Goal: Information Seeking & Learning: Learn about a topic

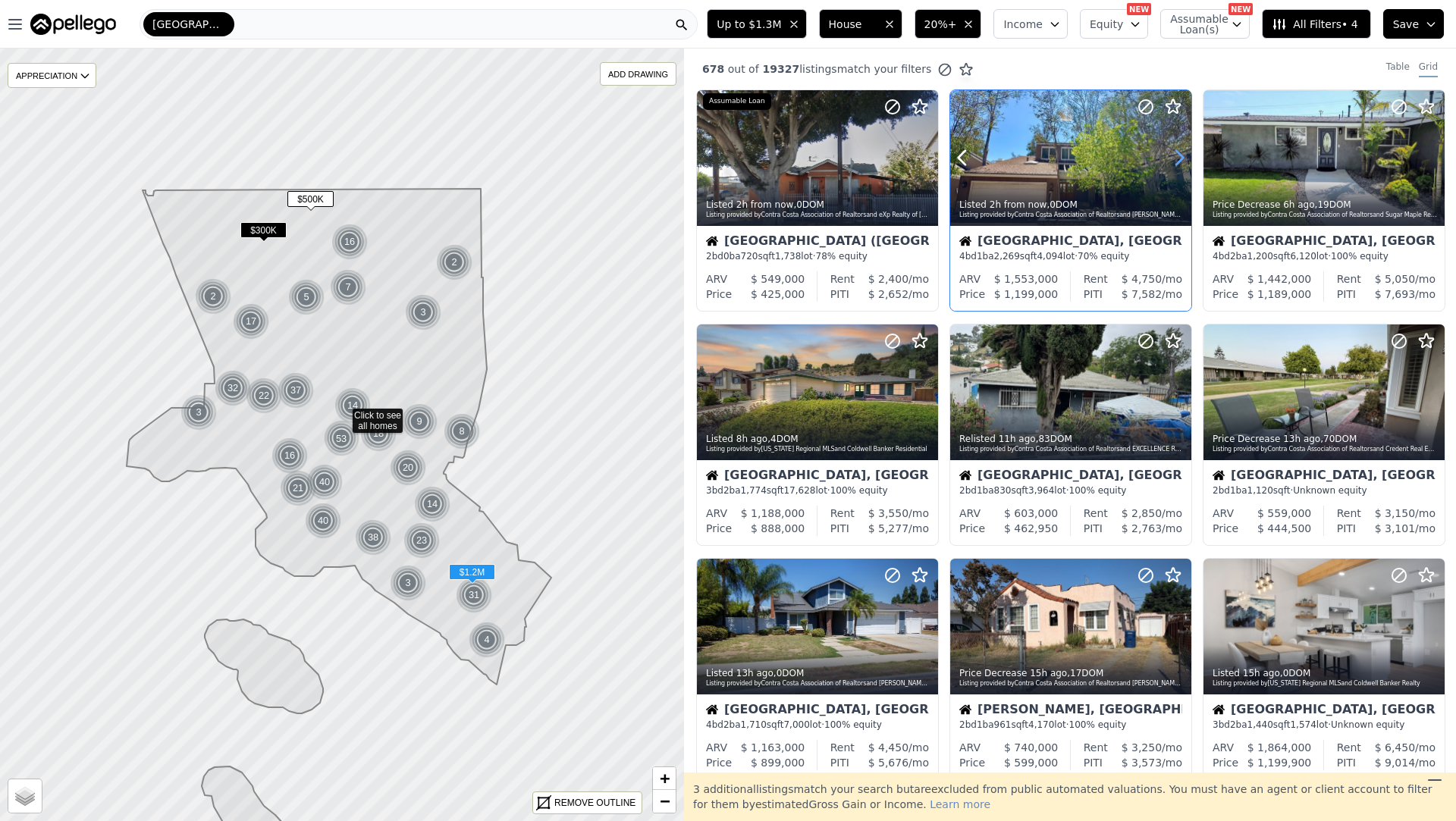
click at [1181, 157] on icon at bounding box center [1179, 158] width 24 height 24
click at [1181, 157] on icon at bounding box center [1180, 158] width 6 height 15
click at [1181, 157] on icon at bounding box center [1179, 158] width 24 height 24
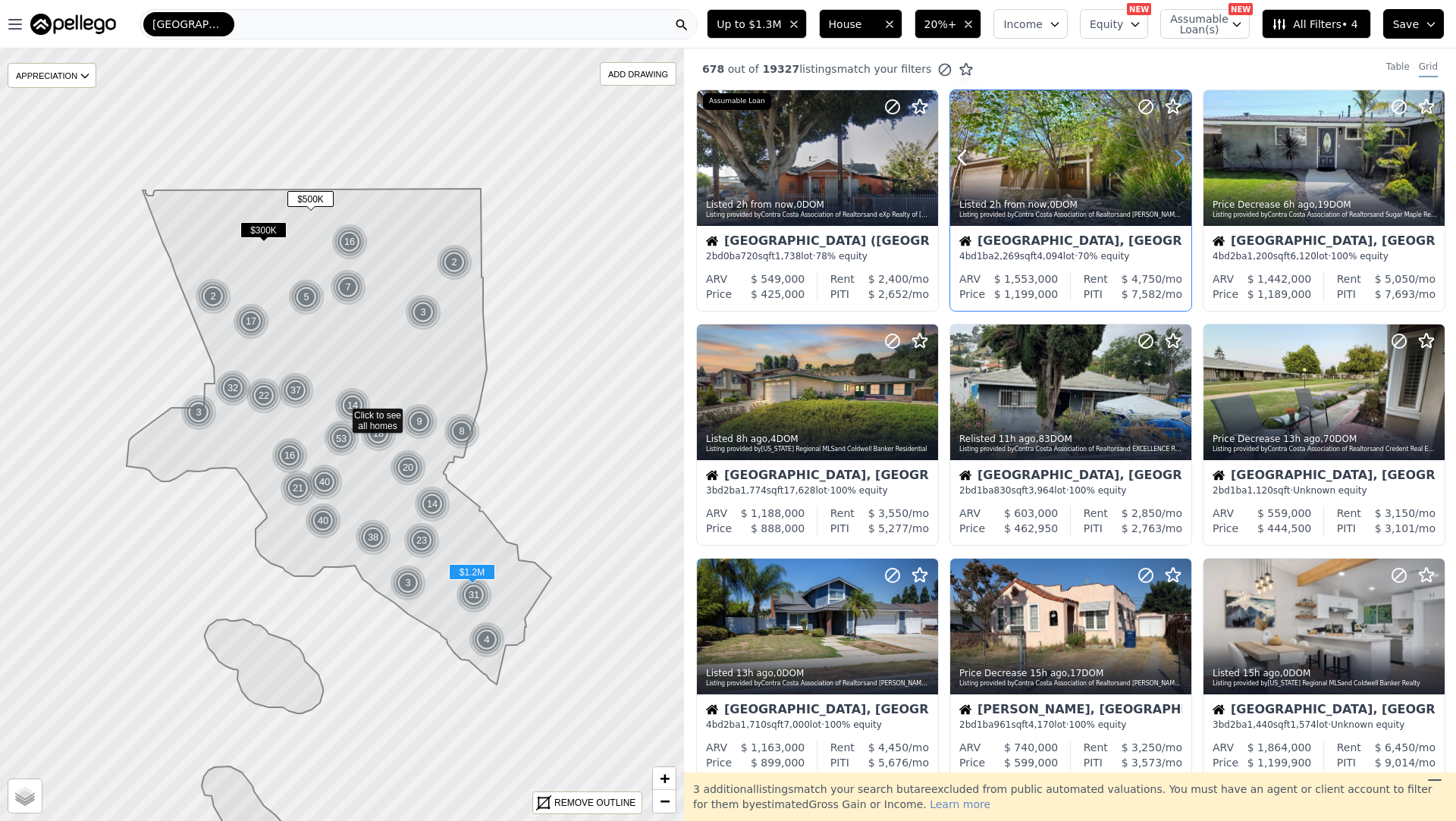
click at [1181, 157] on icon at bounding box center [1180, 158] width 6 height 15
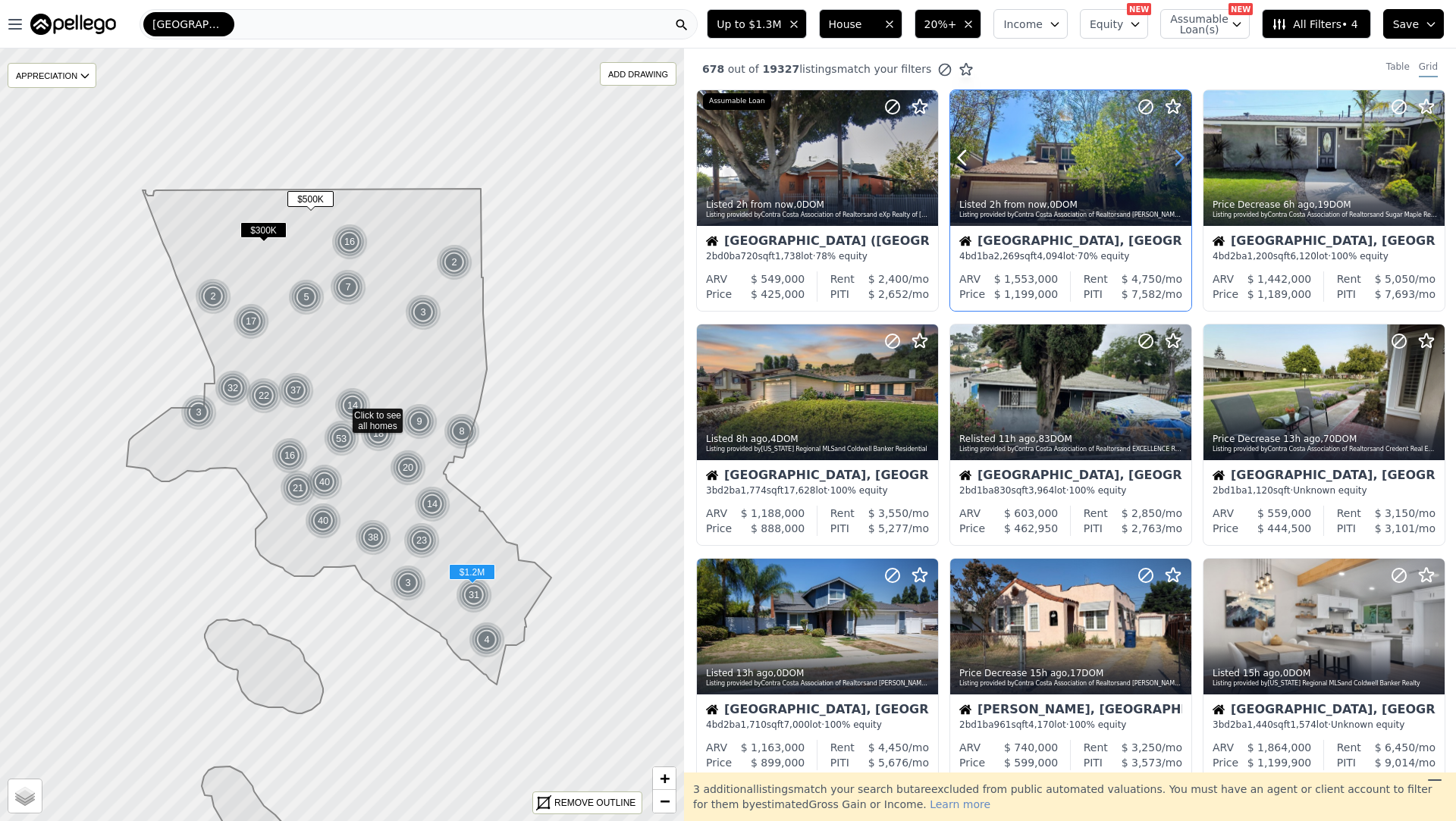
click at [1180, 156] on icon at bounding box center [1179, 158] width 24 height 24
click at [1180, 157] on icon at bounding box center [1179, 158] width 24 height 24
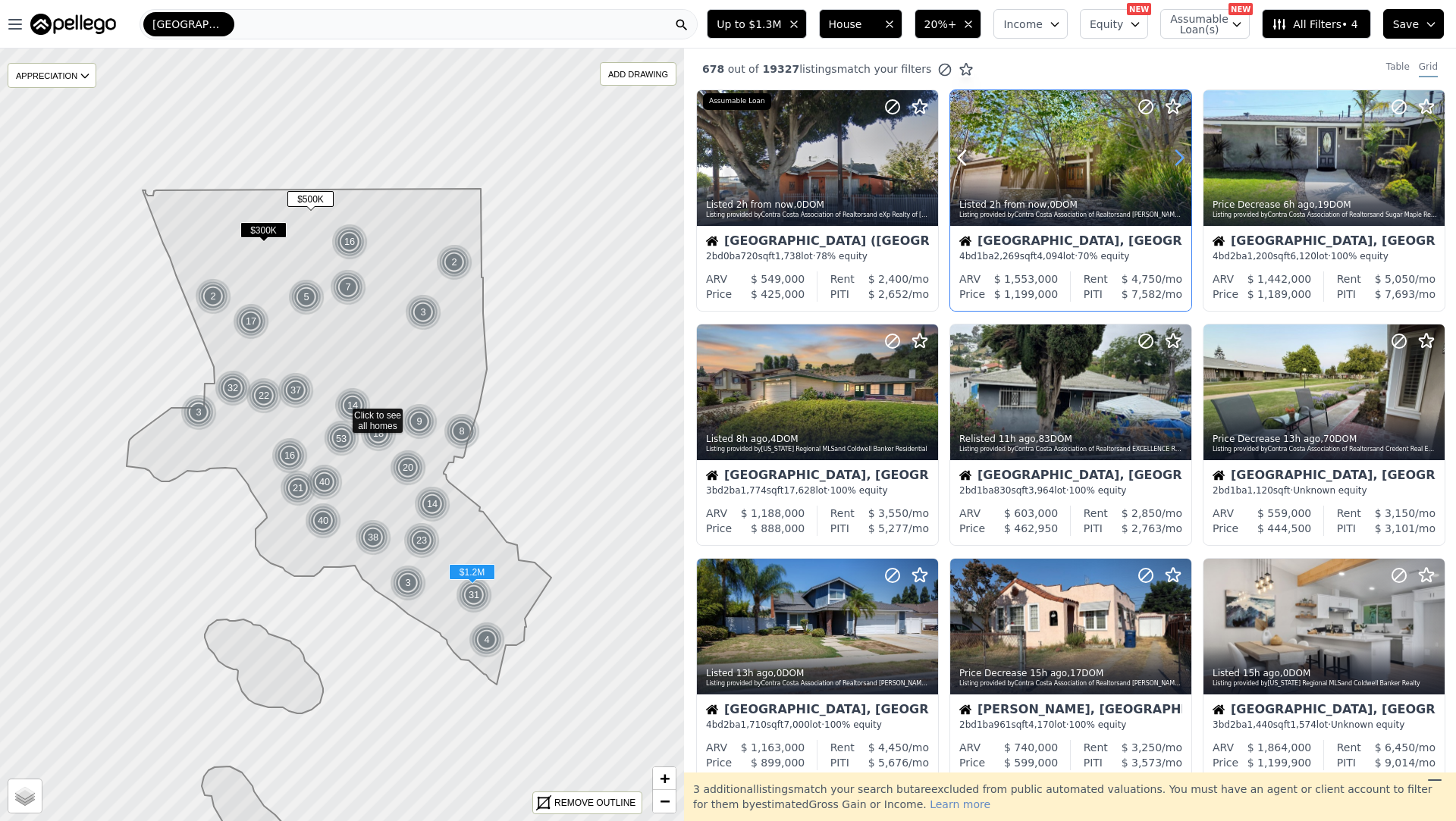
click at [1180, 157] on icon at bounding box center [1179, 158] width 24 height 24
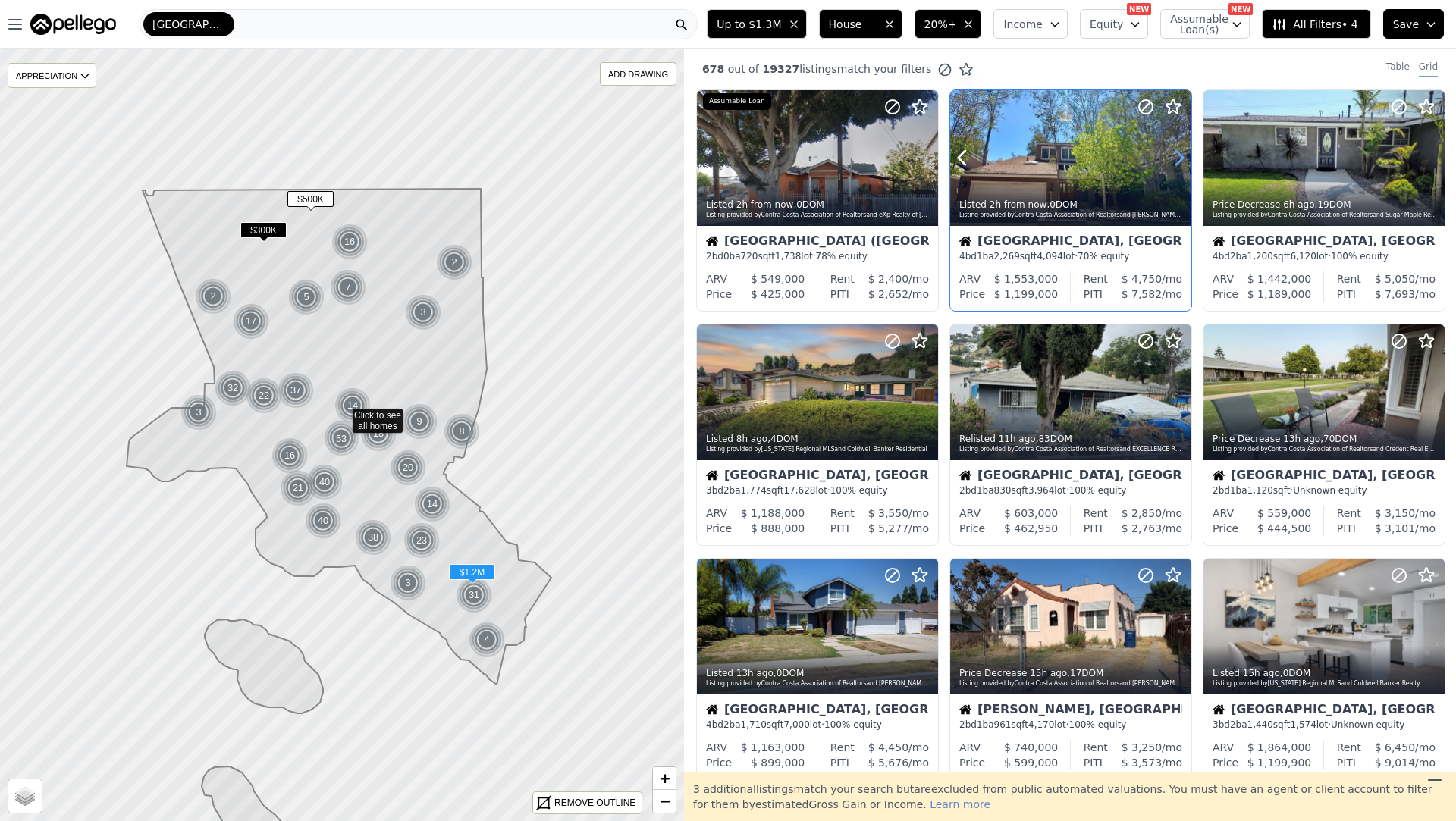
click at [1180, 157] on icon at bounding box center [1179, 158] width 24 height 24
click at [1180, 156] on icon at bounding box center [1179, 158] width 24 height 24
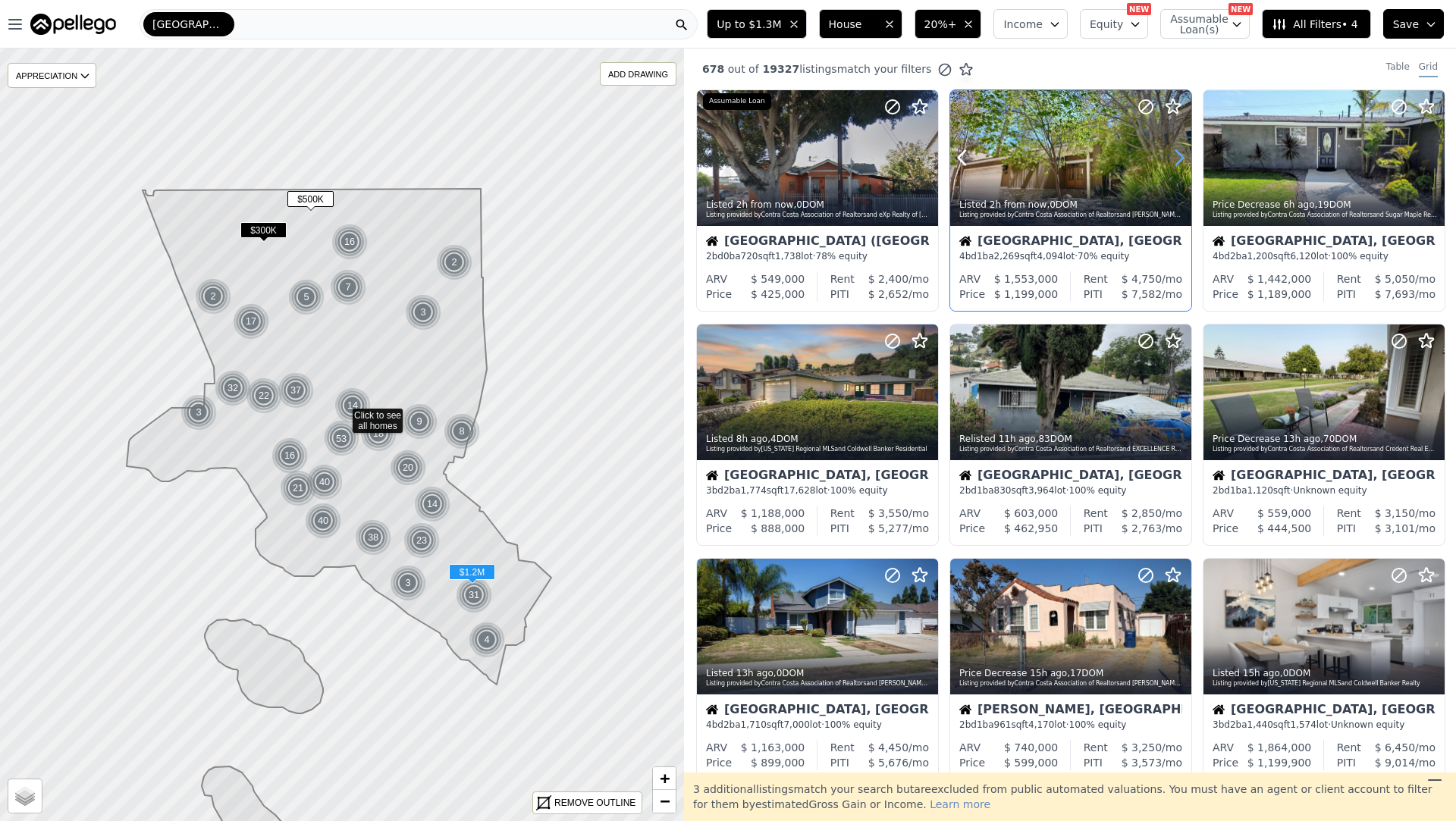
click at [1180, 156] on icon at bounding box center [1179, 158] width 24 height 24
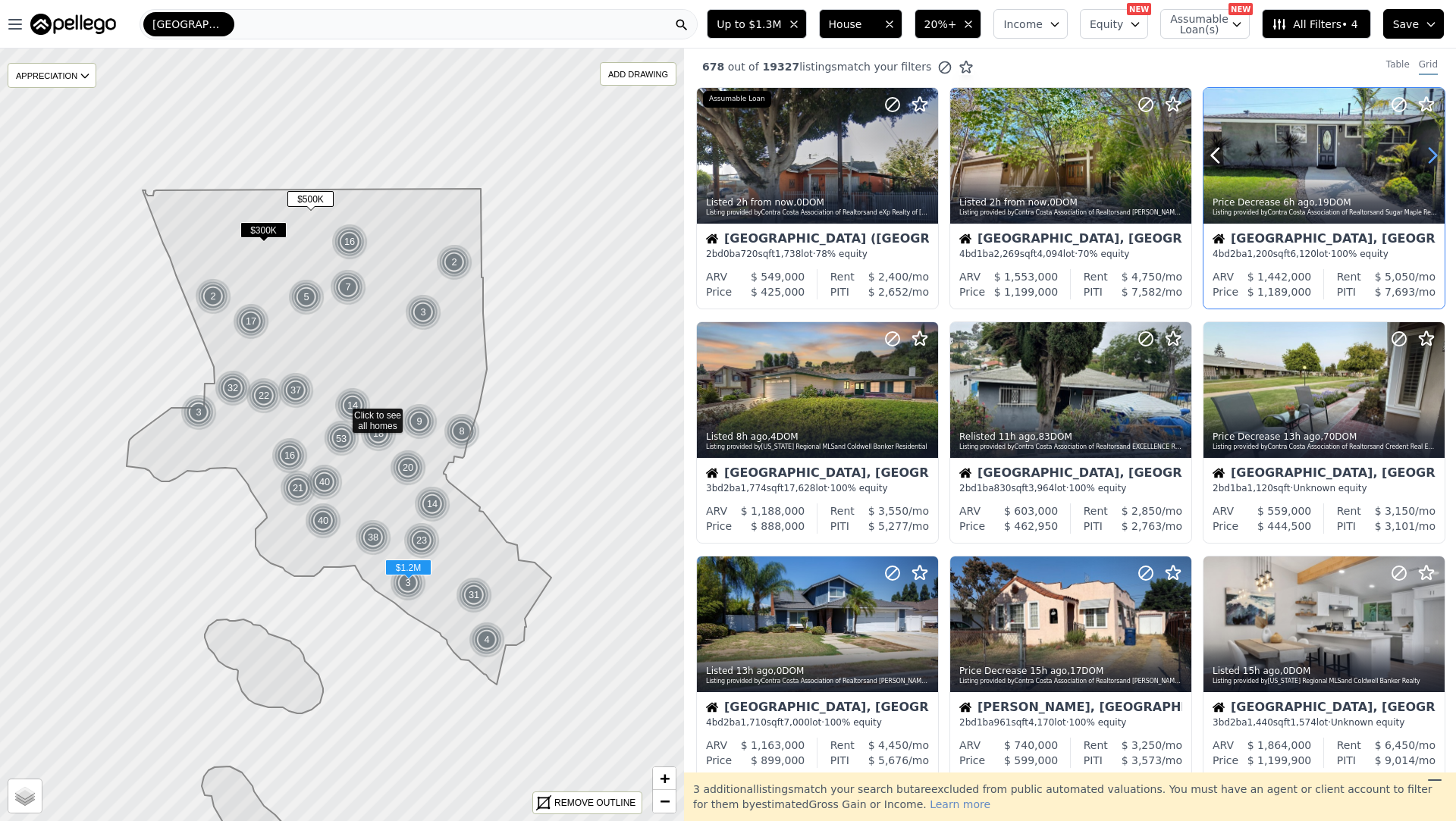
click at [1434, 152] on icon at bounding box center [1433, 156] width 6 height 15
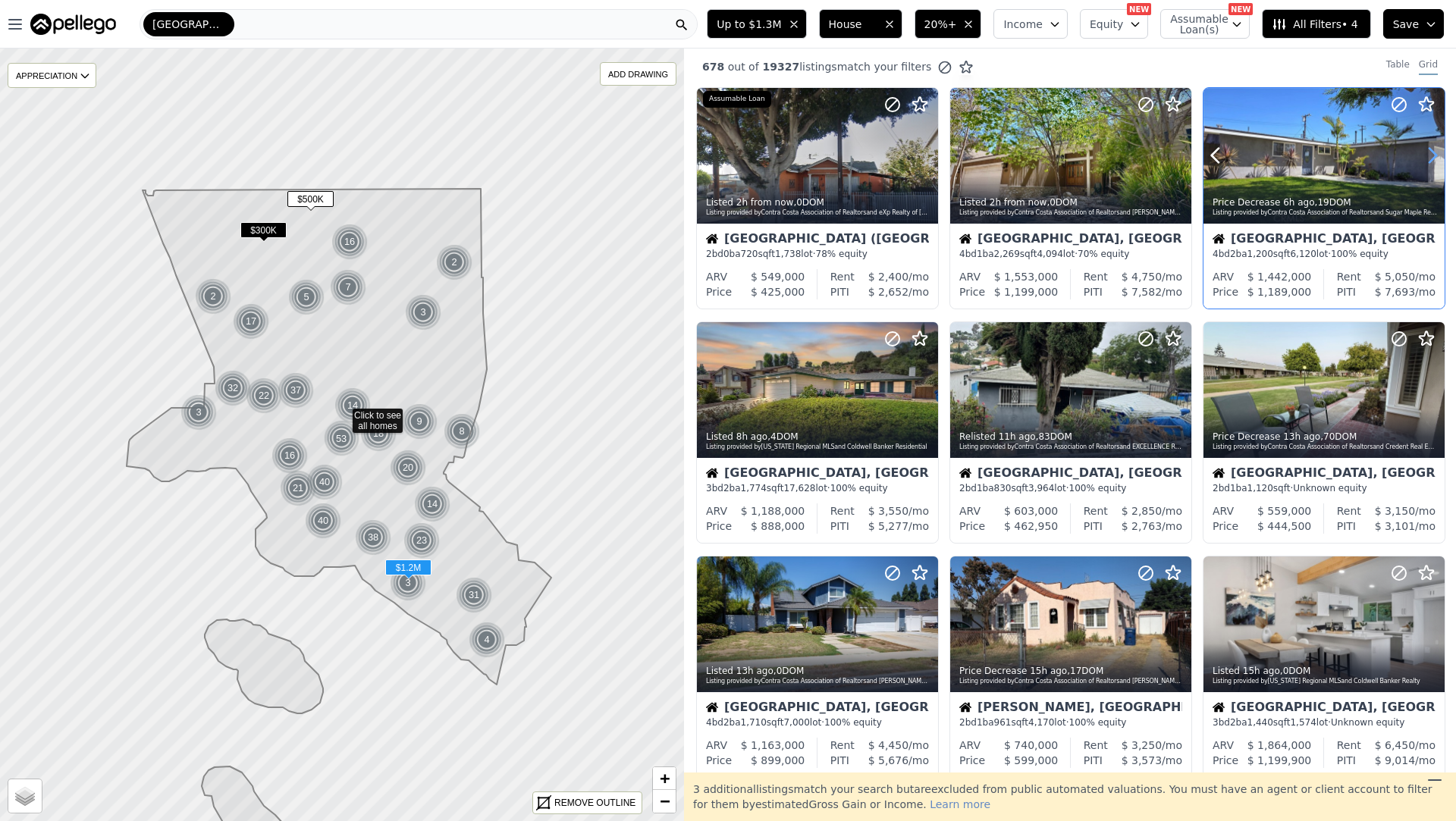
click at [1434, 153] on icon at bounding box center [1433, 155] width 24 height 24
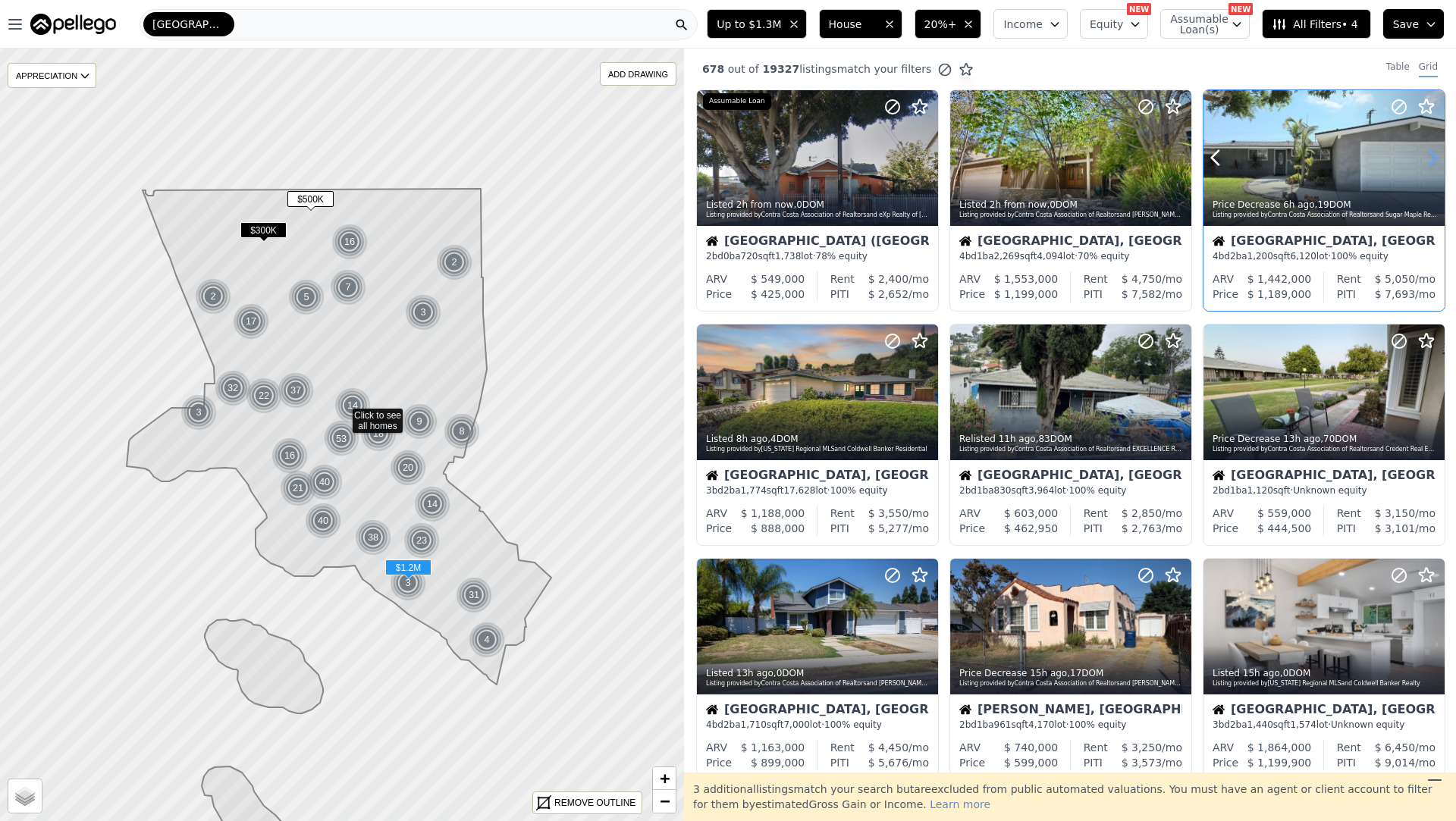
click at [1434, 153] on icon at bounding box center [1433, 158] width 24 height 24
click at [1434, 152] on icon at bounding box center [1433, 158] width 24 height 24
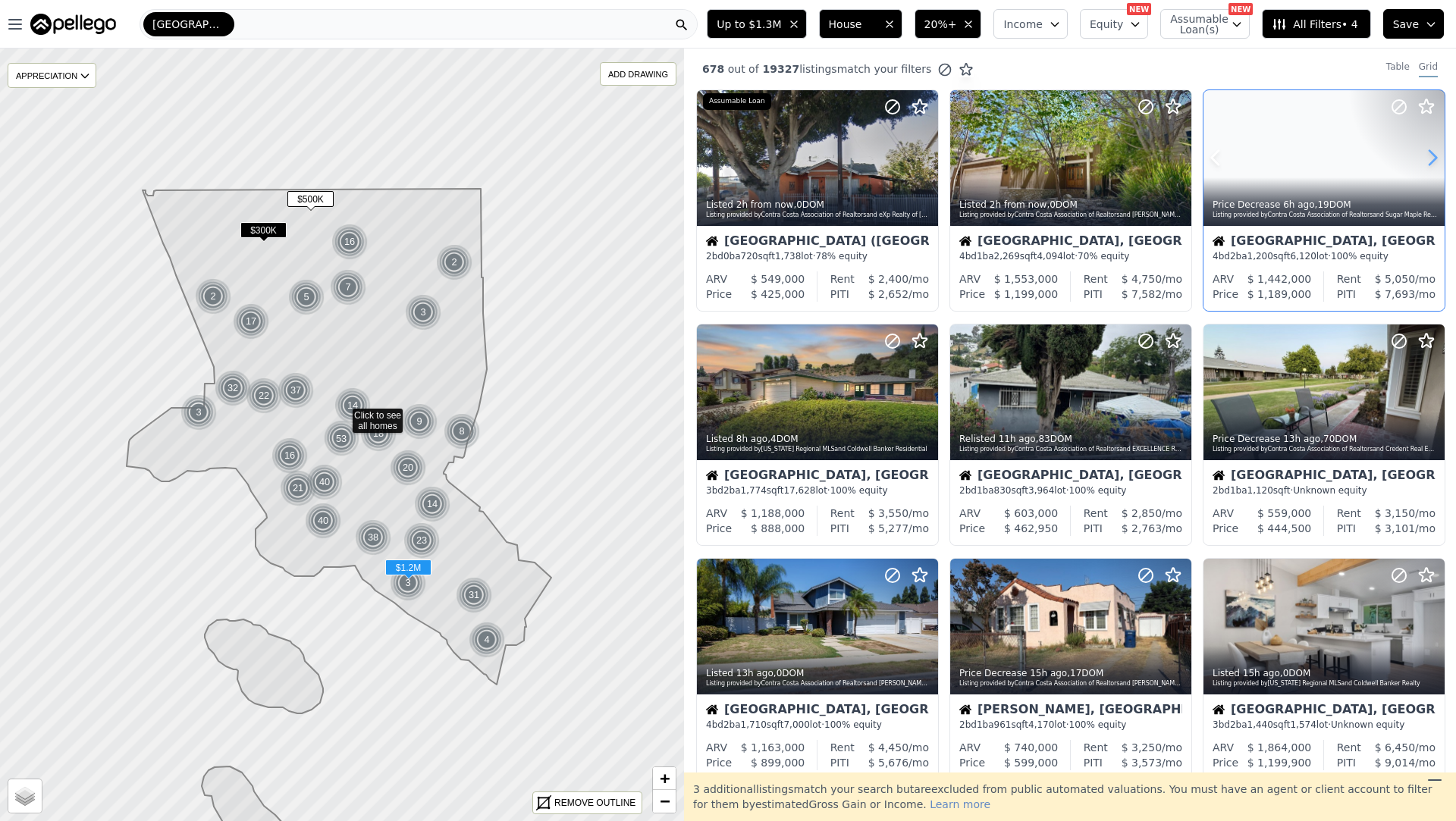
click at [1434, 152] on icon at bounding box center [1433, 158] width 24 height 24
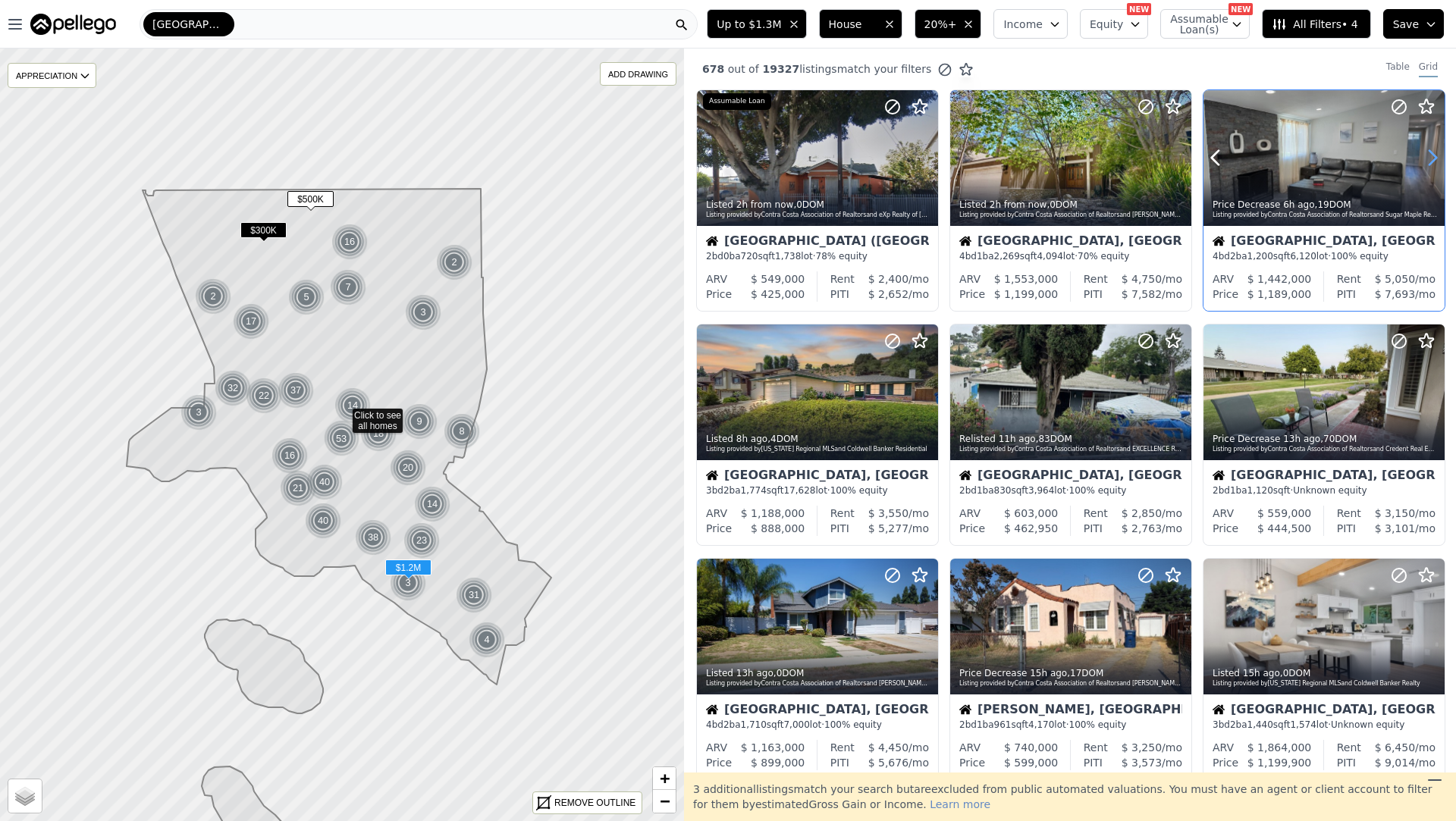
scroll to position [2, 0]
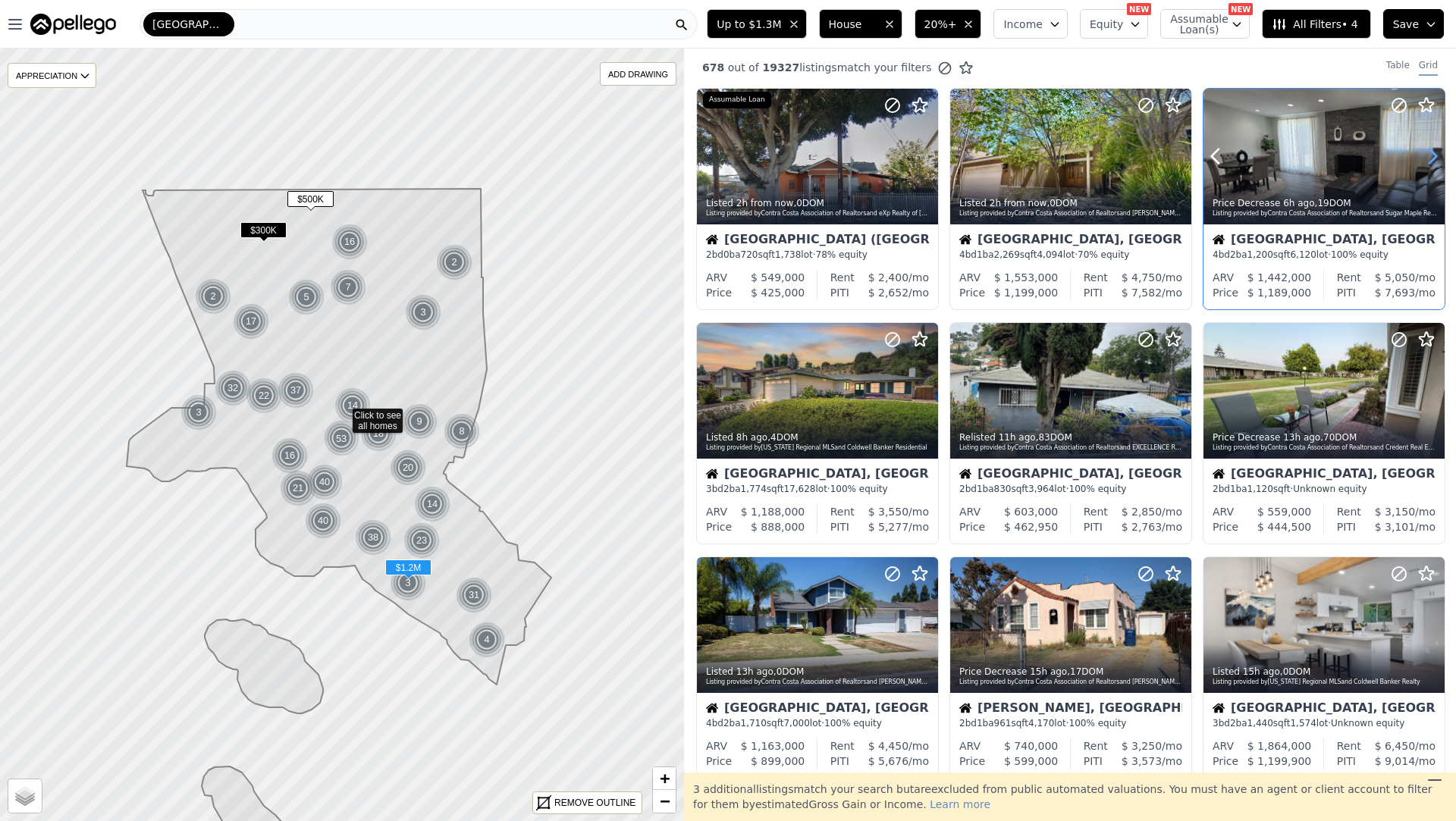
click at [1434, 153] on icon at bounding box center [1433, 156] width 24 height 24
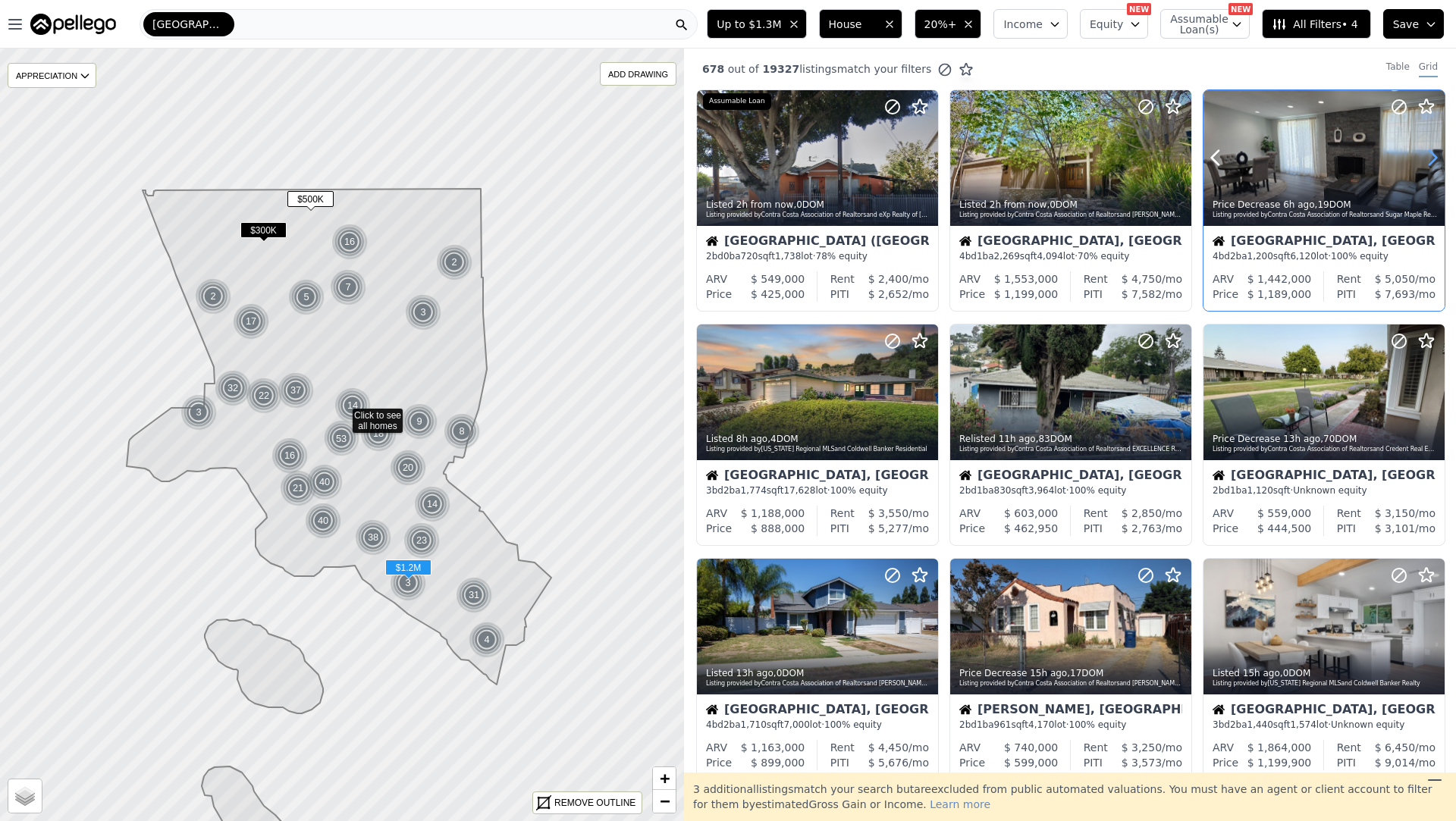
click at [1434, 152] on icon at bounding box center [1433, 158] width 24 height 24
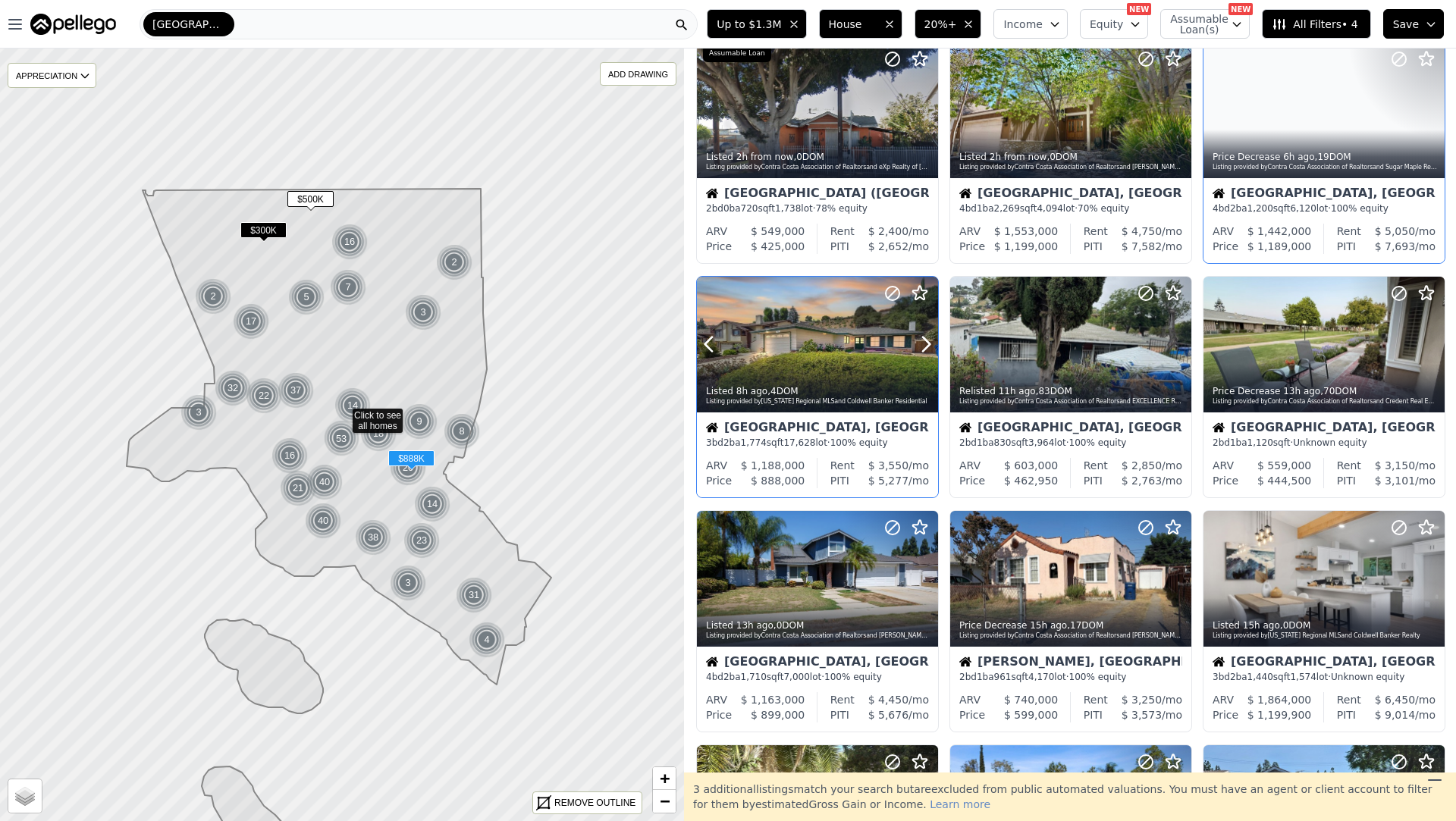
scroll to position [50, 0]
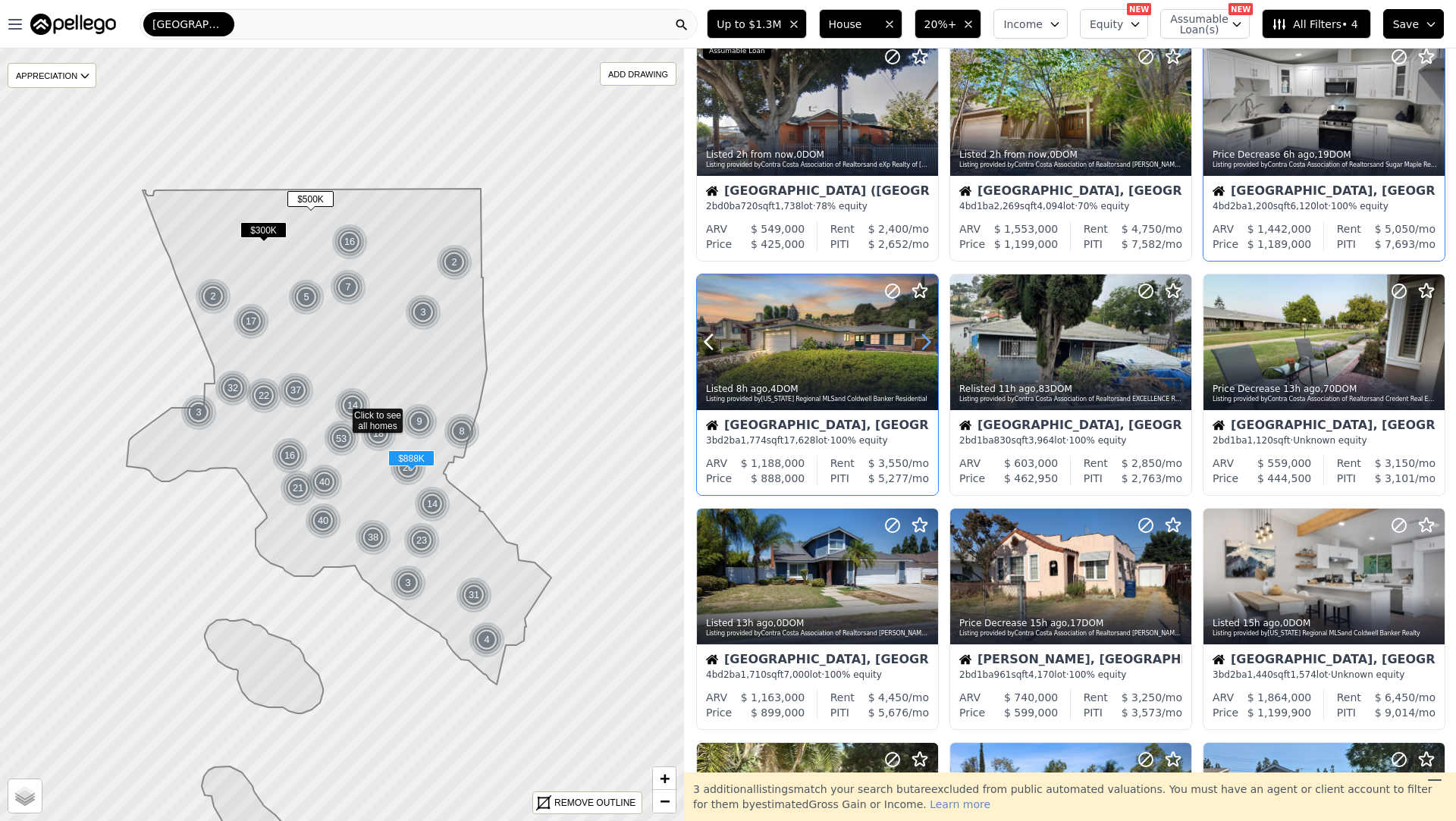
click at [924, 344] on icon at bounding box center [926, 342] width 24 height 24
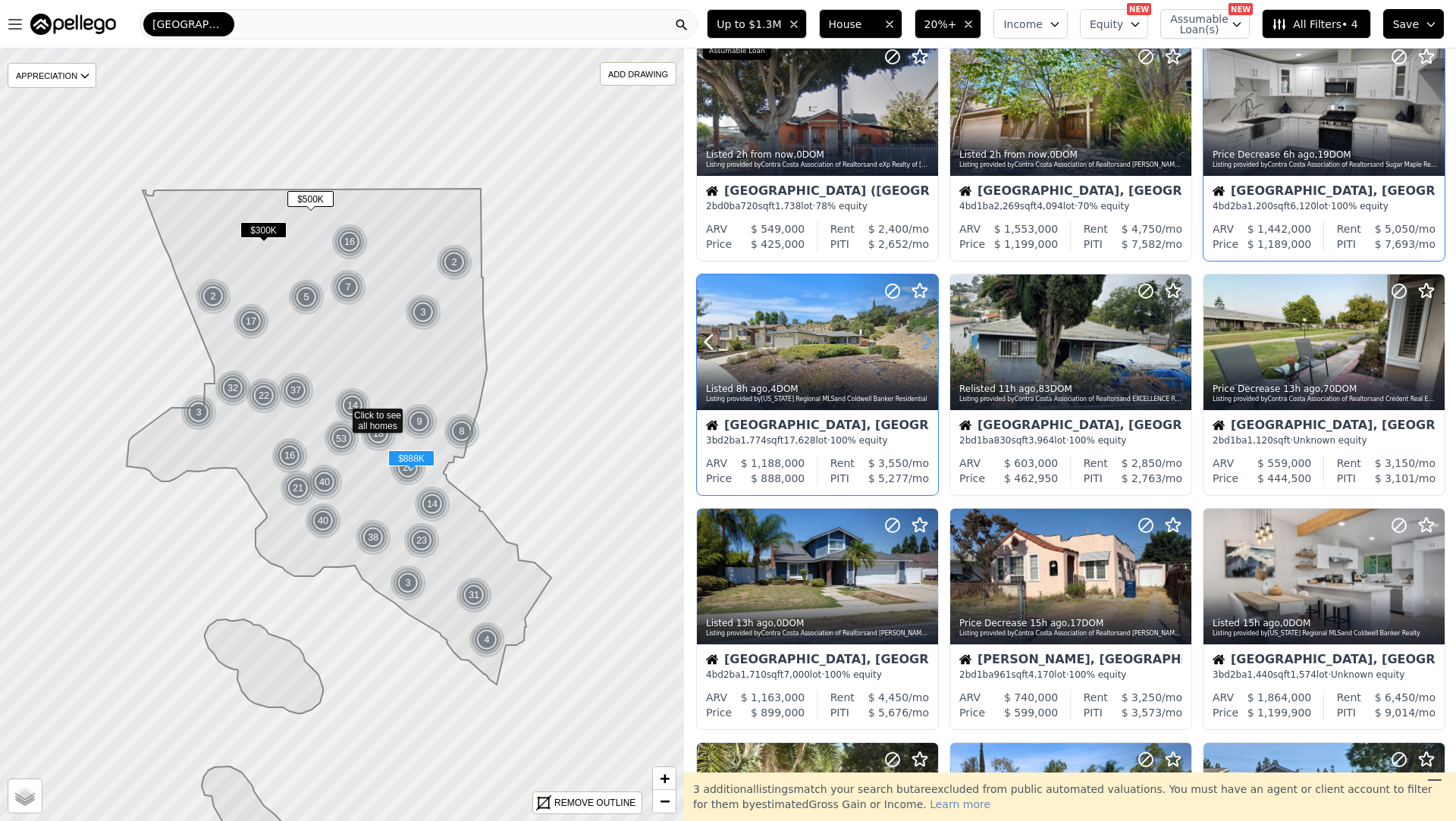
click at [925, 344] on icon at bounding box center [926, 342] width 24 height 24
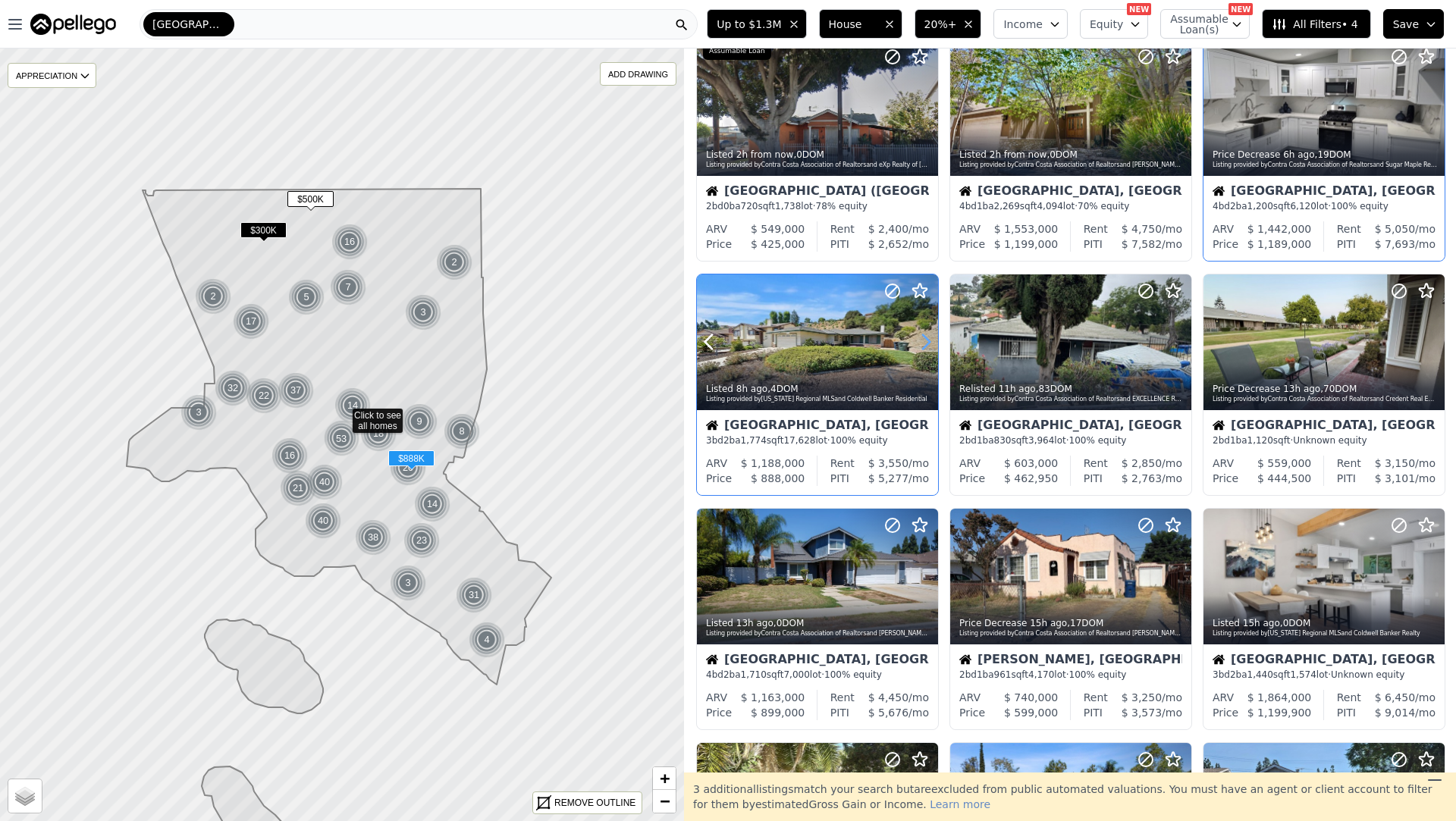
click at [925, 344] on icon at bounding box center [926, 342] width 24 height 24
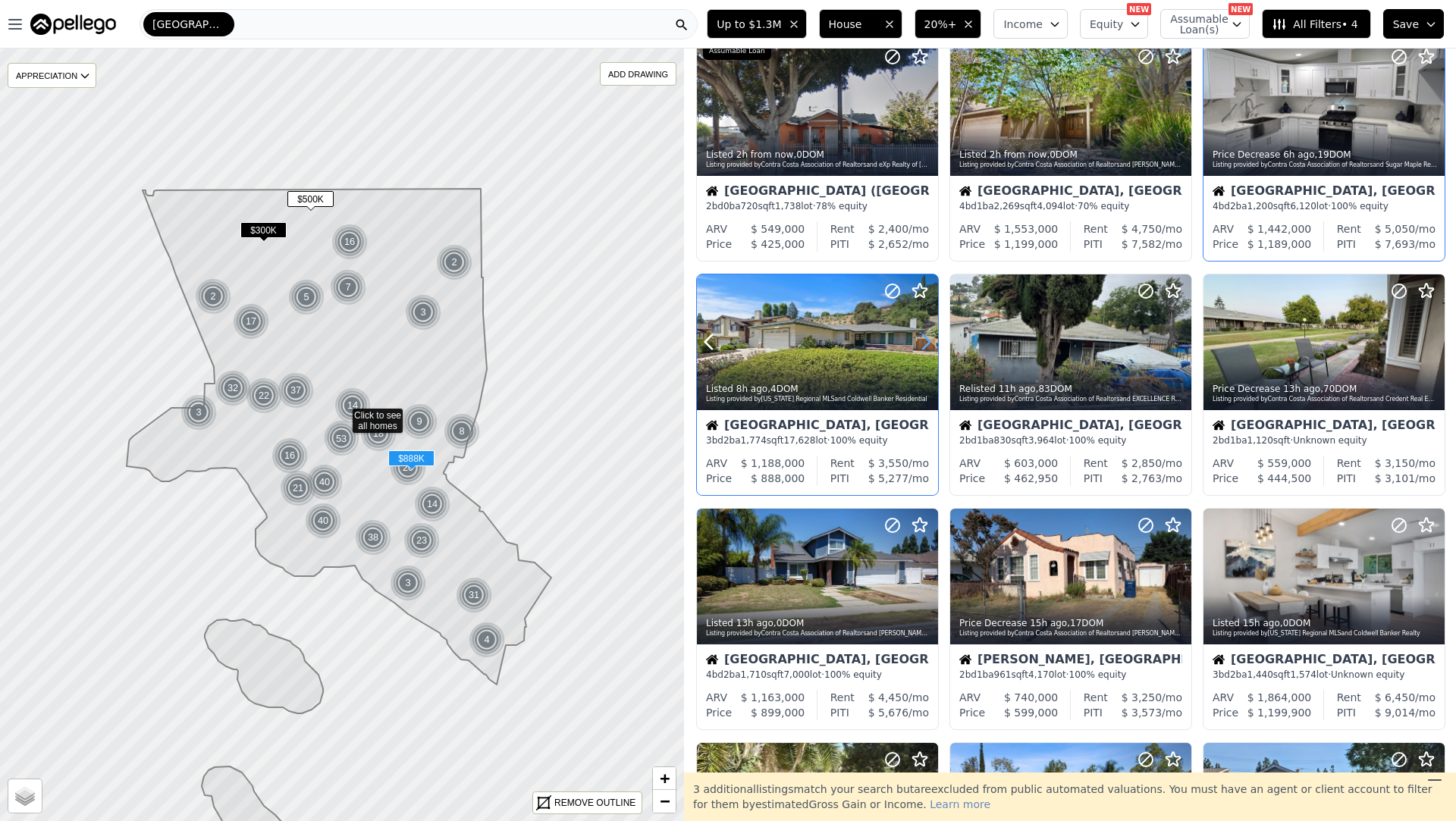
click at [925, 344] on icon at bounding box center [926, 342] width 24 height 24
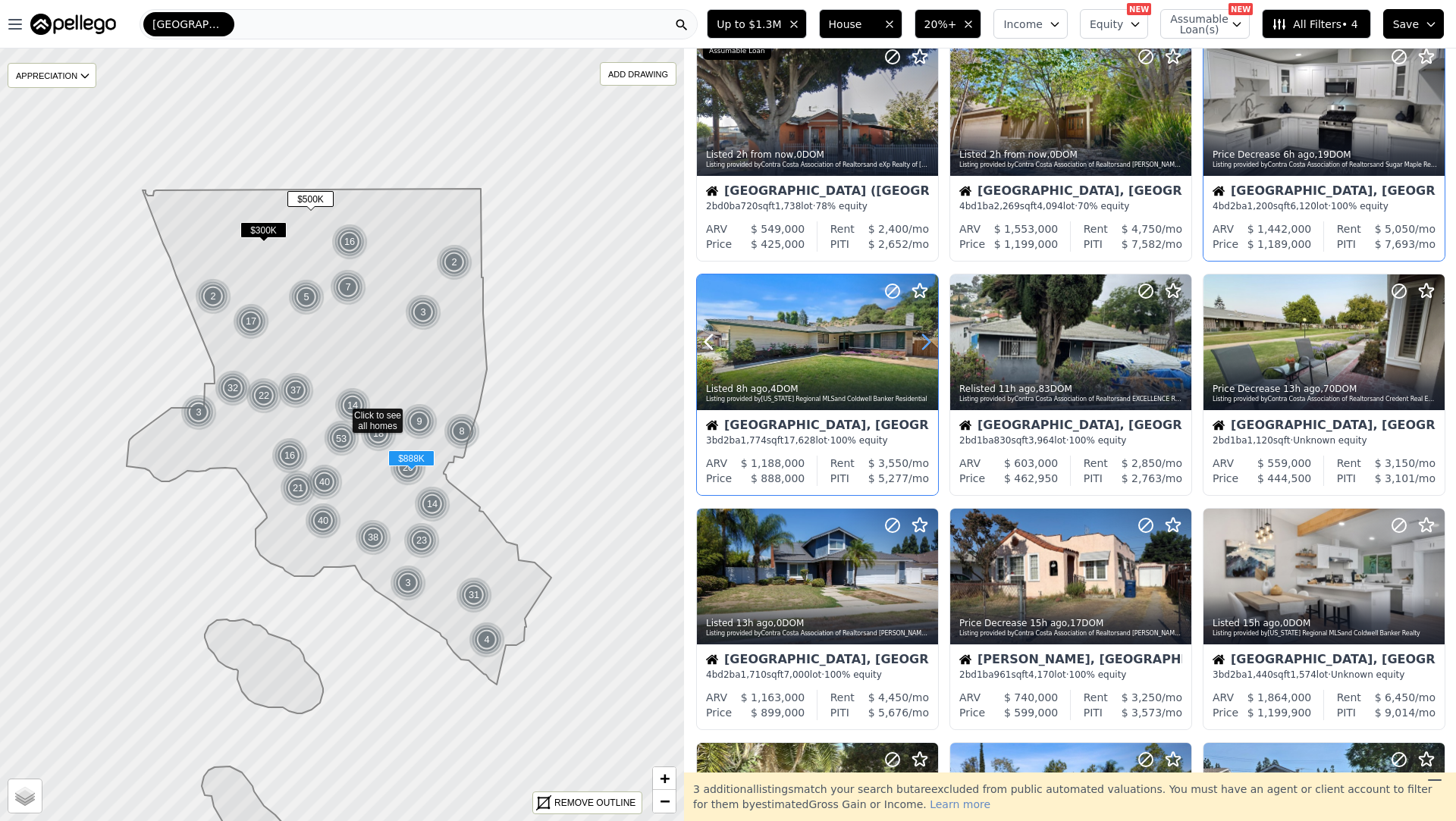
click at [925, 344] on icon at bounding box center [926, 342] width 24 height 24
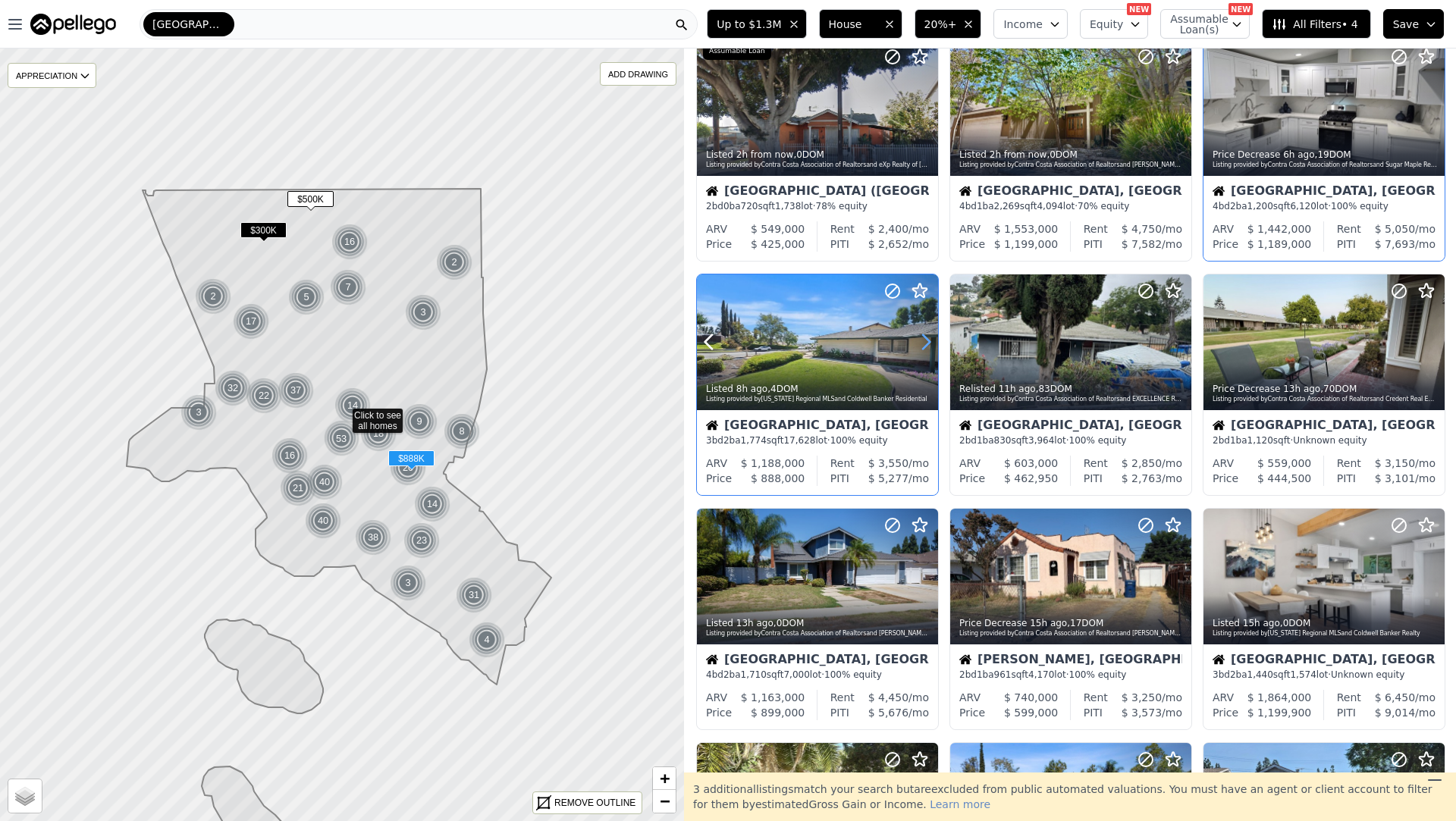
click at [925, 344] on icon at bounding box center [926, 342] width 24 height 24
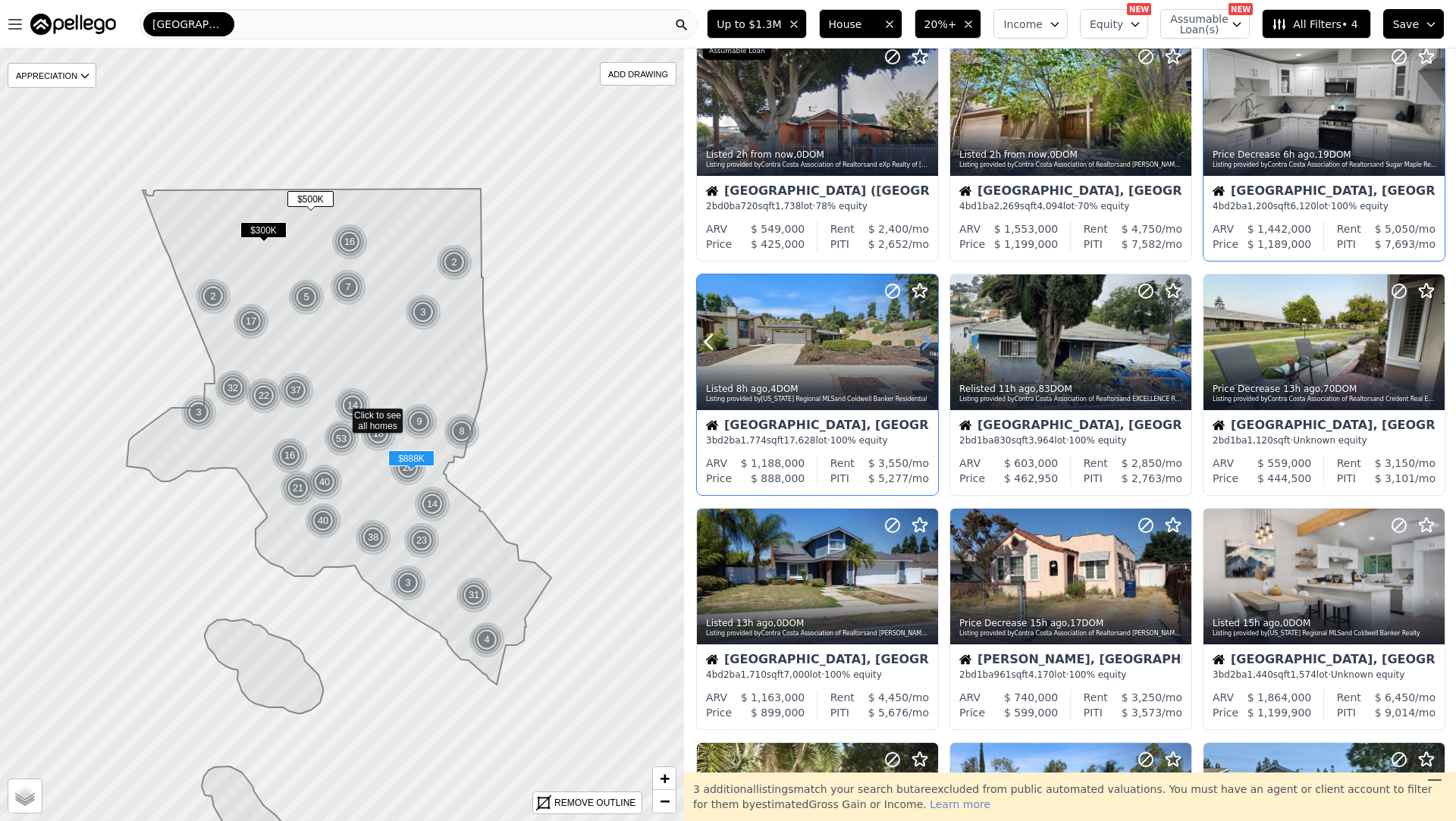
click at [925, 344] on icon at bounding box center [926, 342] width 24 height 24
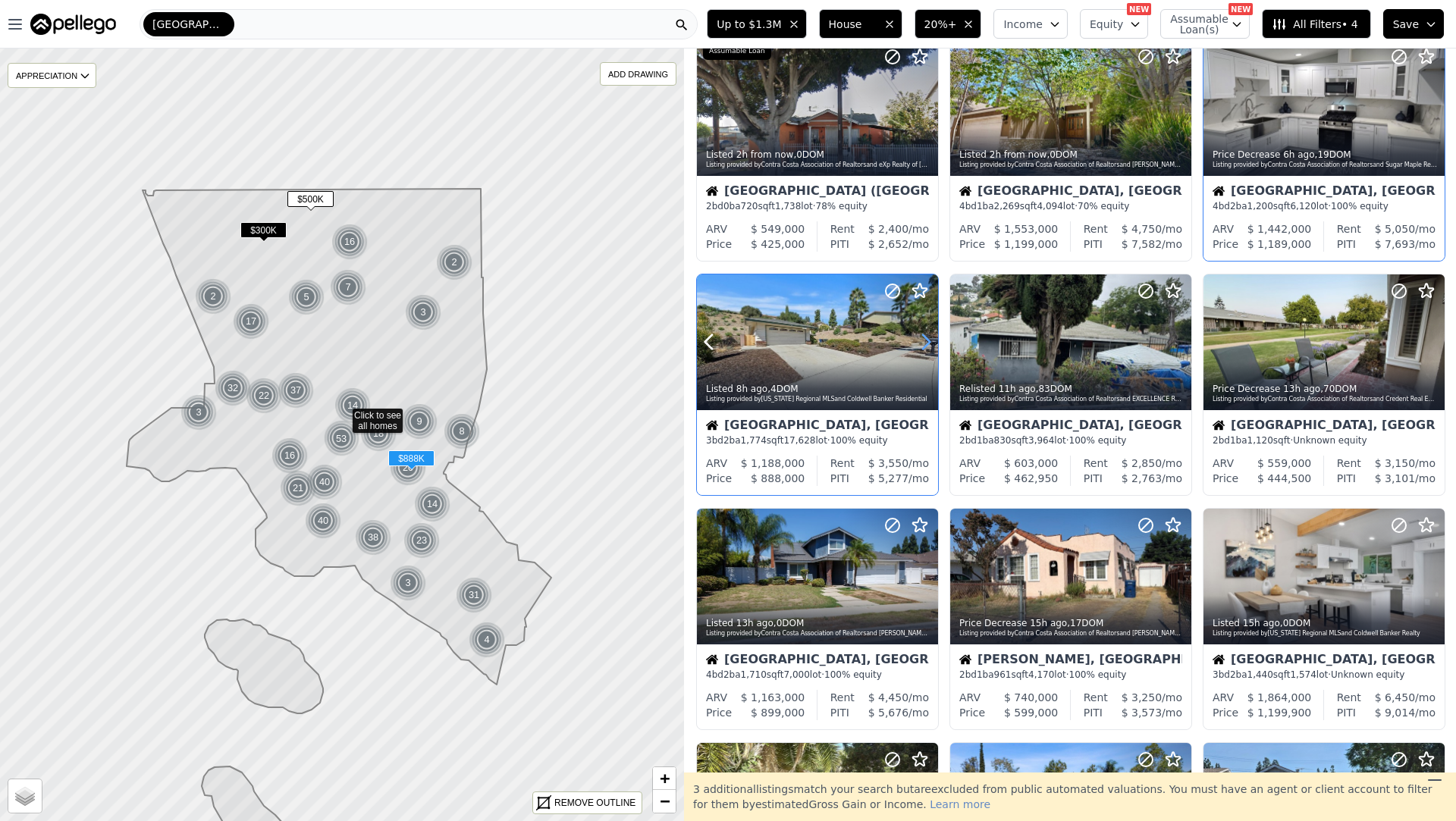
click at [925, 344] on icon at bounding box center [926, 342] width 24 height 24
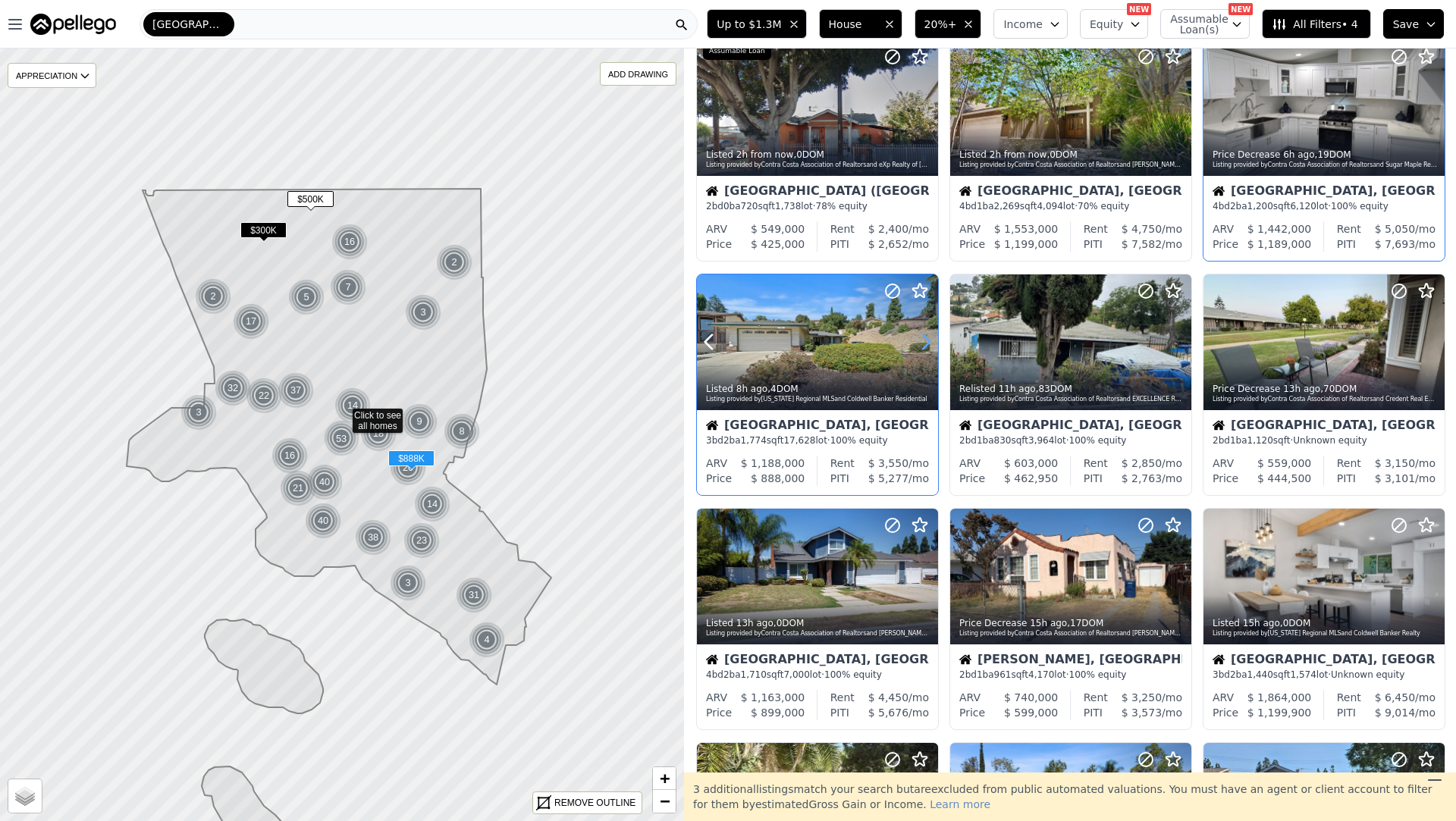
click at [925, 344] on icon at bounding box center [926, 342] width 24 height 24
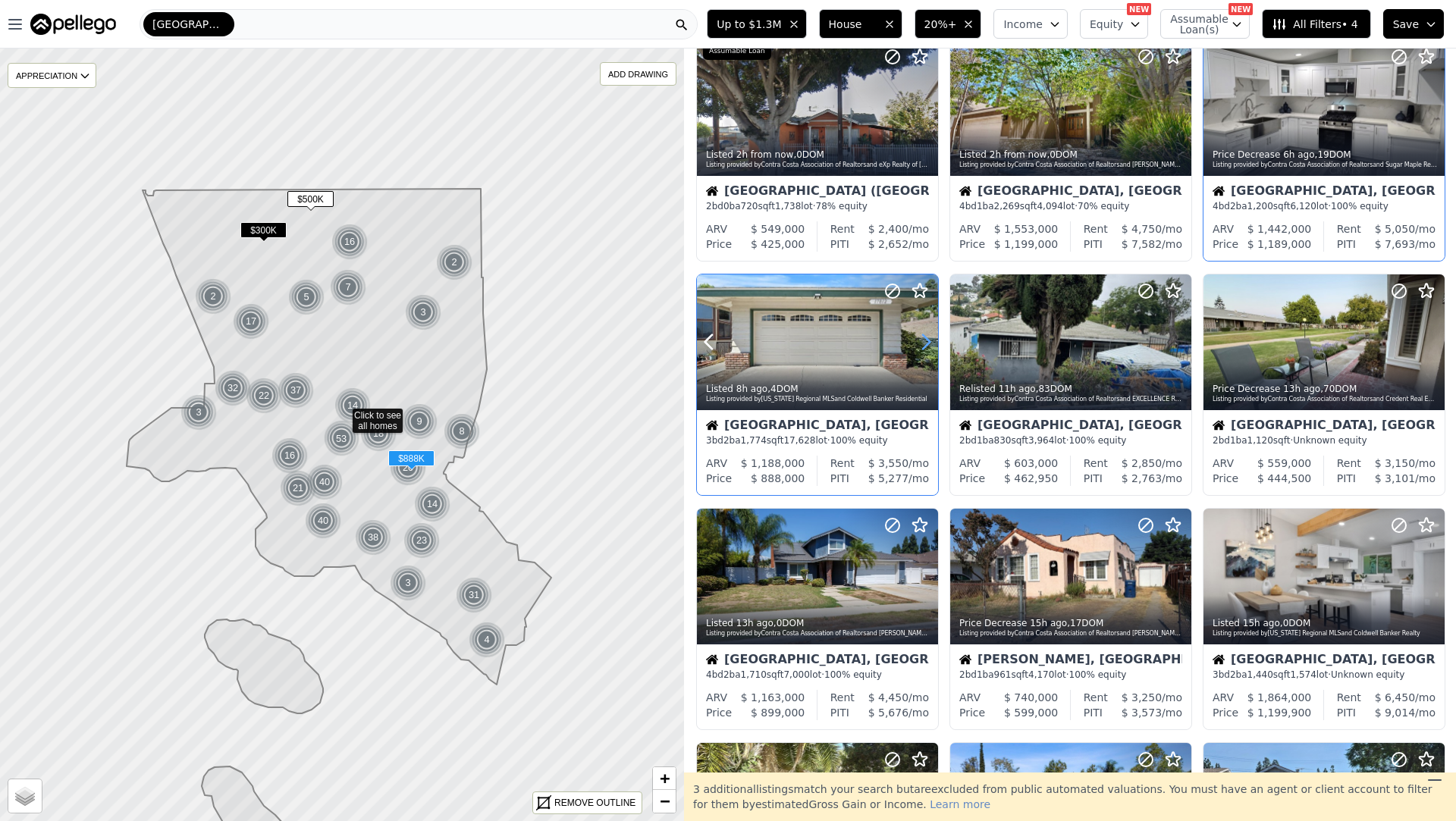
click at [925, 344] on icon at bounding box center [926, 342] width 24 height 24
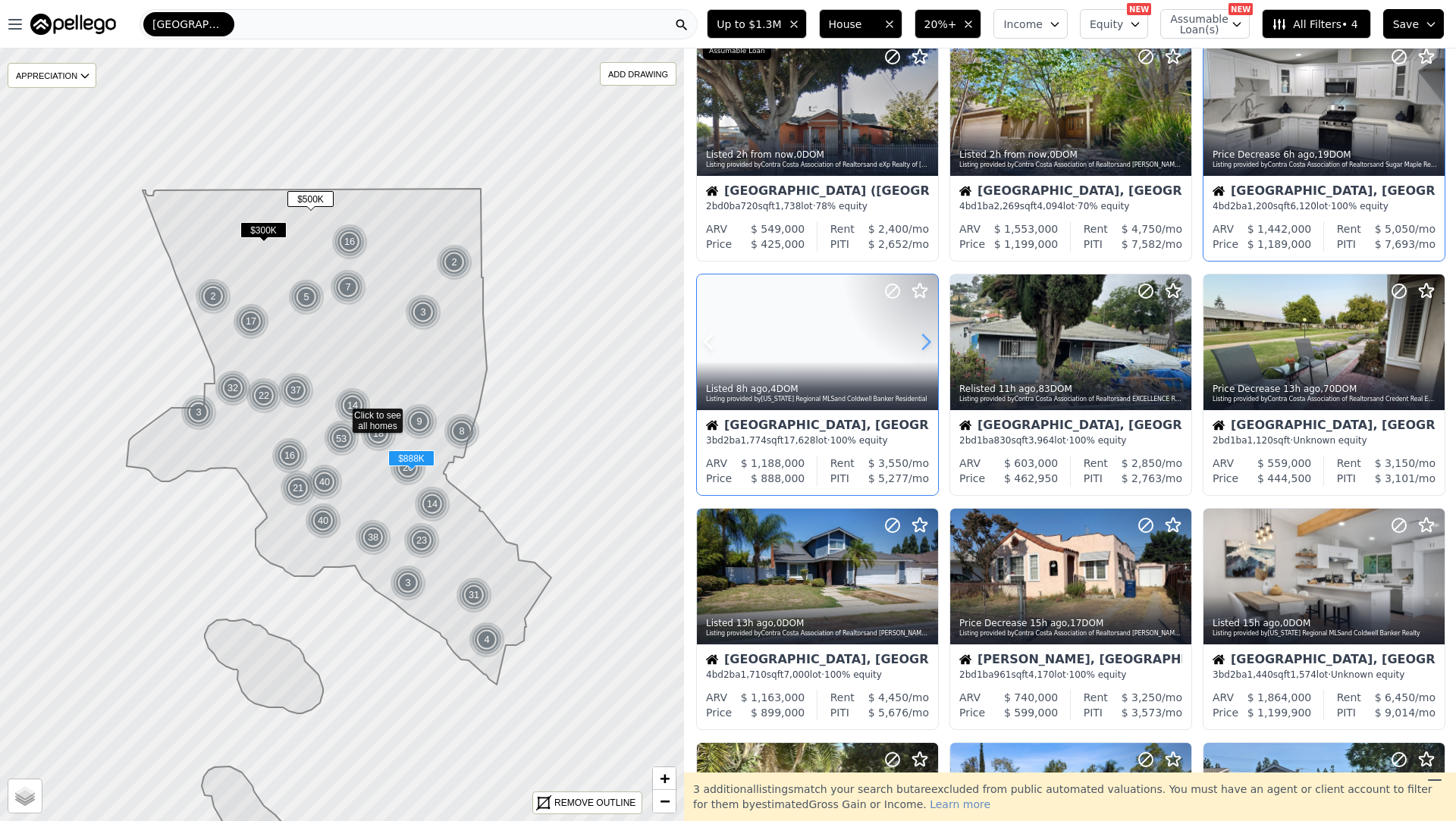
click at [924, 344] on icon at bounding box center [926, 342] width 24 height 24
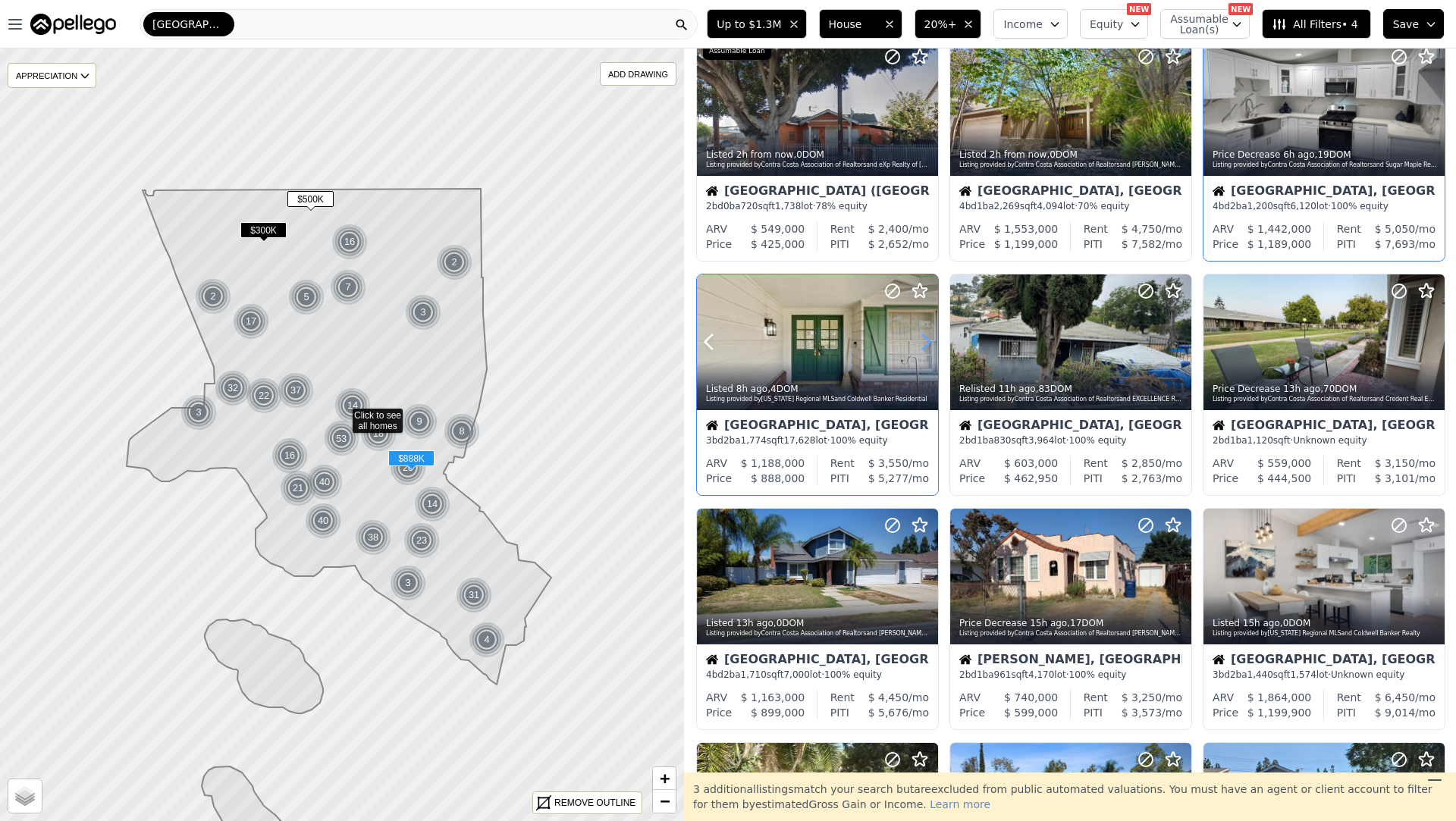
click at [924, 344] on icon at bounding box center [926, 342] width 24 height 24
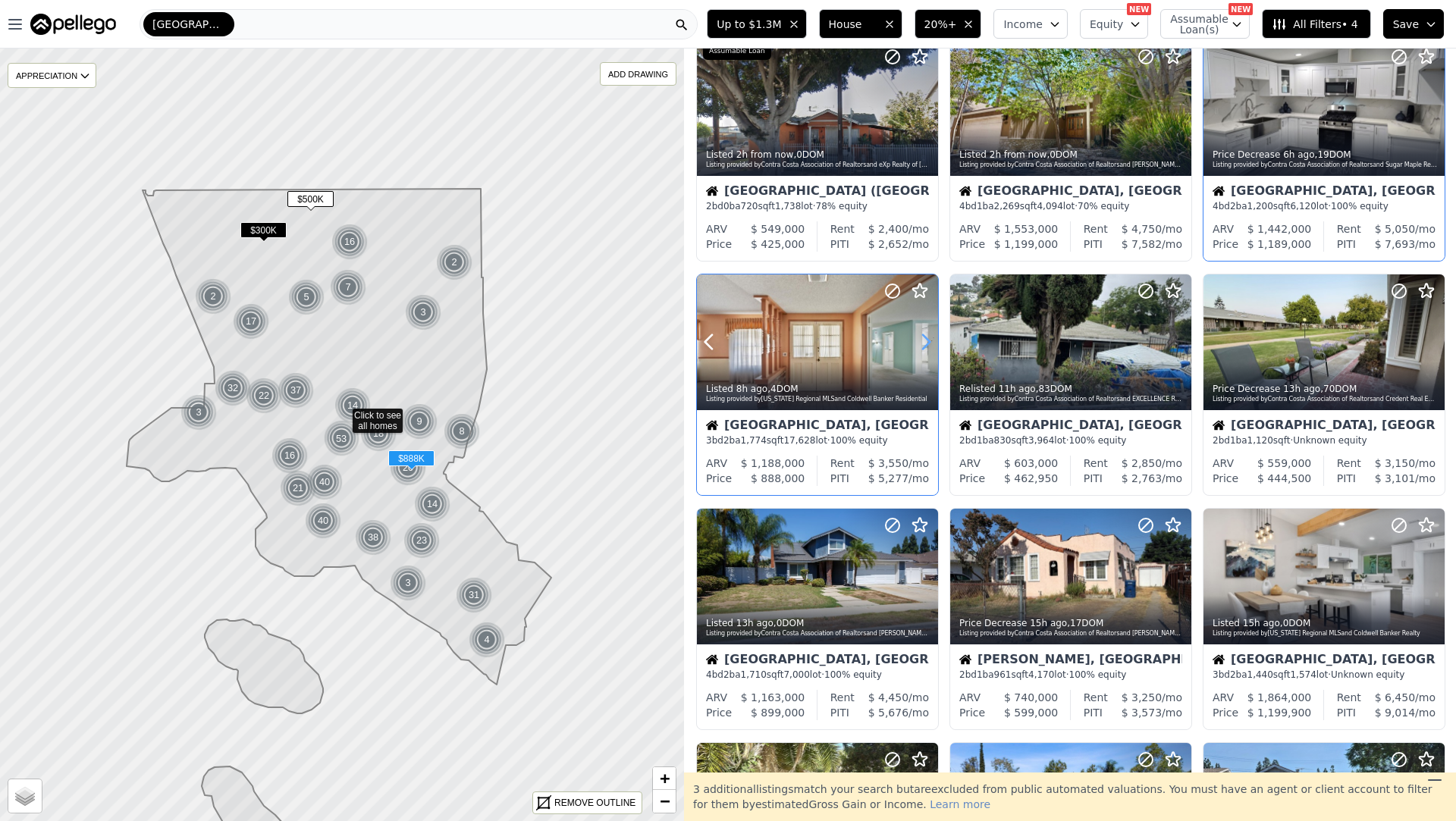
click at [924, 344] on icon at bounding box center [926, 342] width 24 height 24
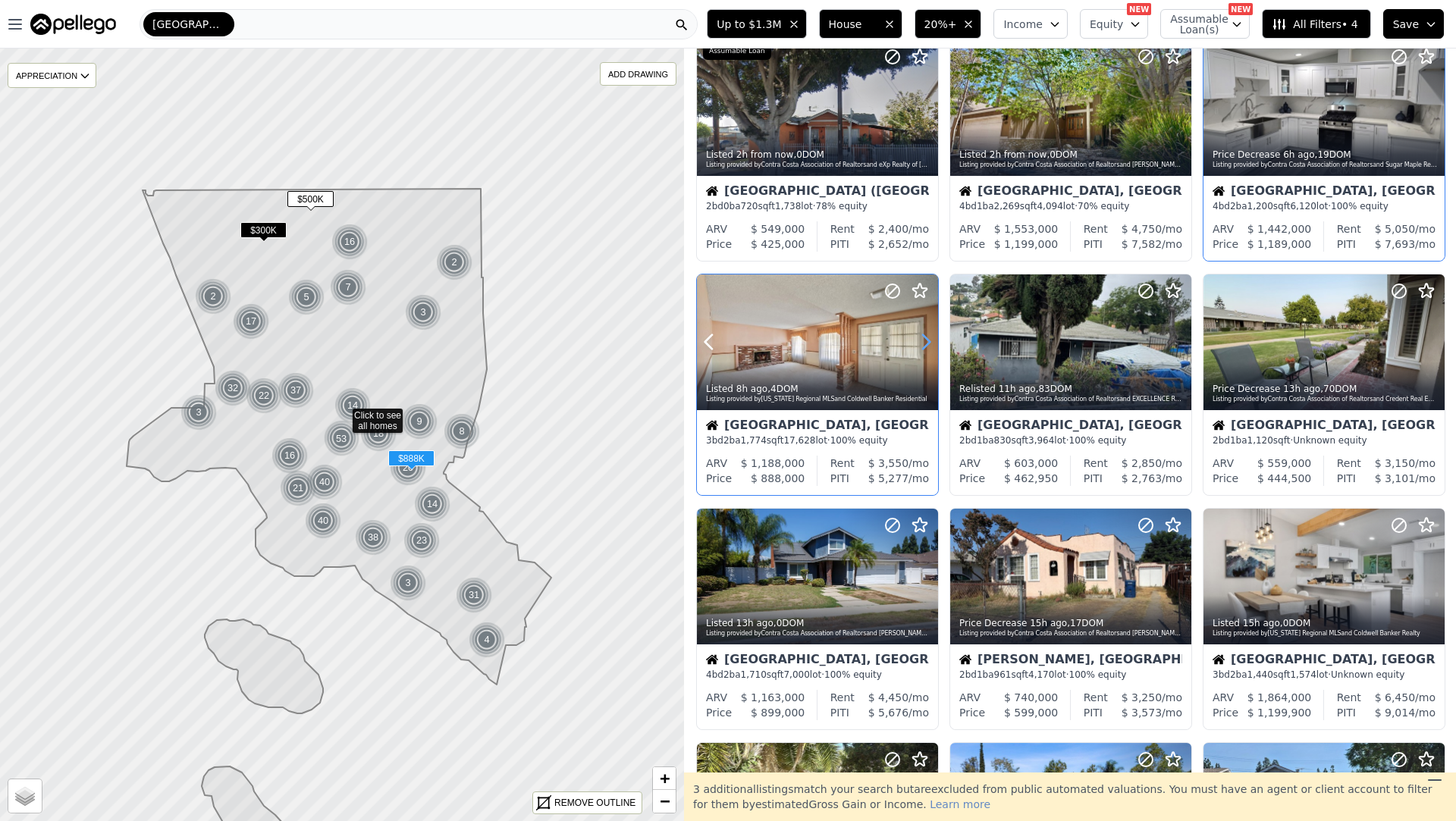
click at [924, 344] on icon at bounding box center [926, 342] width 24 height 24
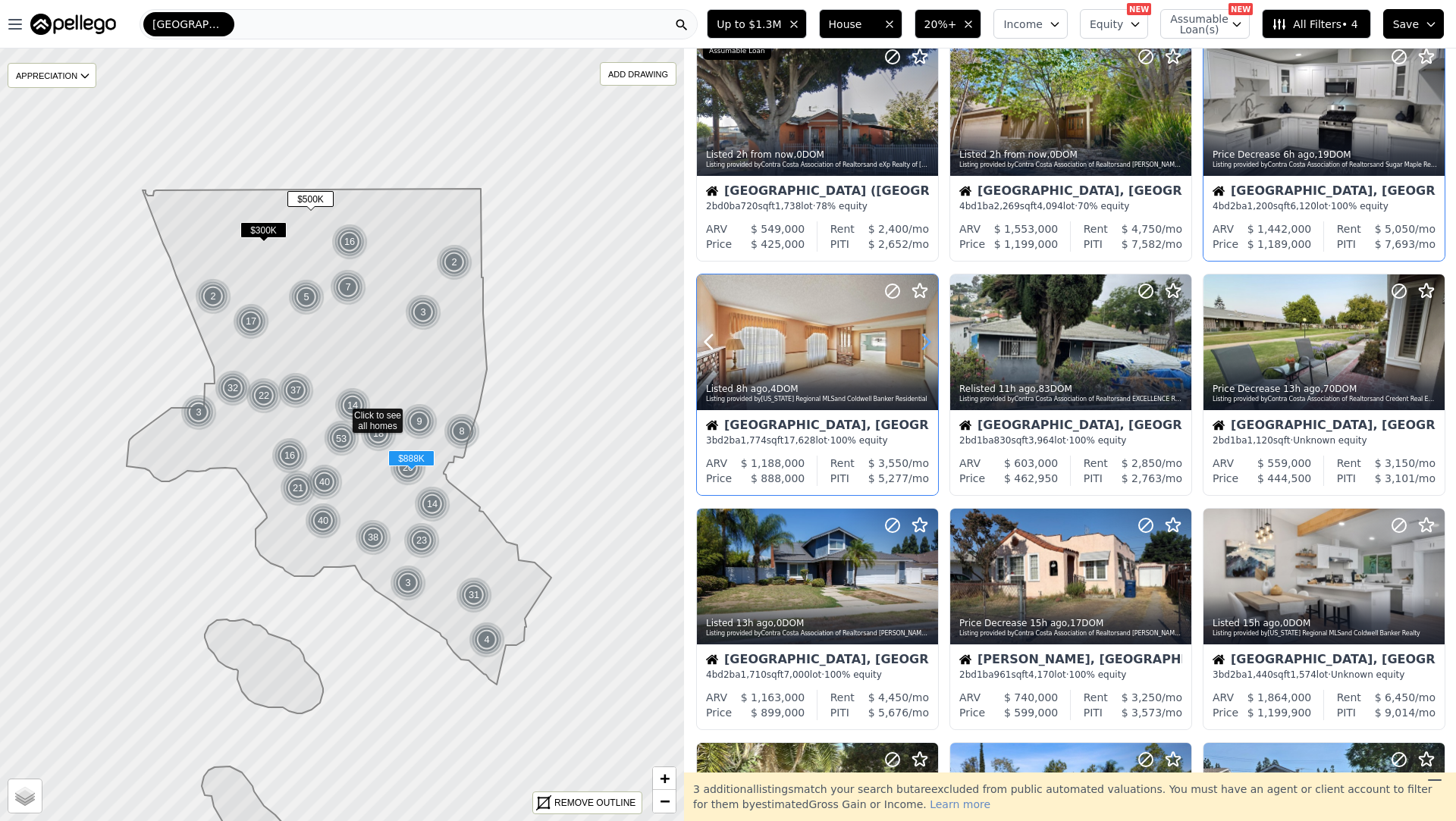
click at [924, 344] on icon at bounding box center [926, 342] width 24 height 24
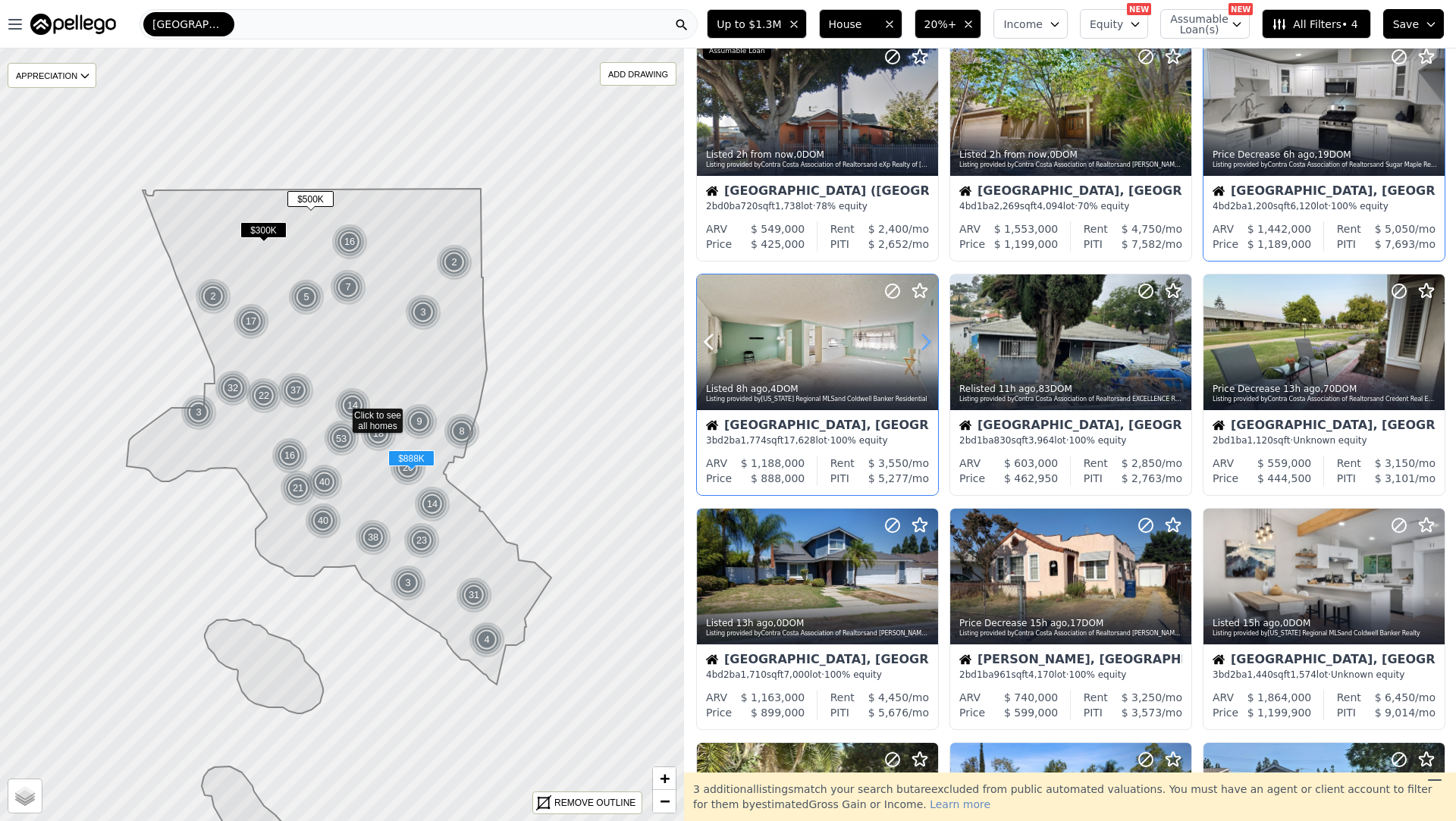
click at [924, 344] on icon at bounding box center [926, 342] width 24 height 24
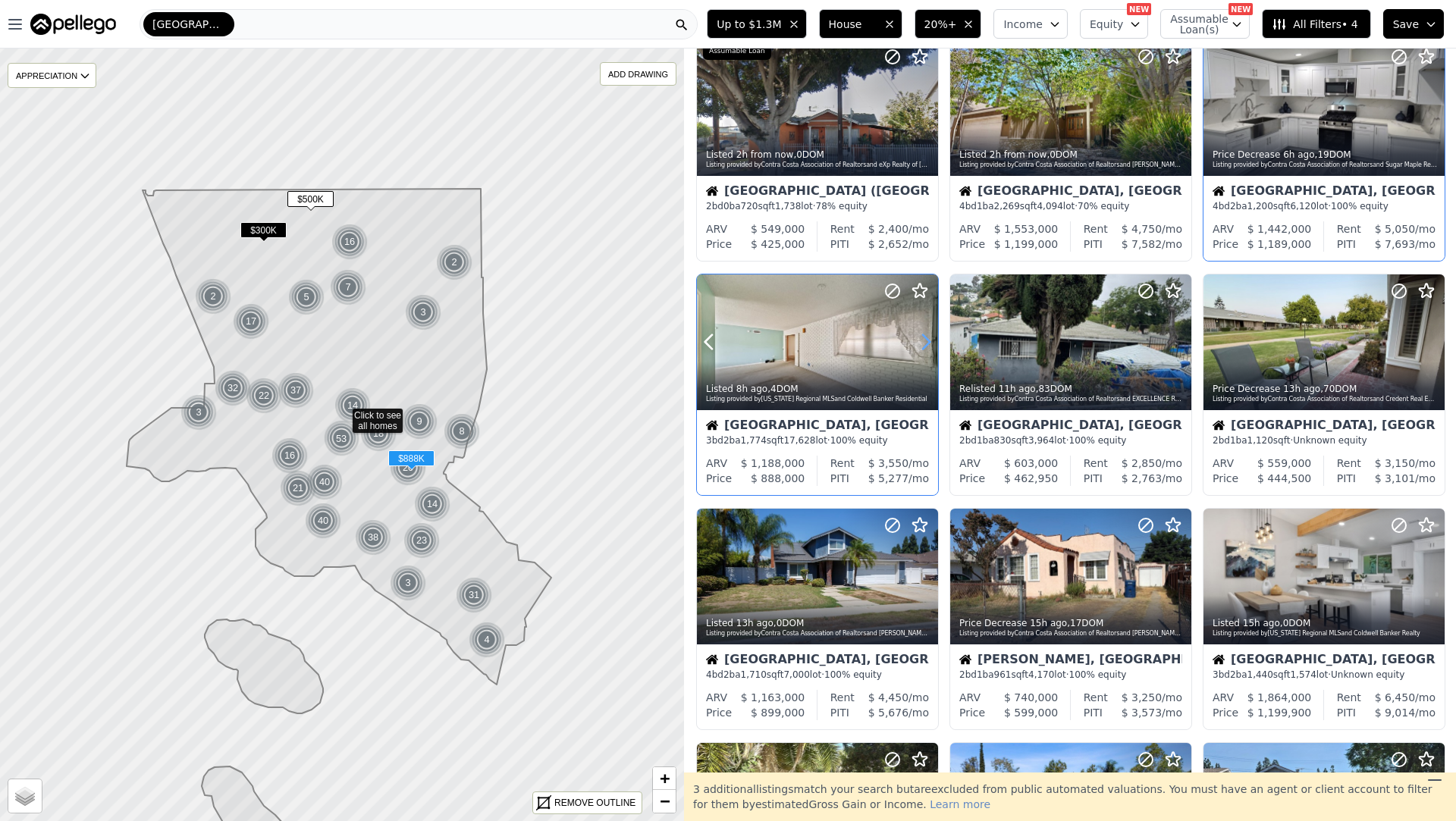
click at [924, 344] on icon at bounding box center [926, 342] width 24 height 24
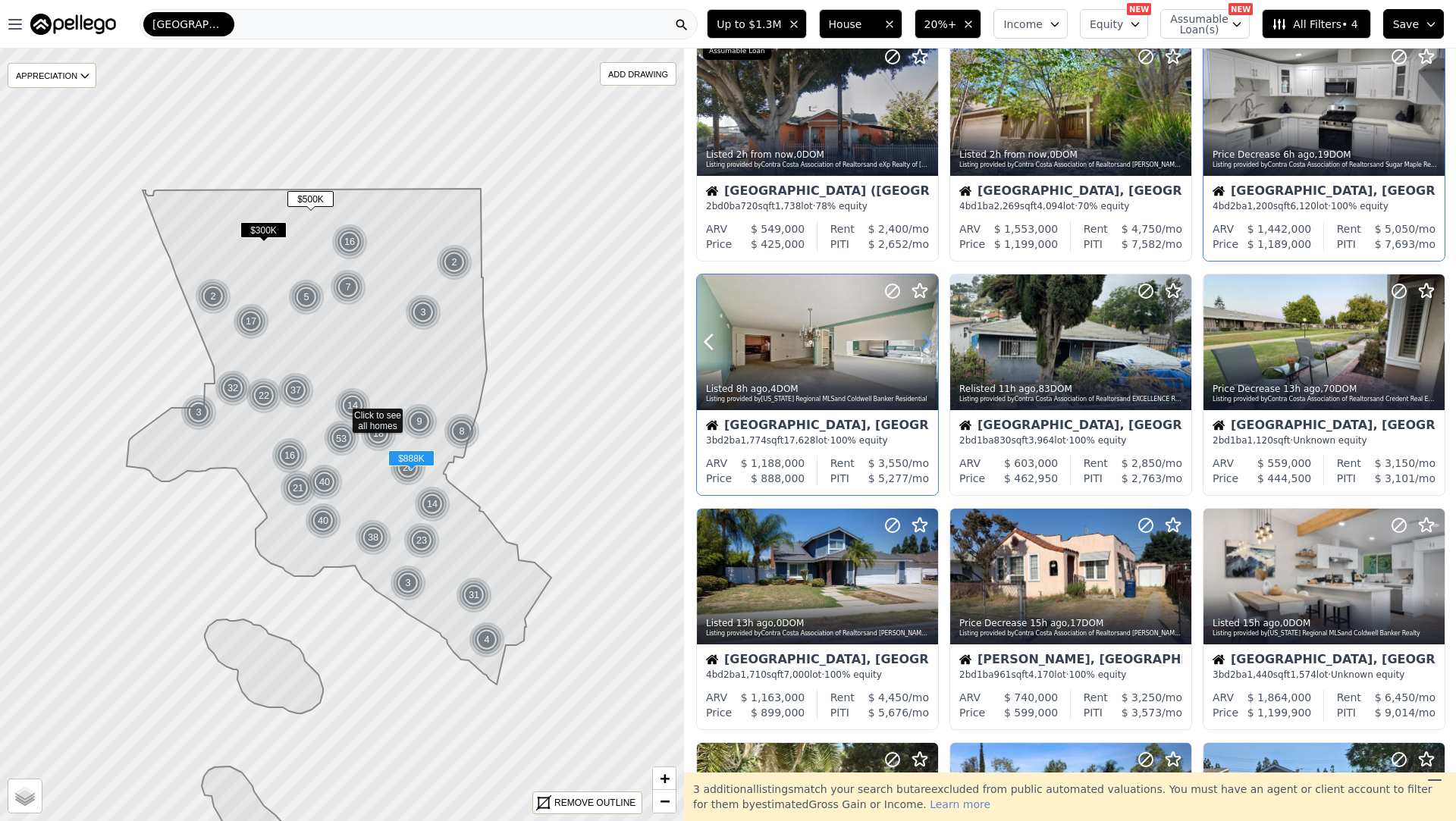
click at [924, 344] on icon at bounding box center [926, 342] width 24 height 24
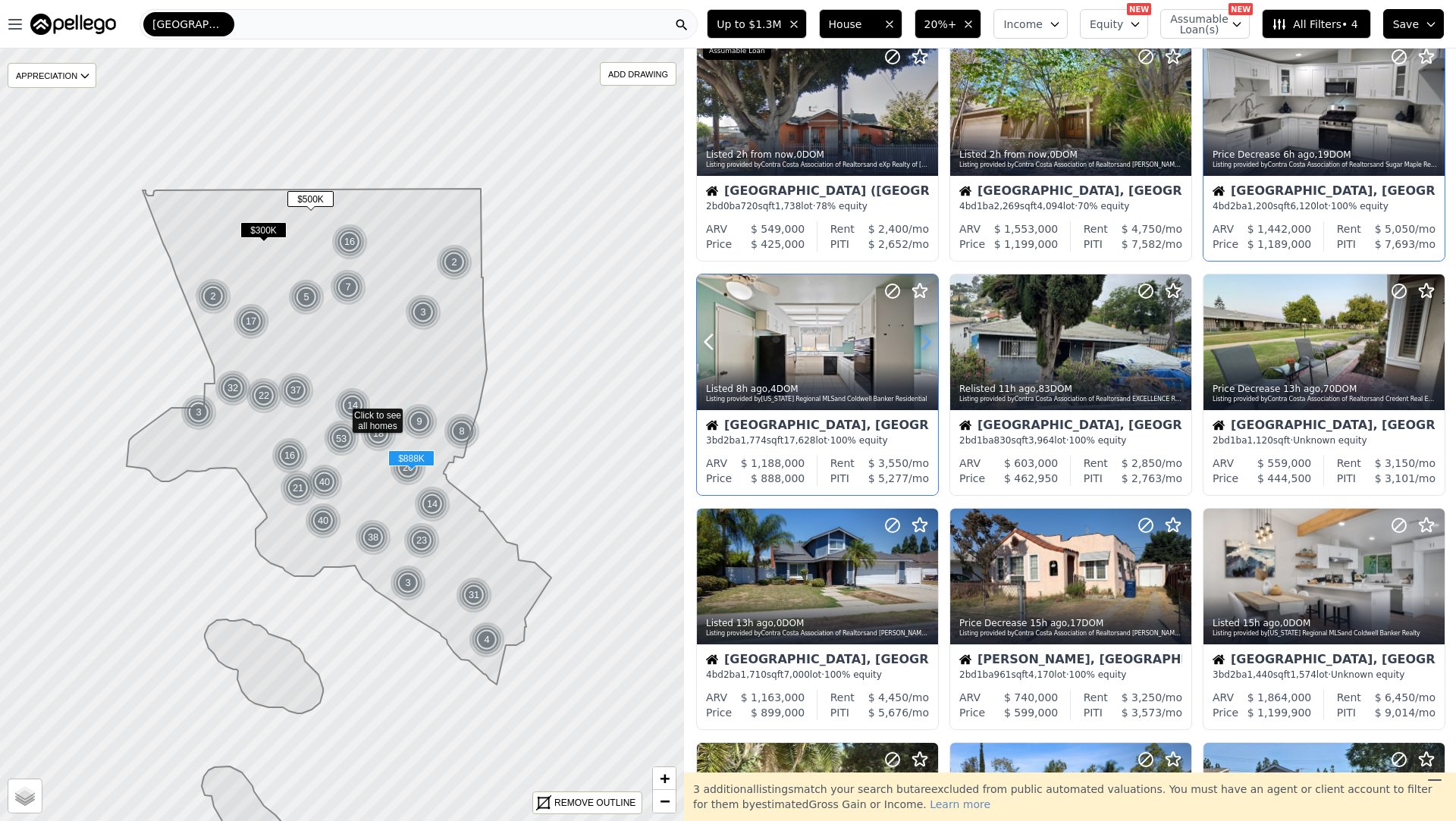
click at [924, 344] on icon at bounding box center [926, 342] width 24 height 24
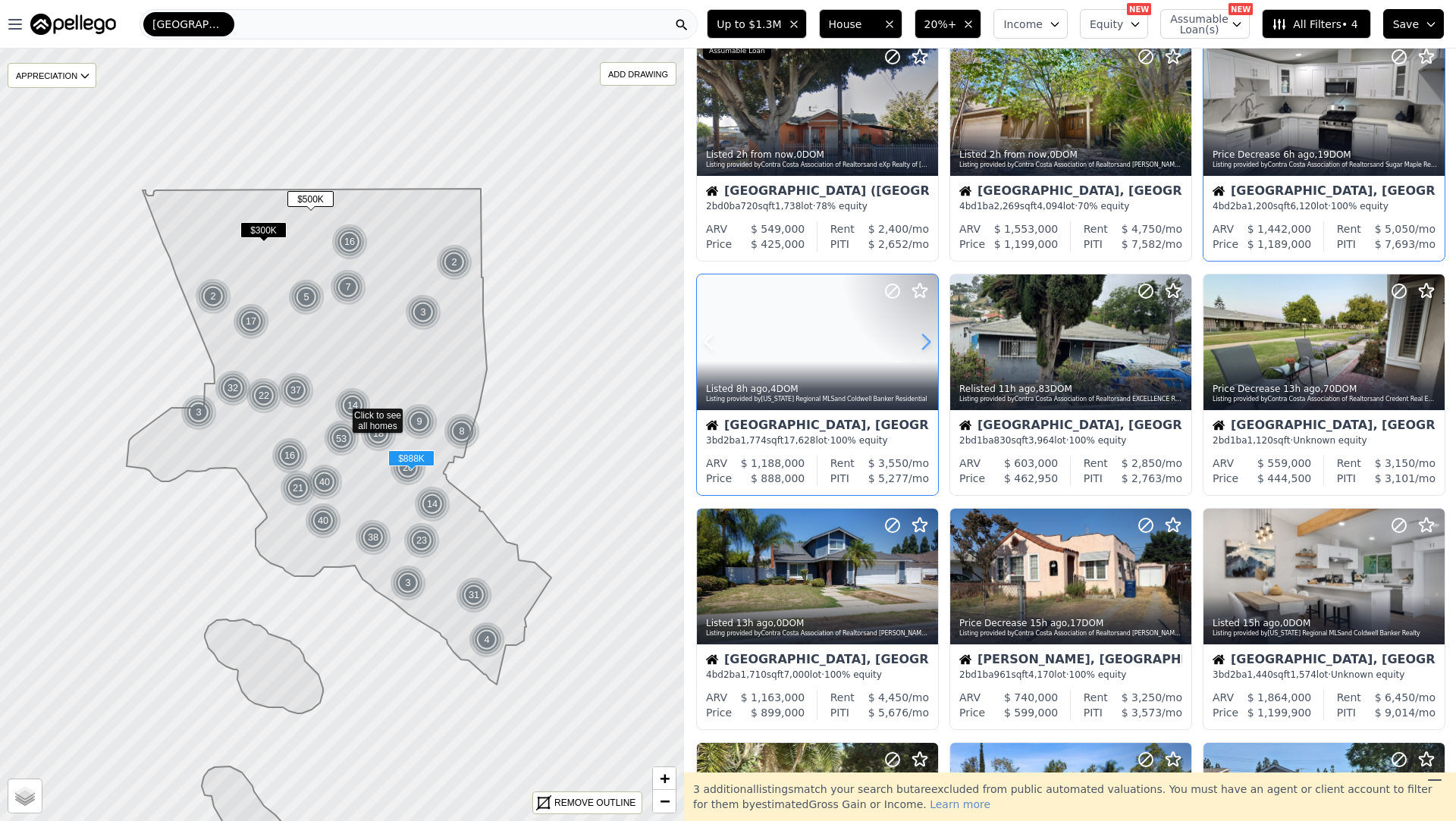
click at [924, 344] on icon at bounding box center [926, 342] width 24 height 24
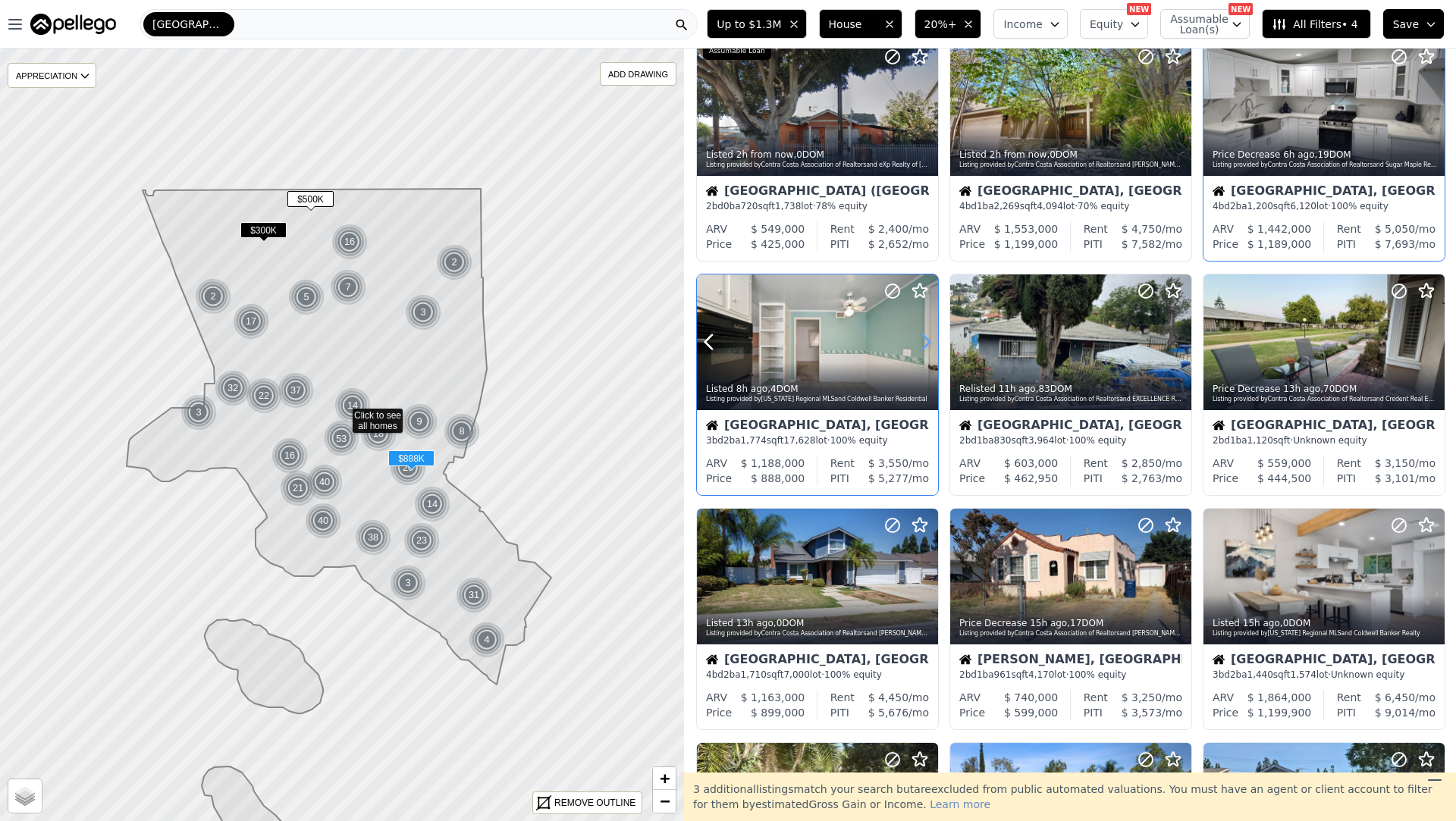
click at [924, 344] on icon at bounding box center [926, 342] width 24 height 24
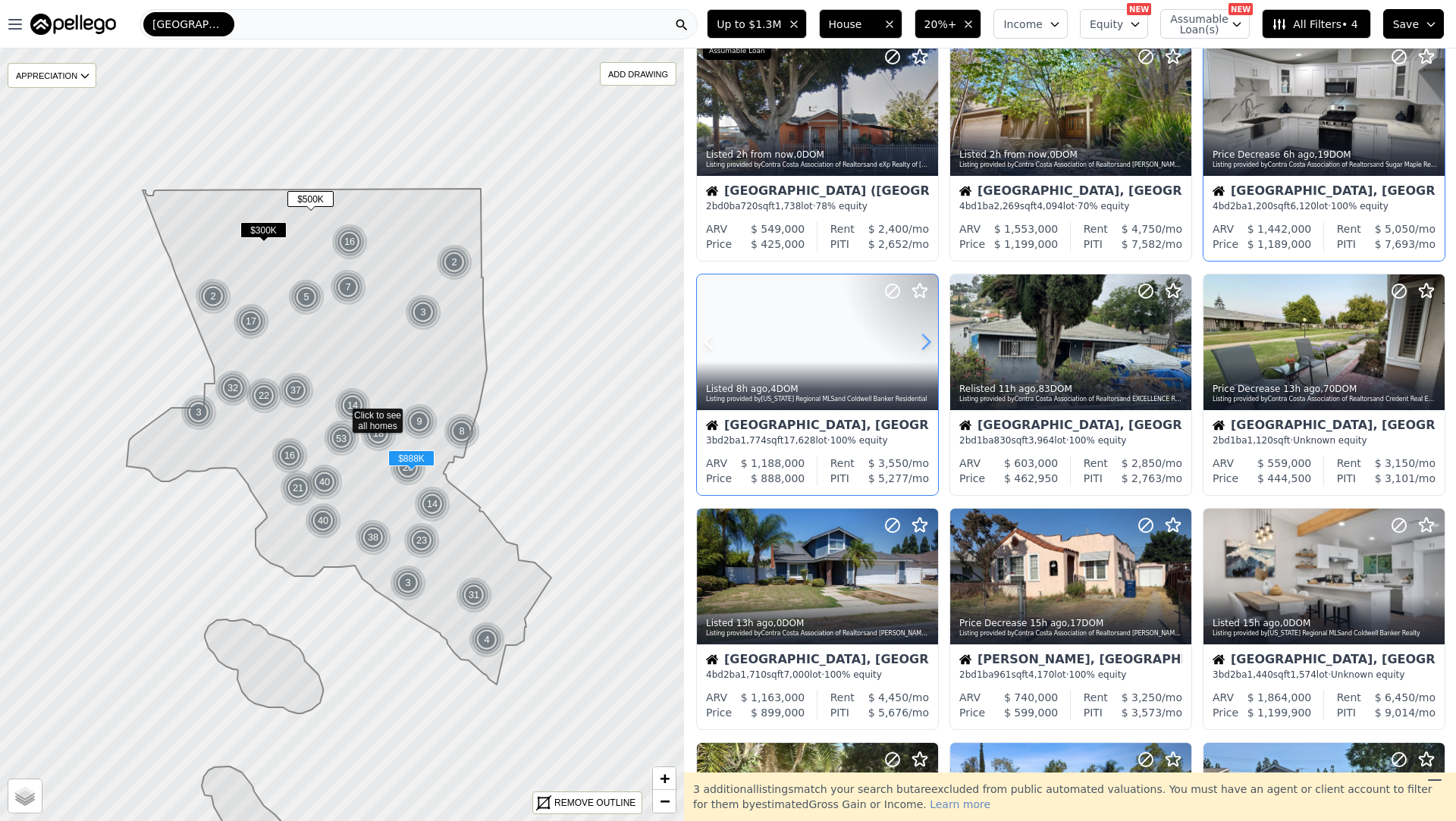
click at [924, 344] on icon at bounding box center [926, 342] width 24 height 24
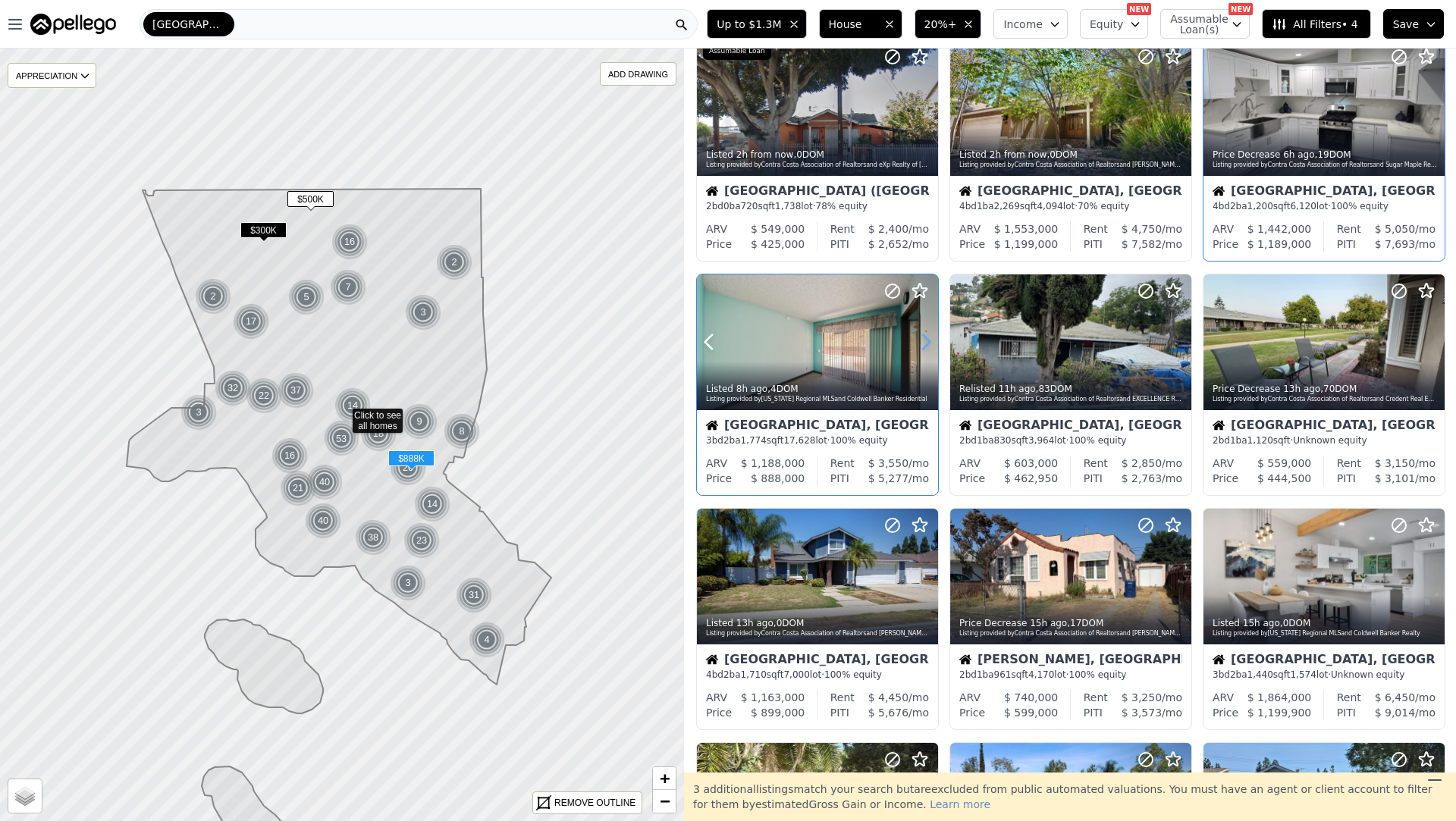
click at [924, 344] on icon at bounding box center [926, 342] width 24 height 24
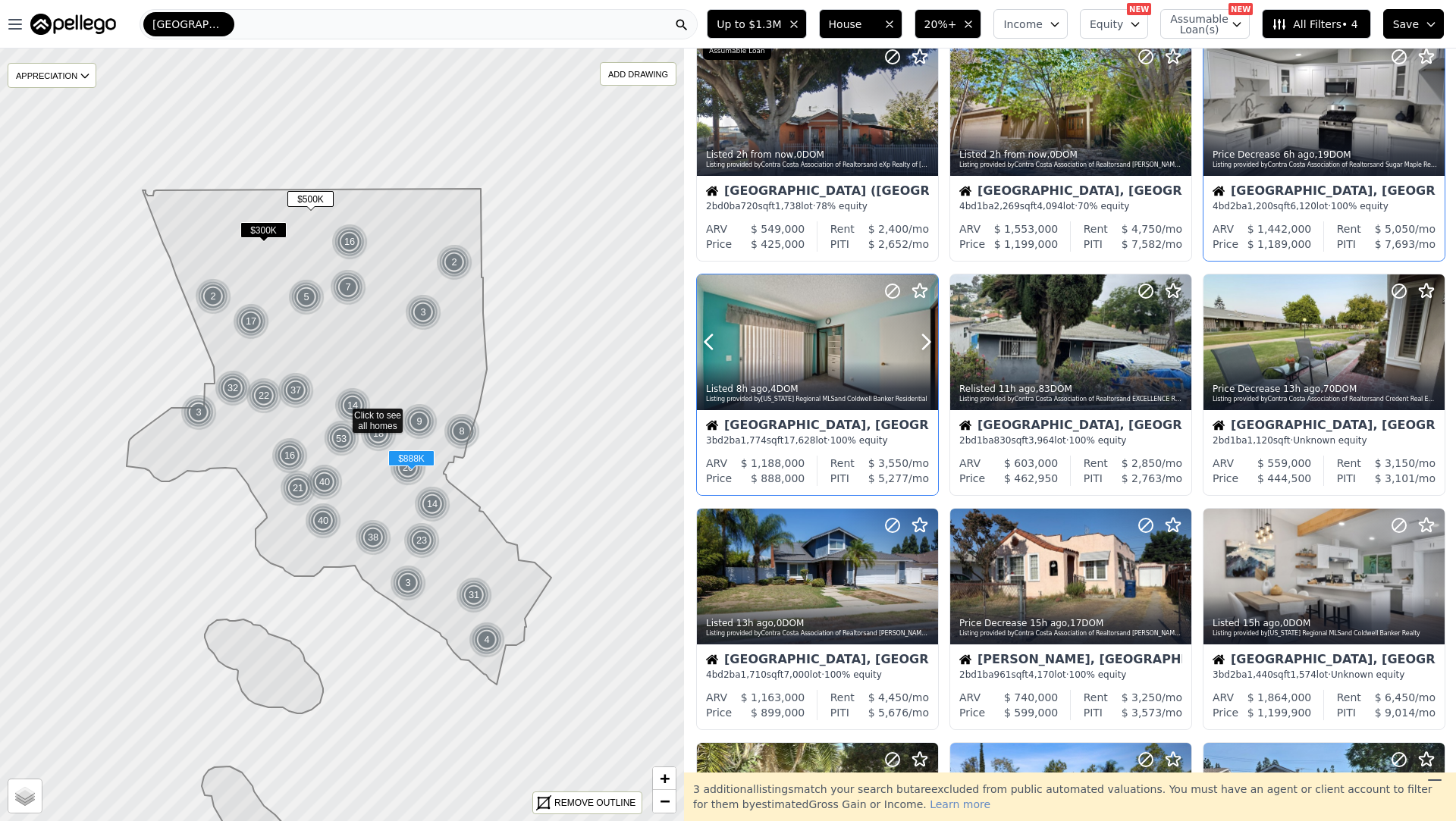
click at [800, 379] on div "Listed 8h ago , 4 DOM Listing provided by California Regional MLS and Coldwell …" at bounding box center [818, 392] width 241 height 36
click at [1173, 351] on icon at bounding box center [1179, 342] width 24 height 24
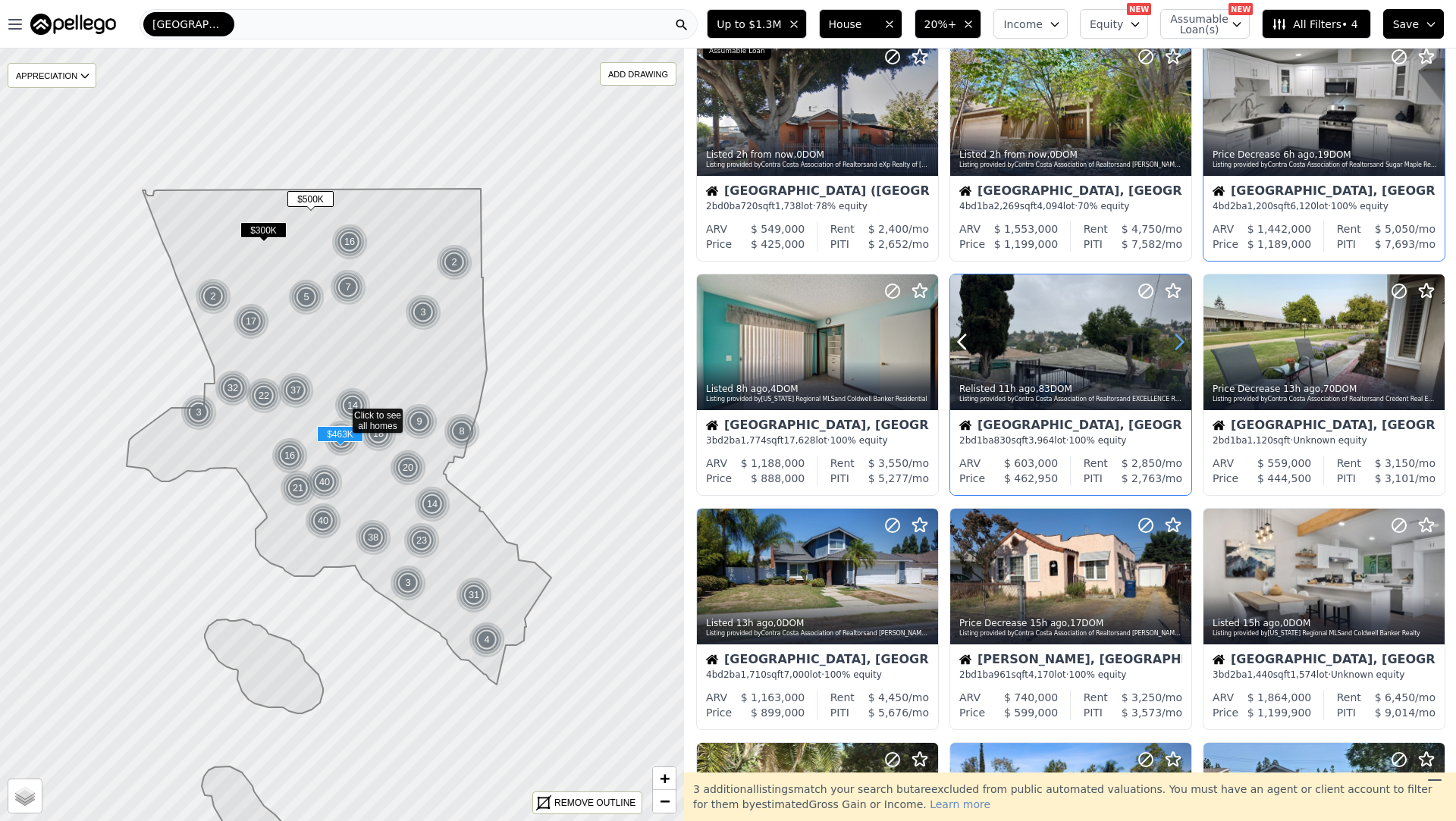
click at [1175, 348] on icon at bounding box center [1179, 342] width 24 height 24
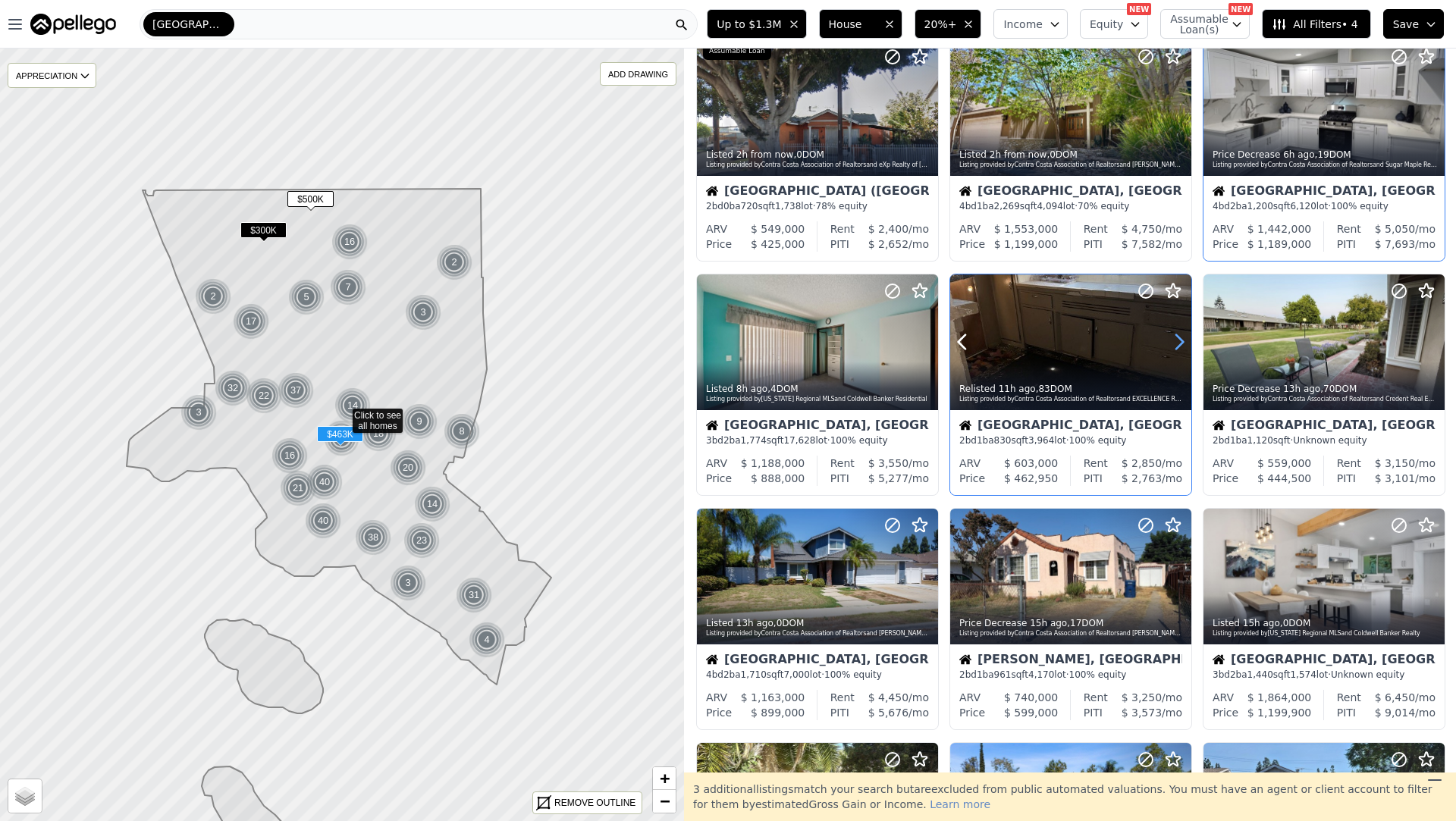
click at [1174, 348] on icon at bounding box center [1179, 342] width 24 height 24
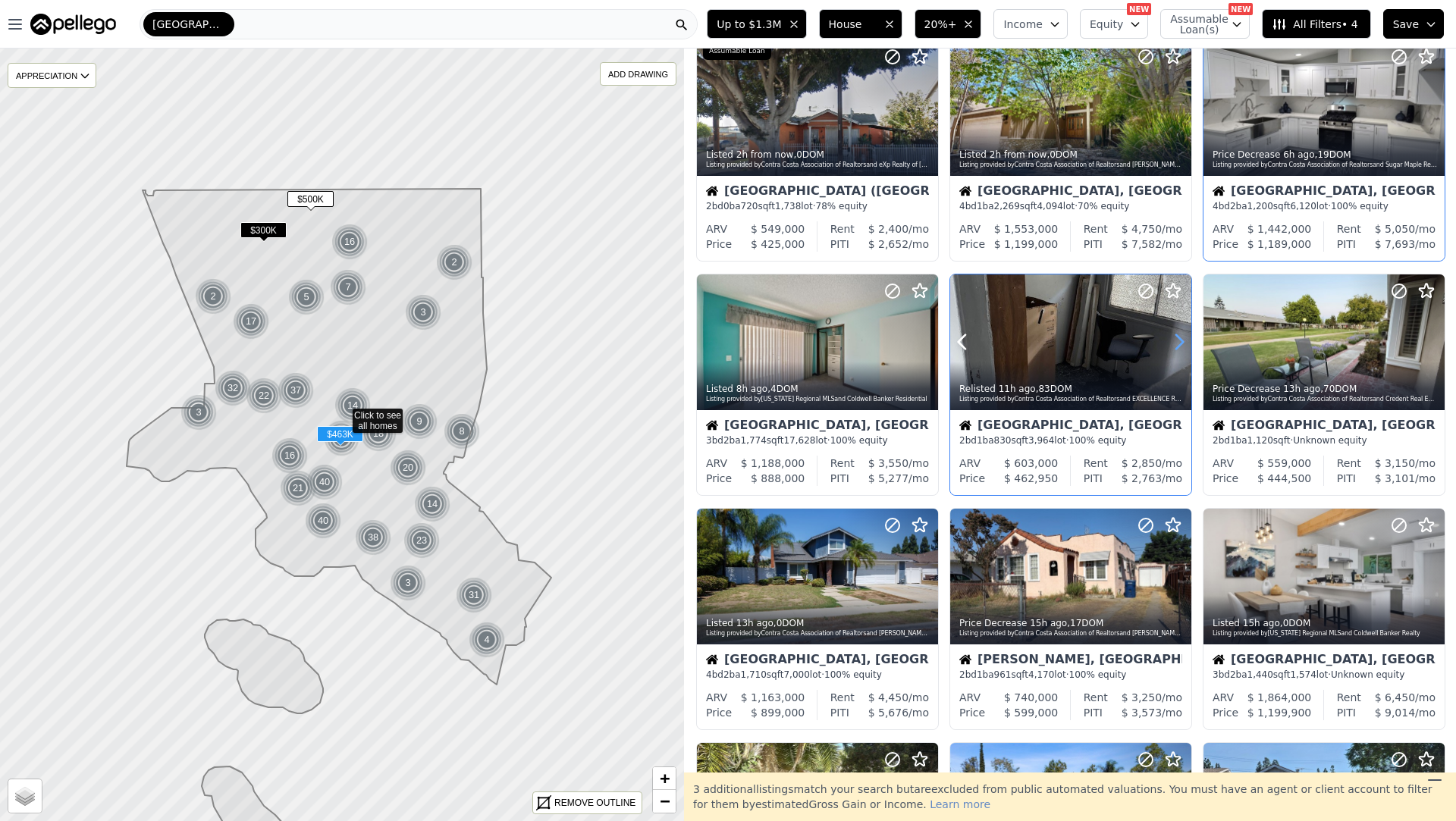
click at [1174, 348] on icon at bounding box center [1179, 342] width 24 height 24
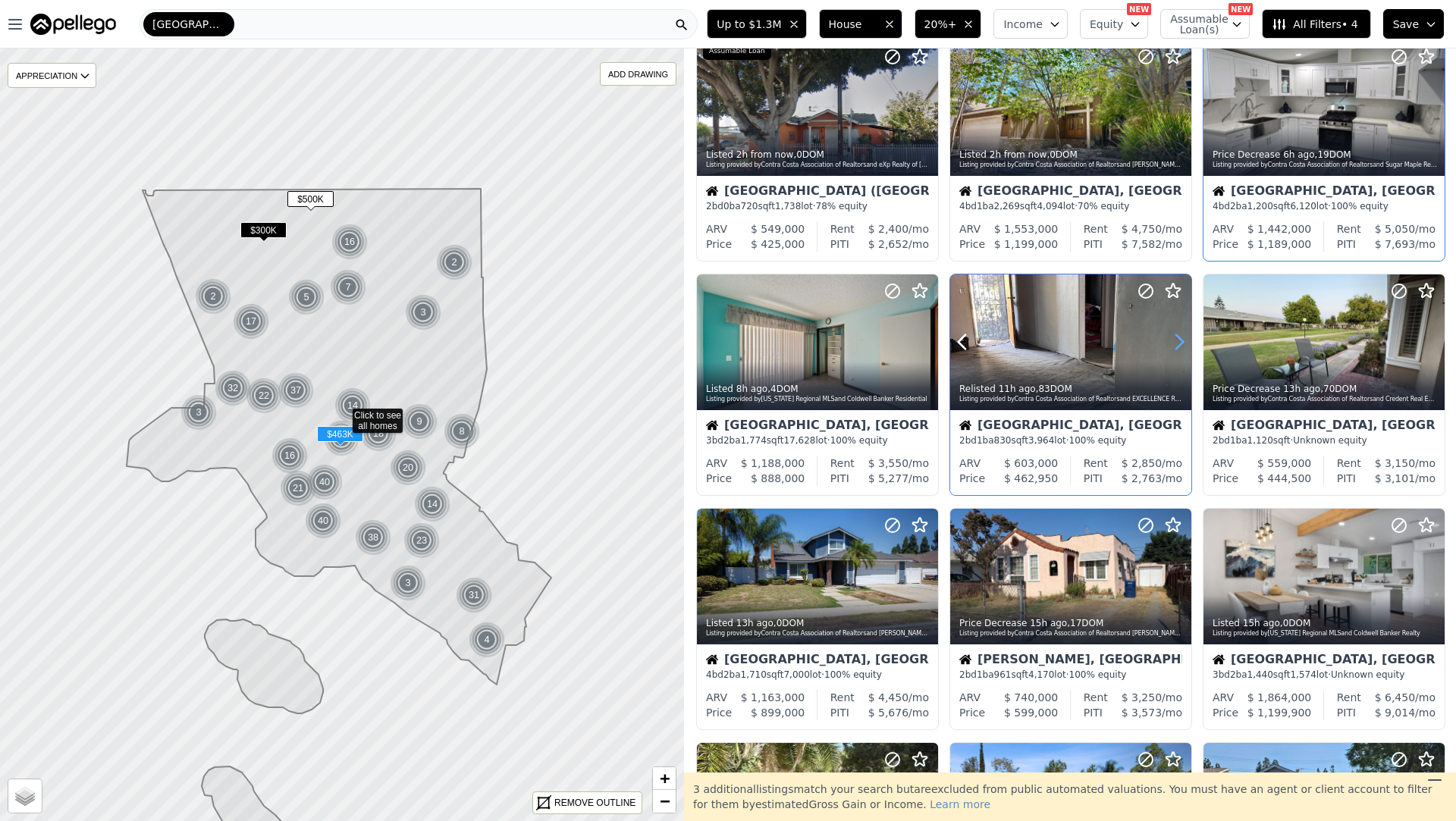
click at [1174, 347] on icon at bounding box center [1179, 342] width 24 height 24
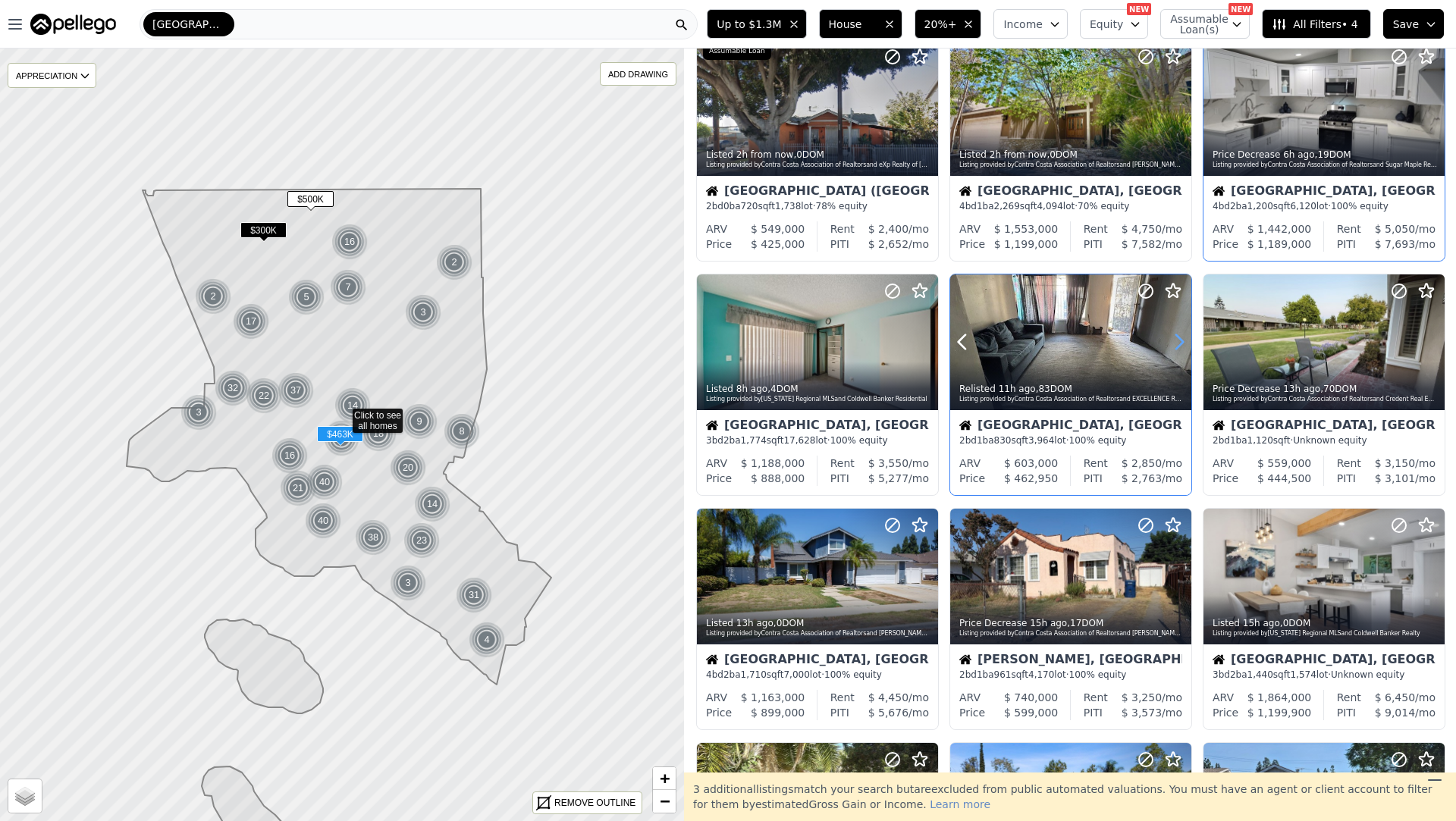
click at [1174, 347] on icon at bounding box center [1179, 342] width 24 height 24
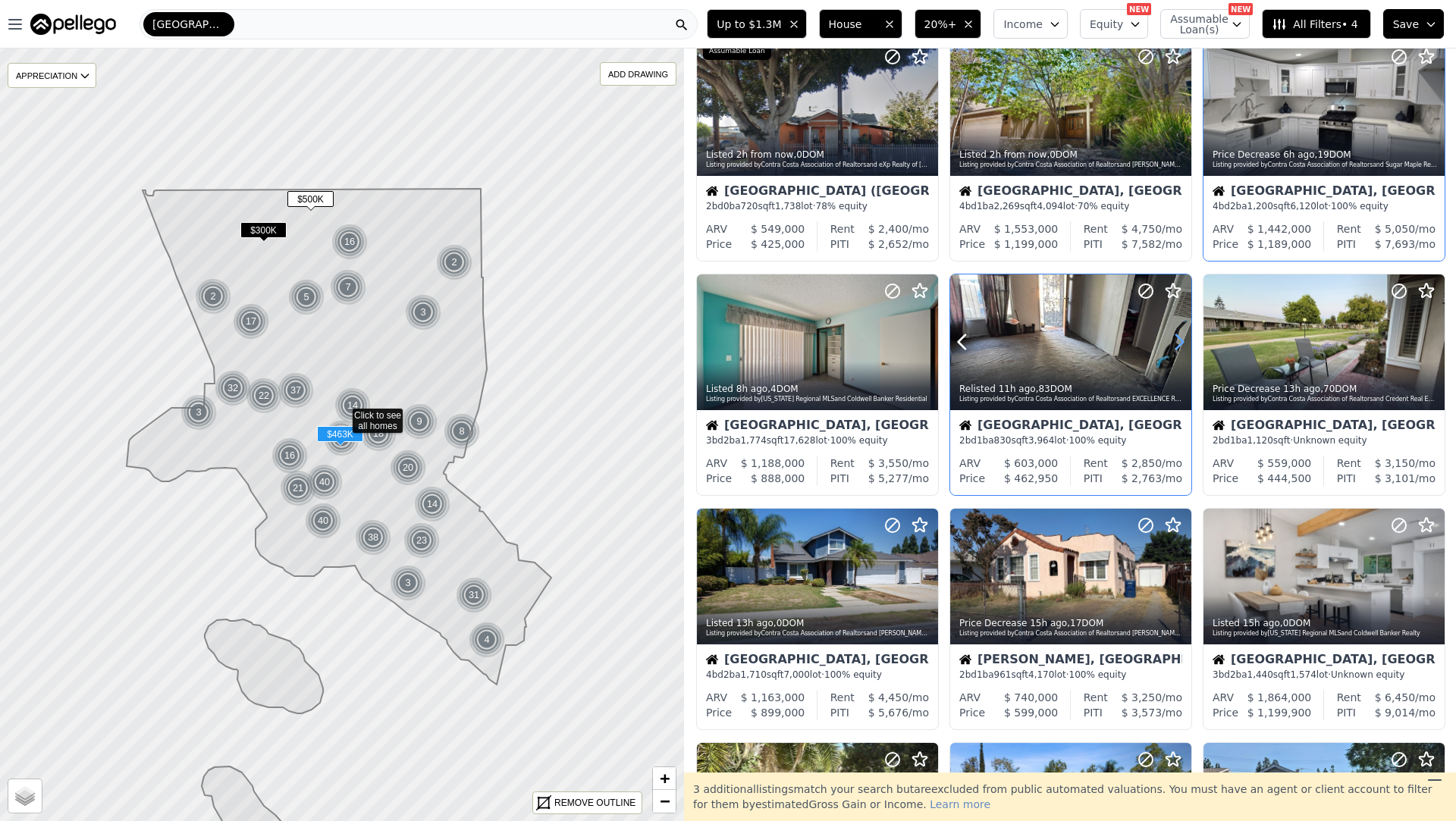
click at [1174, 347] on icon at bounding box center [1179, 342] width 24 height 24
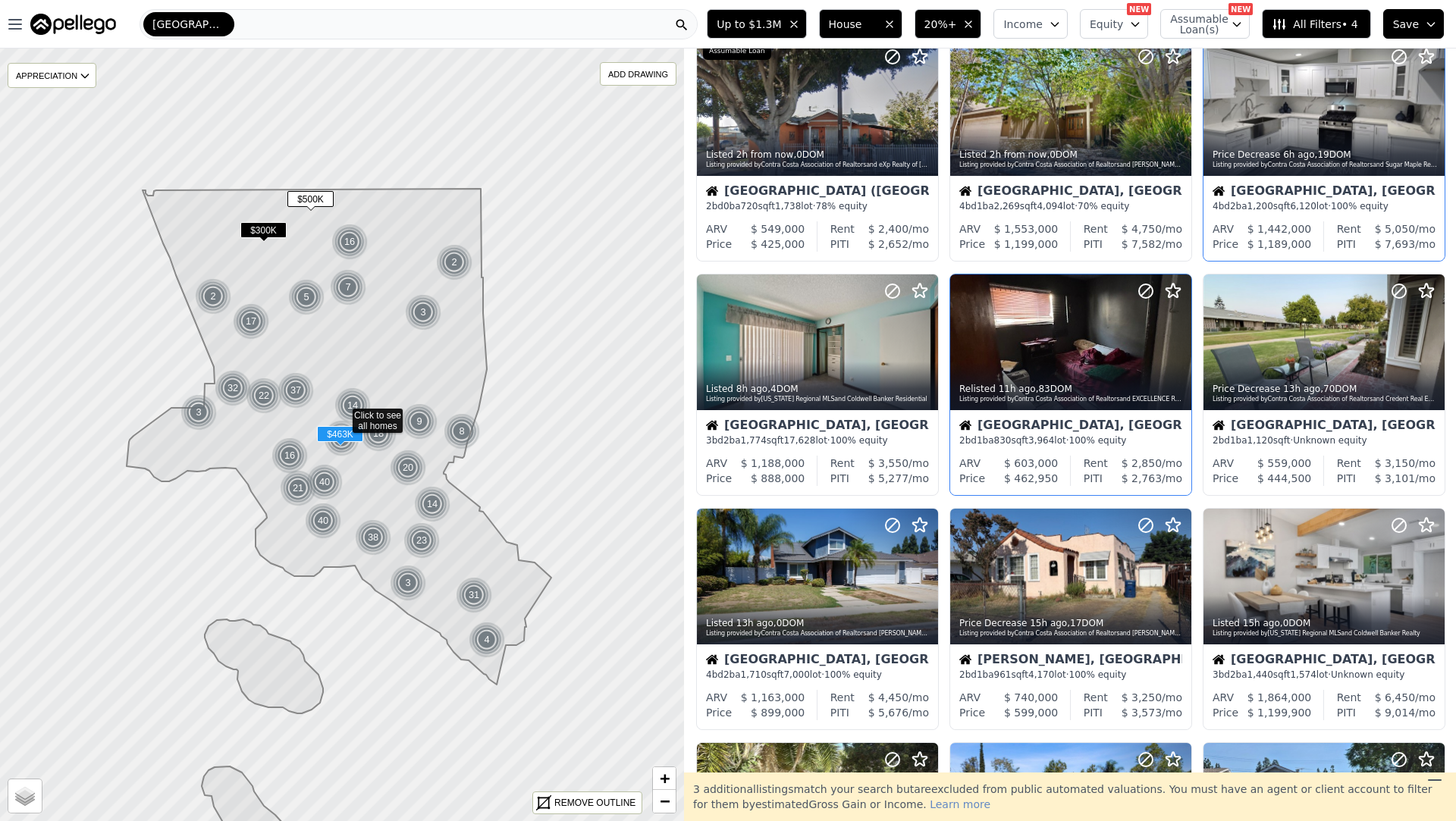
click at [1142, 410] on div "East Los Angeles, CA 2 bd 1 ba 830 sqft 3,964 lot · 100% equity" at bounding box center [1071, 433] width 241 height 45
click at [1431, 344] on icon at bounding box center [1433, 342] width 24 height 24
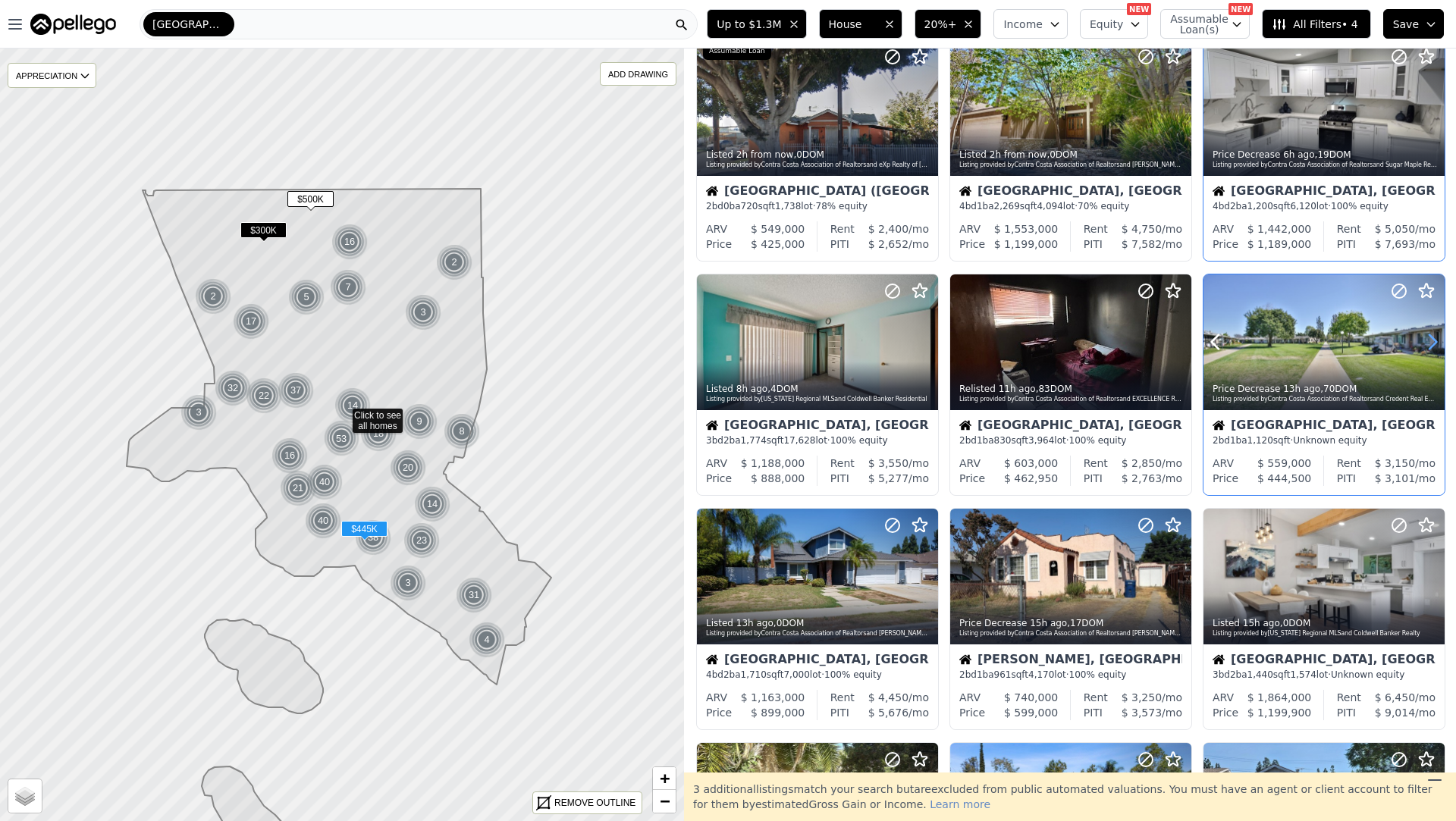
click at [1430, 344] on icon at bounding box center [1433, 342] width 24 height 24
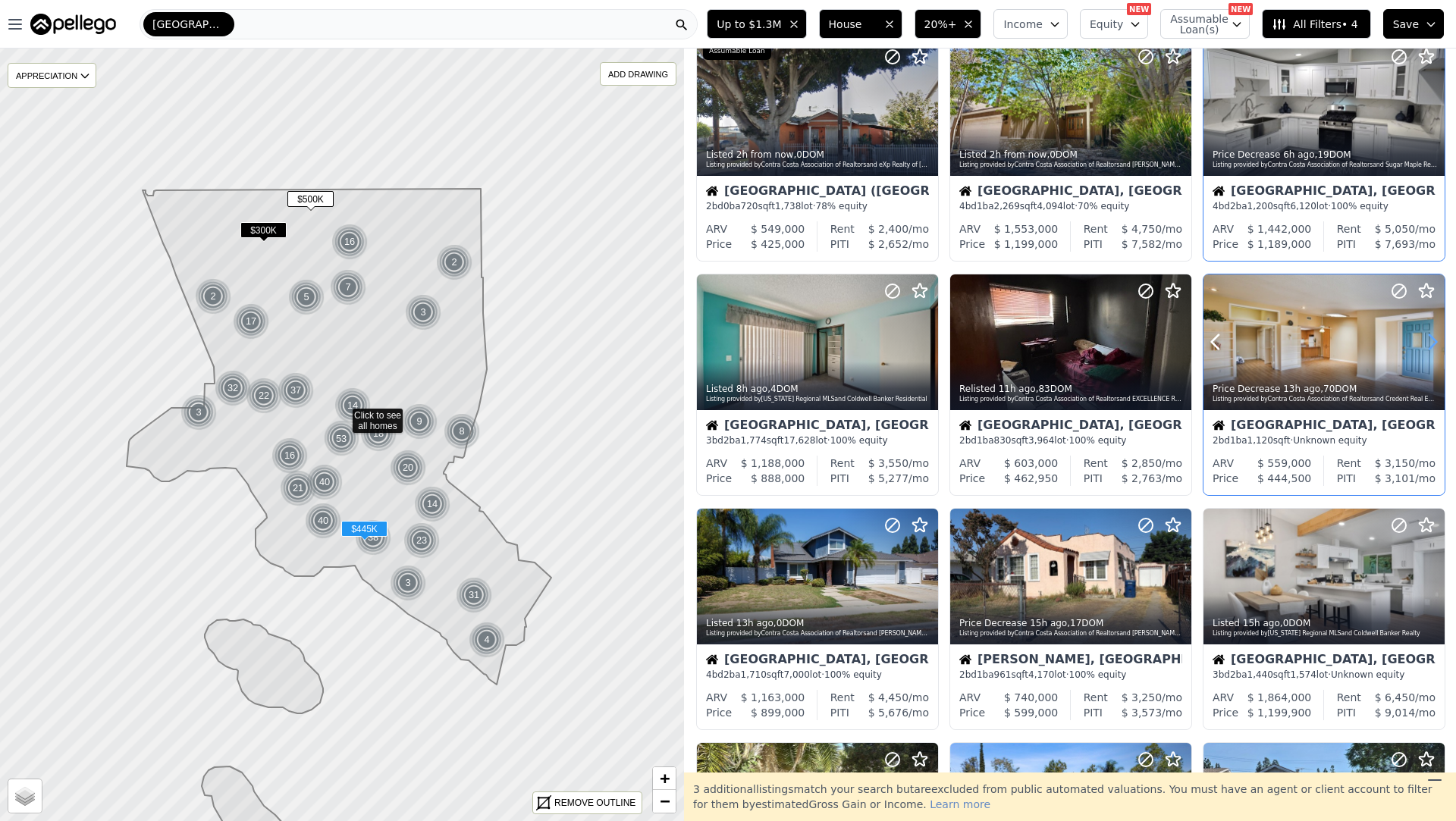
click at [1430, 344] on icon at bounding box center [1433, 342] width 24 height 24
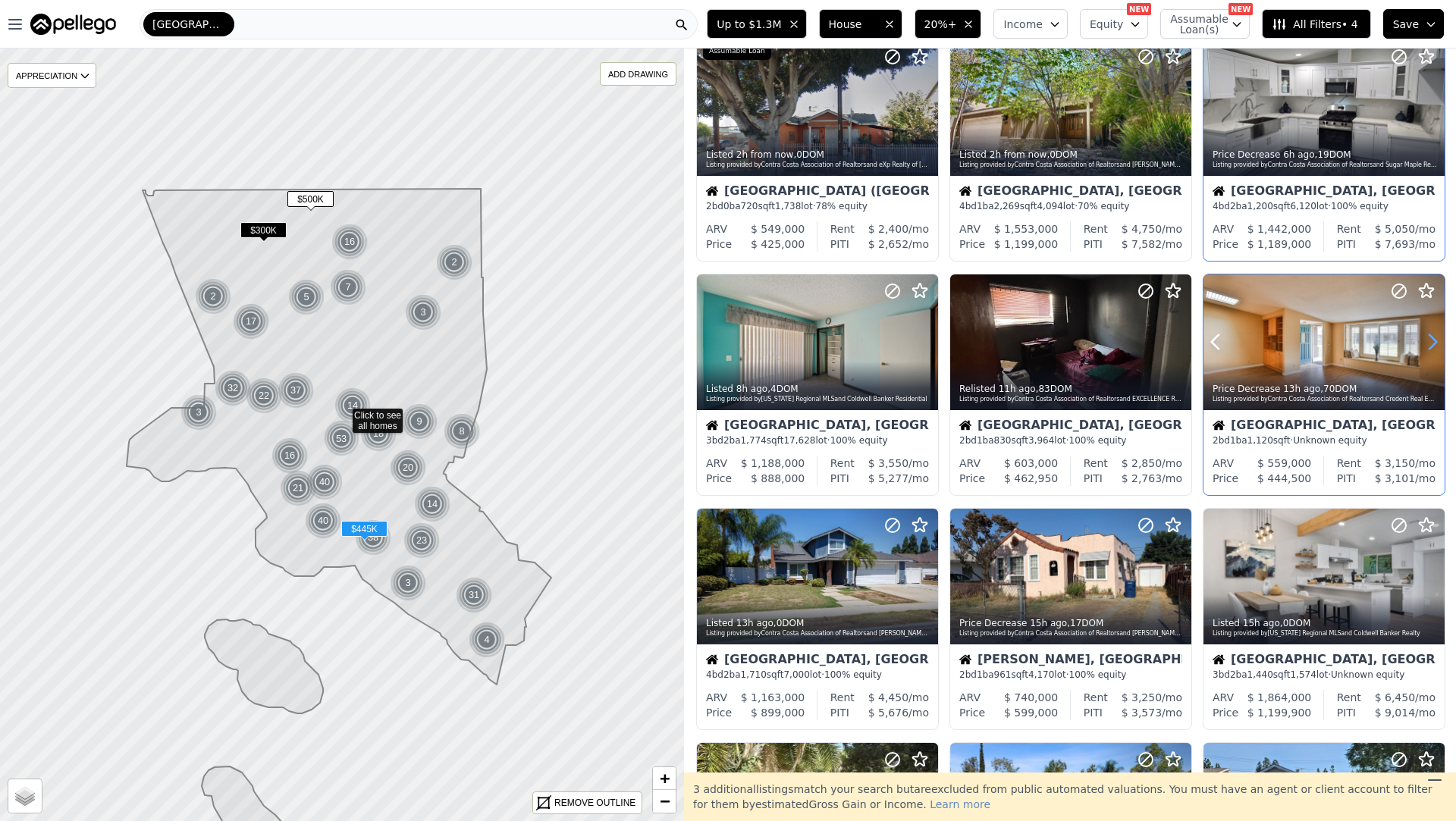
click at [1431, 344] on icon at bounding box center [1433, 342] width 24 height 24
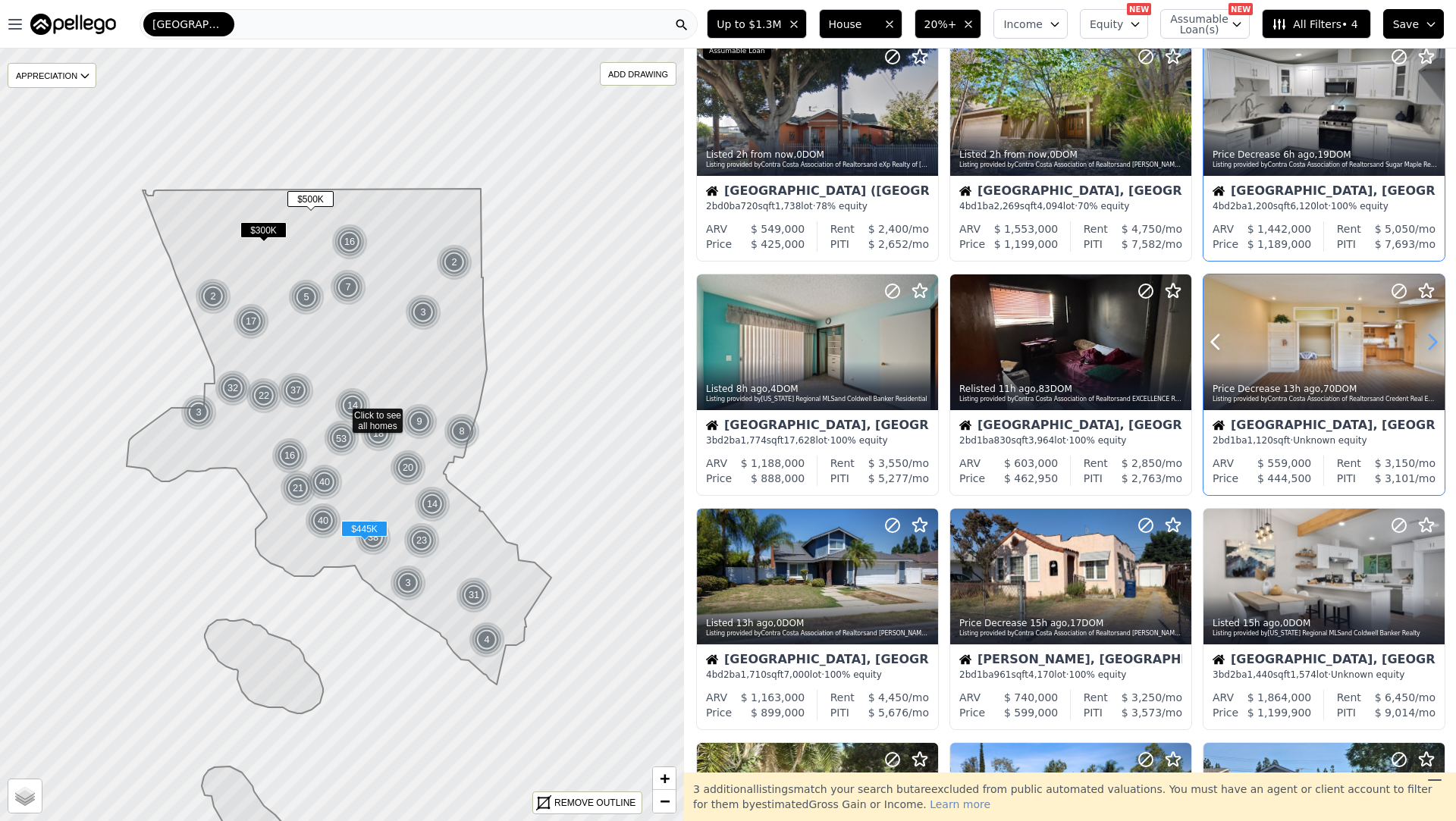
click at [1431, 344] on icon at bounding box center [1433, 342] width 24 height 24
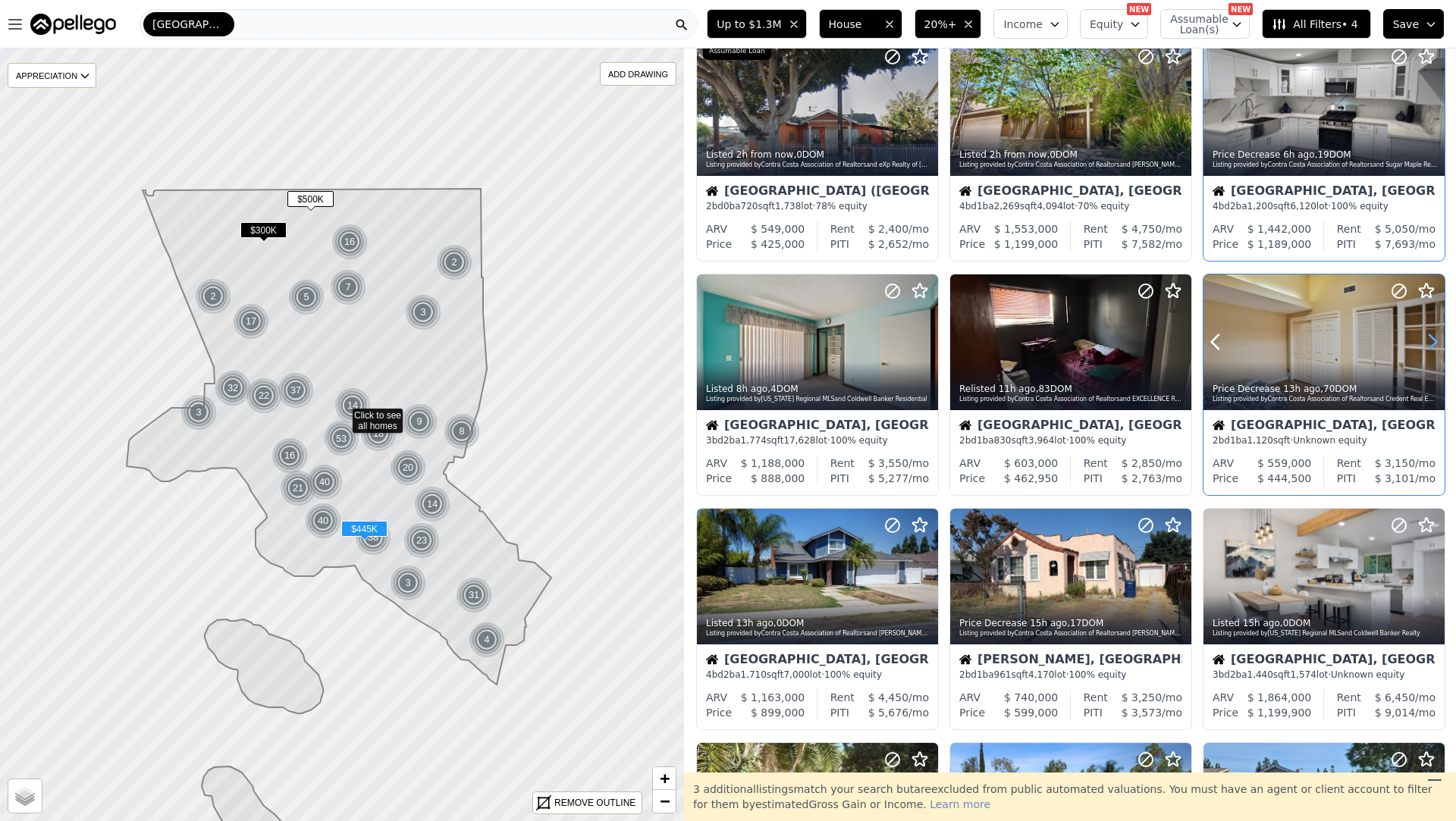
click at [1430, 344] on icon at bounding box center [1433, 342] width 24 height 24
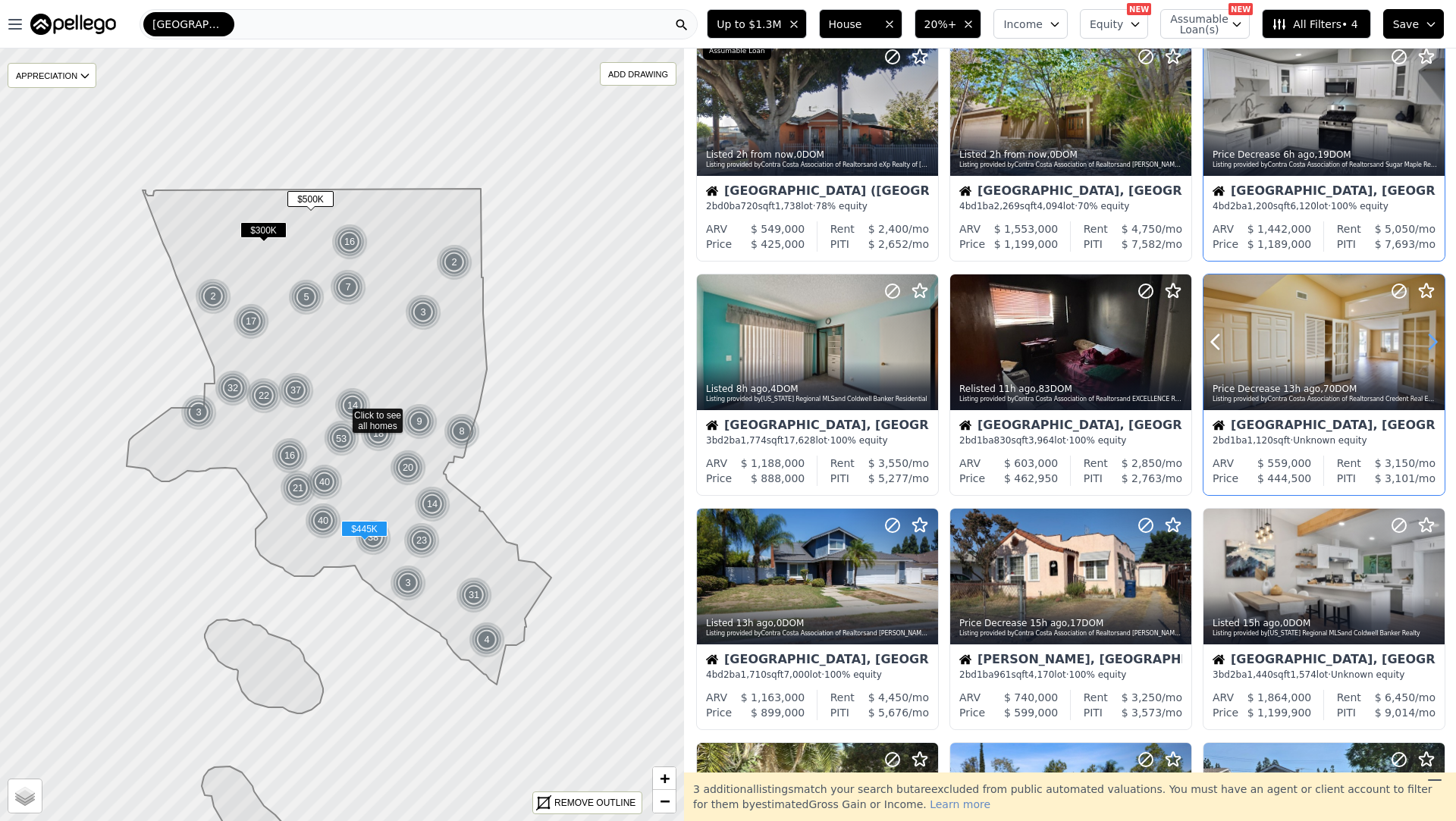
click at [1430, 344] on icon at bounding box center [1433, 342] width 24 height 24
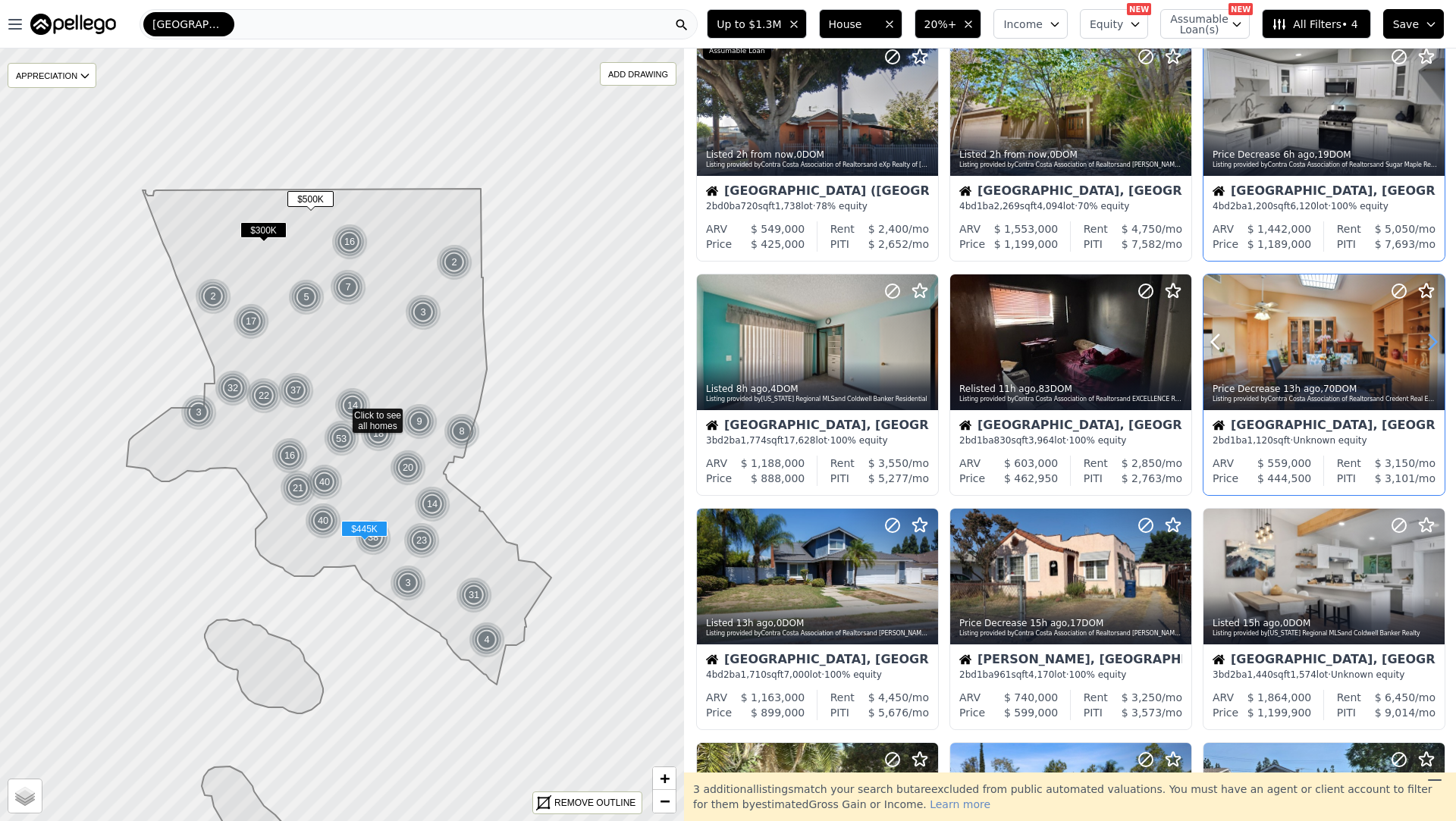
click at [1430, 344] on icon at bounding box center [1433, 342] width 24 height 24
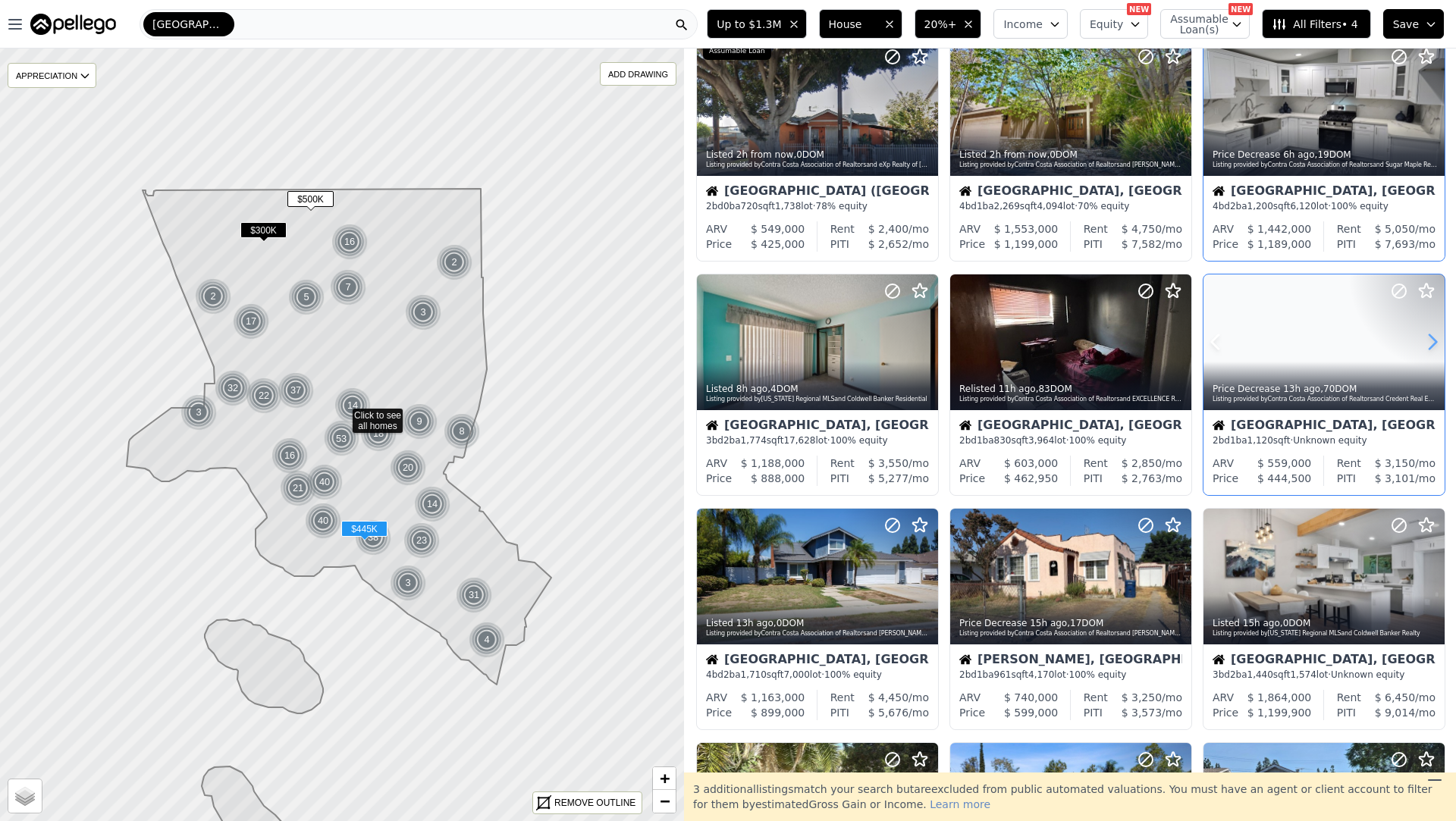
click at [1430, 344] on icon at bounding box center [1433, 342] width 24 height 24
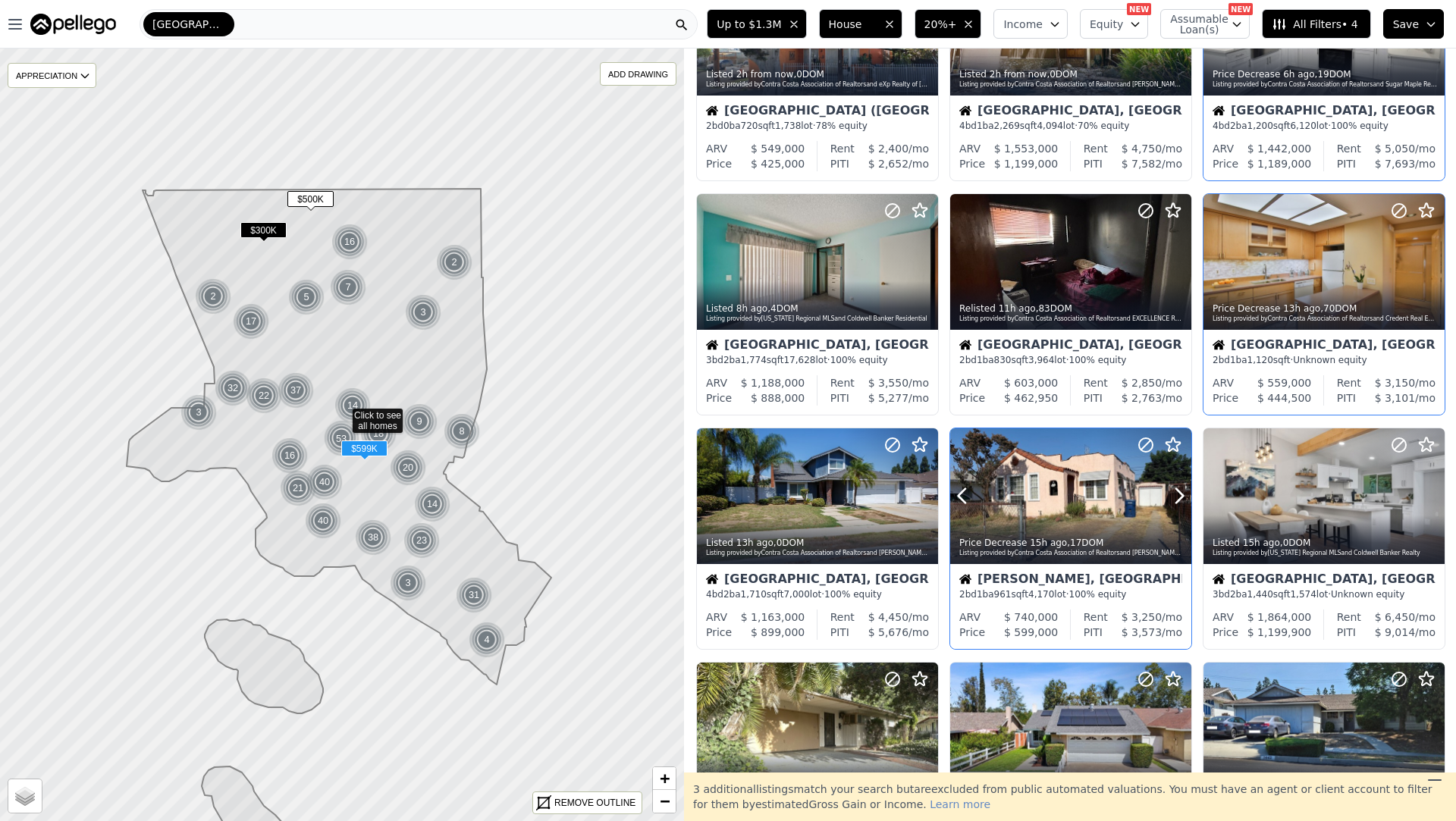
scroll to position [167, 0]
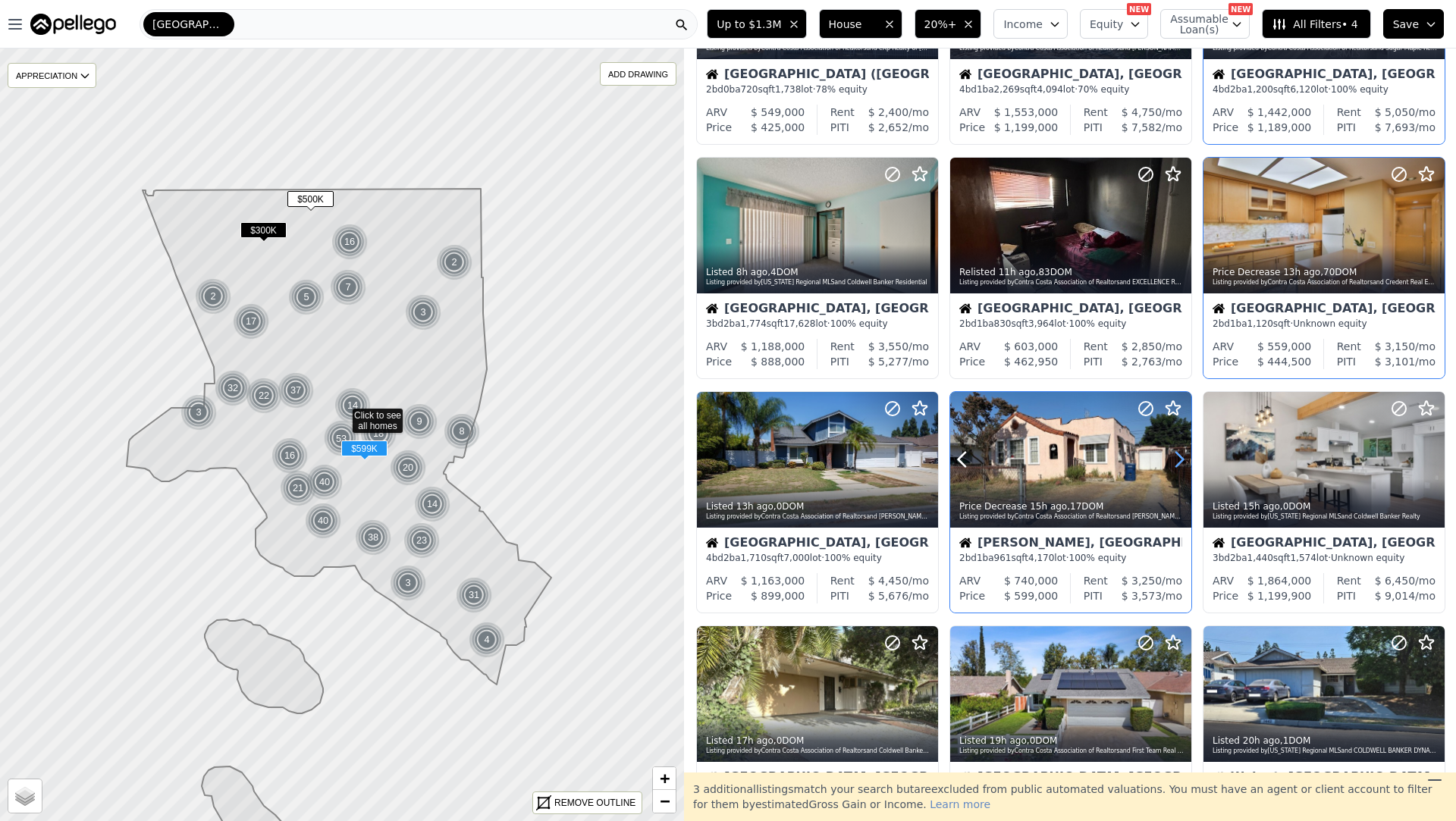
click at [1180, 457] on icon at bounding box center [1180, 460] width 6 height 15
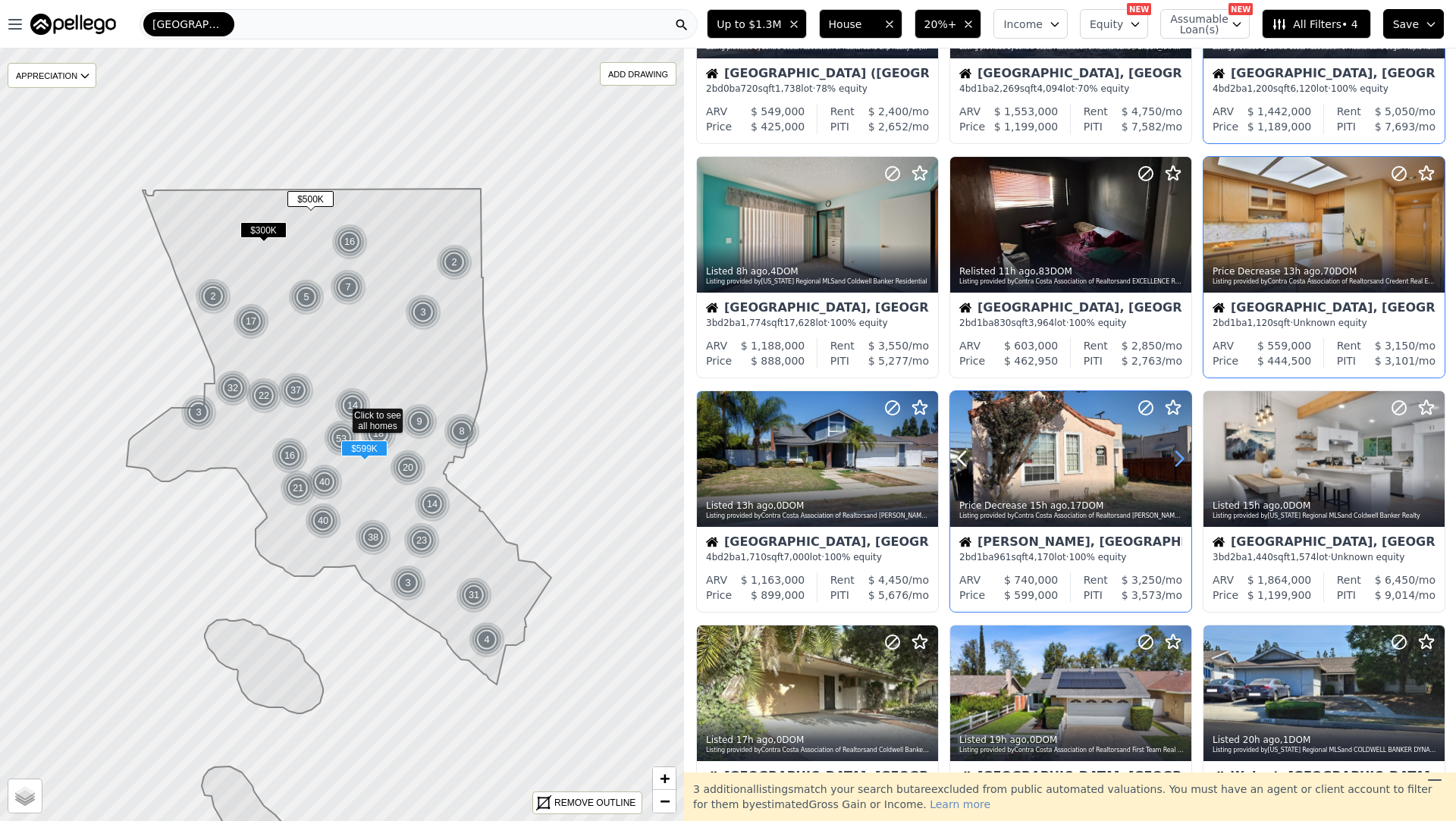
click at [1180, 456] on icon at bounding box center [1180, 459] width 6 height 15
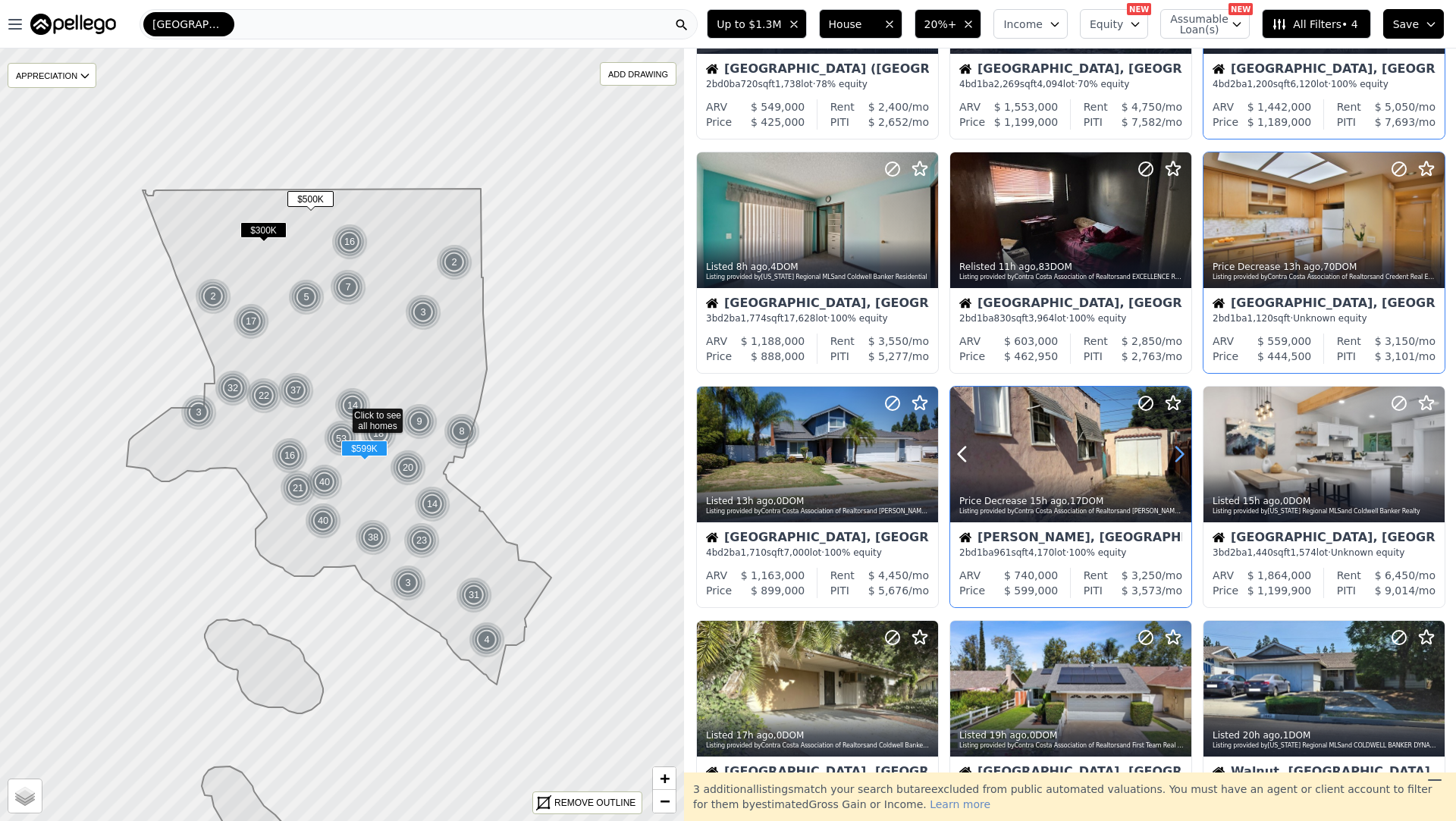
click at [1180, 456] on icon at bounding box center [1180, 455] width 6 height 15
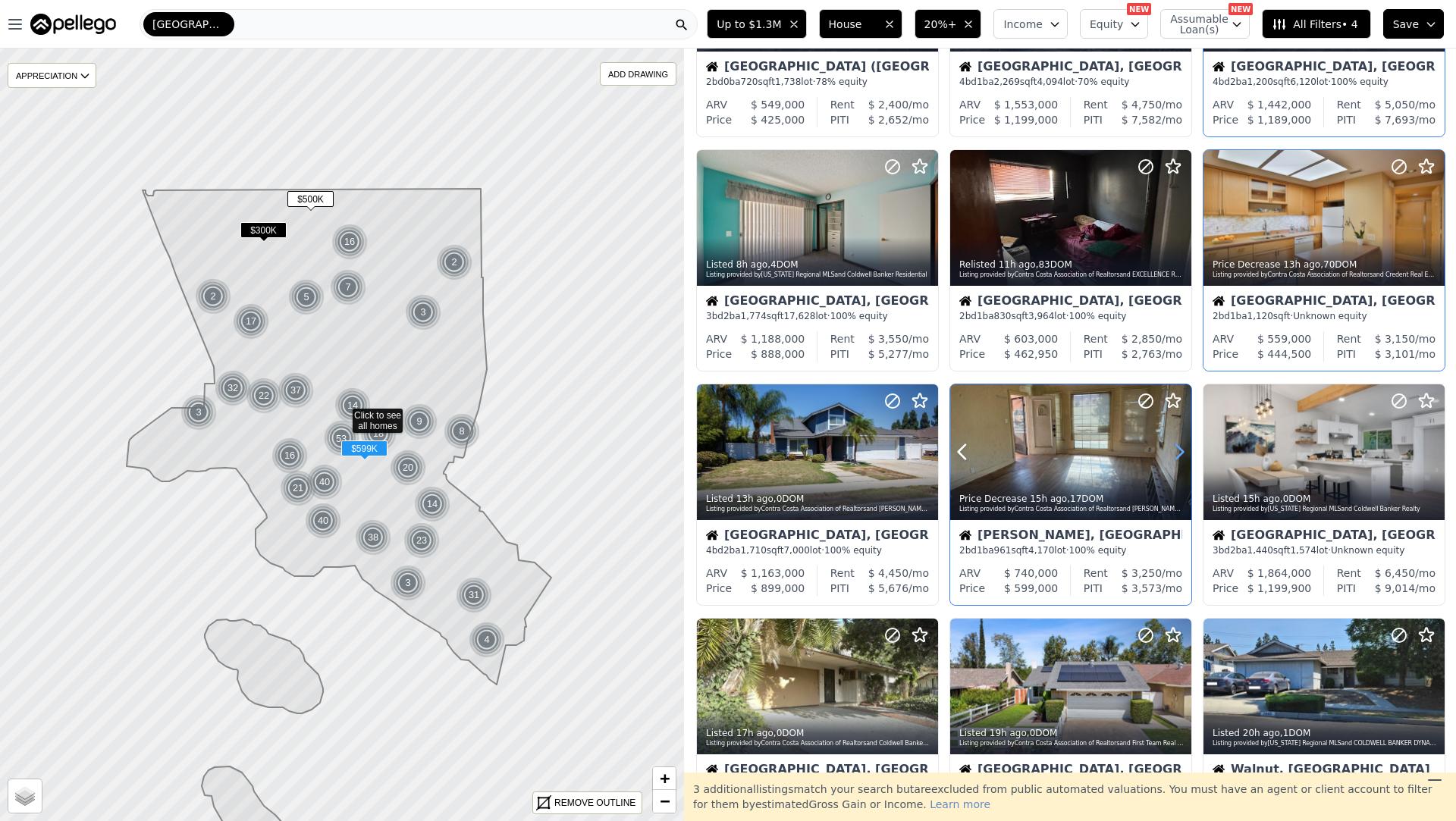
click at [1181, 456] on icon at bounding box center [1179, 452] width 24 height 24
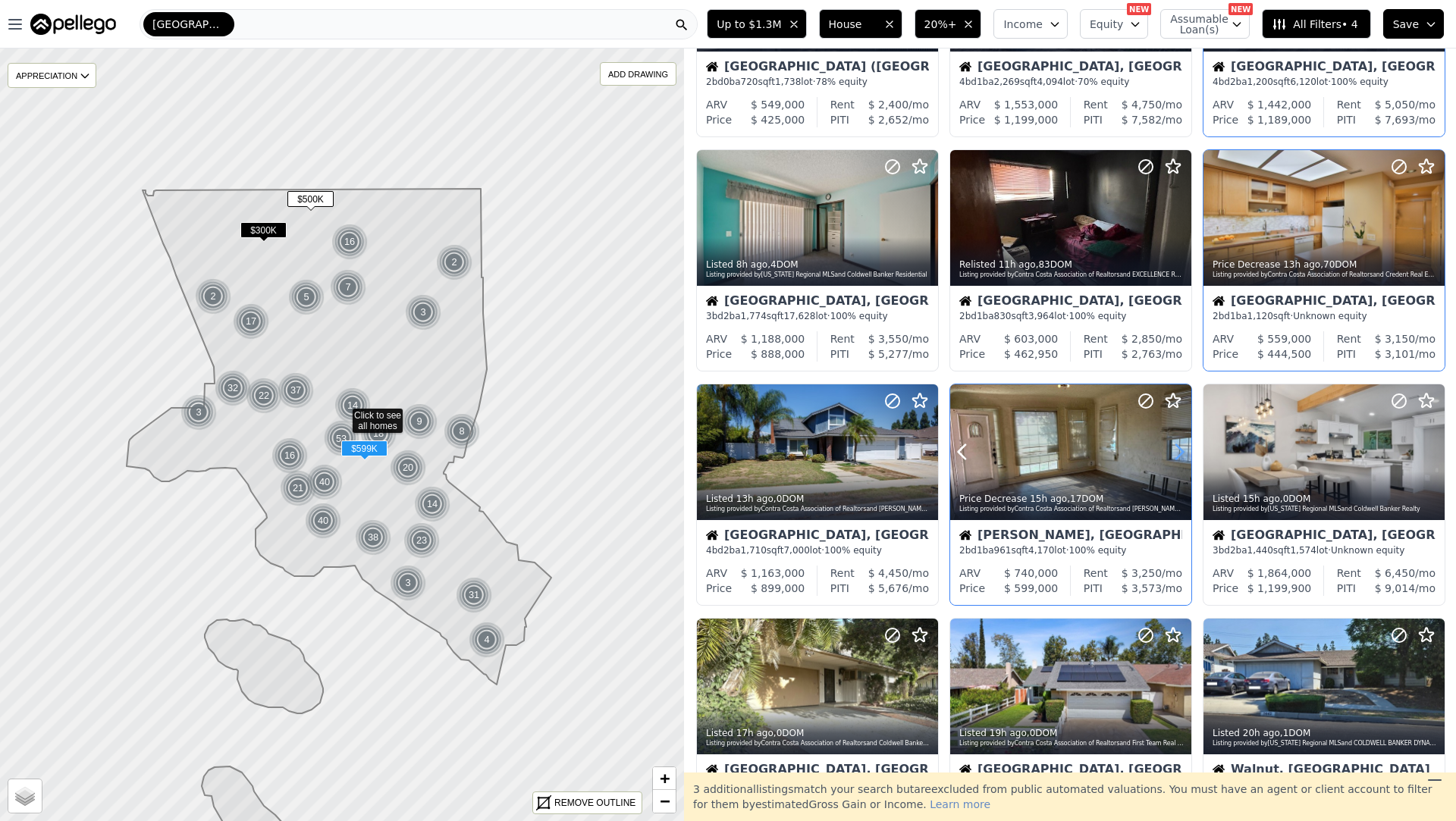
click at [1181, 456] on icon at bounding box center [1179, 452] width 24 height 24
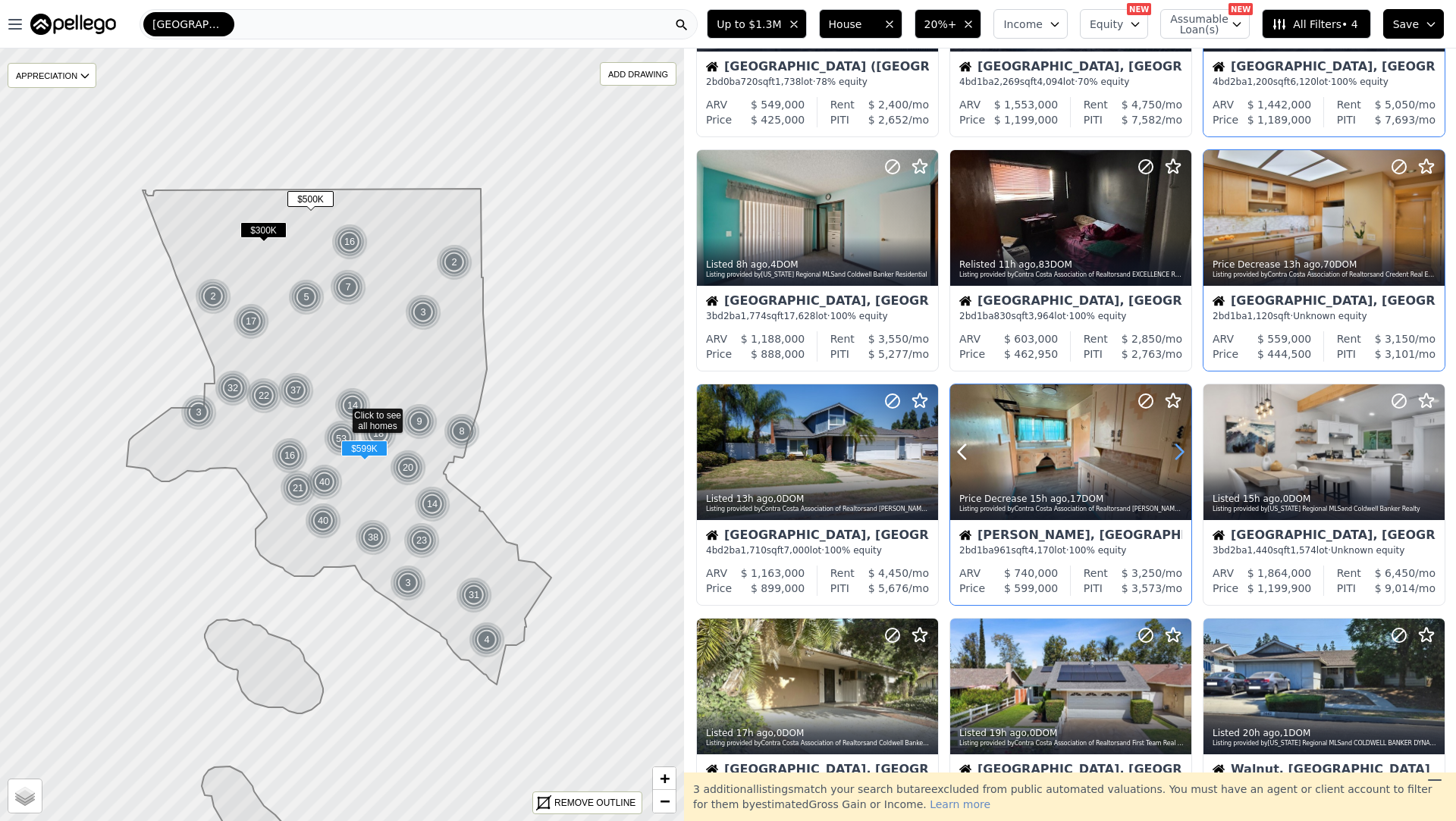
click at [1181, 456] on icon at bounding box center [1179, 452] width 24 height 24
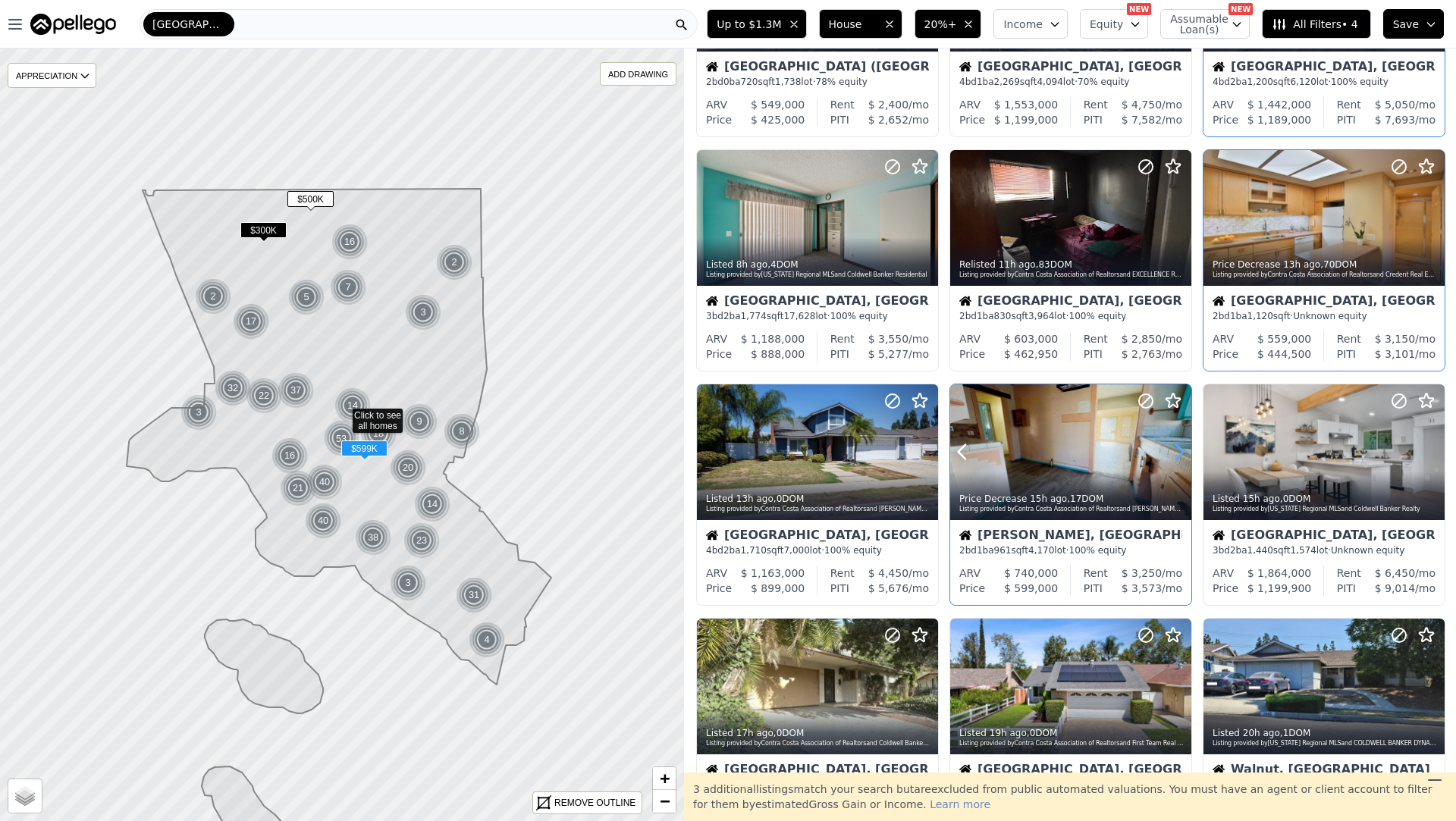
click at [1181, 456] on icon at bounding box center [1179, 452] width 24 height 24
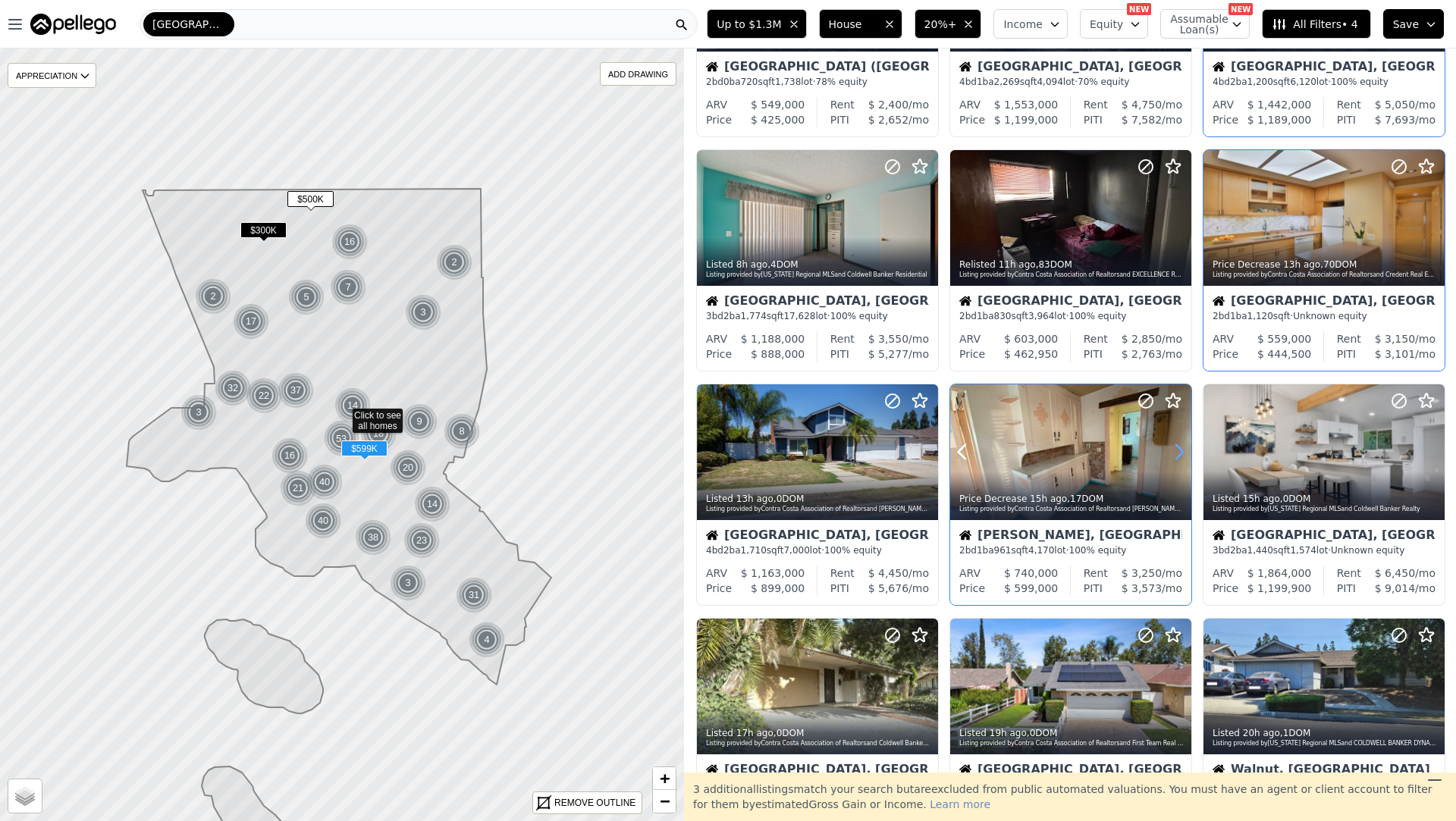
click at [1181, 456] on icon at bounding box center [1179, 452] width 24 height 24
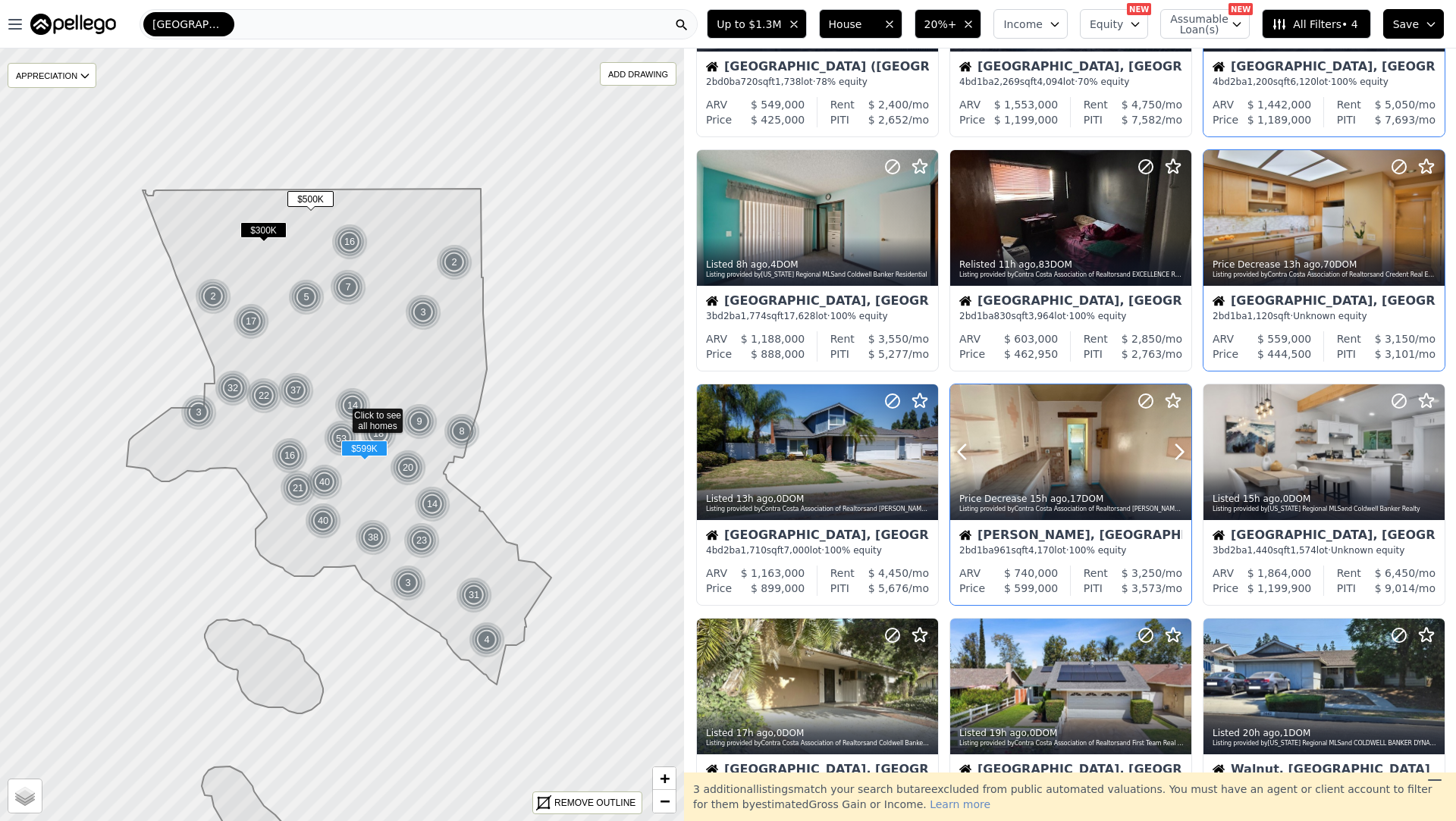
click at [1109, 514] on div "Price Decrease 15h ago , 17 DOM Listing provided by Contra Costa Association of…" at bounding box center [1071, 502] width 241 height 36
click at [1428, 451] on icon at bounding box center [1433, 452] width 24 height 24
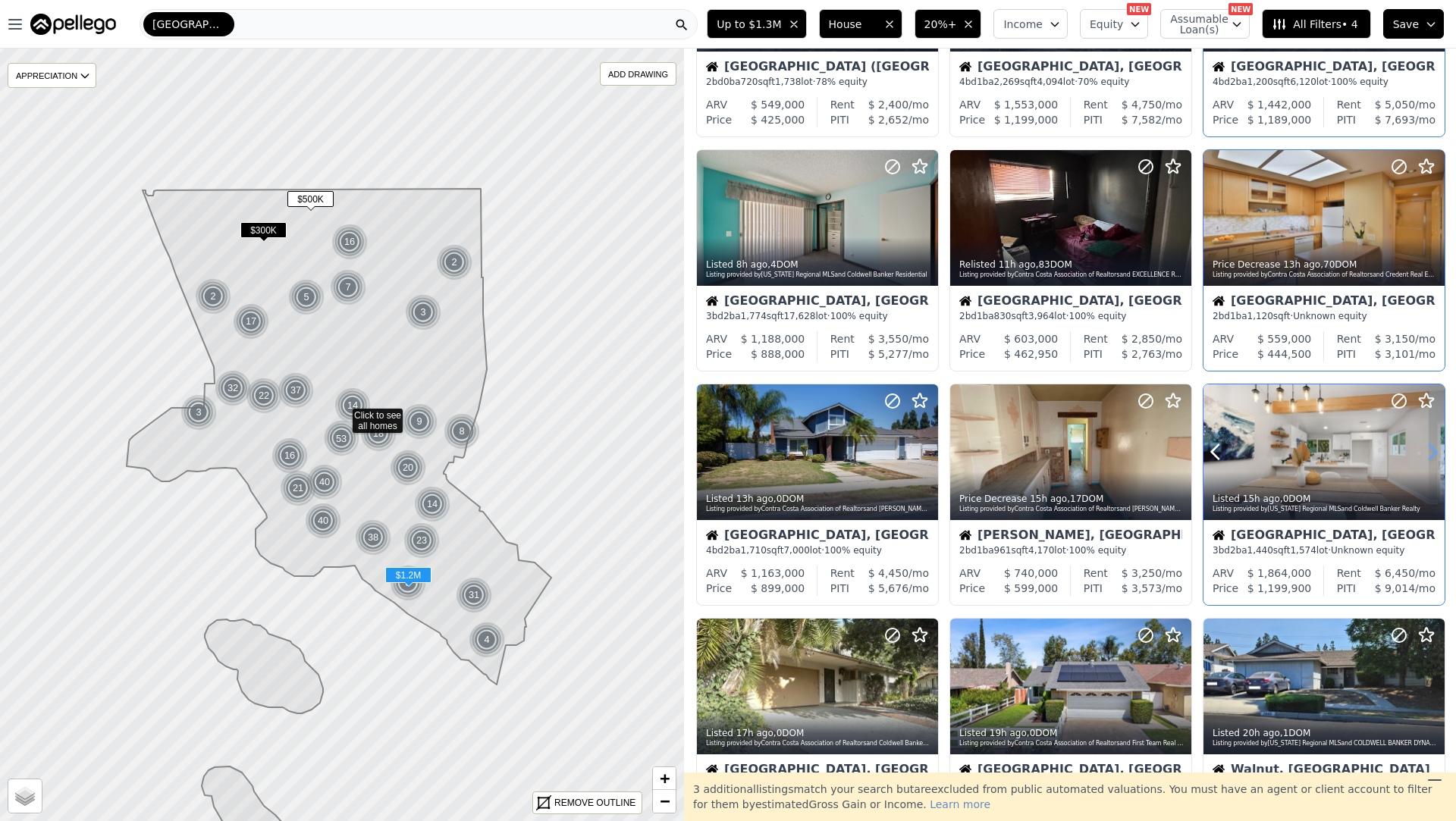
click at [1428, 451] on icon at bounding box center [1433, 452] width 24 height 24
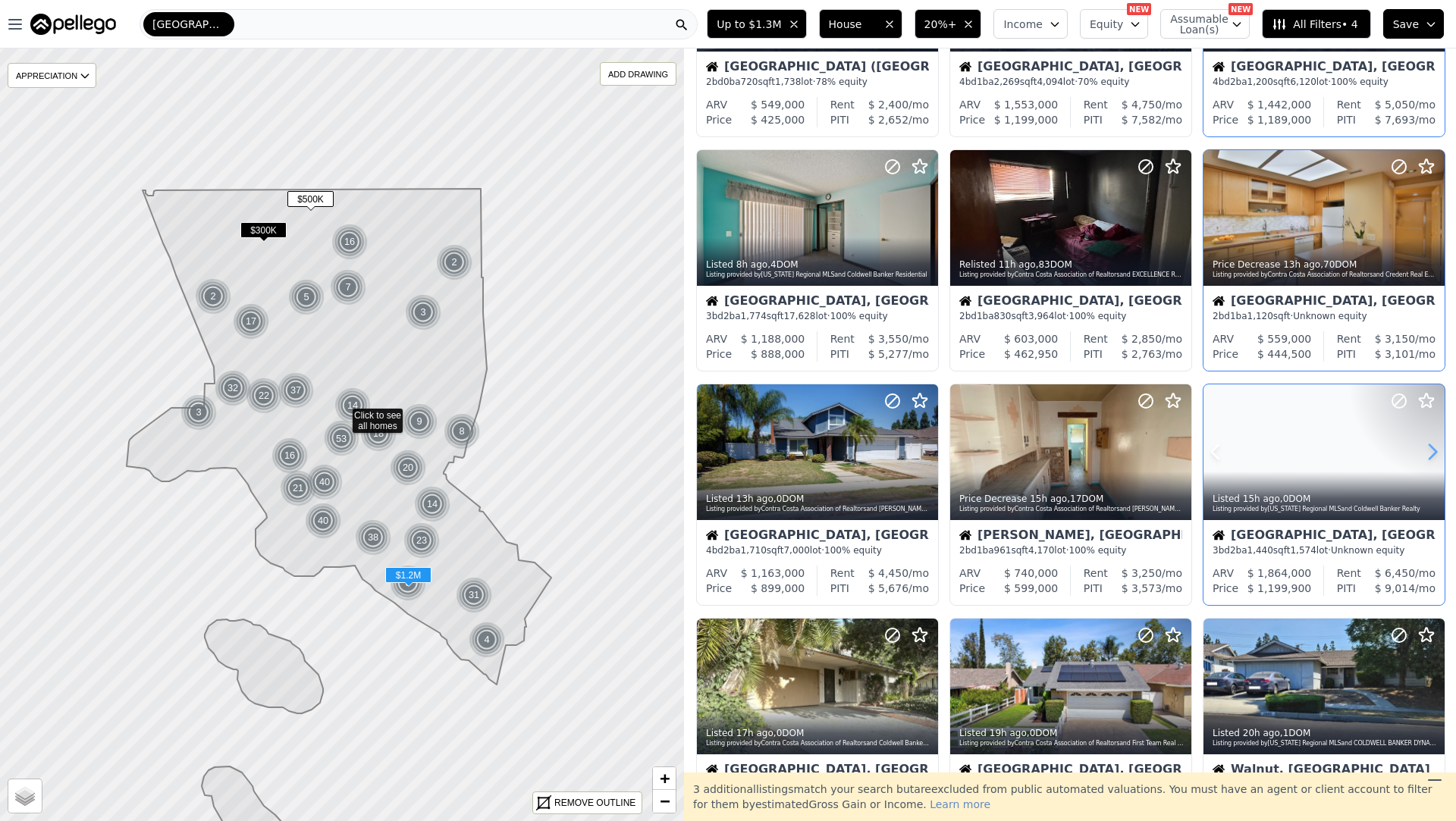
click at [1428, 451] on icon at bounding box center [1433, 452] width 24 height 24
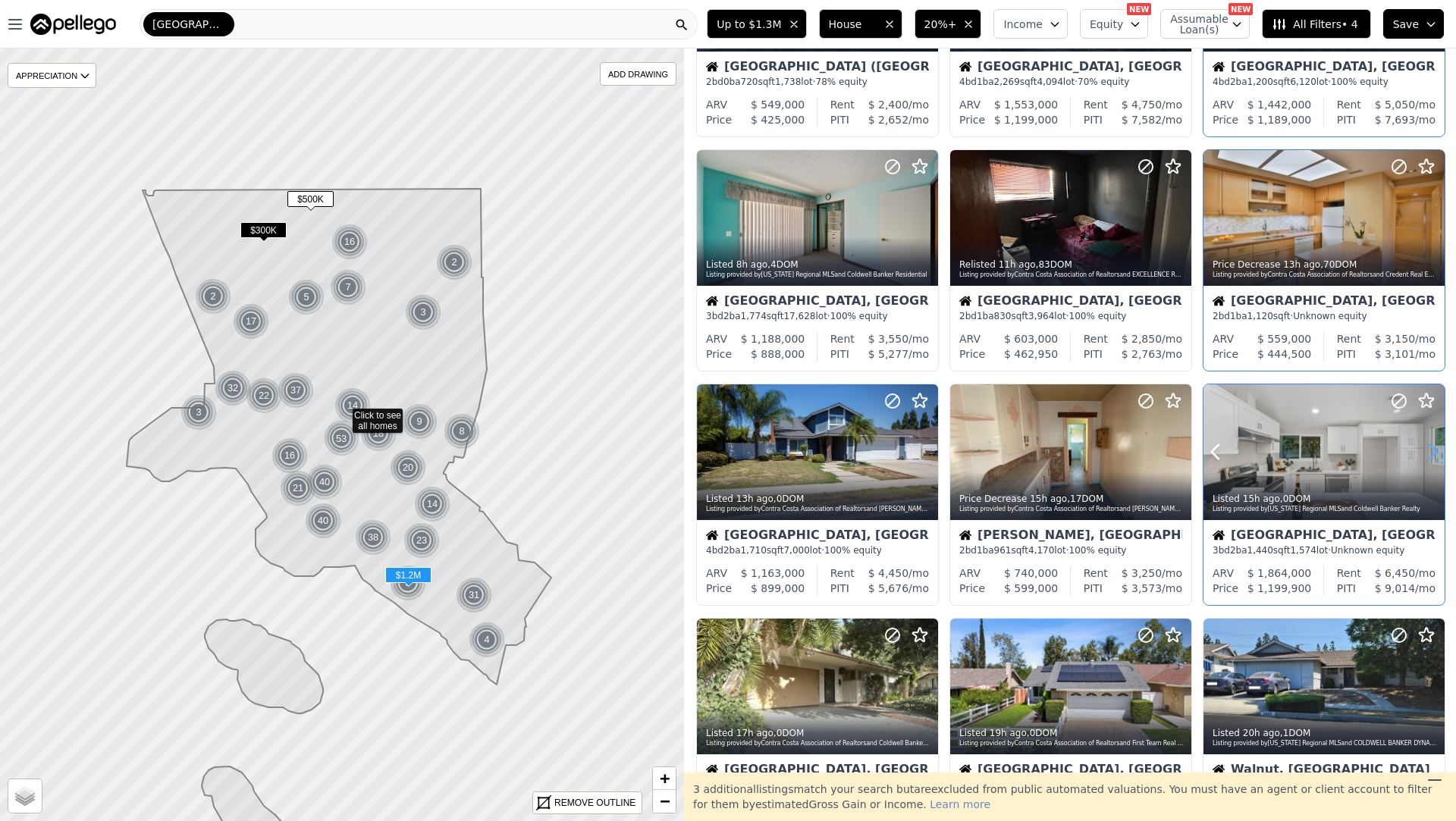
click at [1428, 451] on icon at bounding box center [1433, 452] width 24 height 24
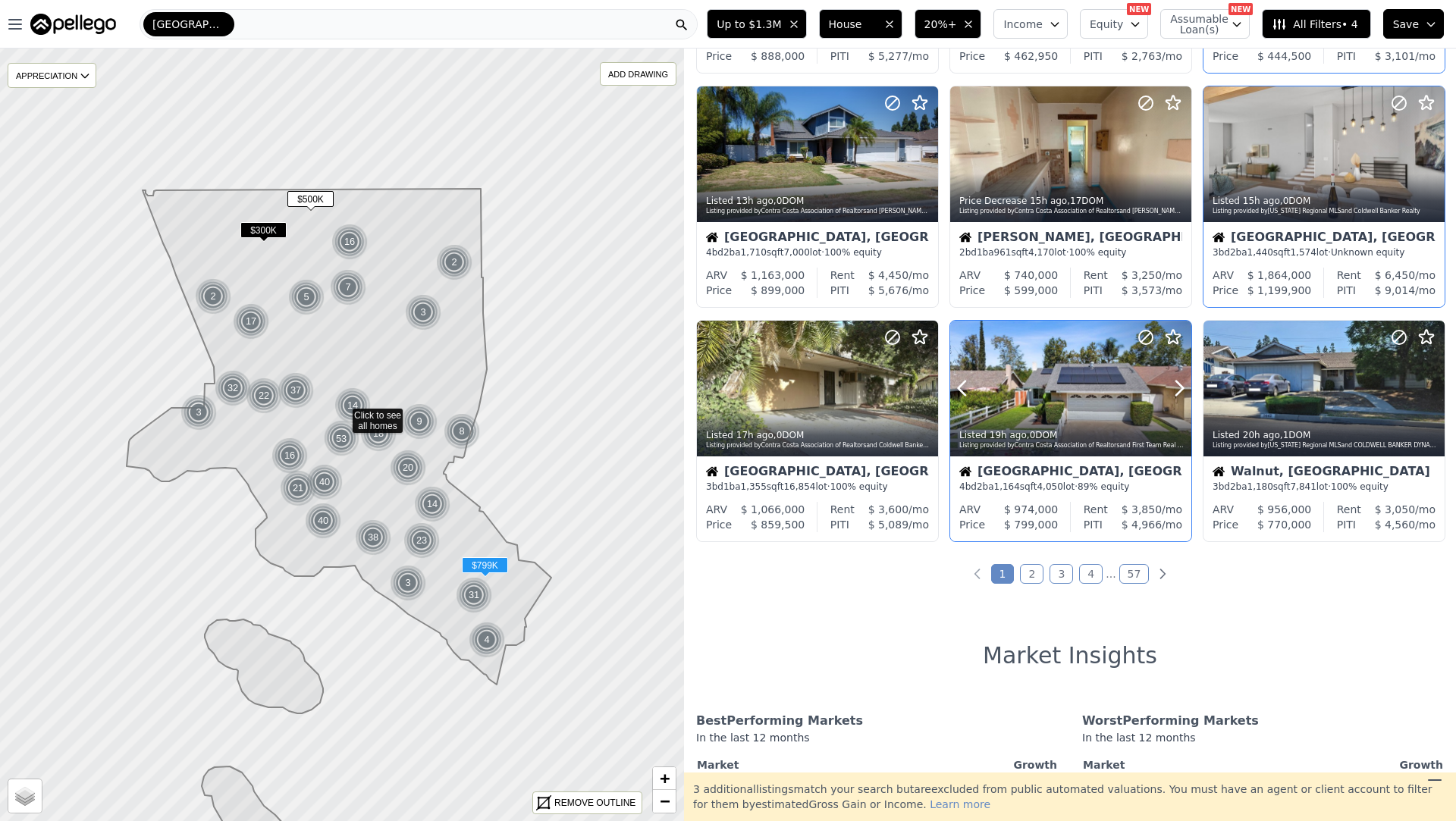
scroll to position [471, 0]
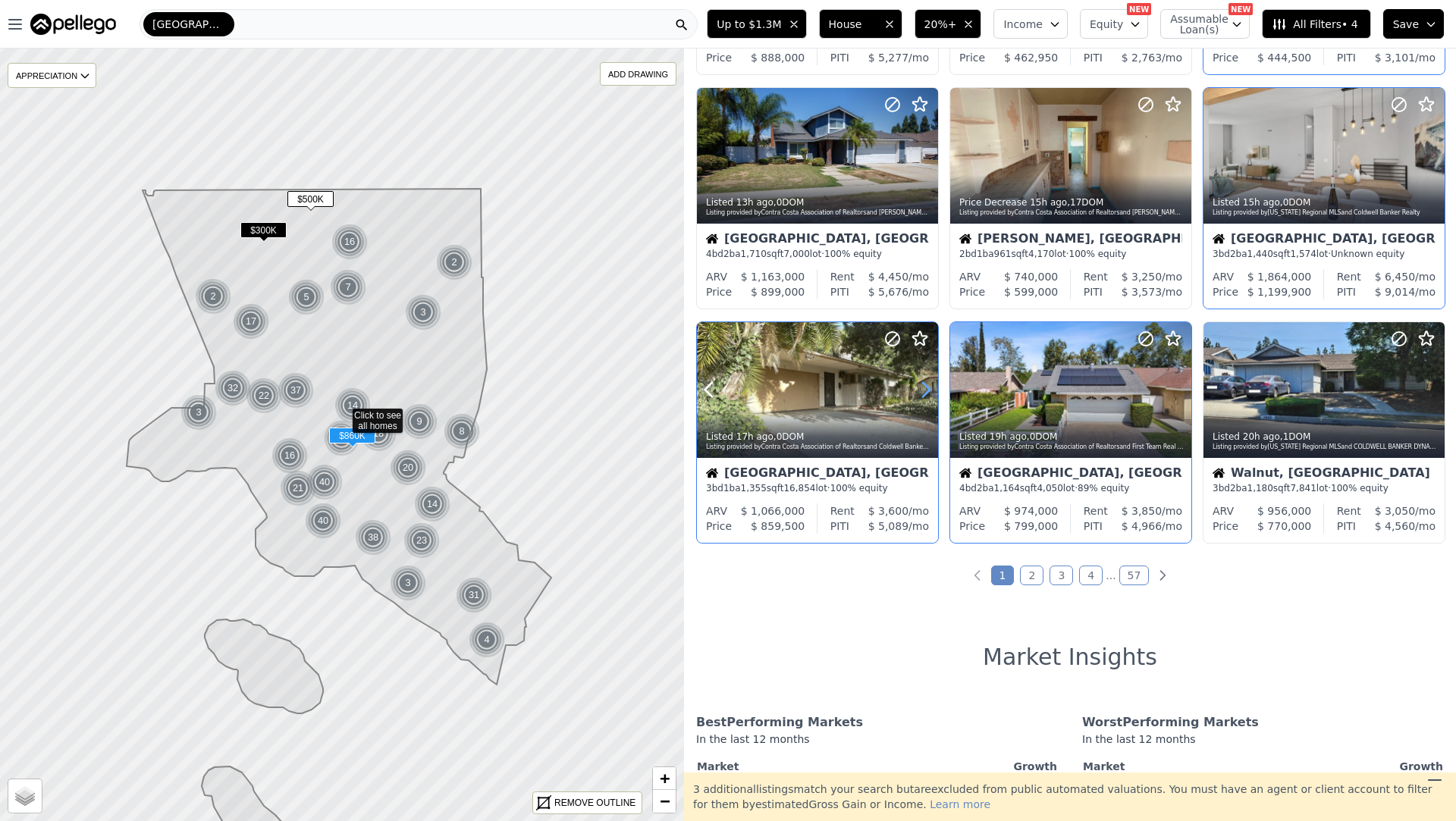
click at [925, 383] on icon at bounding box center [926, 390] width 6 height 15
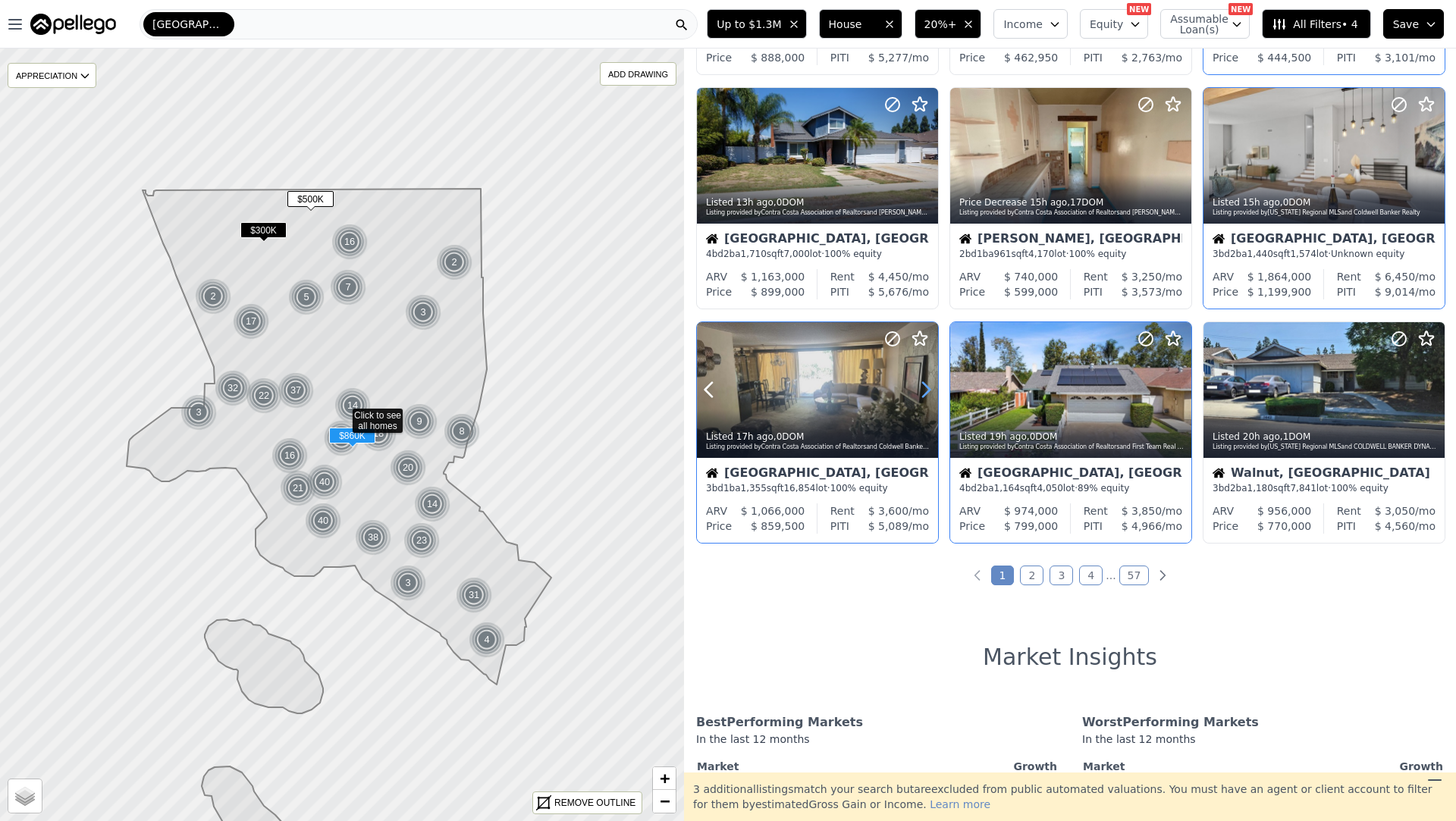
click at [925, 383] on icon at bounding box center [926, 390] width 6 height 15
click at [924, 383] on icon at bounding box center [926, 390] width 6 height 15
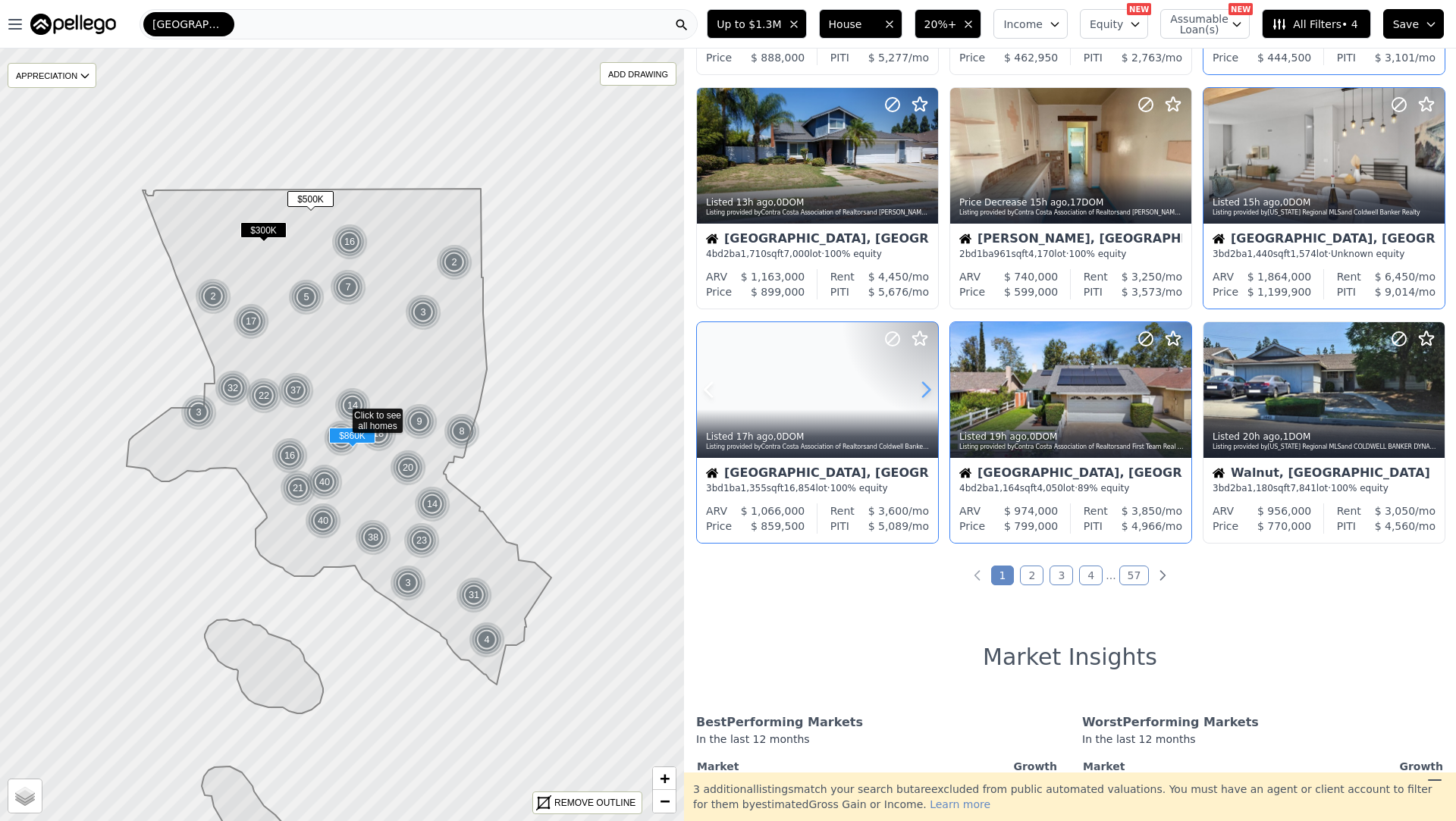
click at [925, 383] on icon at bounding box center [926, 390] width 6 height 15
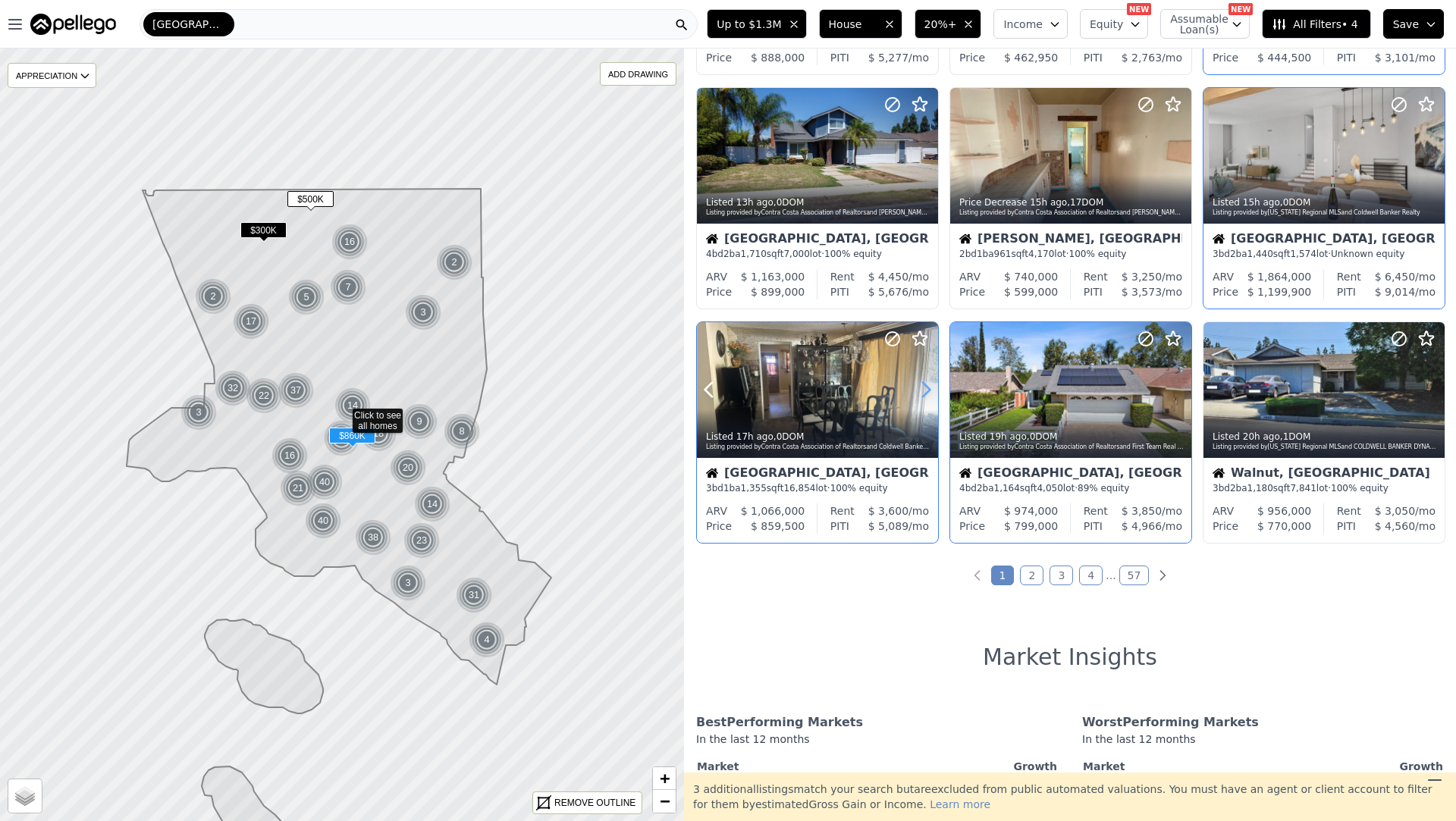
click at [925, 383] on icon at bounding box center [926, 390] width 6 height 15
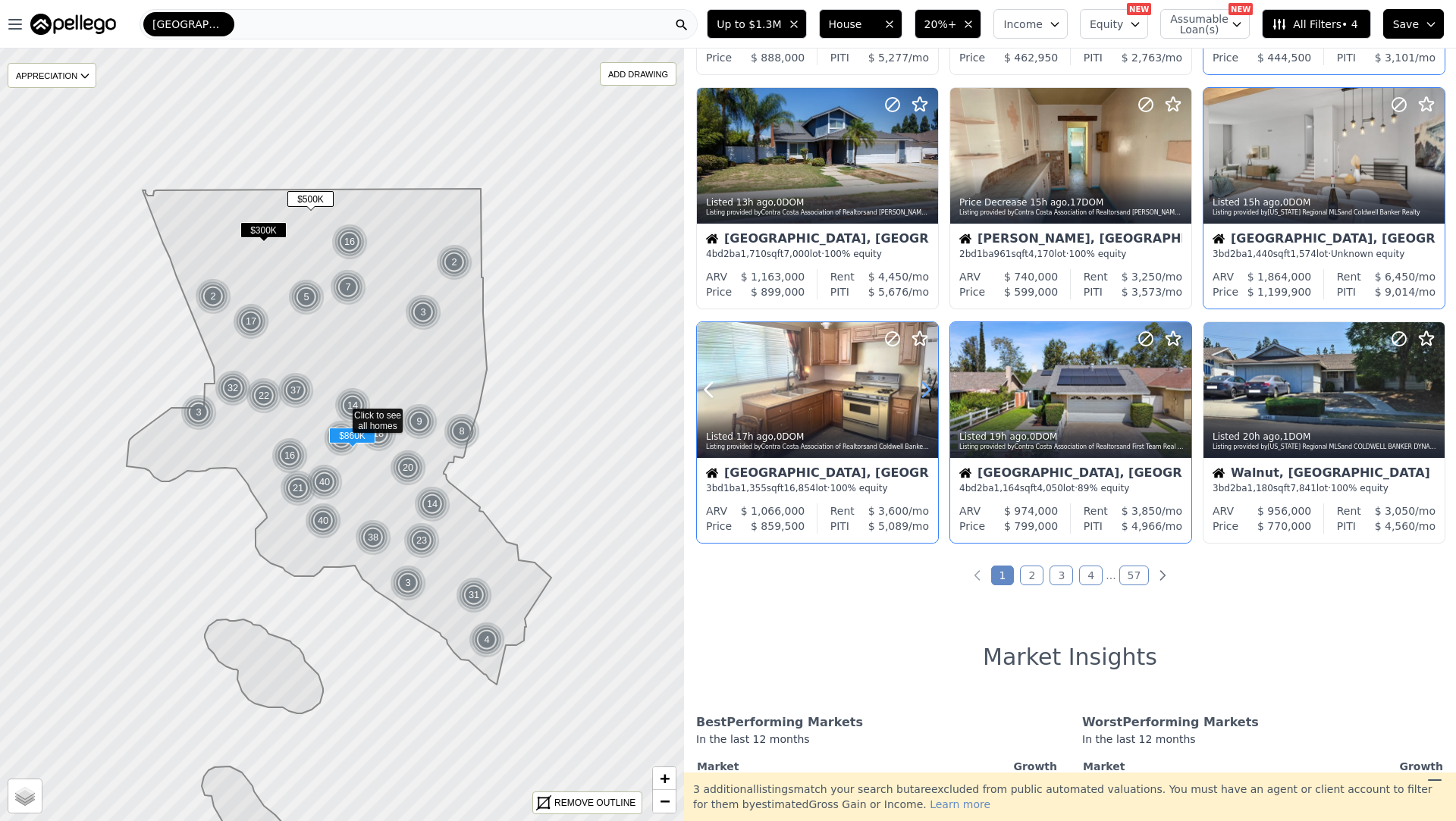
click at [924, 383] on icon at bounding box center [926, 390] width 6 height 15
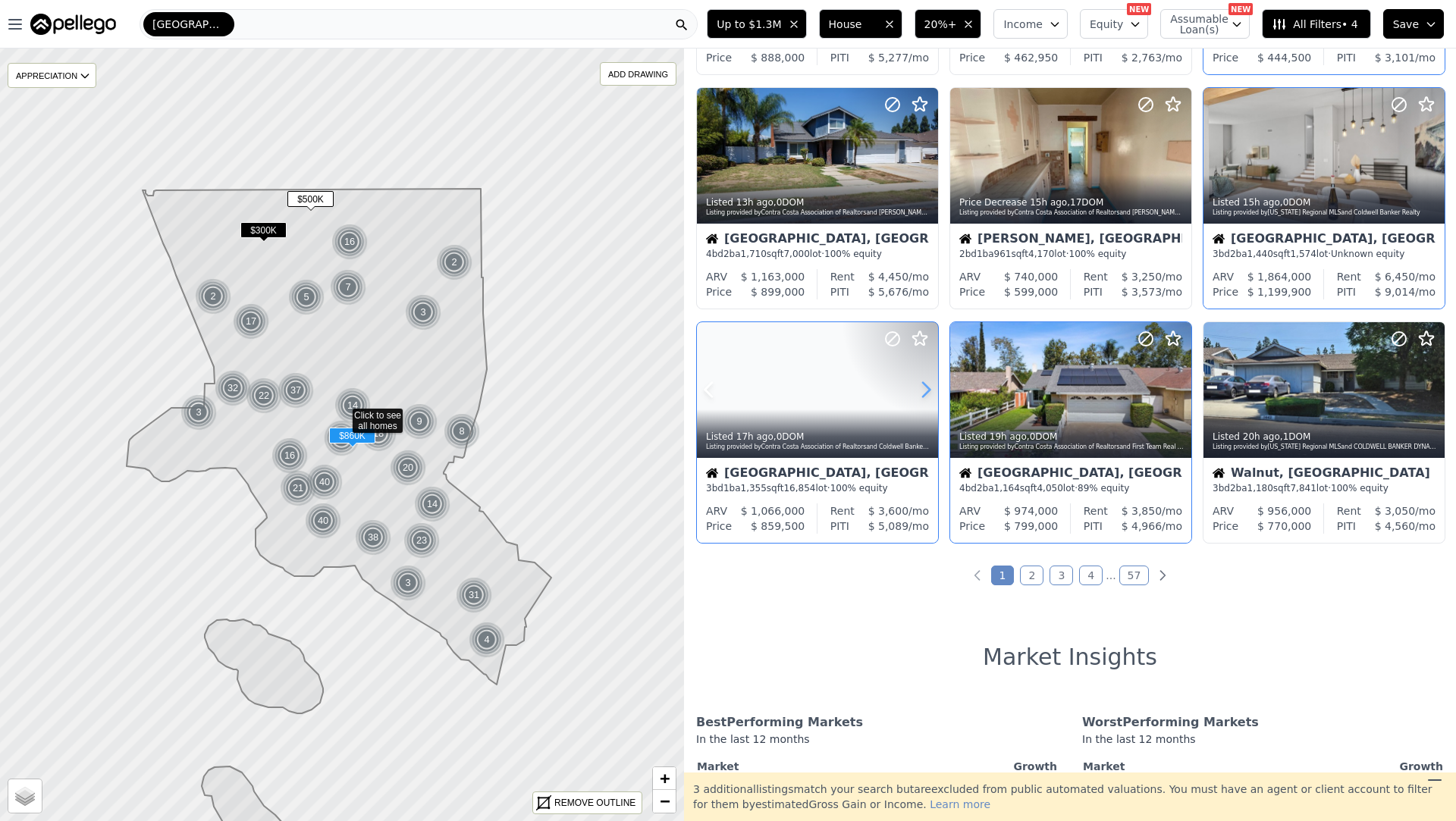
click at [924, 383] on icon at bounding box center [926, 390] width 6 height 15
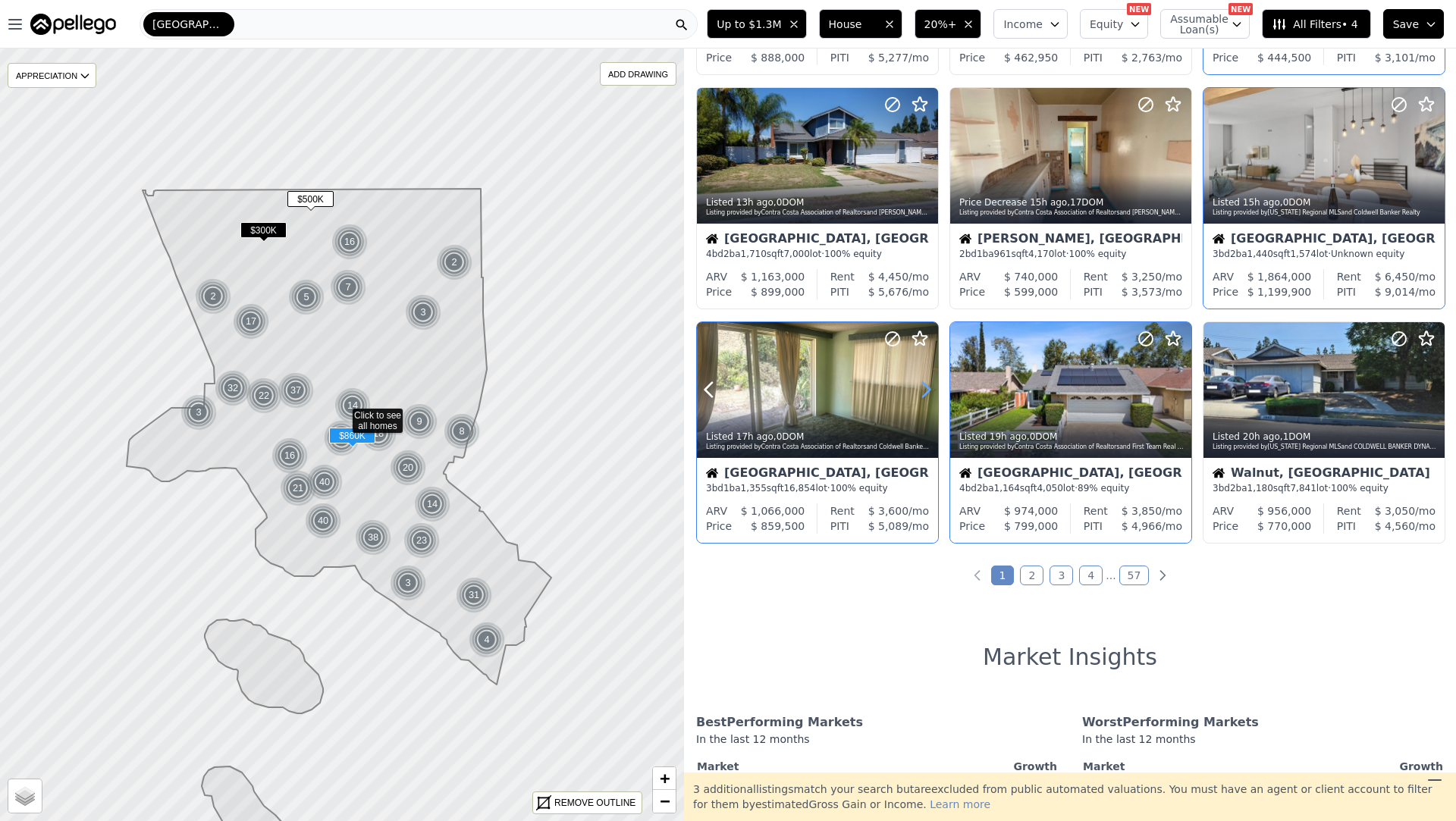
click at [924, 383] on icon at bounding box center [926, 390] width 6 height 15
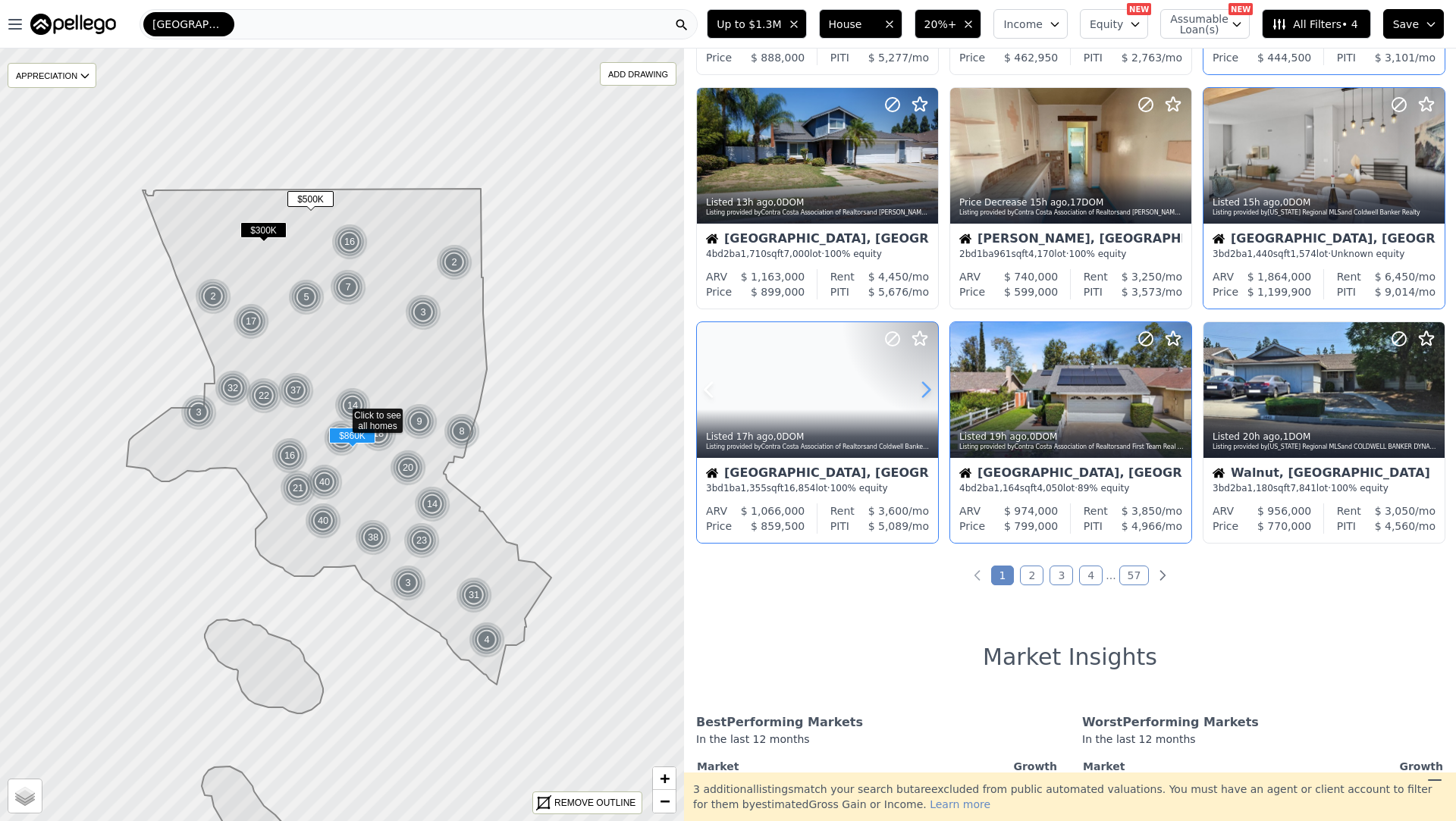
click at [924, 383] on icon at bounding box center [926, 390] width 6 height 15
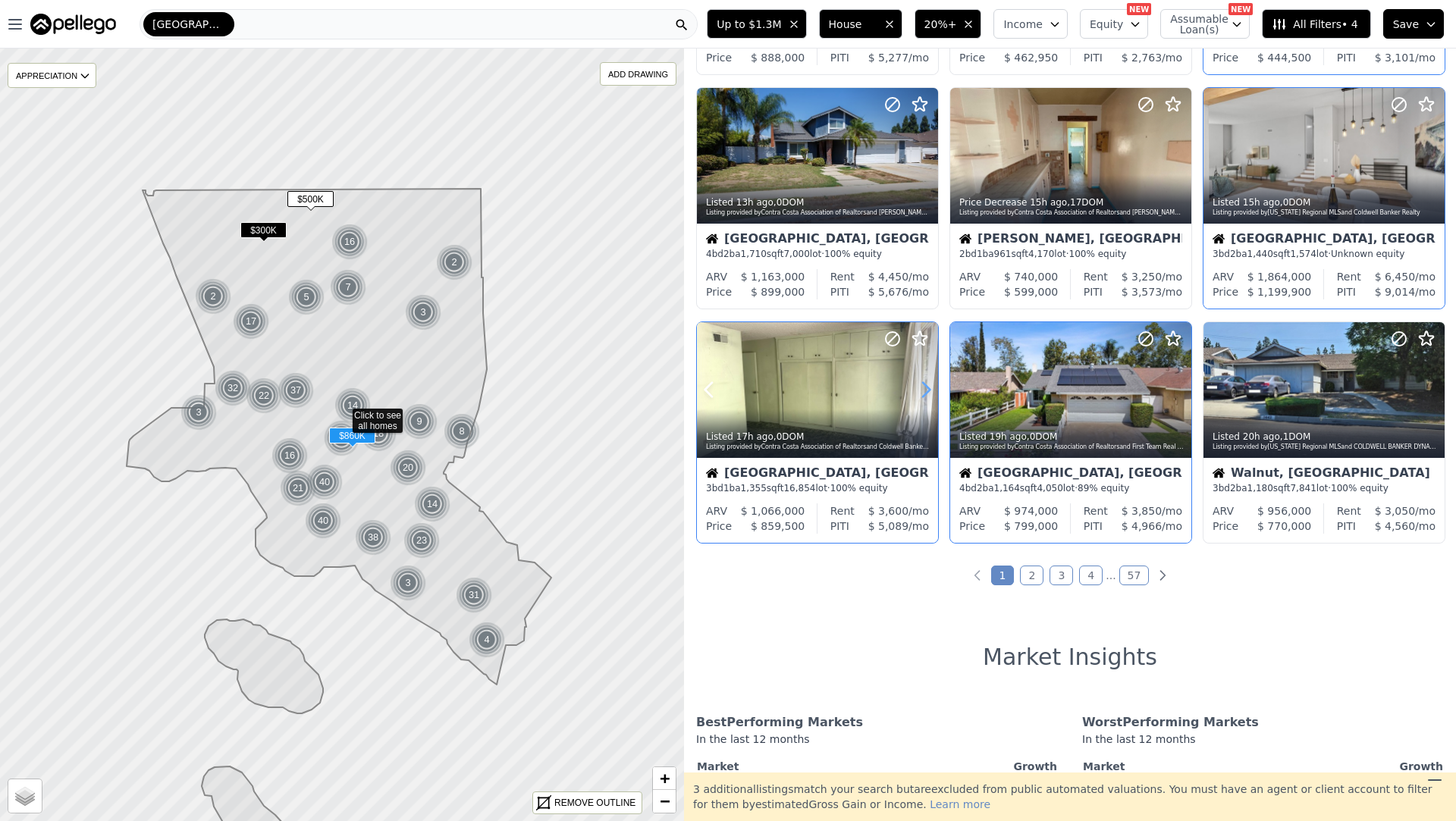
click at [924, 383] on icon at bounding box center [926, 390] width 6 height 15
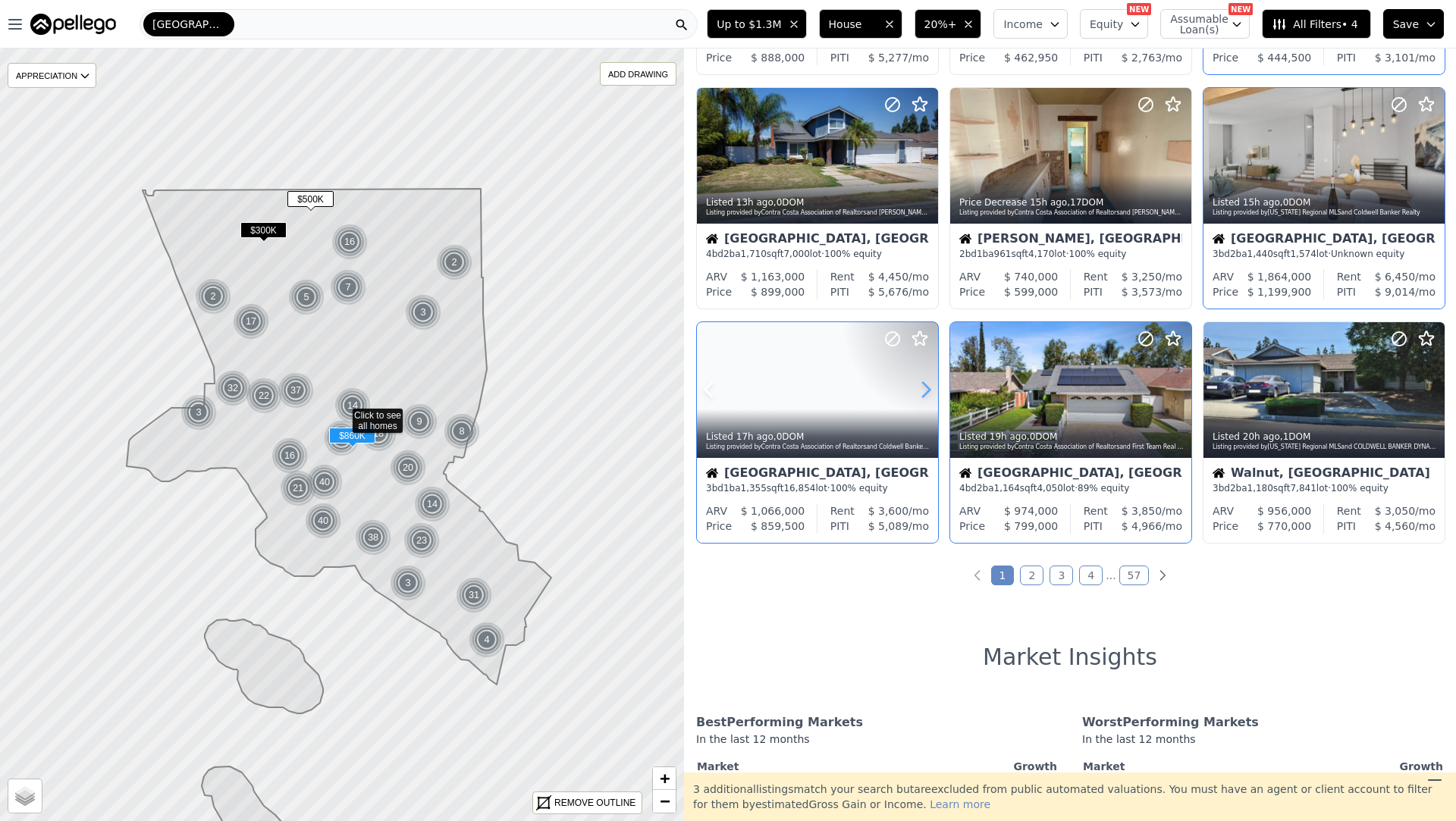
click at [924, 383] on icon at bounding box center [926, 390] width 6 height 15
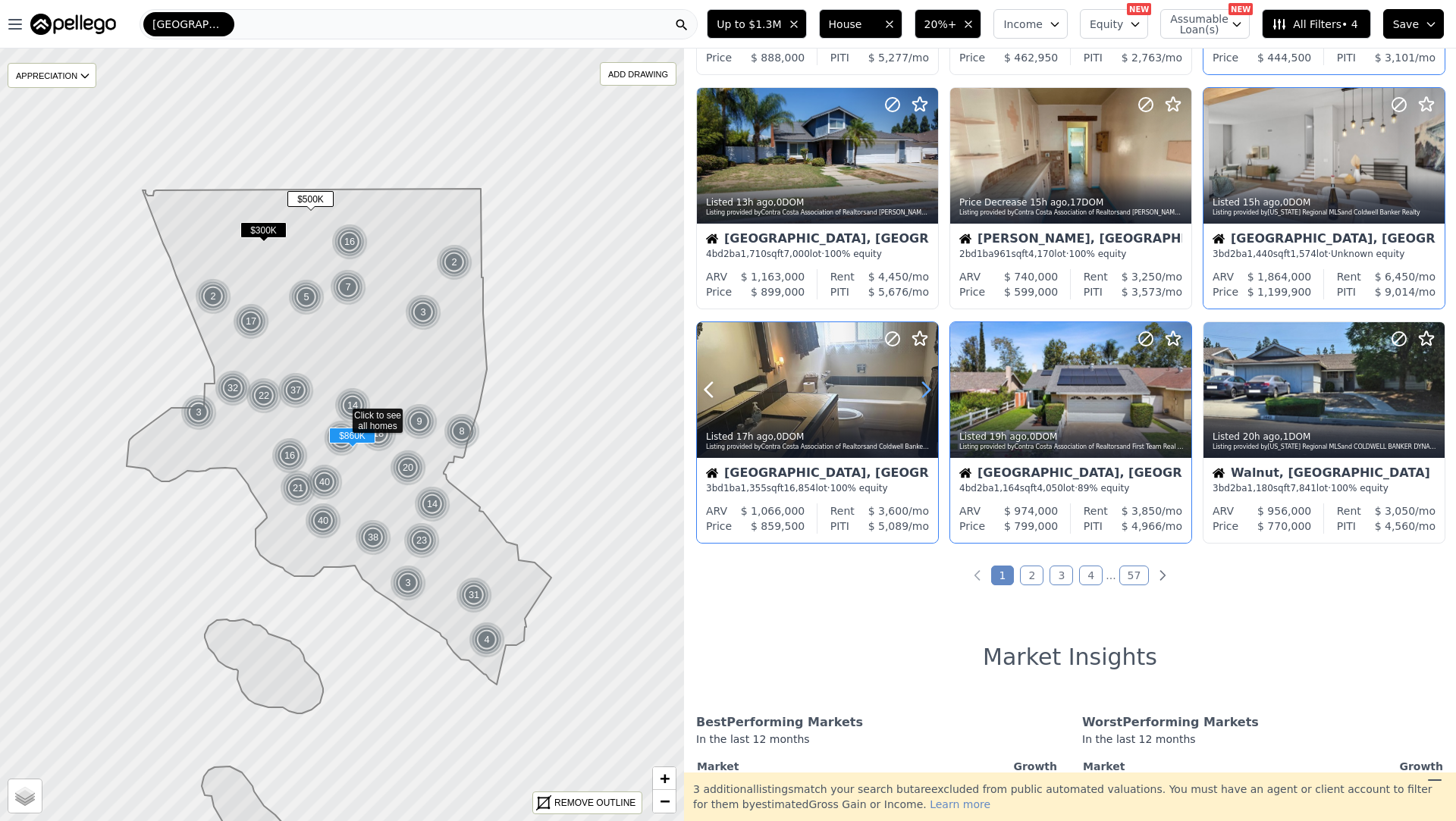
click at [924, 383] on icon at bounding box center [926, 390] width 6 height 15
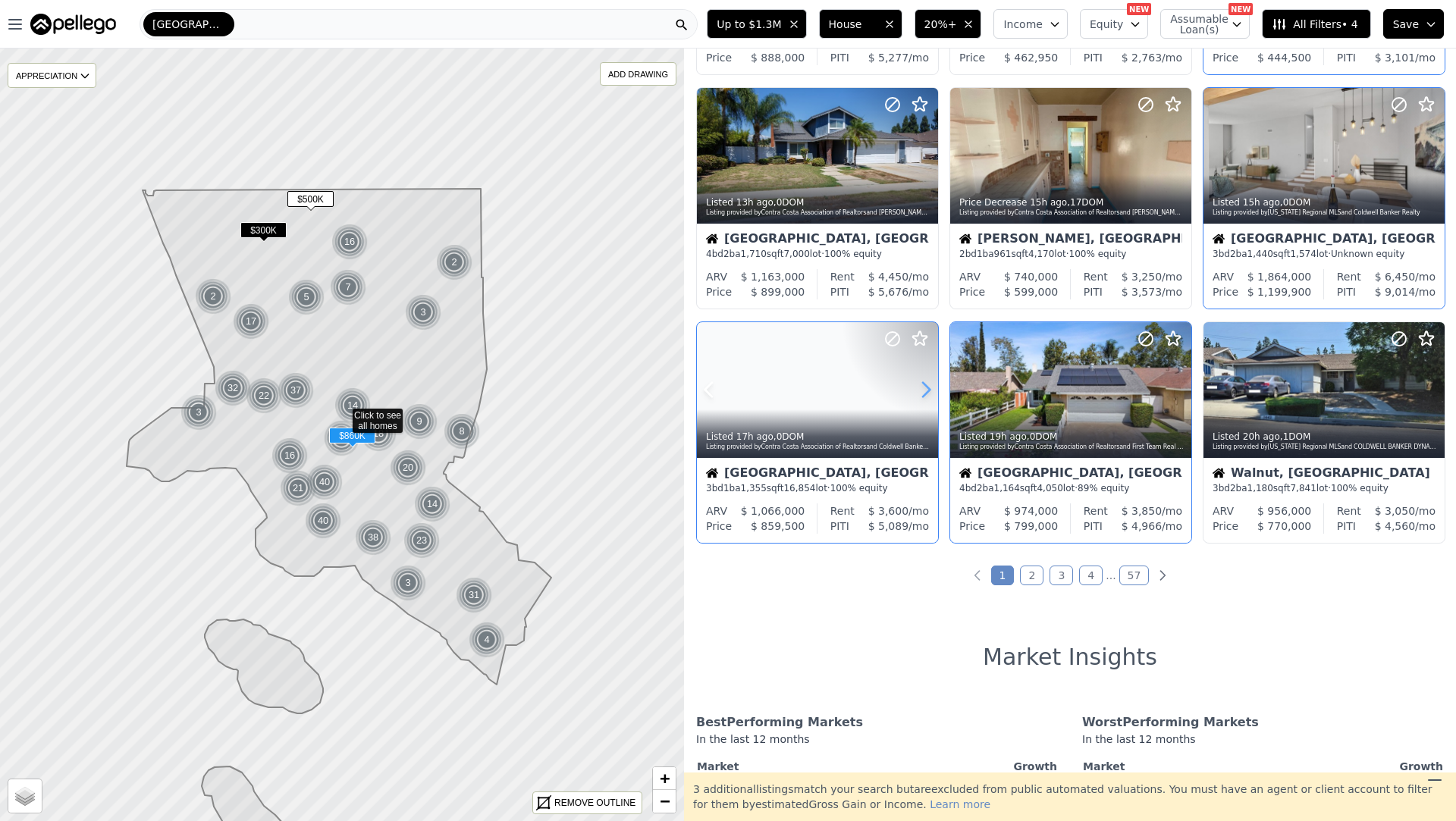
click at [925, 383] on icon at bounding box center [926, 390] width 6 height 15
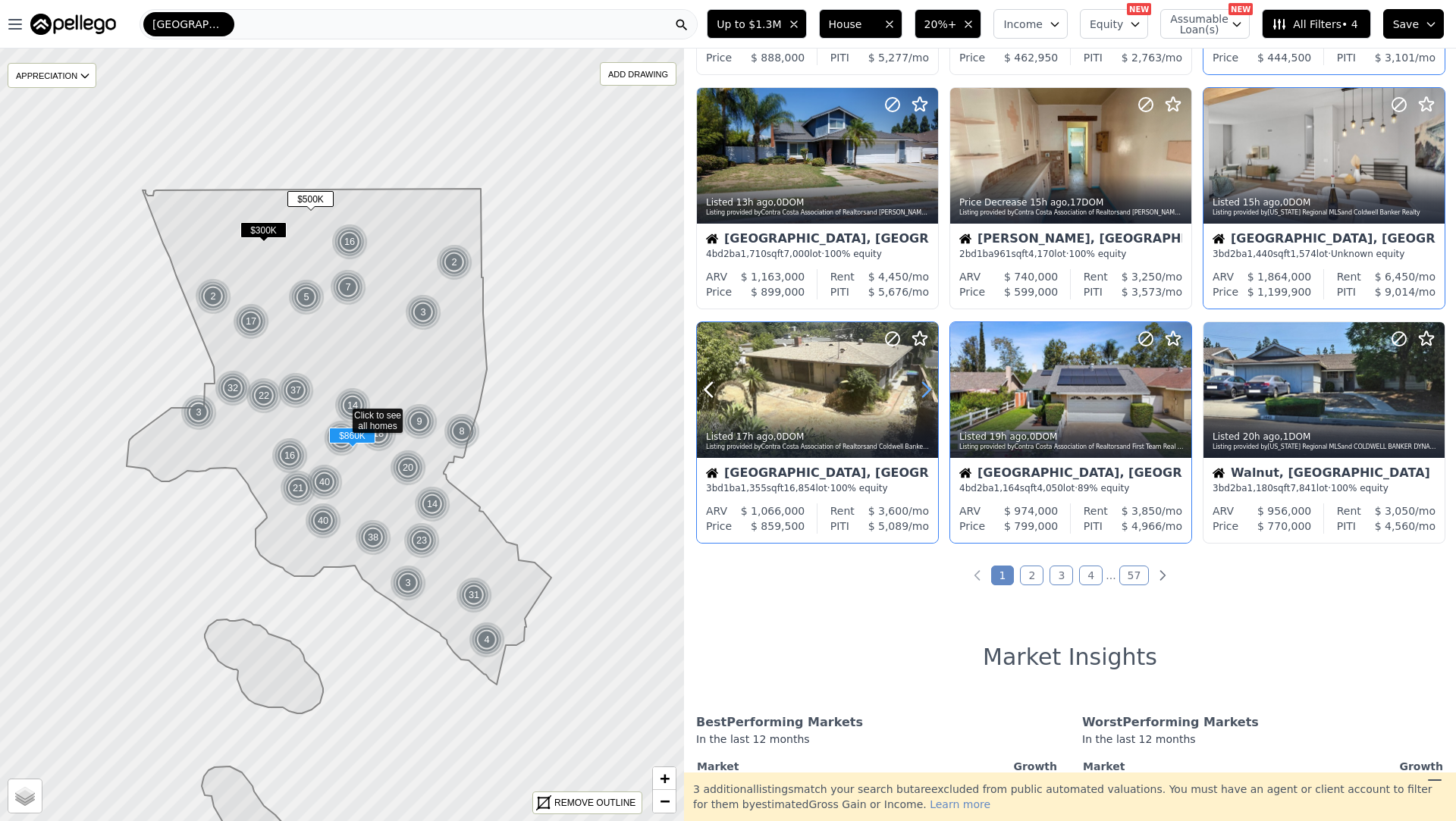
click at [924, 382] on icon at bounding box center [926, 389] width 24 height 24
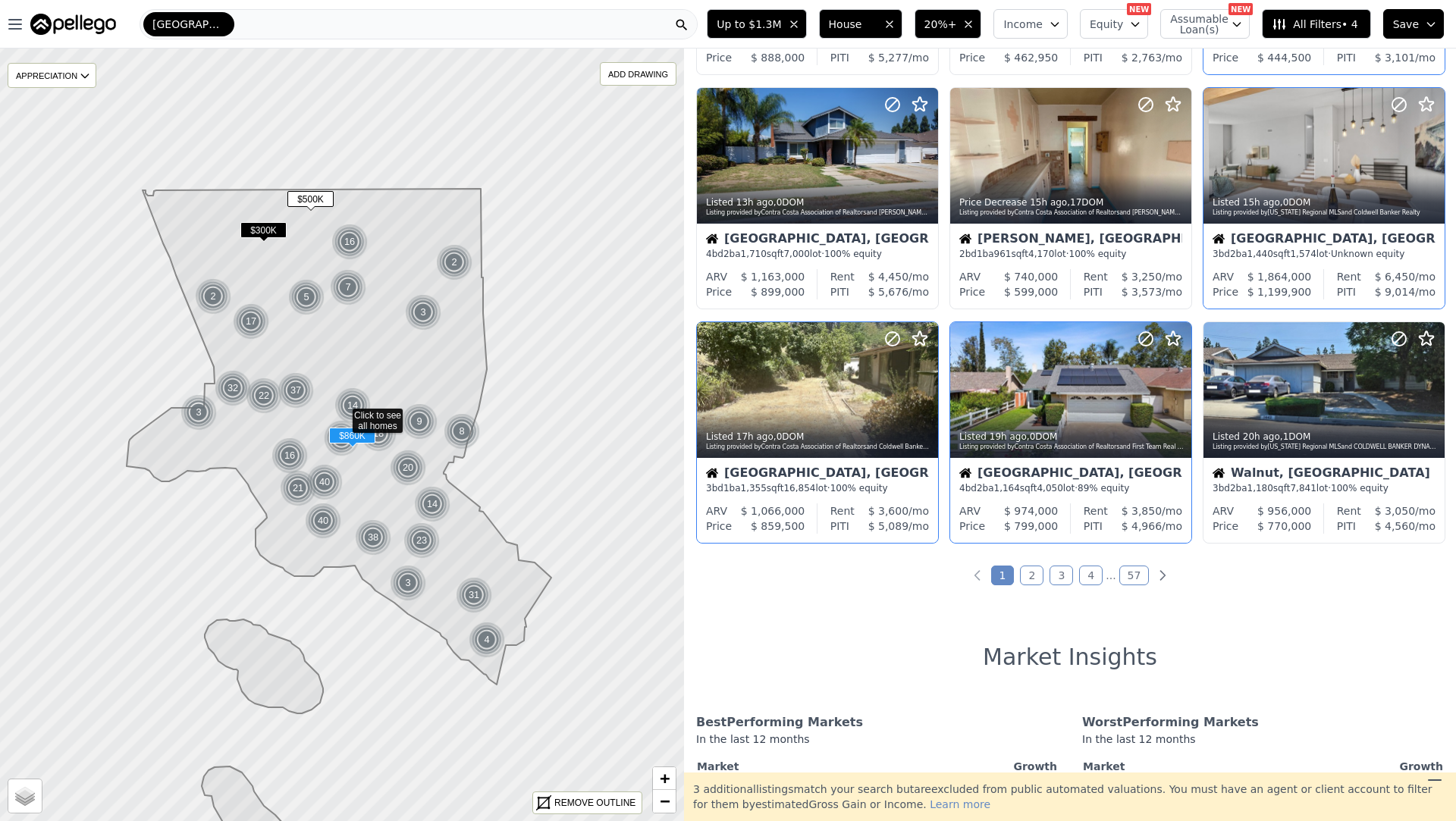
click at [845, 515] on div "Rent" at bounding box center [843, 511] width 24 height 15
click at [1173, 393] on icon at bounding box center [1179, 389] width 24 height 24
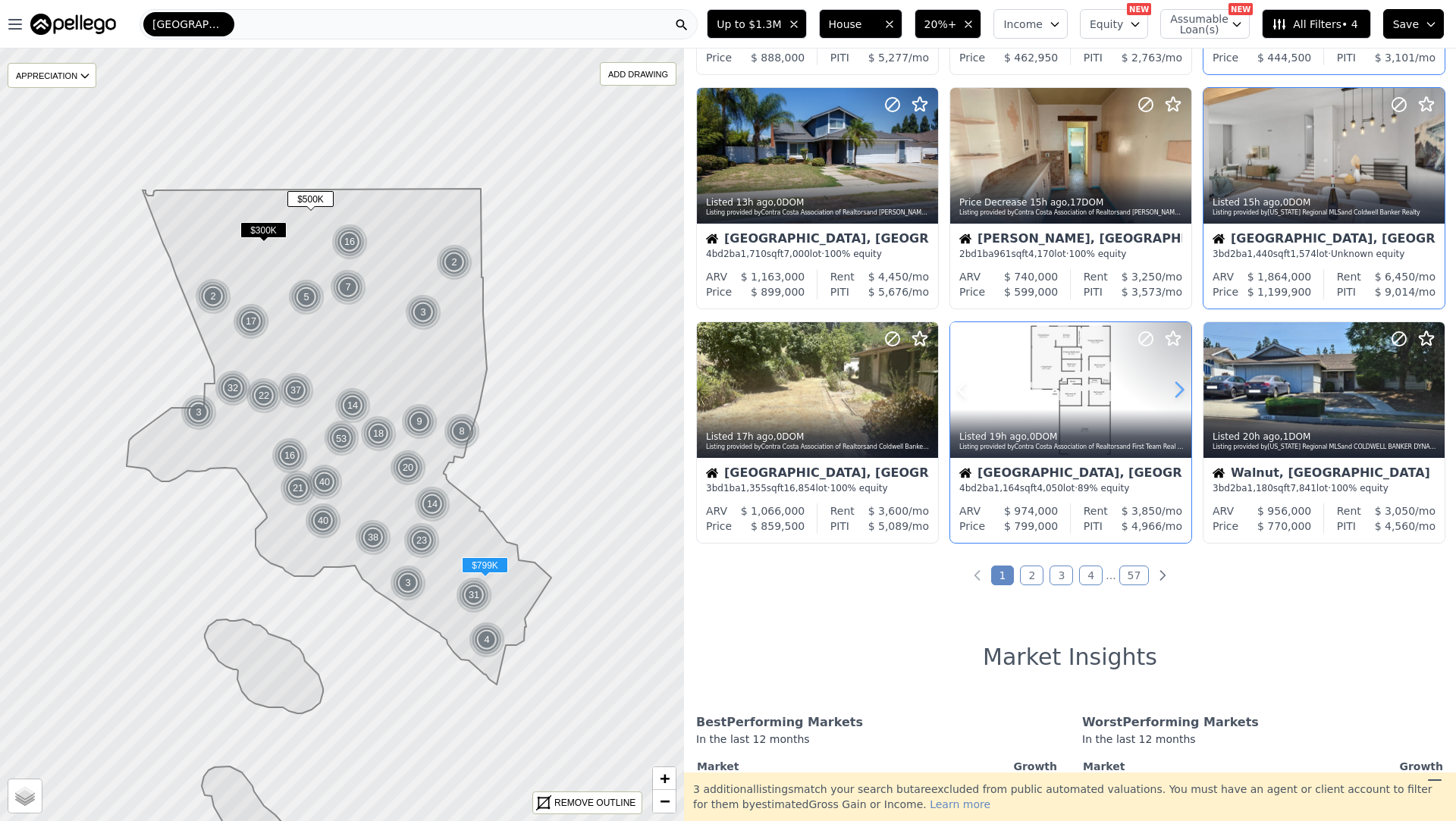
click at [1173, 393] on icon at bounding box center [1179, 389] width 24 height 24
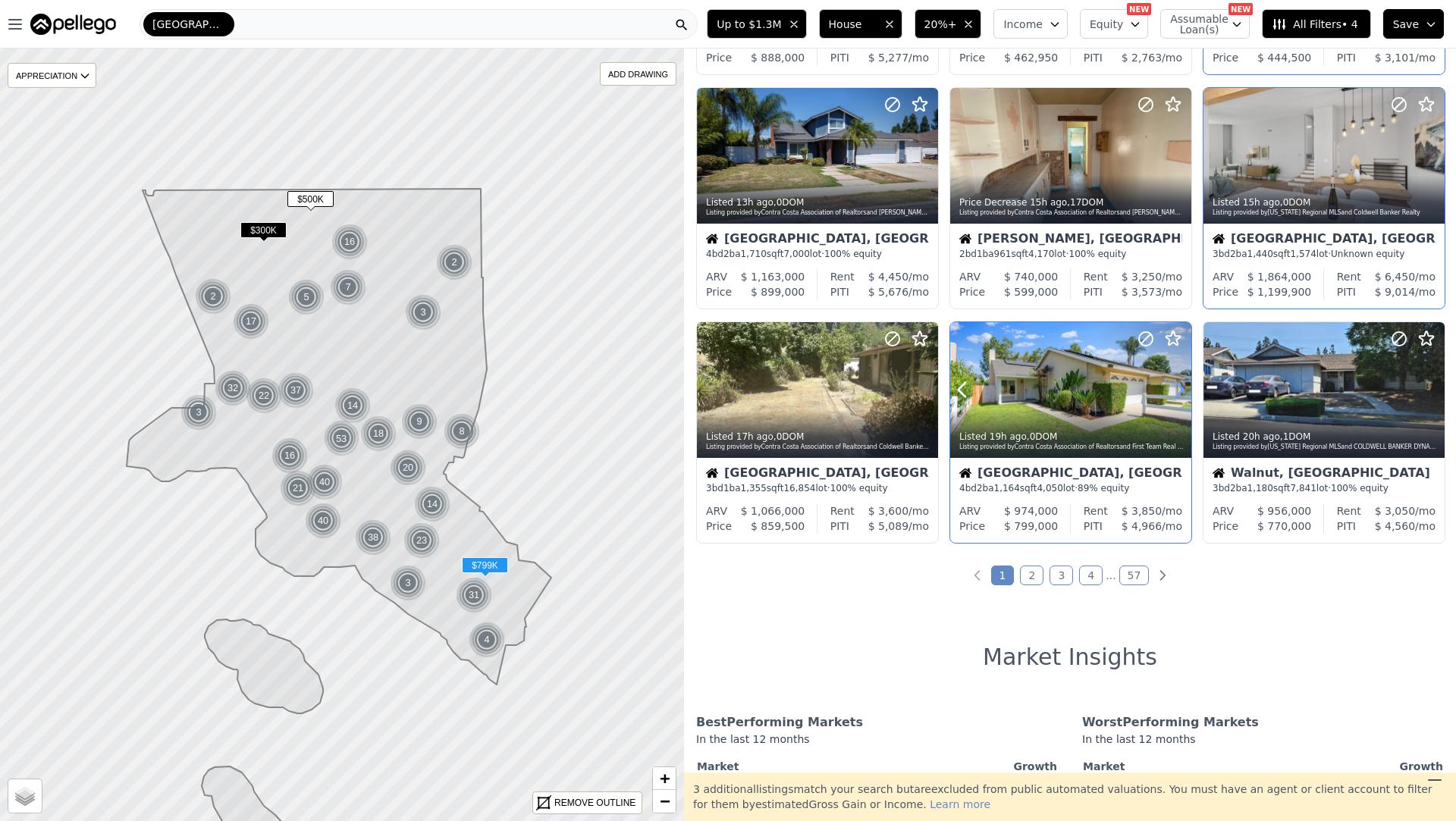
click at [1173, 394] on icon at bounding box center [1179, 389] width 24 height 24
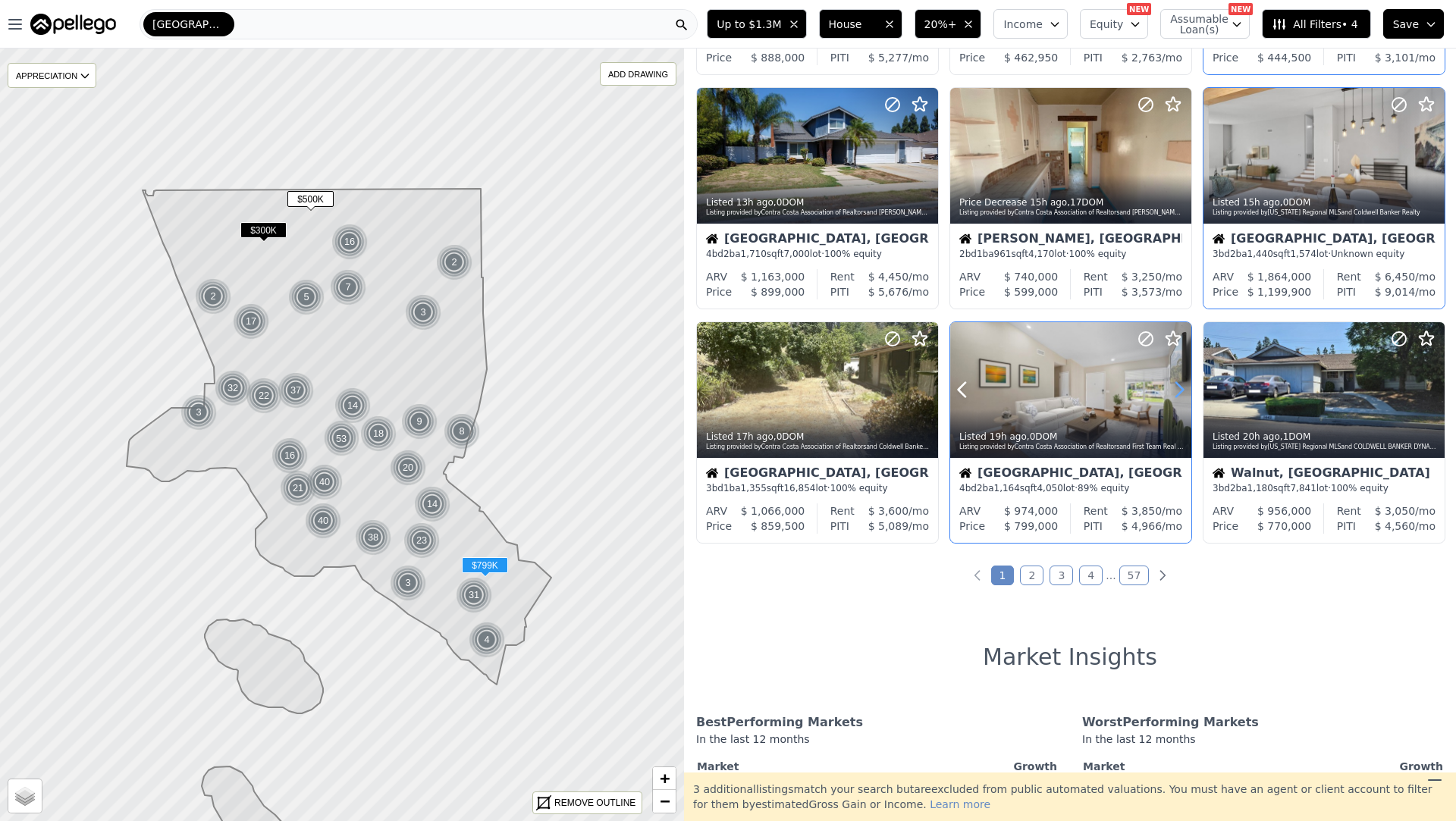
click at [1173, 394] on icon at bounding box center [1179, 389] width 24 height 24
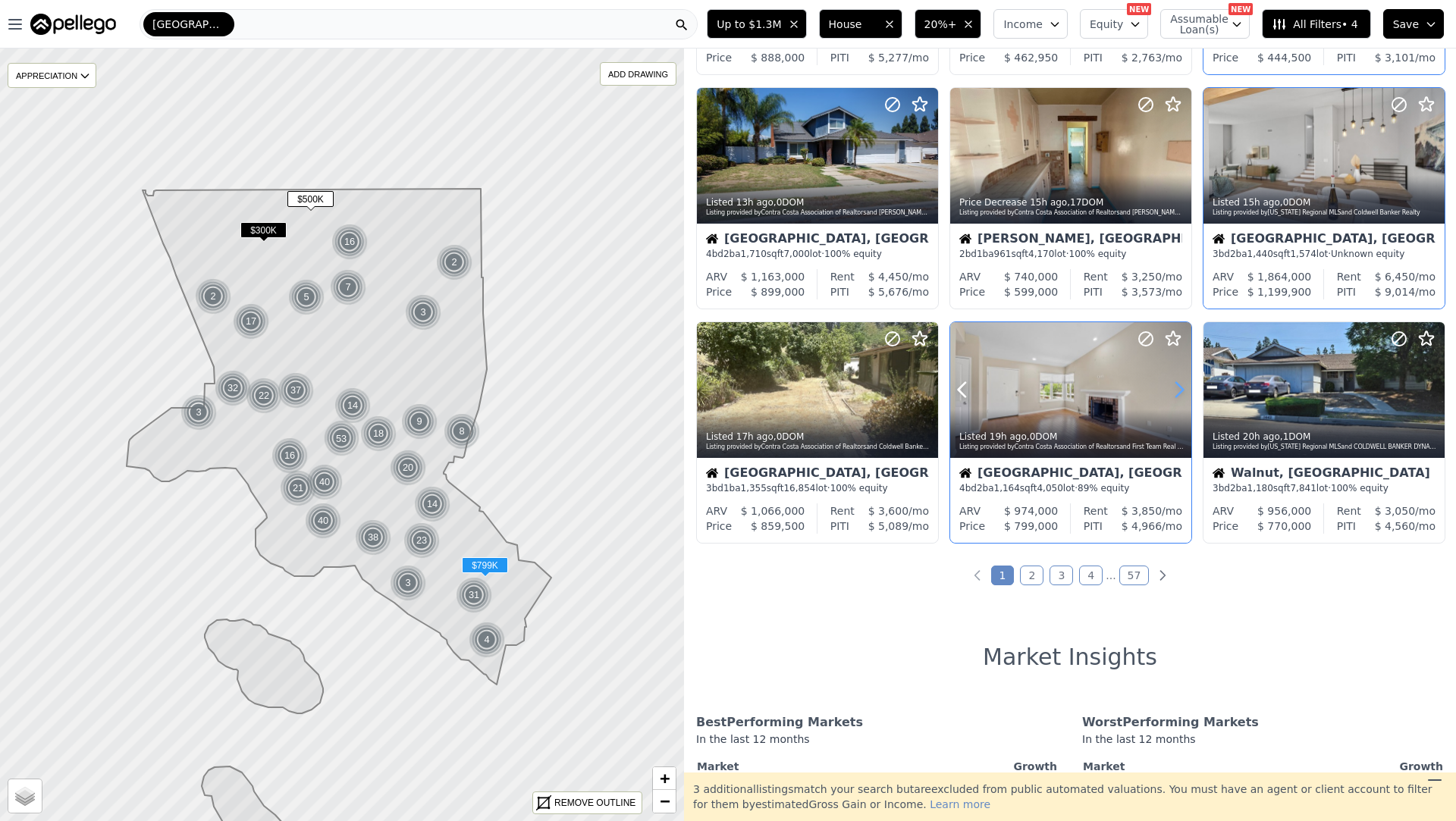
click at [1173, 394] on icon at bounding box center [1179, 389] width 24 height 24
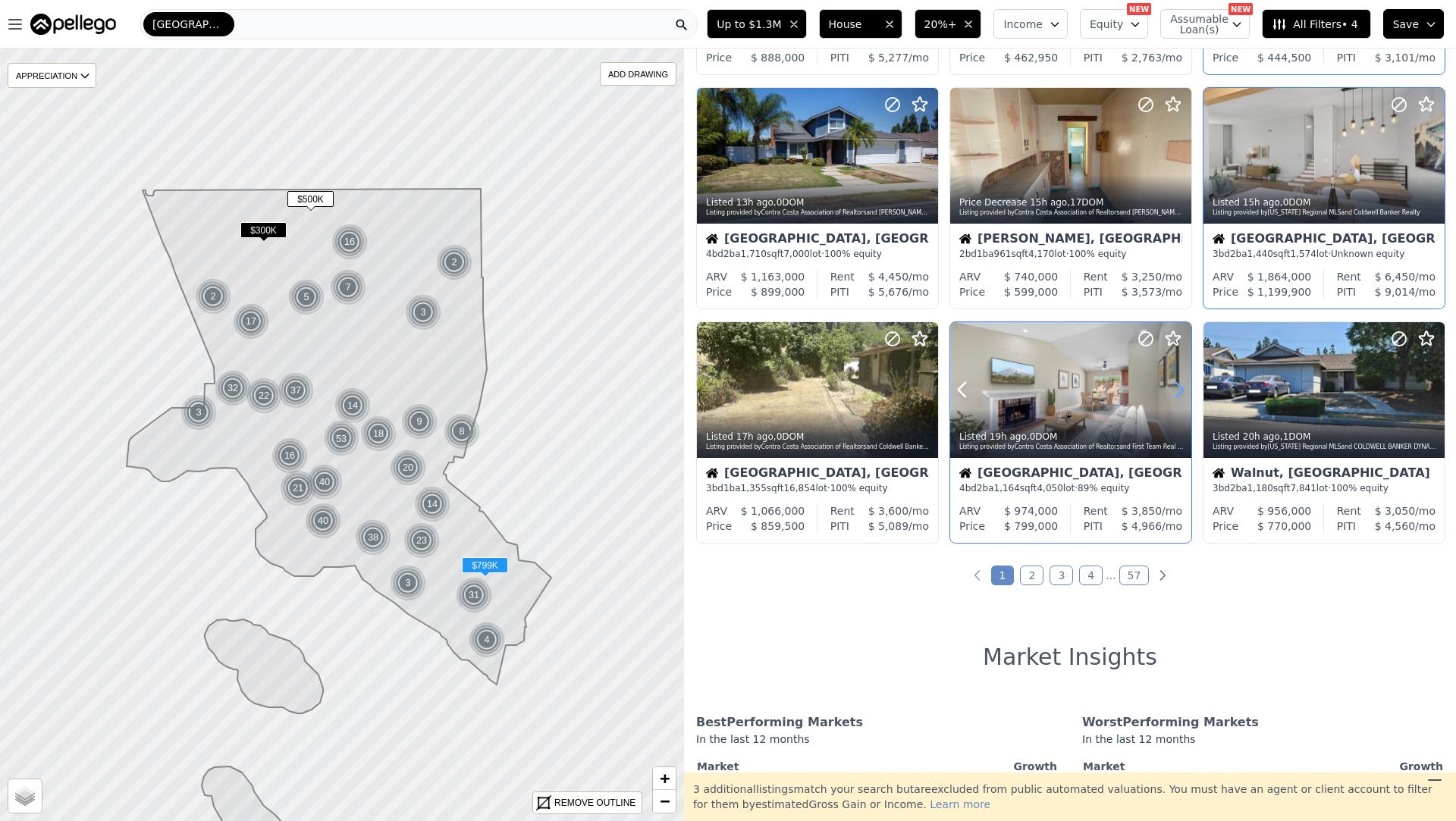
click at [1173, 394] on icon at bounding box center [1179, 389] width 24 height 24
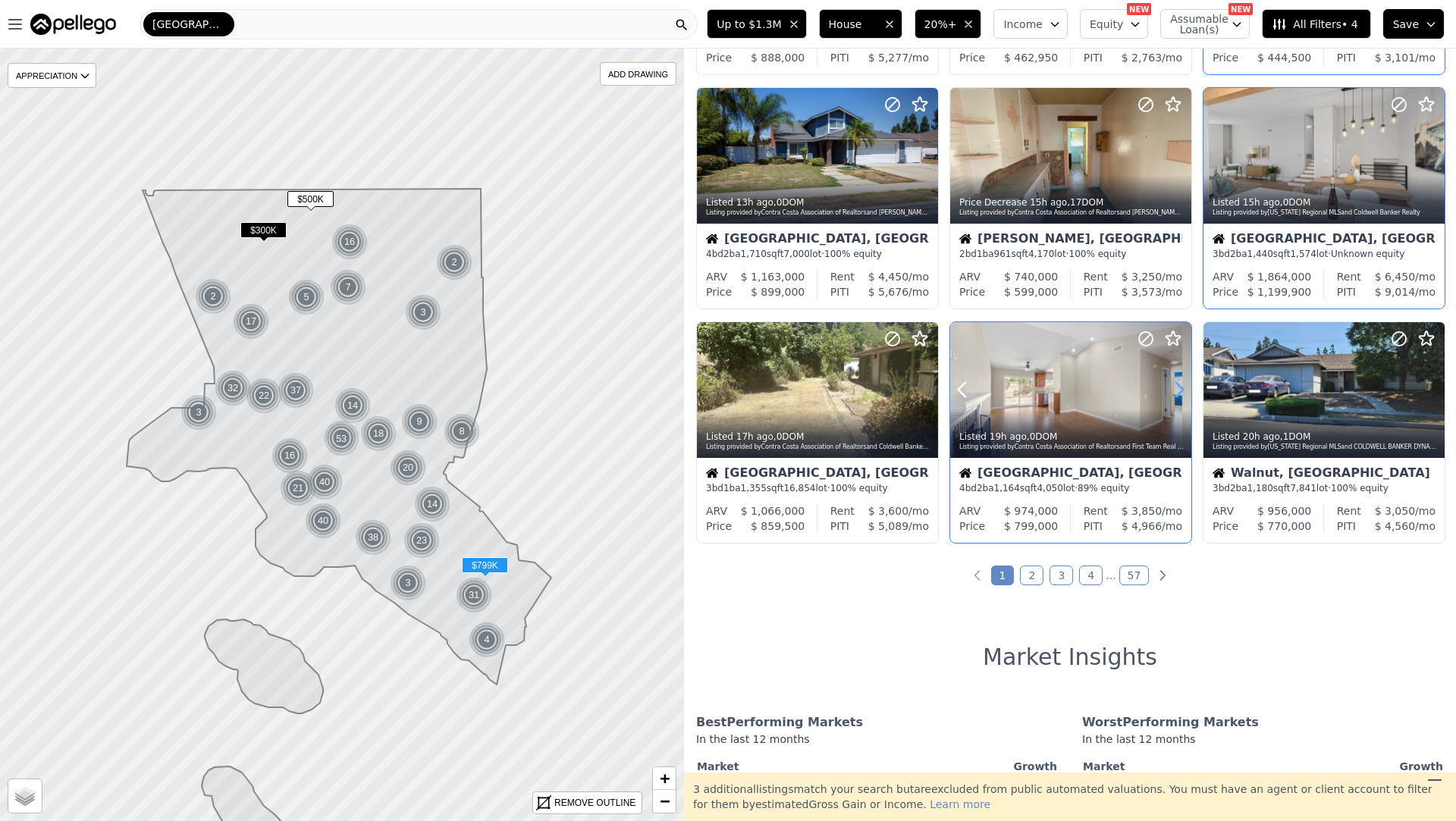
click at [1173, 394] on icon at bounding box center [1179, 389] width 24 height 24
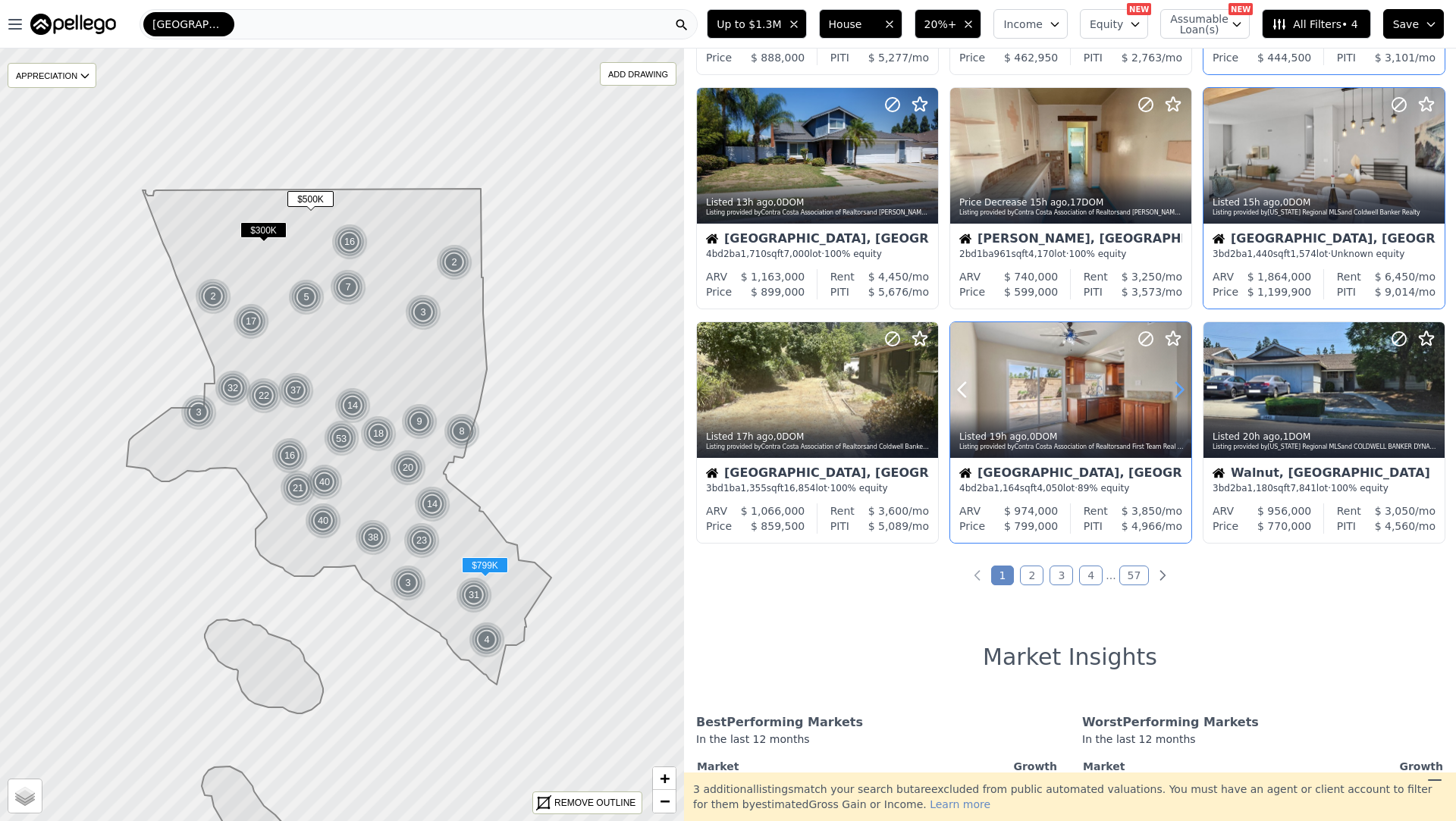
click at [1173, 394] on icon at bounding box center [1179, 389] width 24 height 24
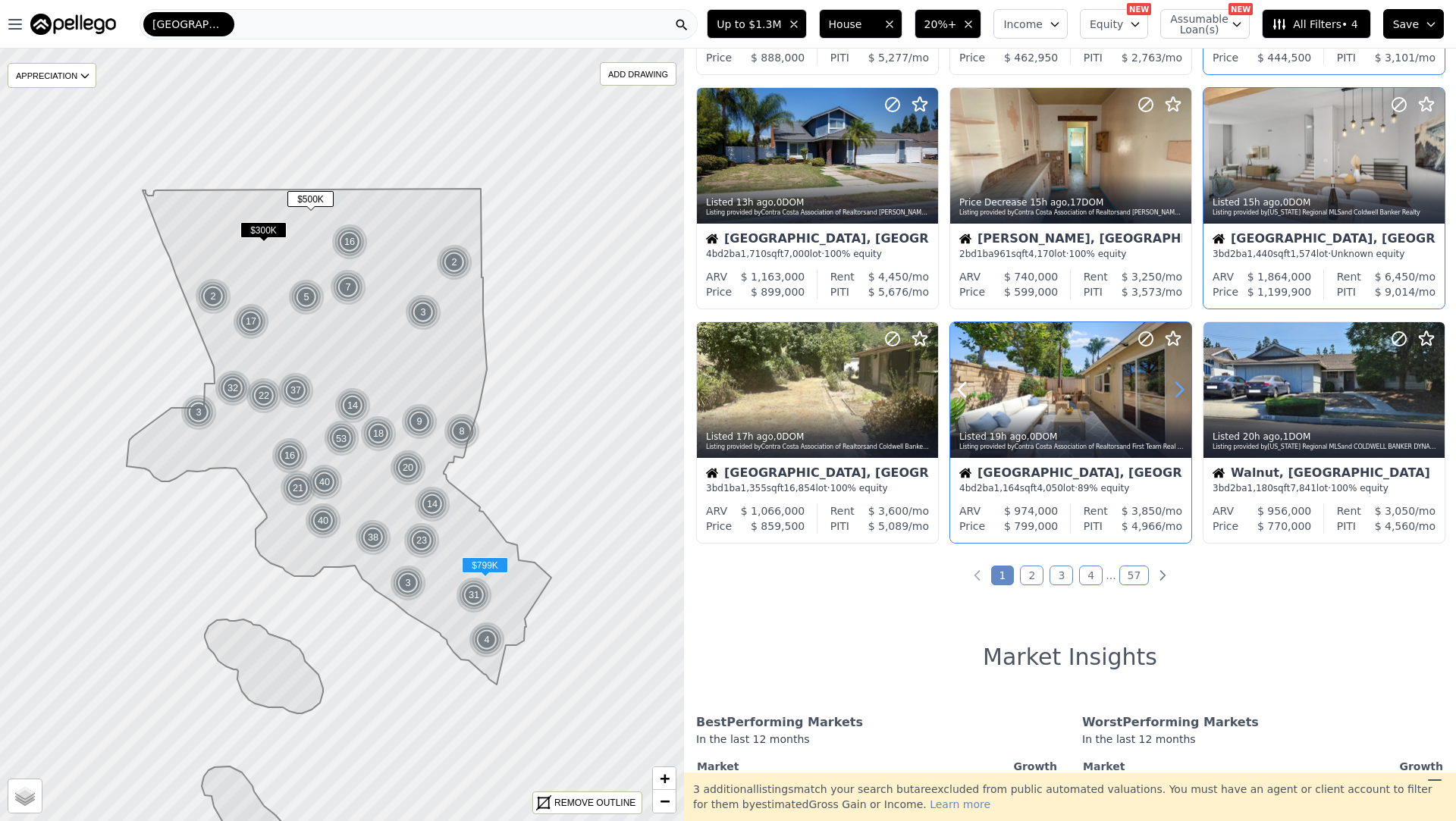
click at [1173, 394] on icon at bounding box center [1179, 389] width 24 height 24
click at [1173, 393] on icon at bounding box center [1179, 389] width 24 height 24
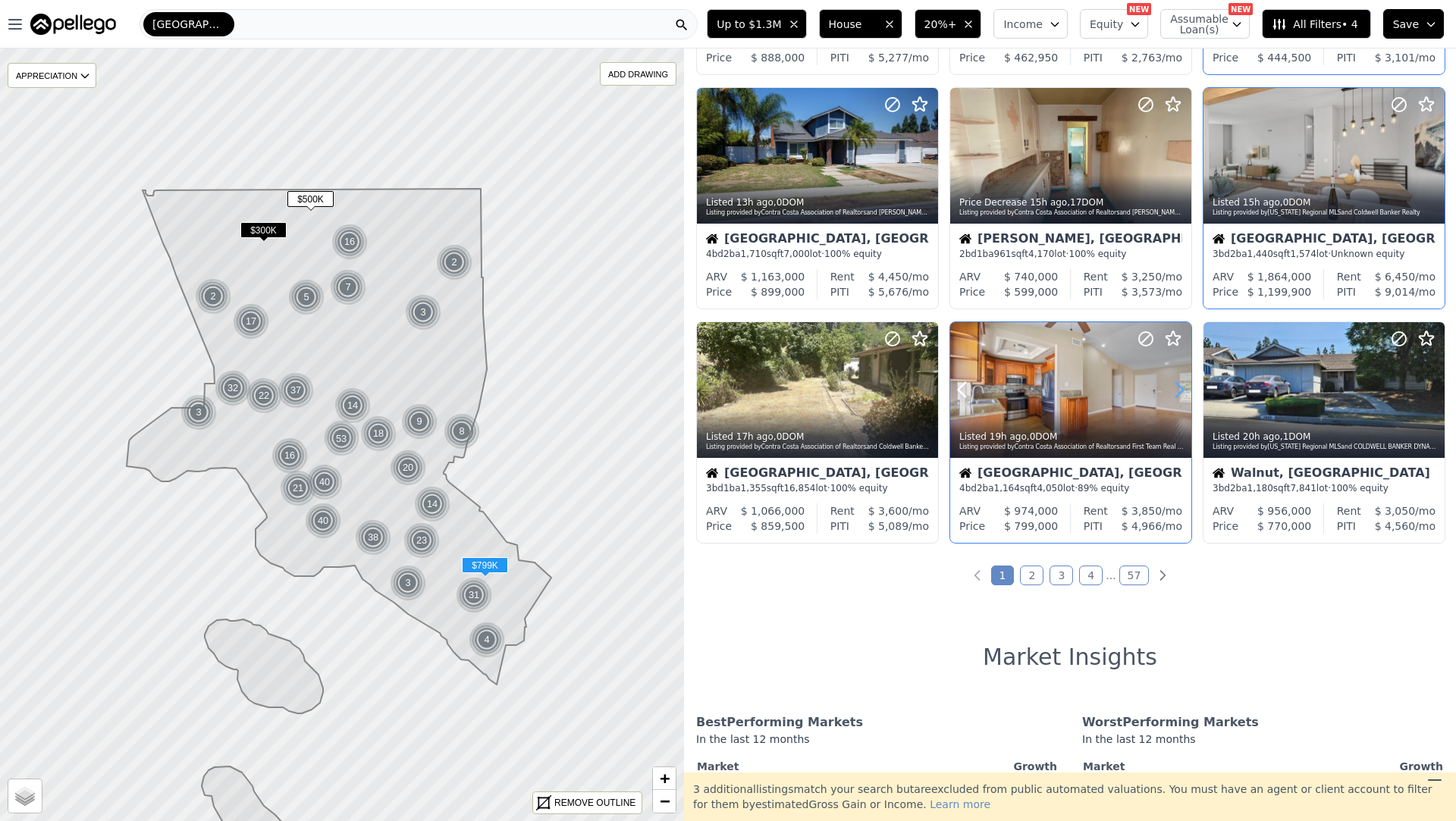
click at [1173, 394] on icon at bounding box center [1179, 389] width 24 height 24
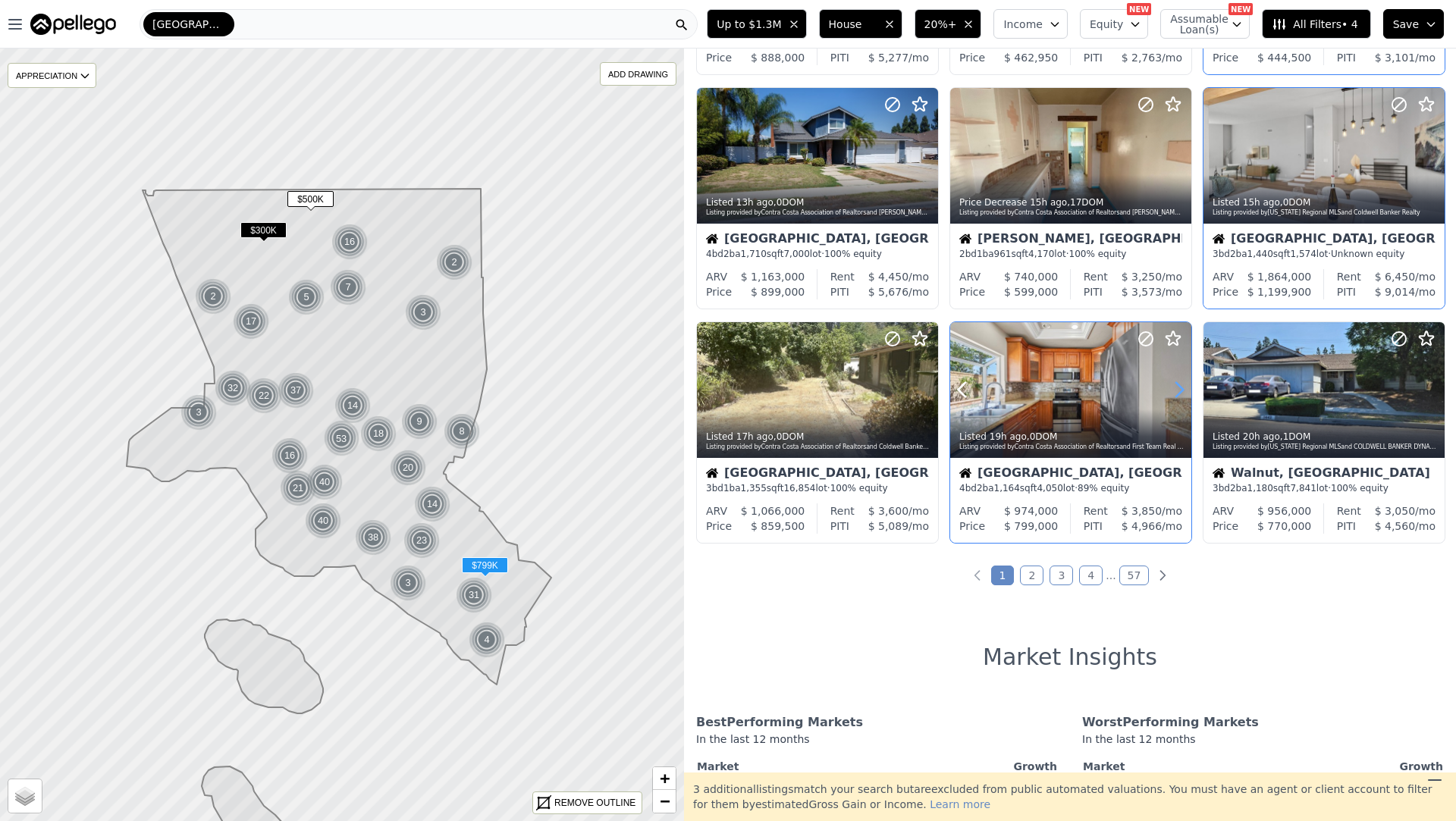
click at [1173, 394] on icon at bounding box center [1179, 389] width 24 height 24
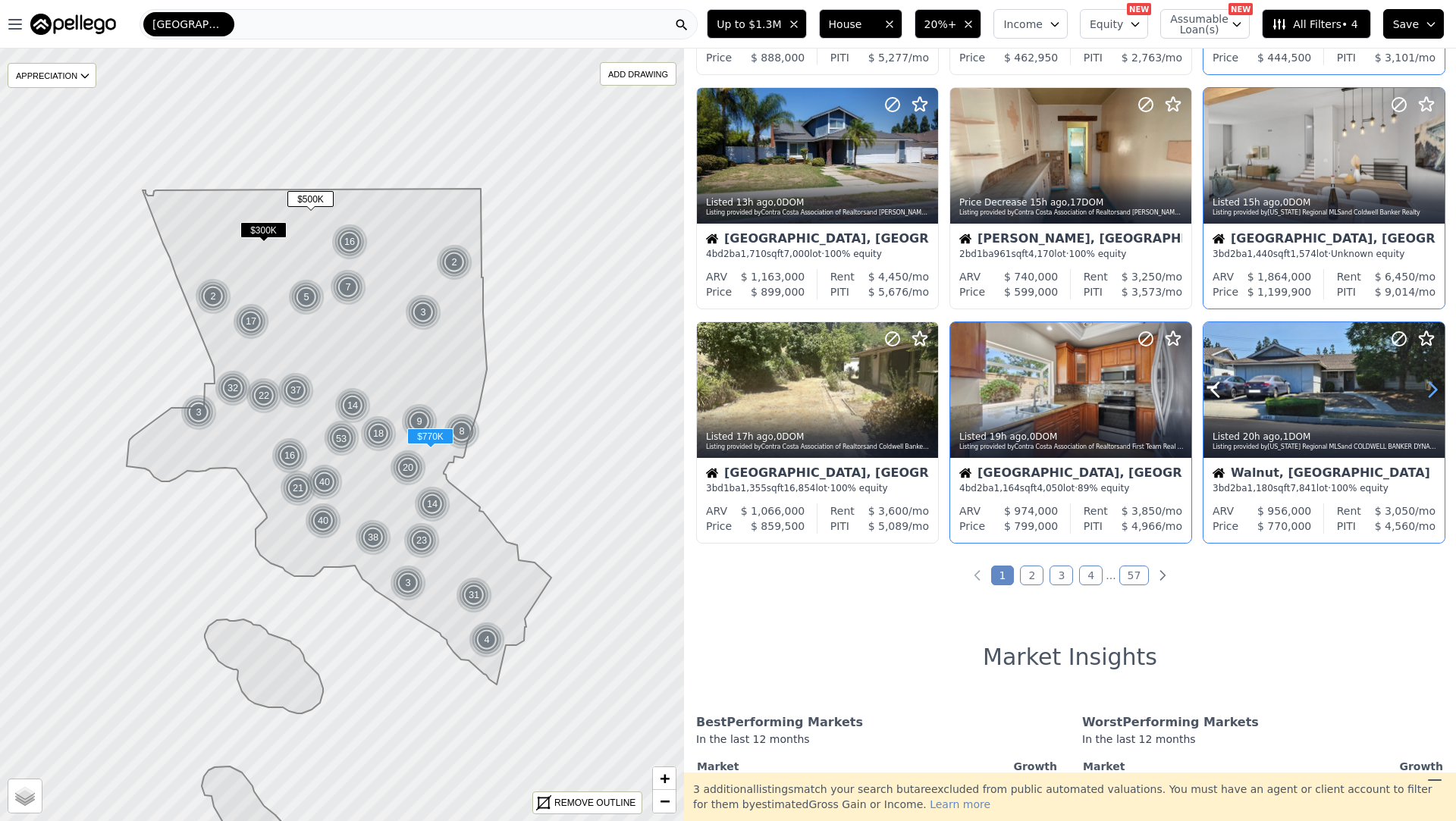
click at [1432, 385] on icon at bounding box center [1433, 390] width 6 height 15
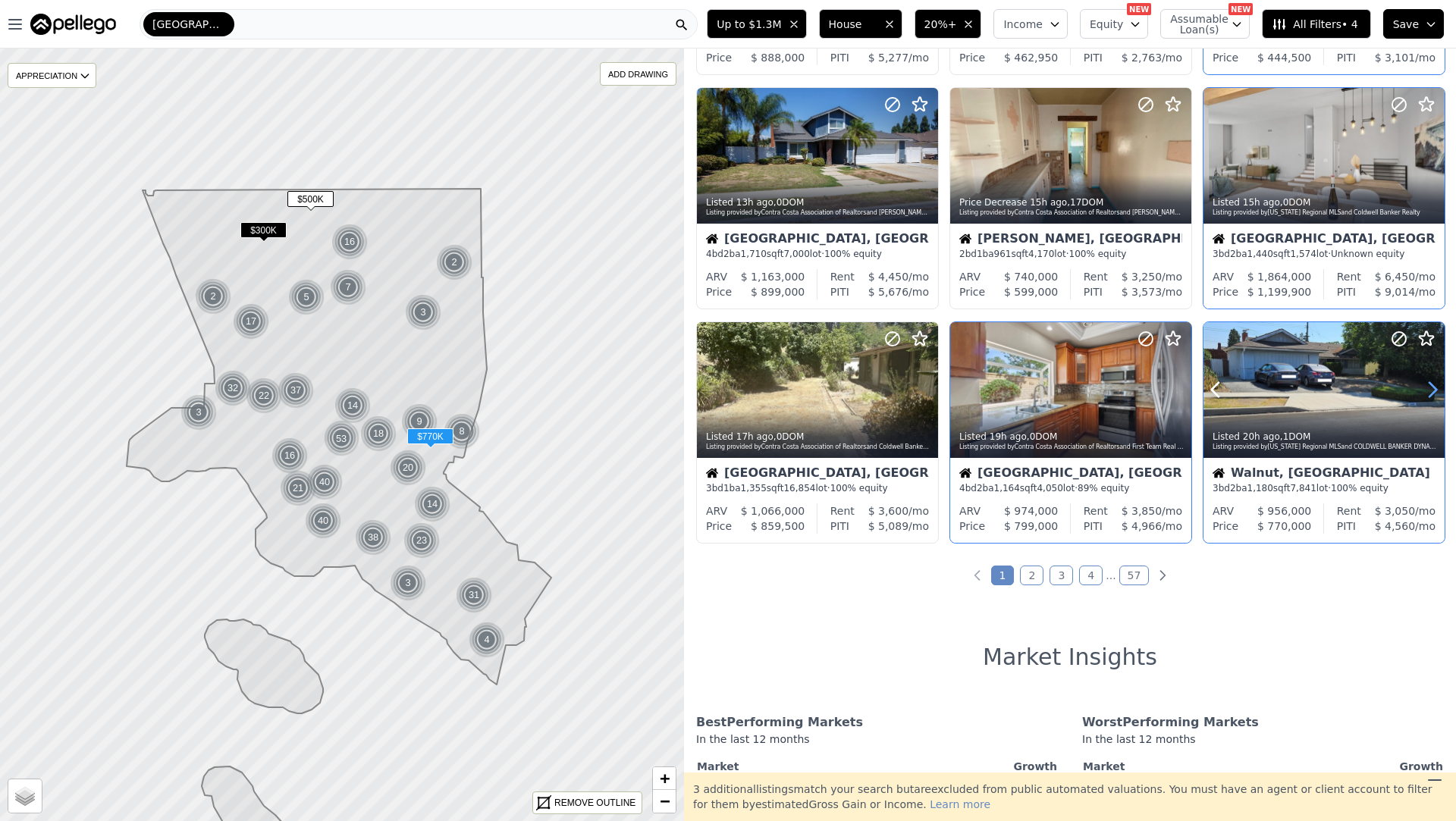
click at [1432, 385] on icon at bounding box center [1433, 390] width 6 height 15
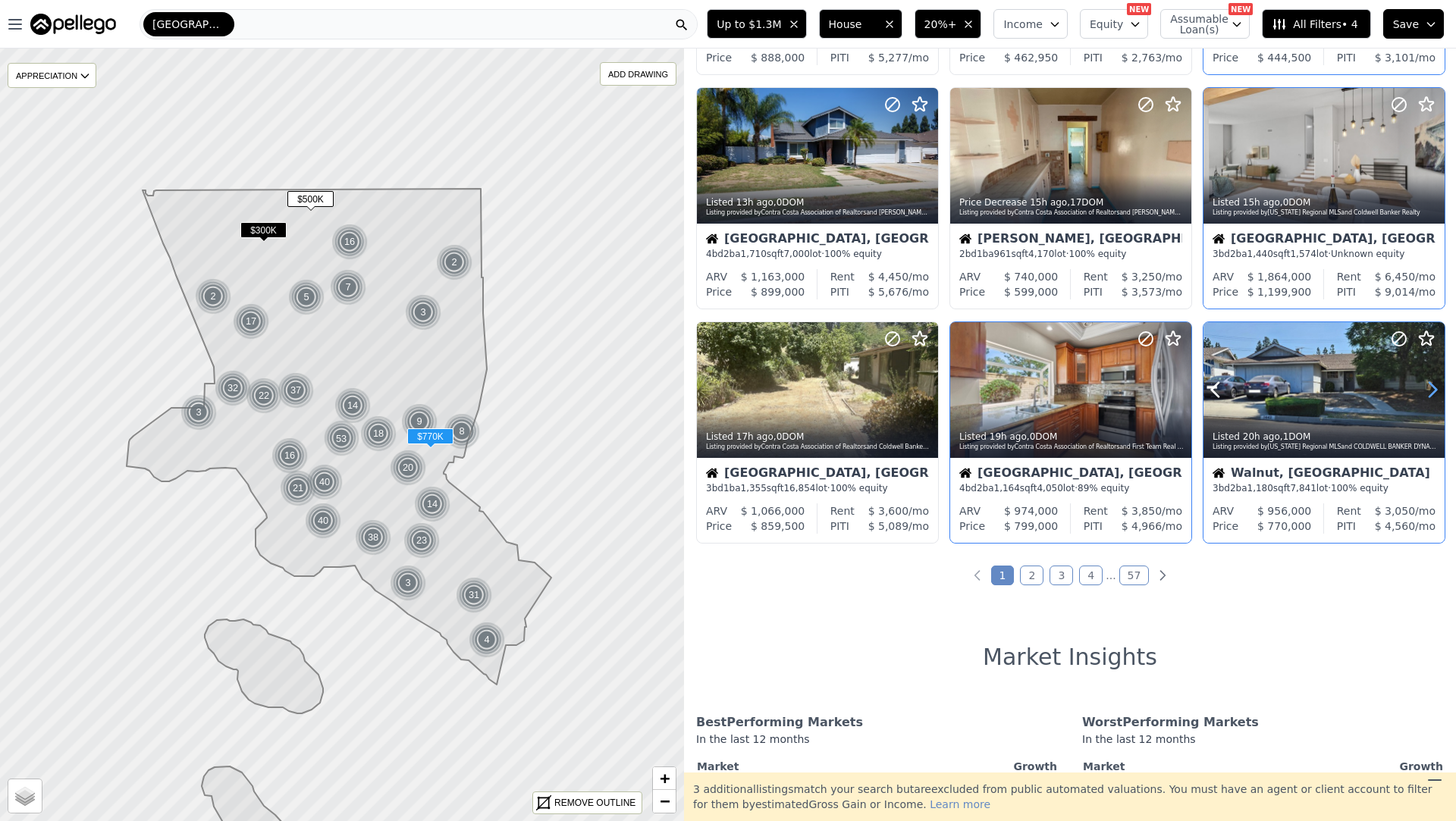
click at [1432, 385] on icon at bounding box center [1433, 390] width 6 height 15
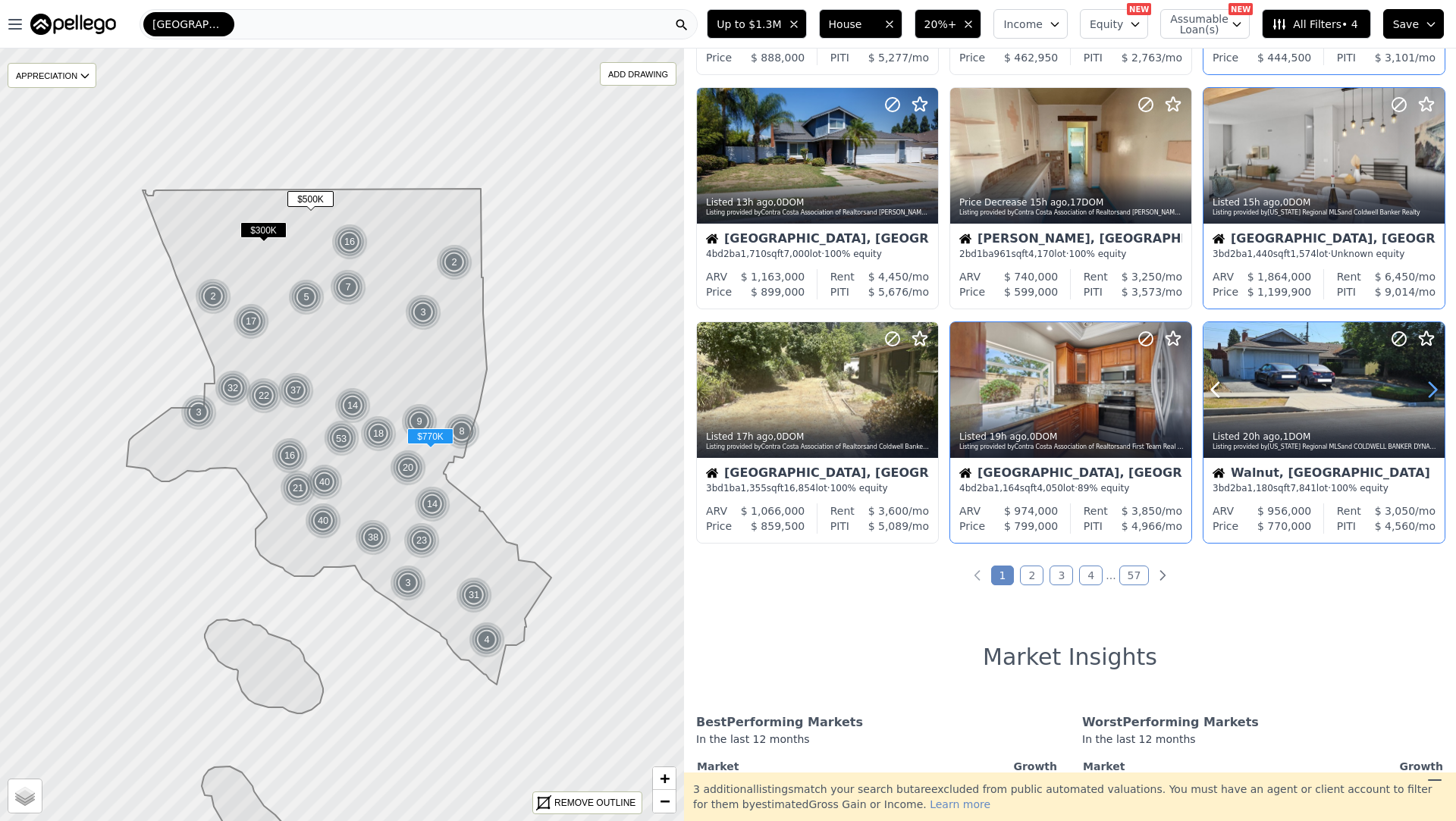
click at [1432, 385] on icon at bounding box center [1433, 390] width 6 height 15
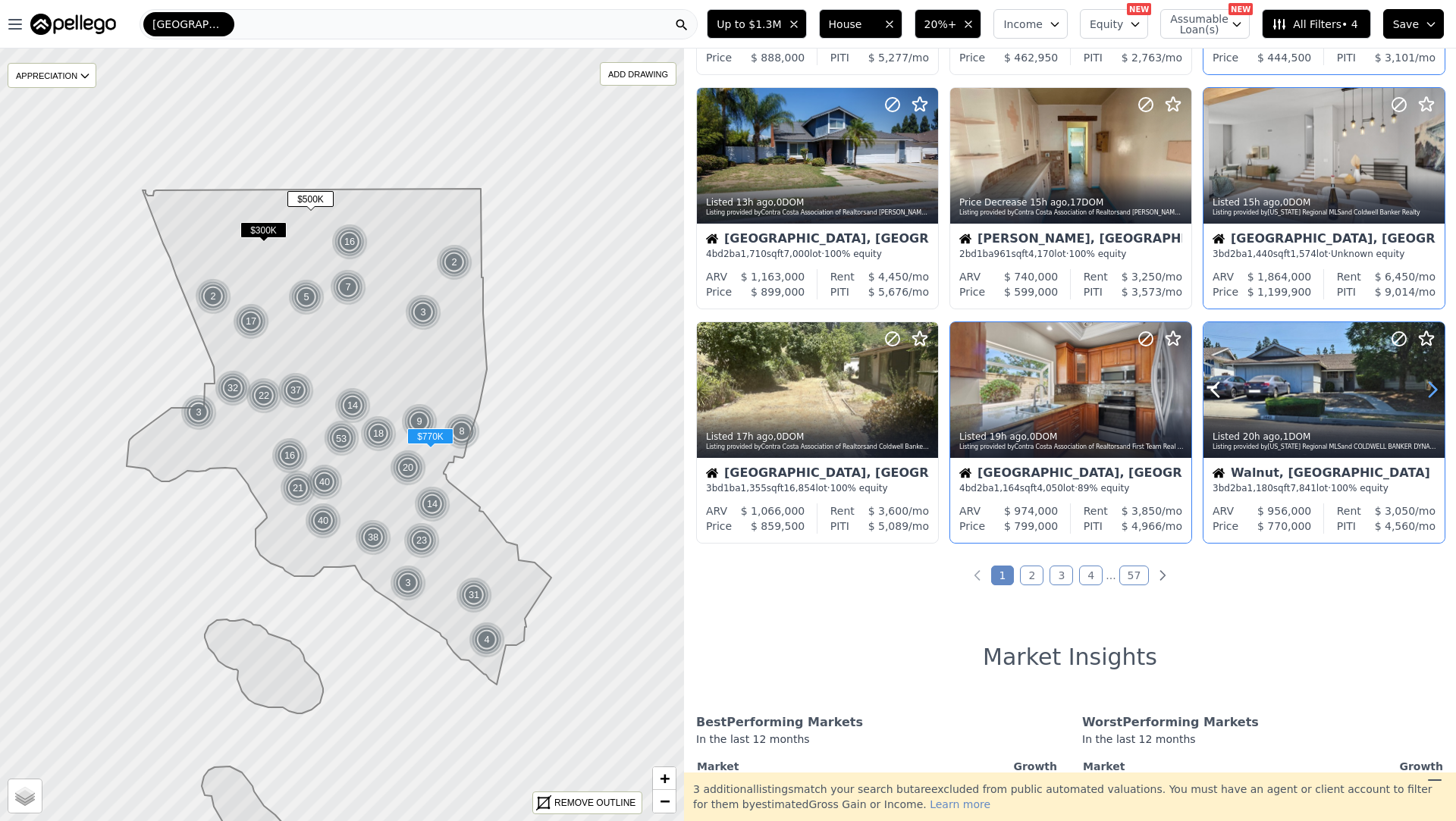
click at [1432, 385] on icon at bounding box center [1433, 390] width 6 height 15
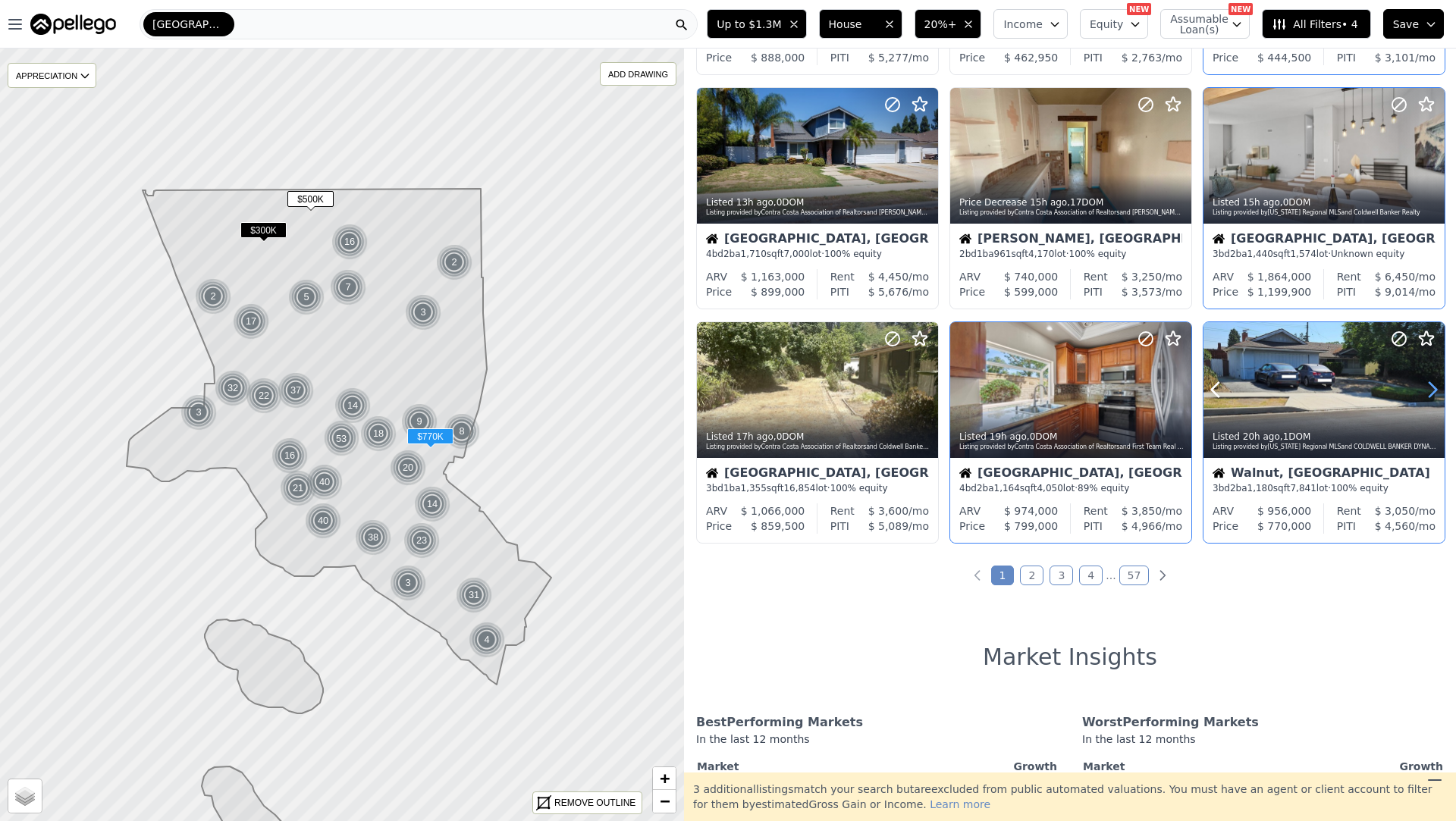
click at [1432, 385] on icon at bounding box center [1433, 390] width 6 height 15
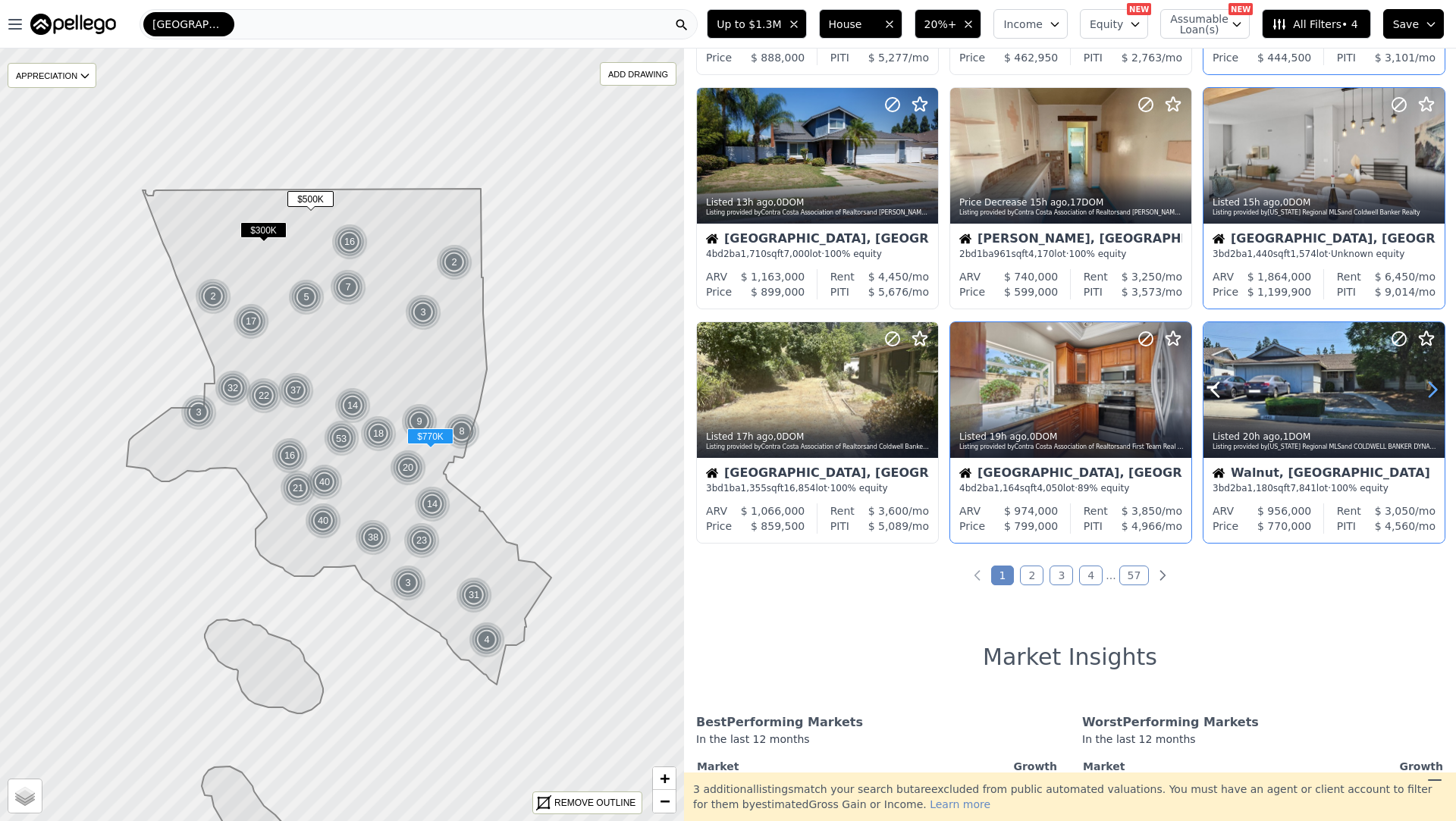
click at [1432, 385] on icon at bounding box center [1433, 390] width 6 height 15
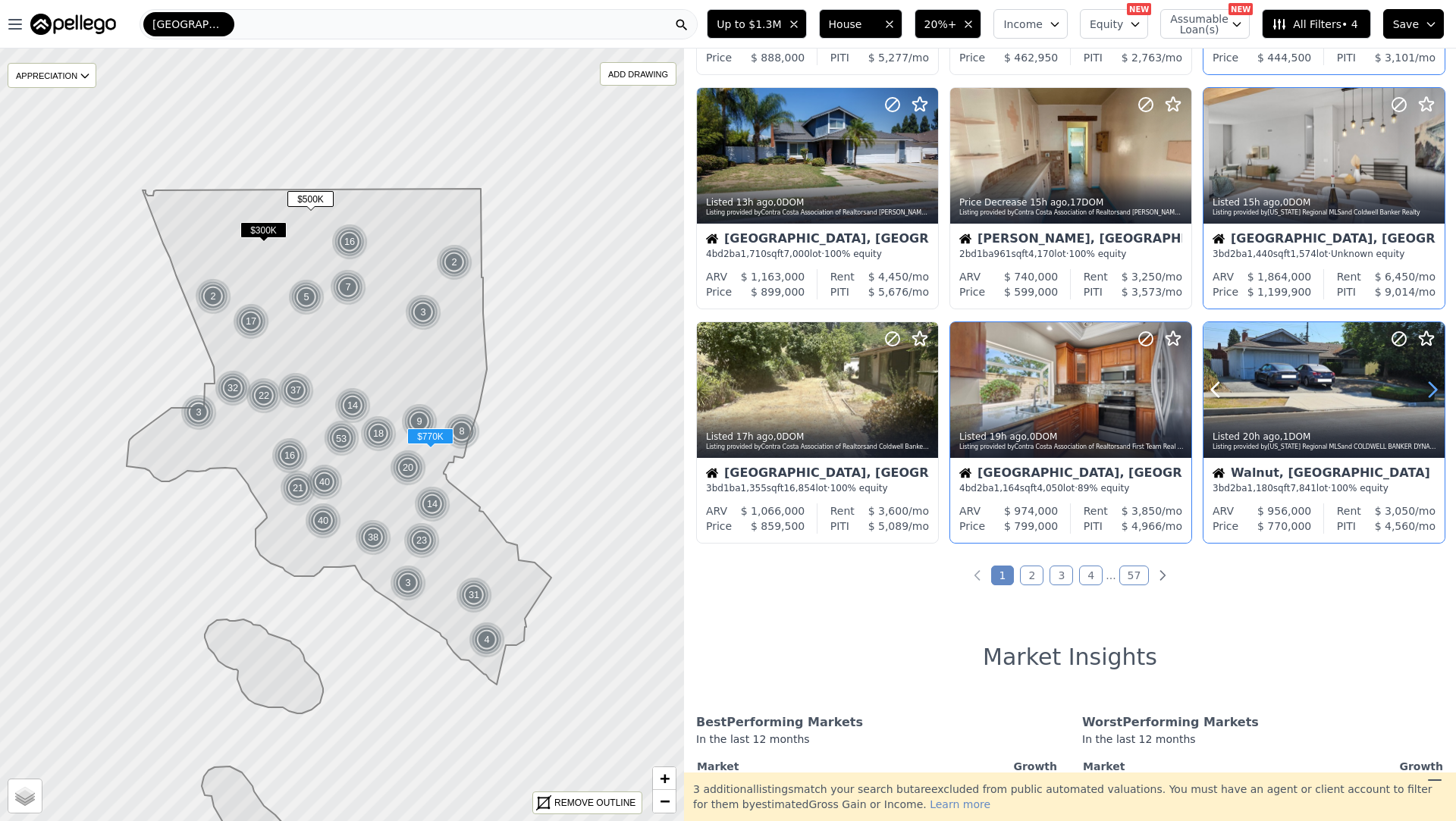
click at [1432, 385] on icon at bounding box center [1433, 390] width 6 height 15
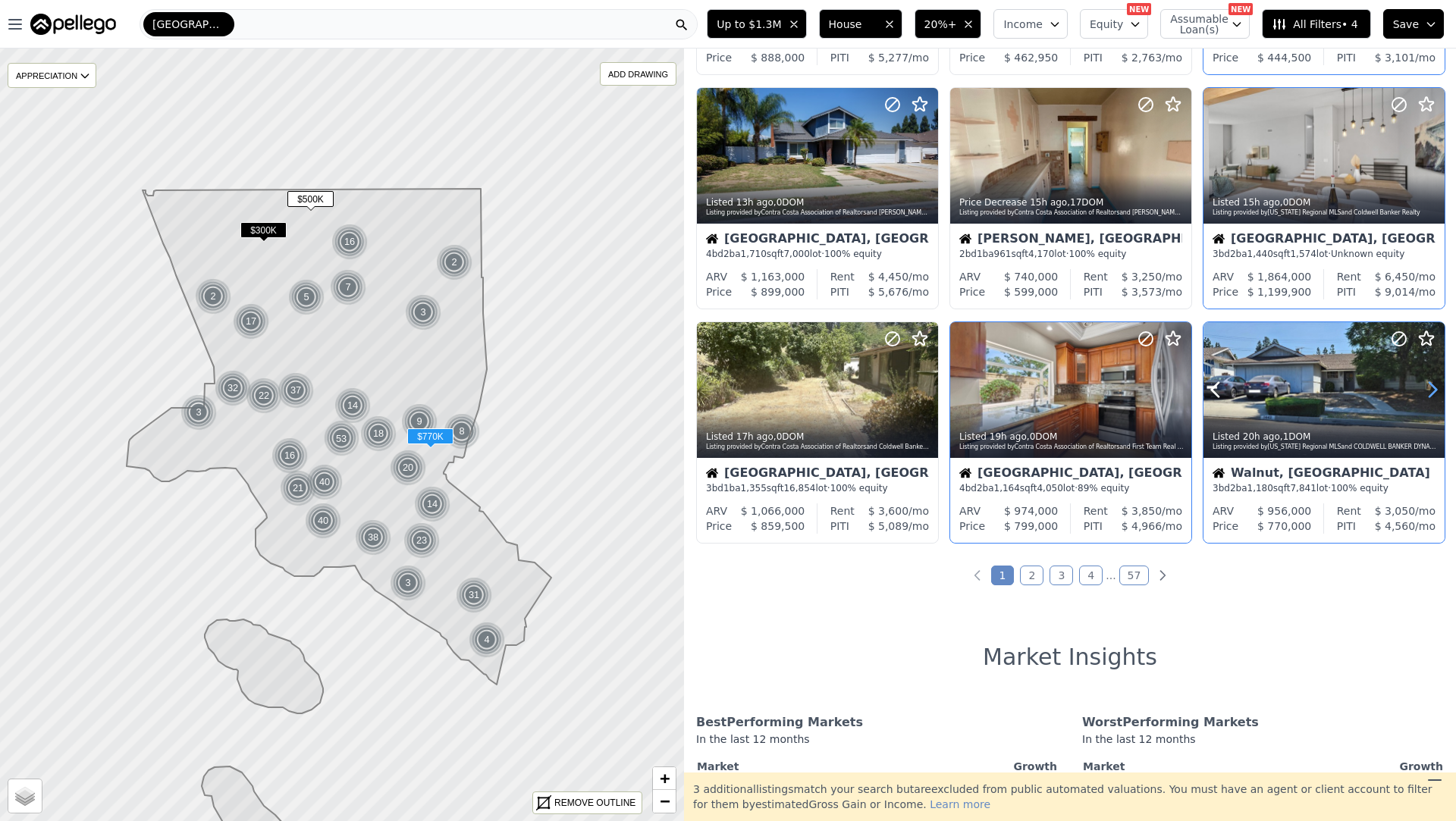
click at [1432, 385] on icon at bounding box center [1433, 390] width 6 height 15
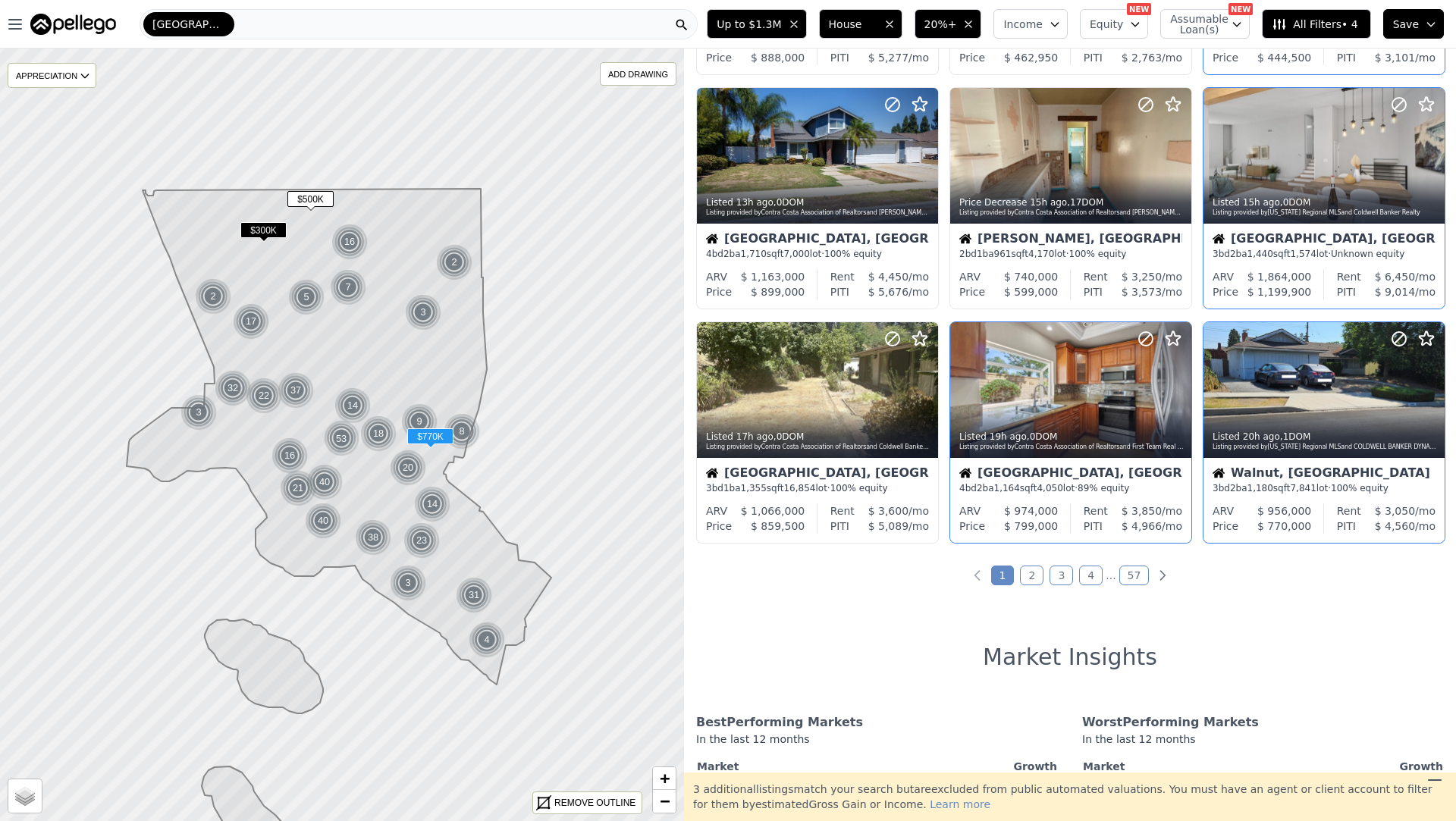
click at [1304, 462] on div "Walnut, CA 3 bd 2 ba 1,180 sqft 7,841 lot · 100% equity" at bounding box center [1324, 481] width 241 height 45
click at [1038, 572] on link "2" at bounding box center [1032, 576] width 23 height 19
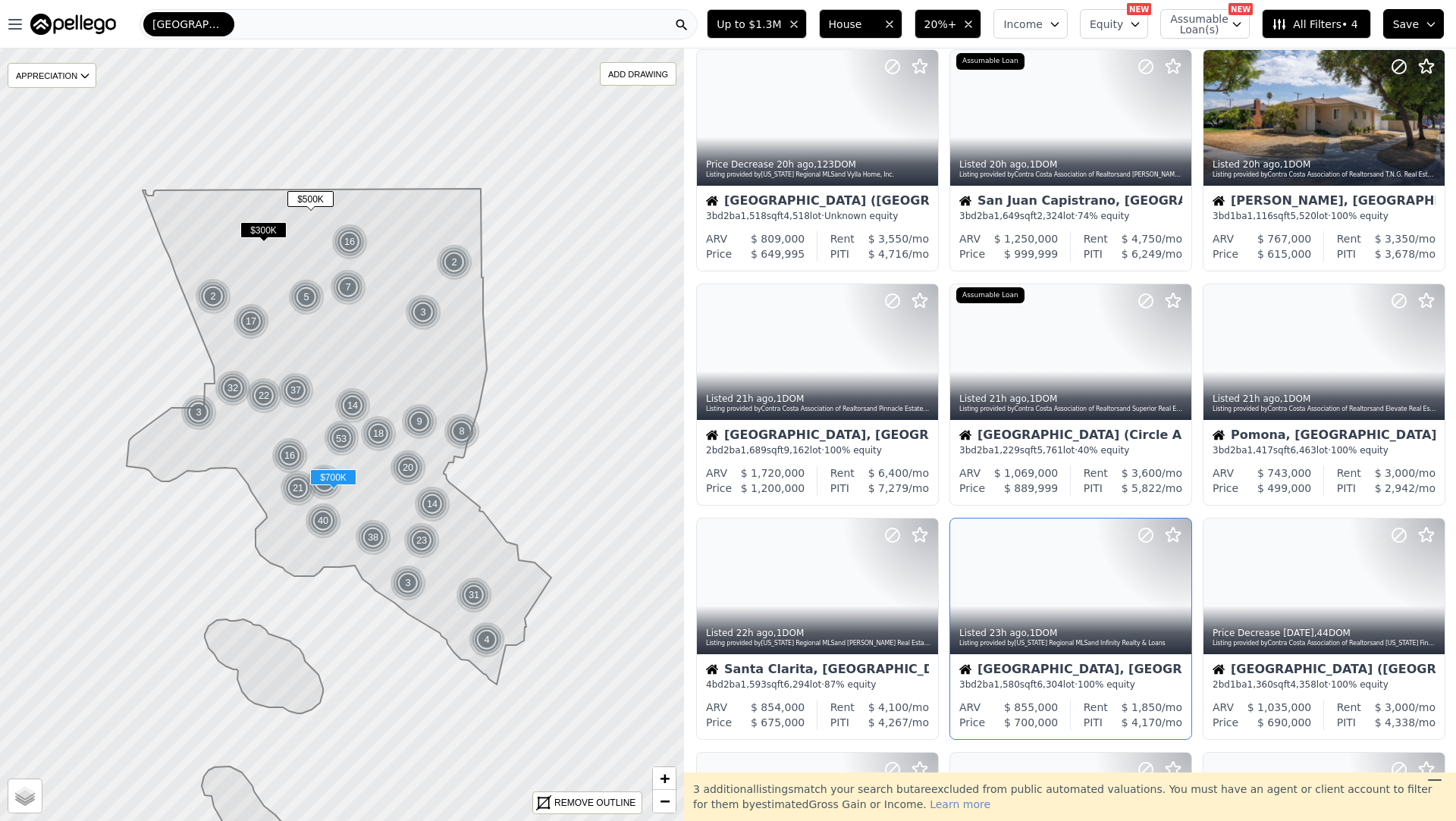
scroll to position [0, 0]
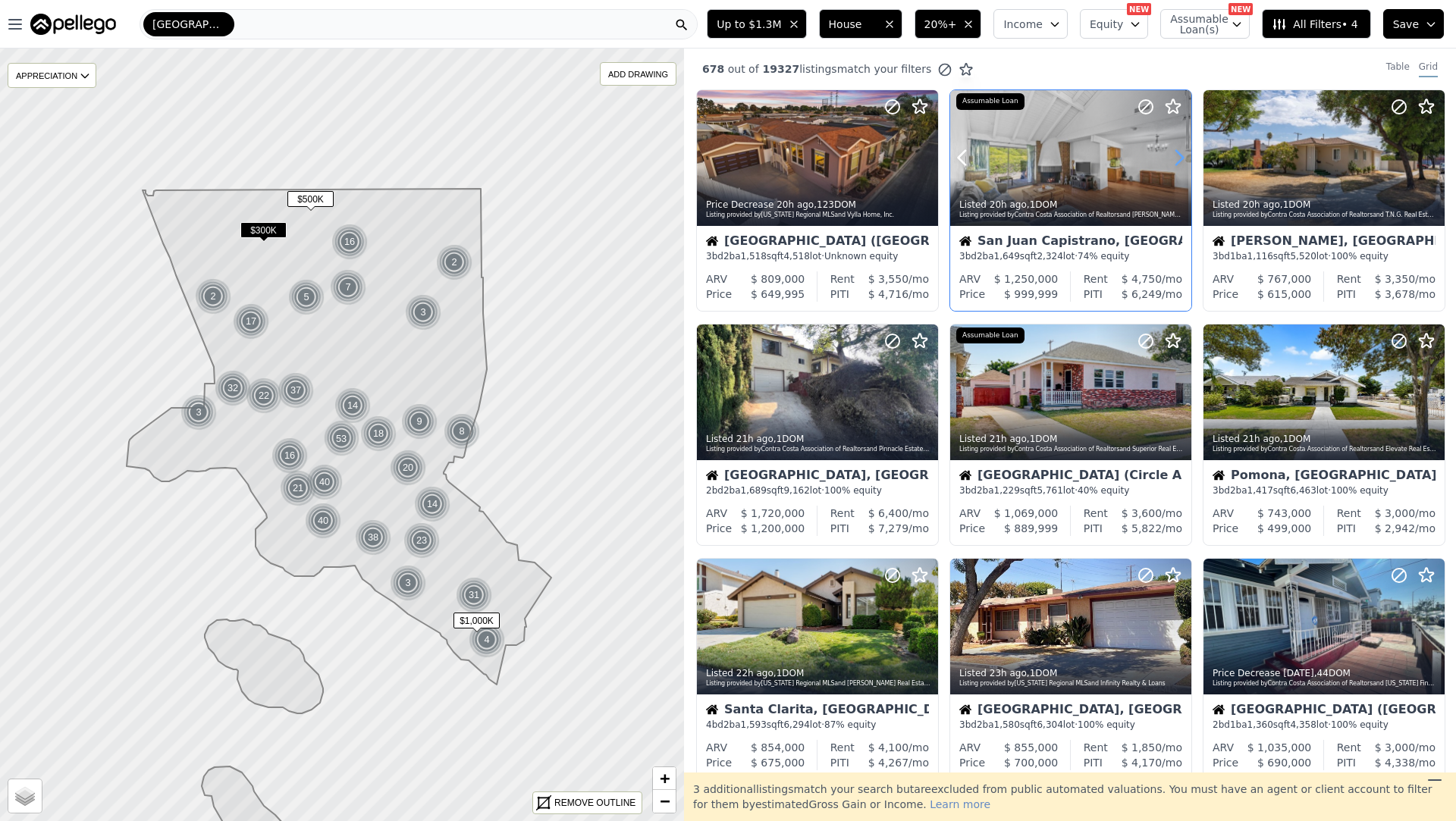
click at [1183, 154] on icon at bounding box center [1179, 158] width 24 height 24
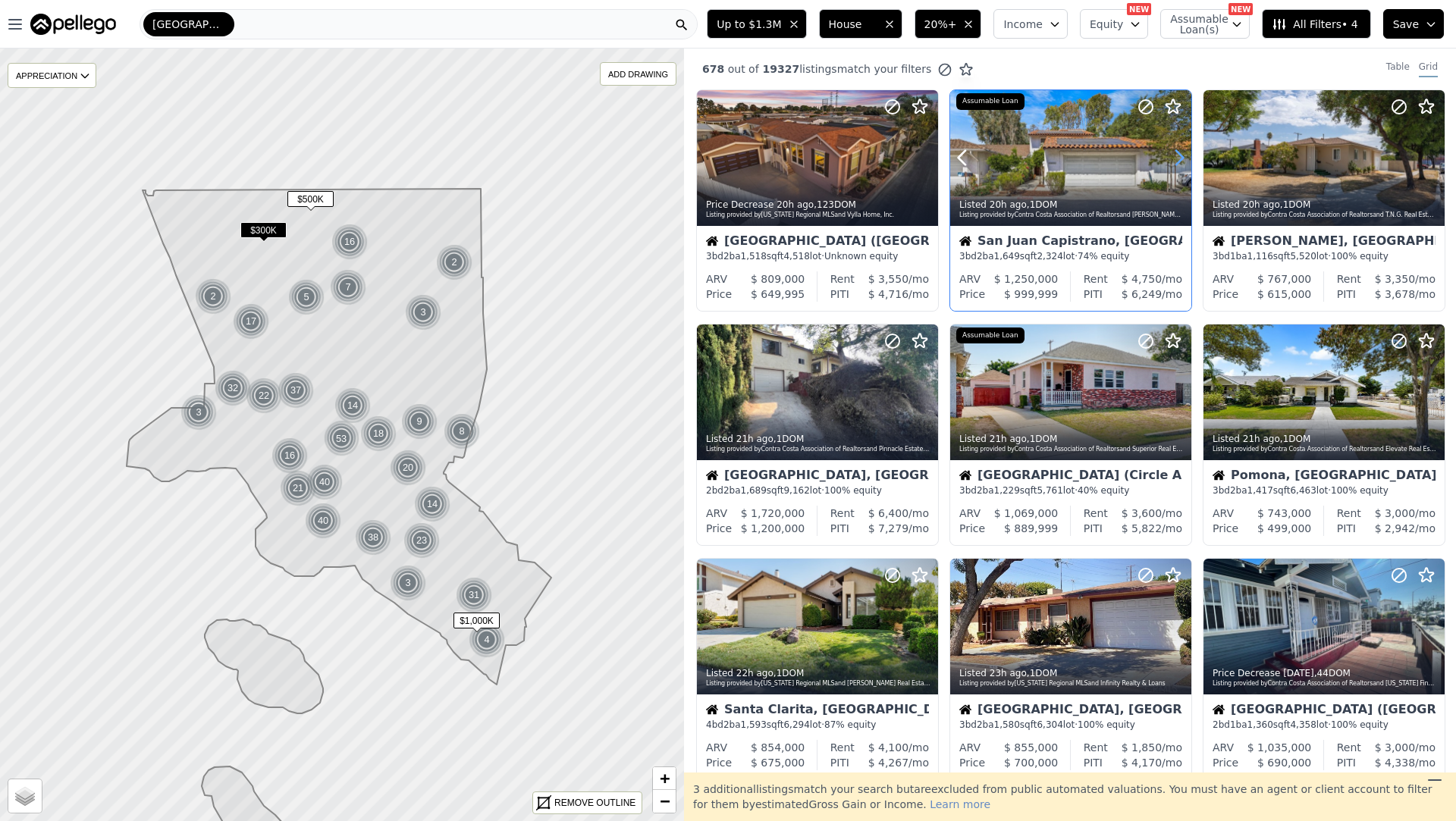
click at [1183, 154] on icon at bounding box center [1179, 158] width 24 height 24
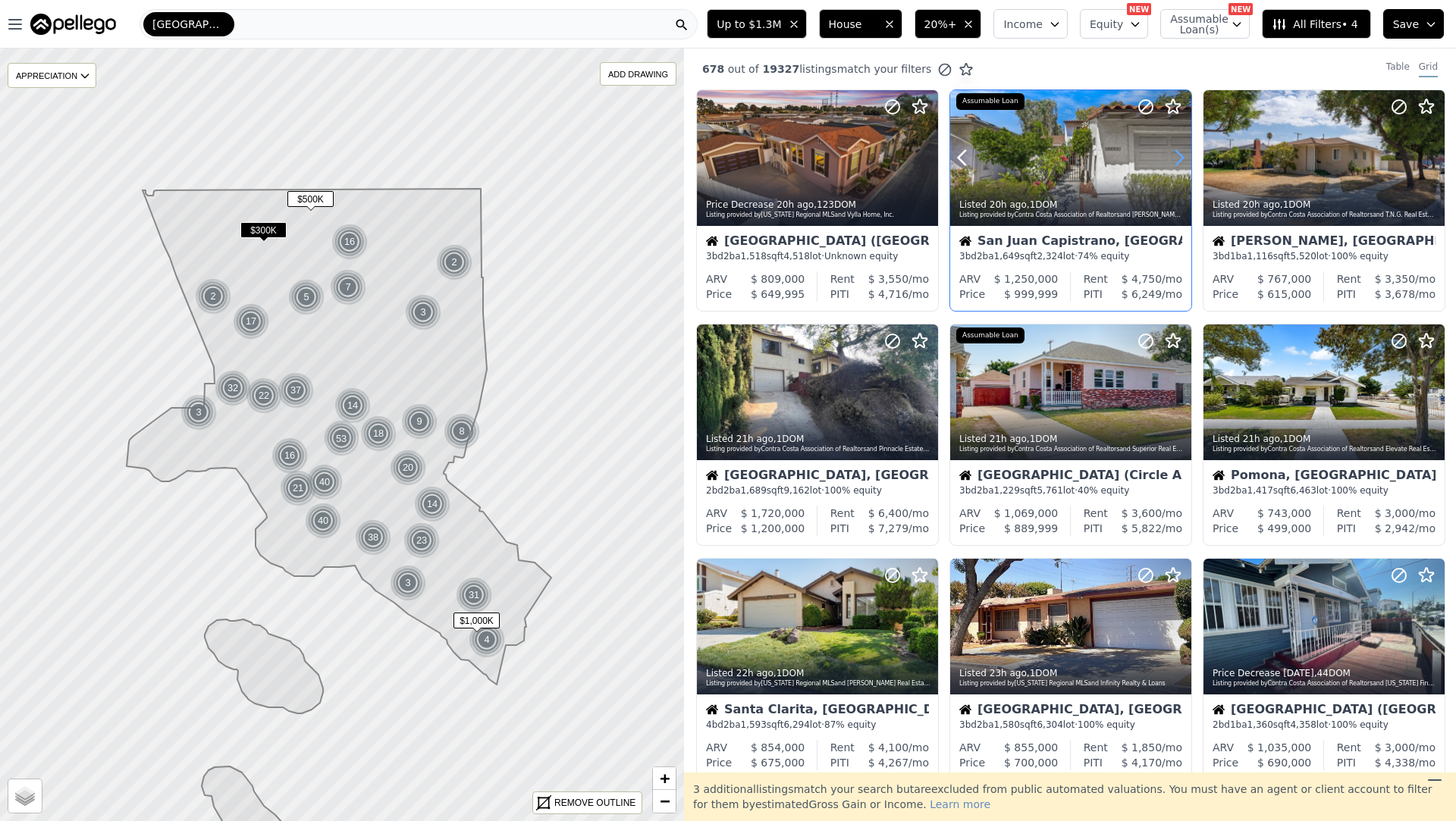
click at [1183, 154] on icon at bounding box center [1179, 158] width 24 height 24
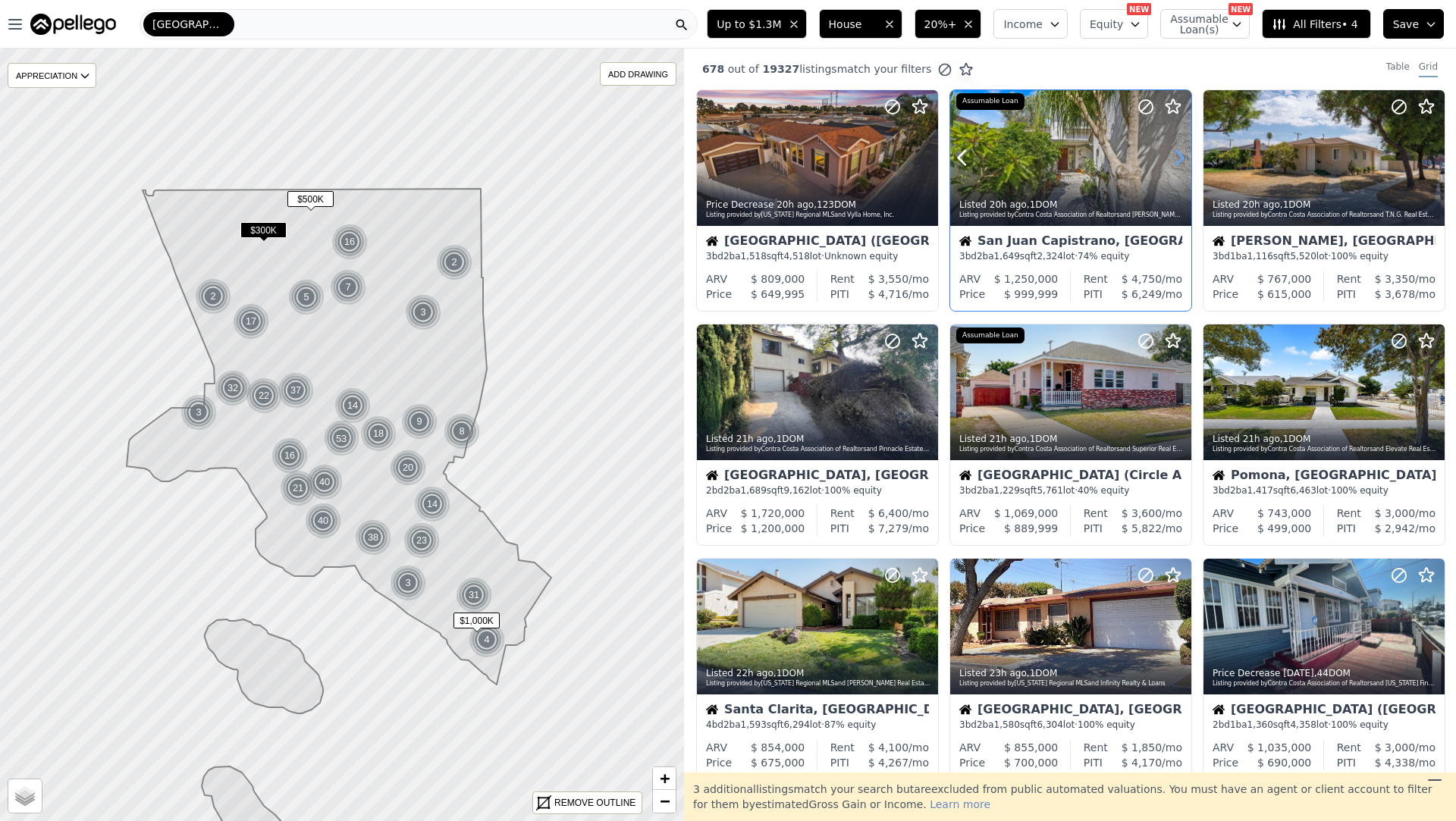
click at [1183, 154] on icon at bounding box center [1179, 158] width 24 height 24
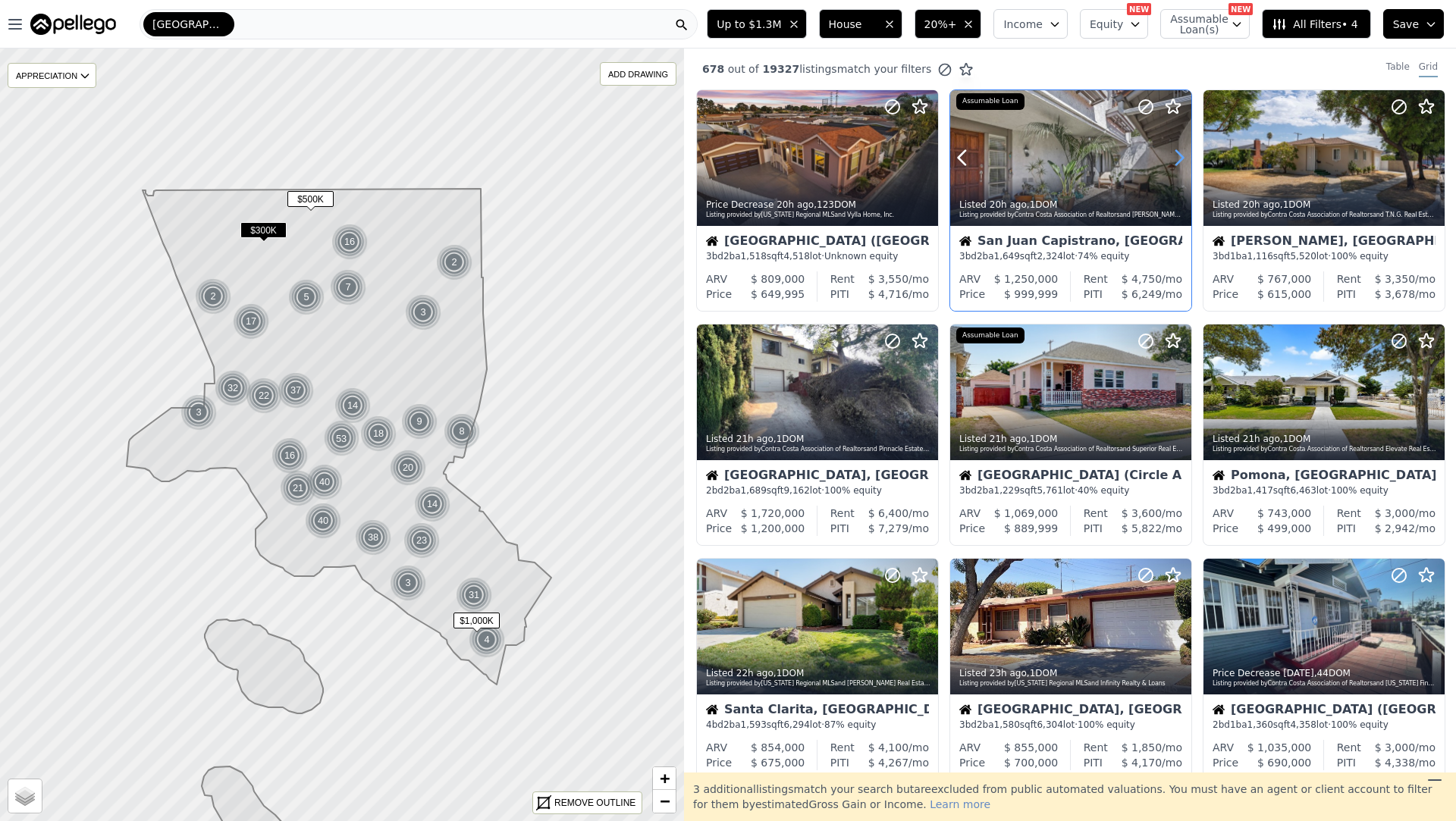
click at [1183, 154] on icon at bounding box center [1179, 158] width 24 height 24
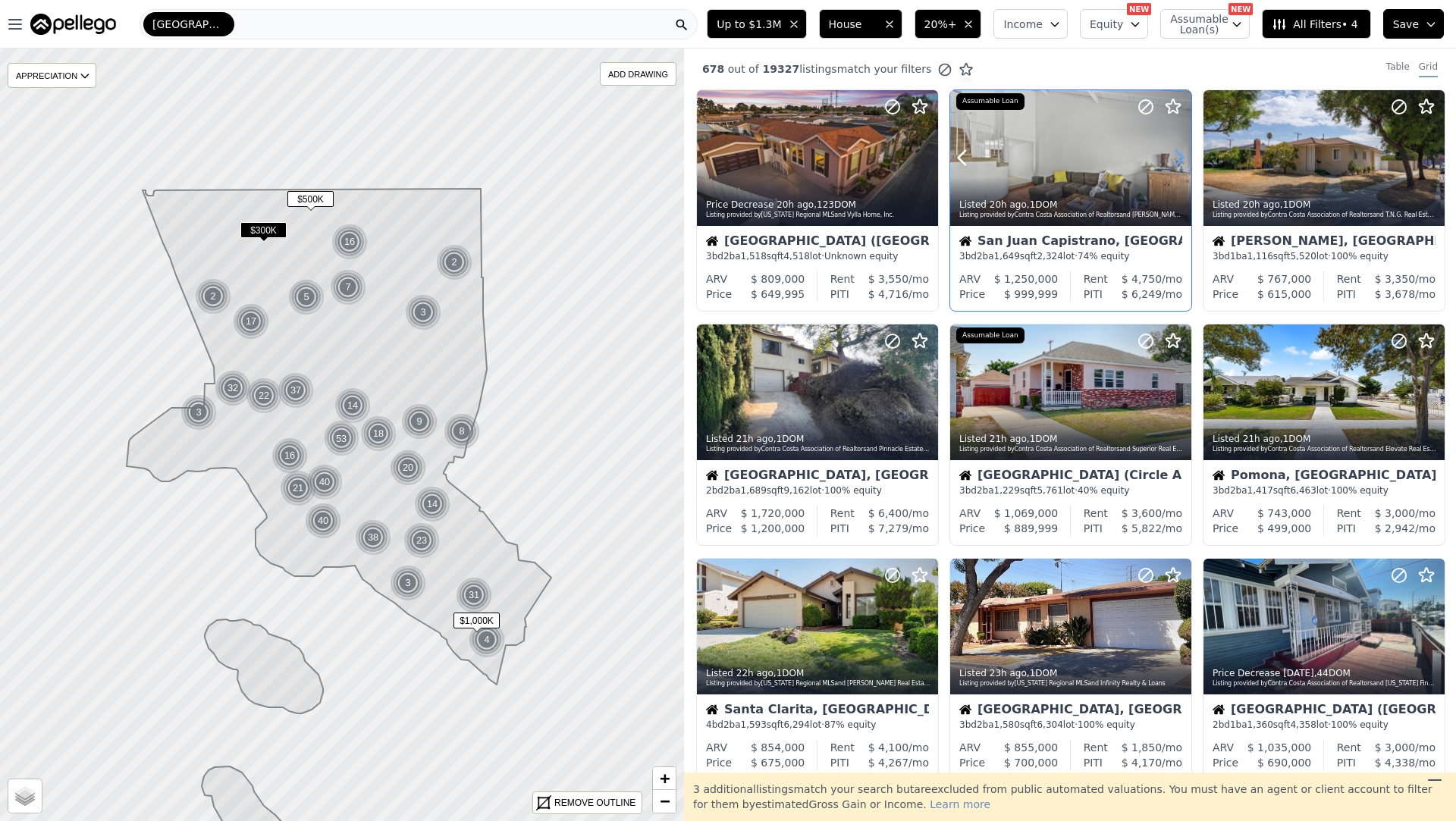
click at [1183, 154] on icon at bounding box center [1179, 158] width 24 height 24
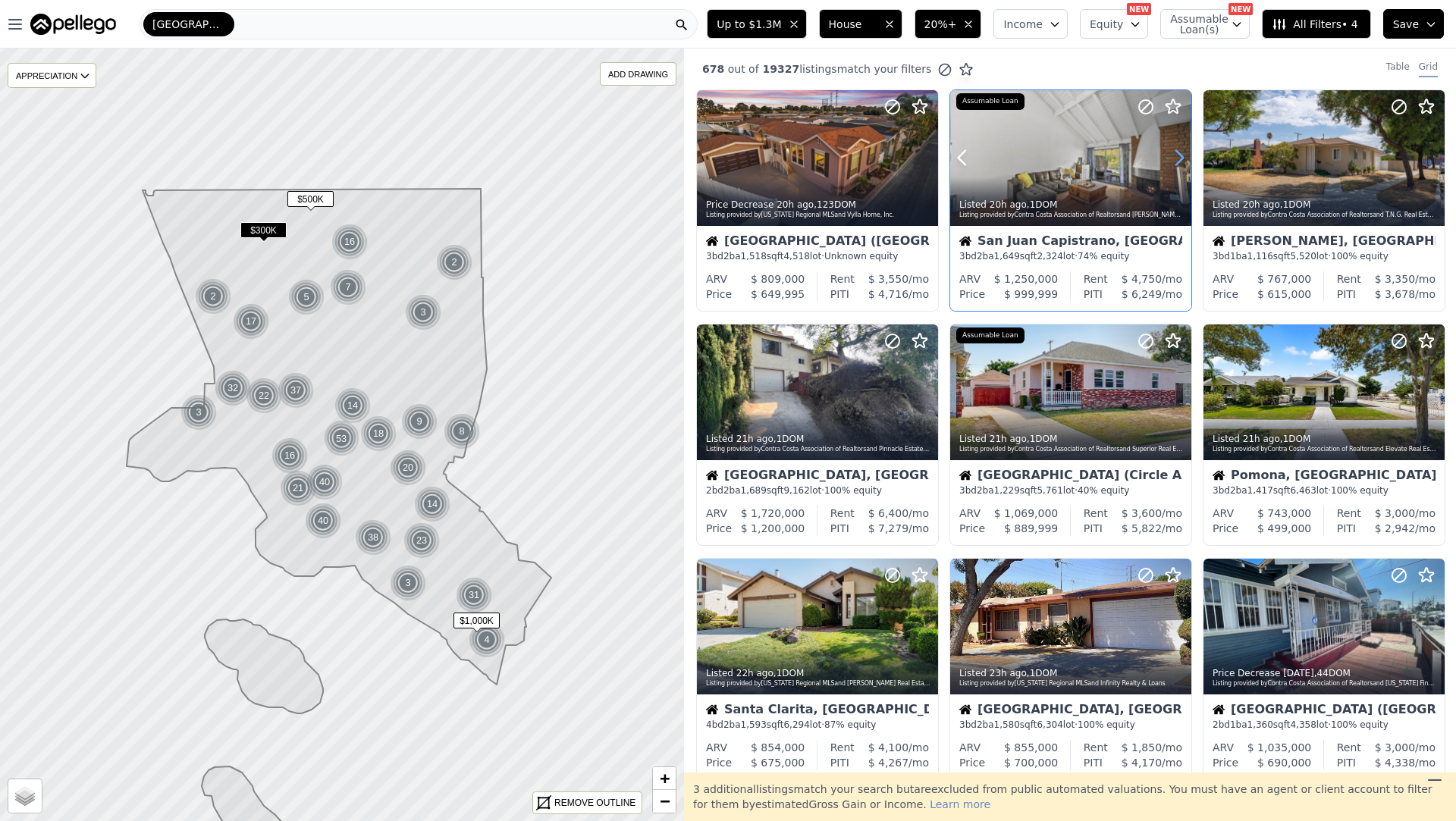
click at [1183, 154] on icon at bounding box center [1179, 158] width 24 height 24
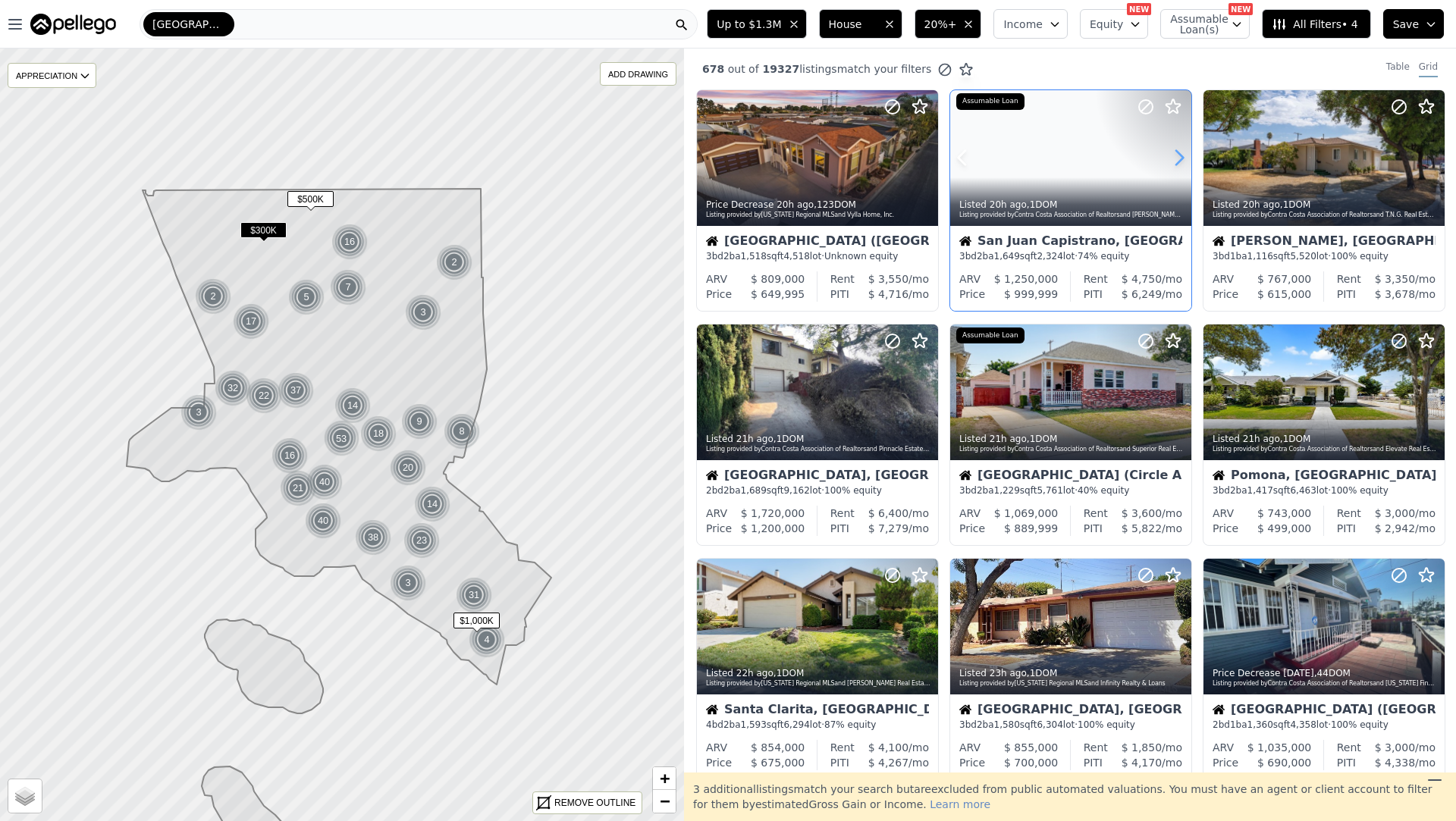
click at [1183, 154] on icon at bounding box center [1179, 158] width 24 height 24
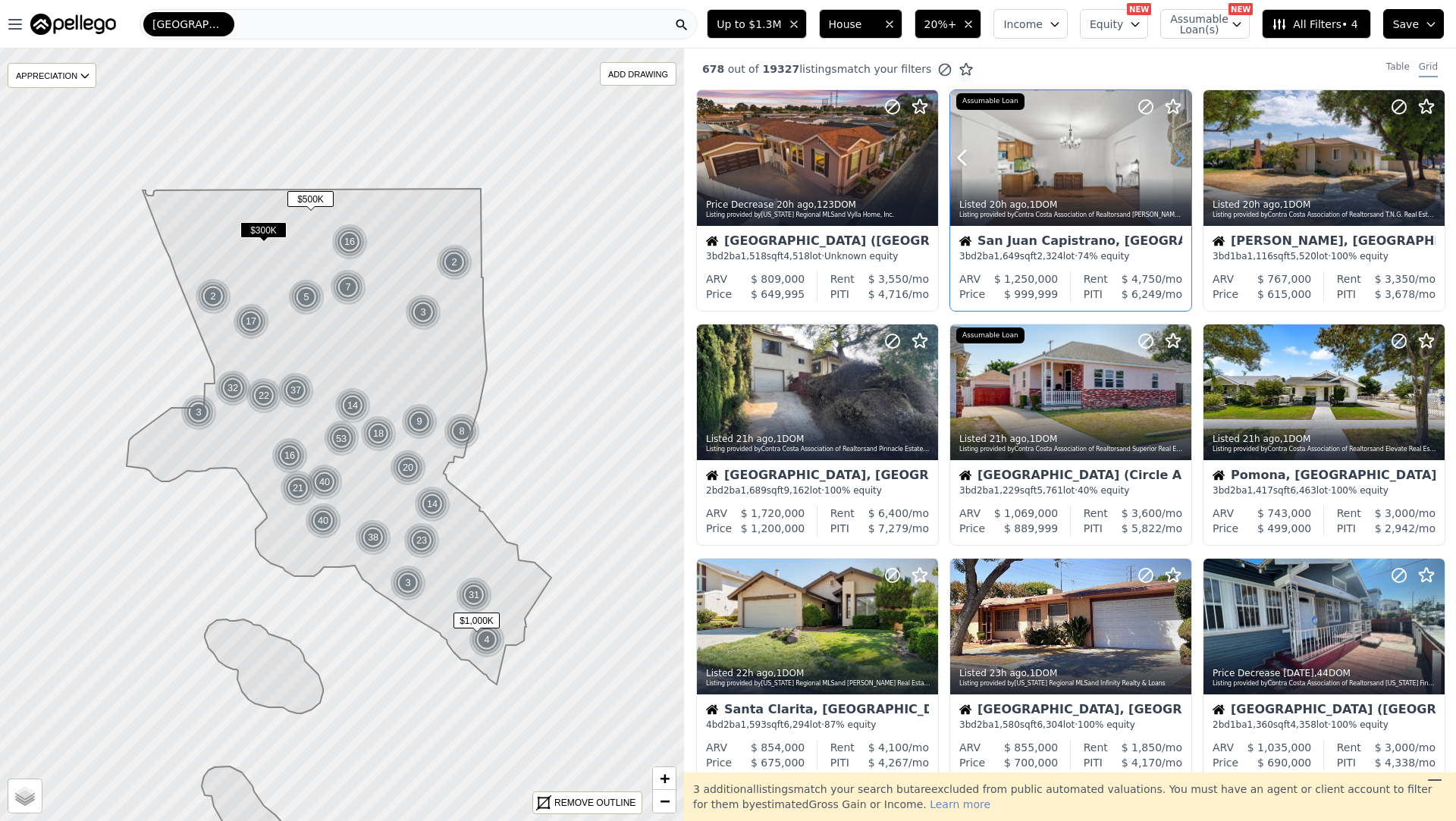
click at [1183, 154] on icon at bounding box center [1179, 158] width 24 height 24
click at [1184, 154] on icon at bounding box center [1179, 158] width 24 height 24
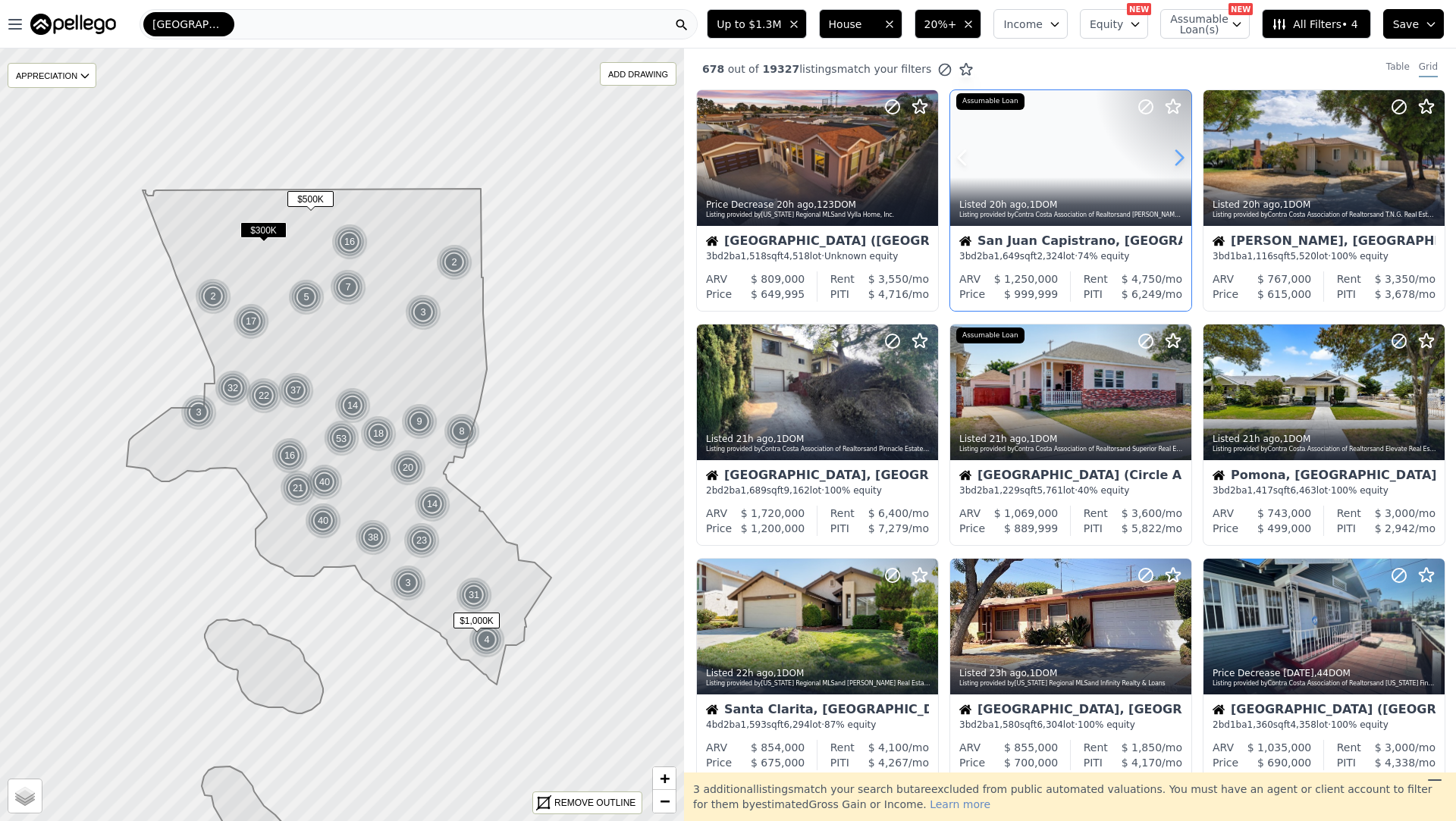
click at [1183, 154] on icon at bounding box center [1179, 158] width 24 height 24
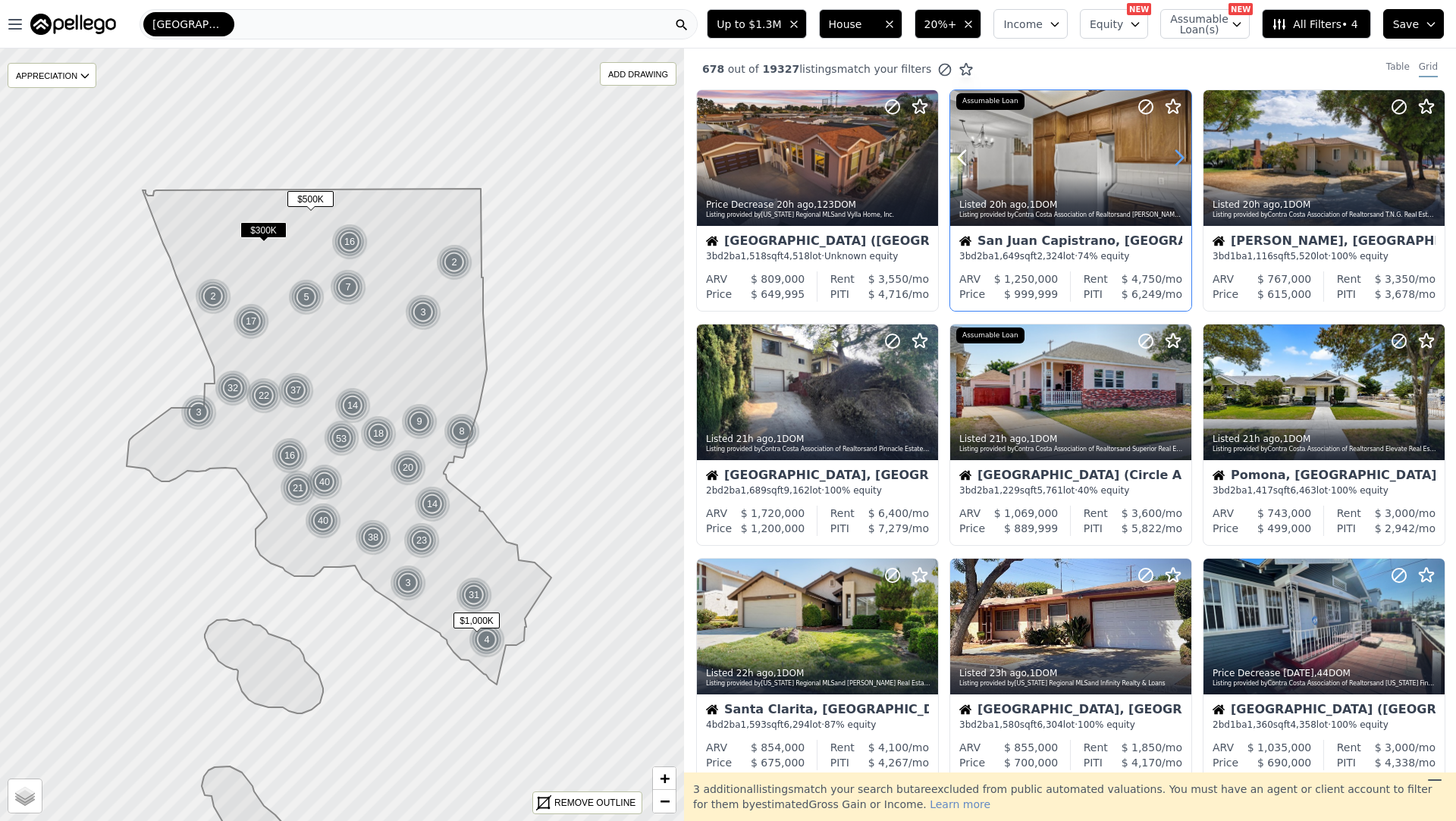
click at [1183, 154] on icon at bounding box center [1179, 158] width 24 height 24
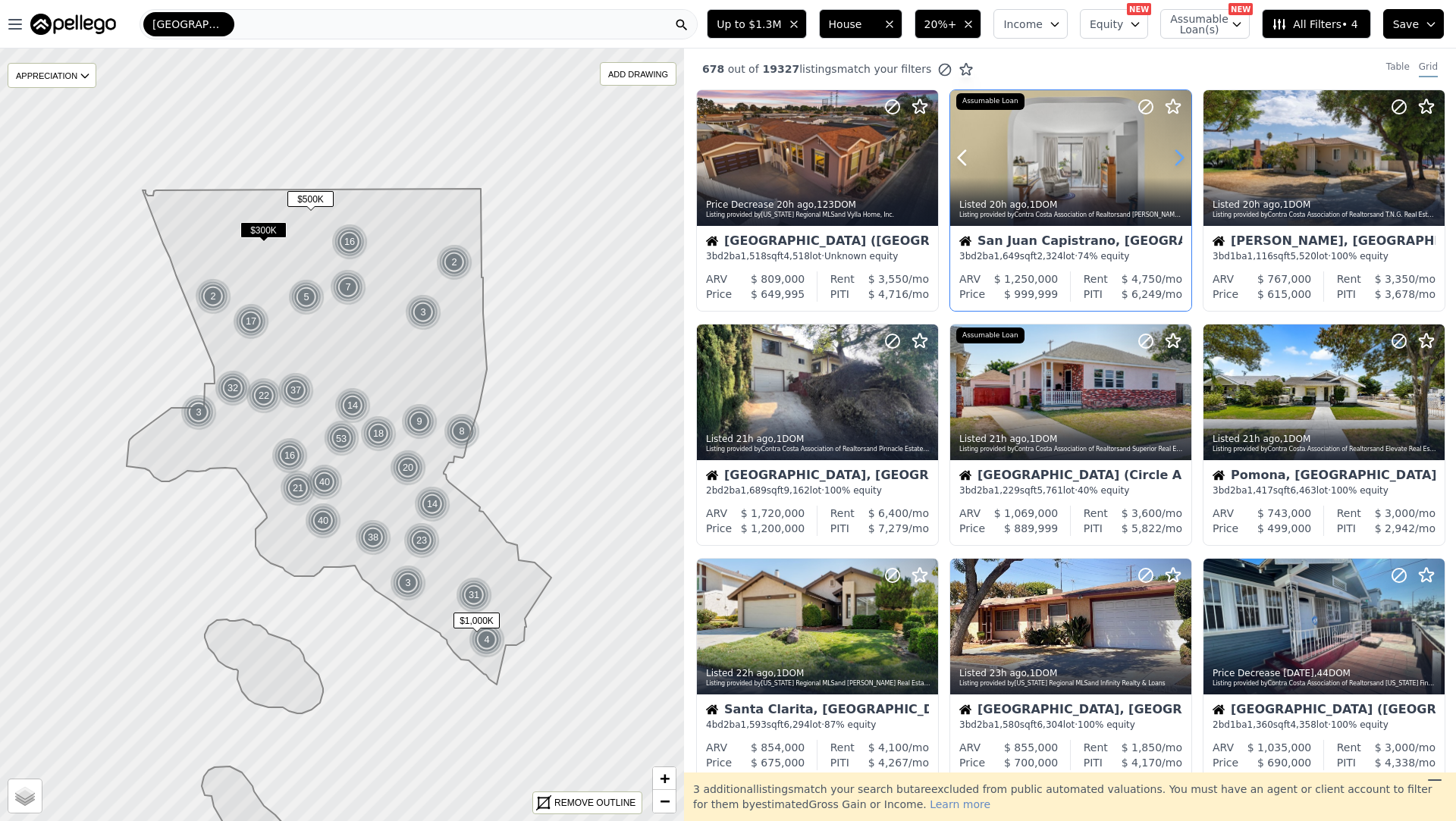
click at [1183, 154] on icon at bounding box center [1179, 158] width 24 height 24
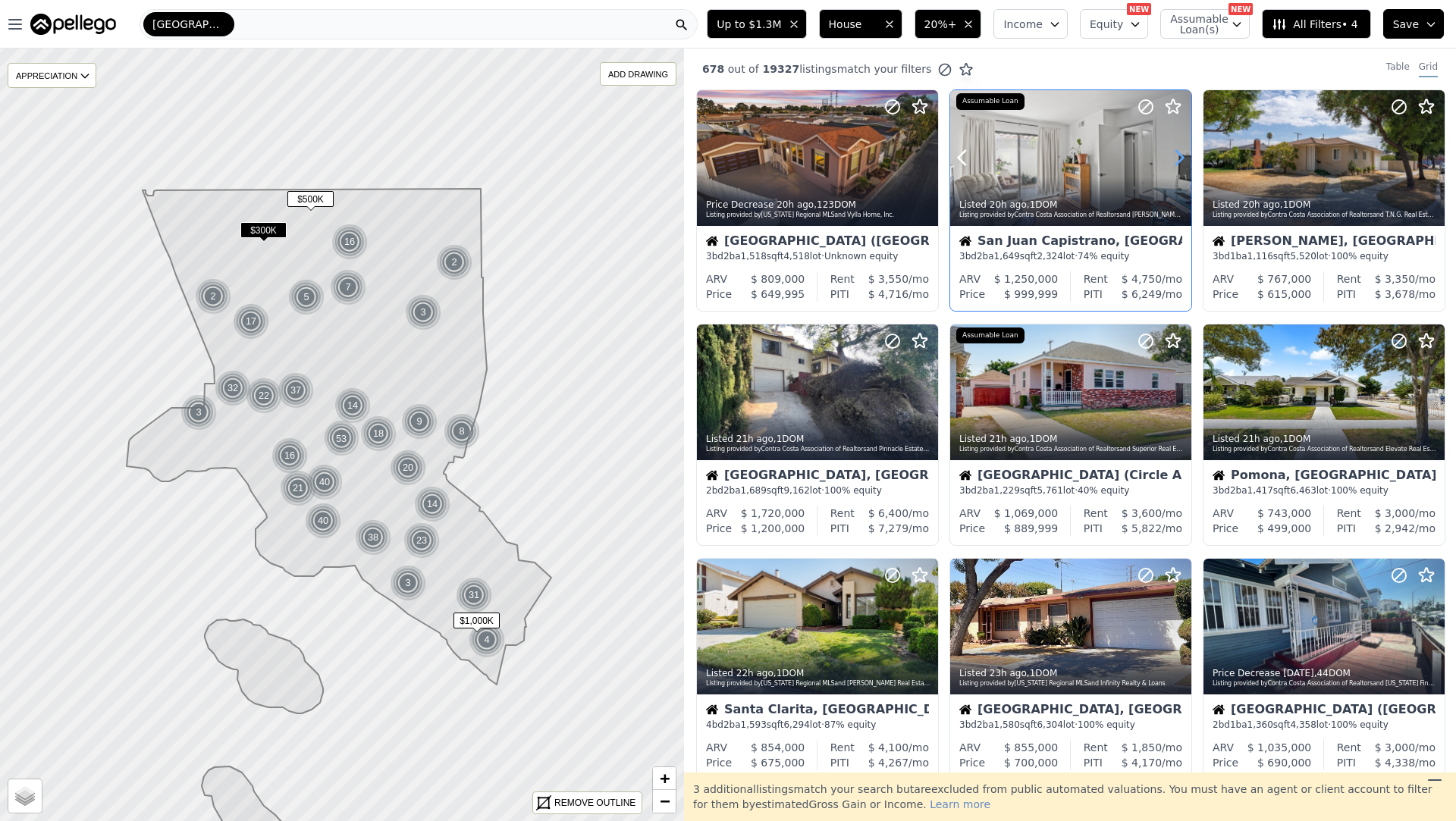
click at [1183, 154] on icon at bounding box center [1179, 158] width 24 height 24
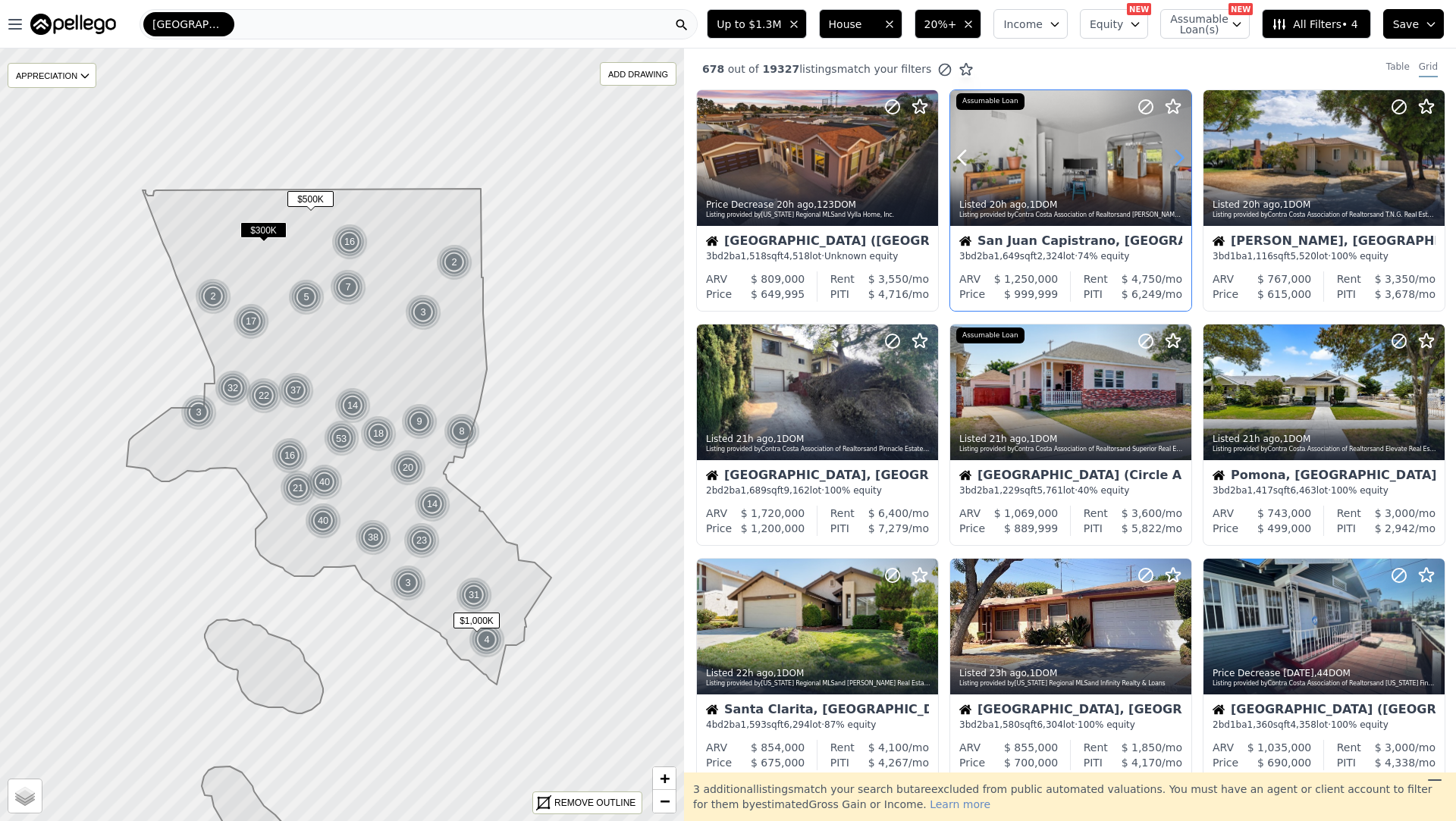
click at [1183, 154] on icon at bounding box center [1179, 158] width 24 height 24
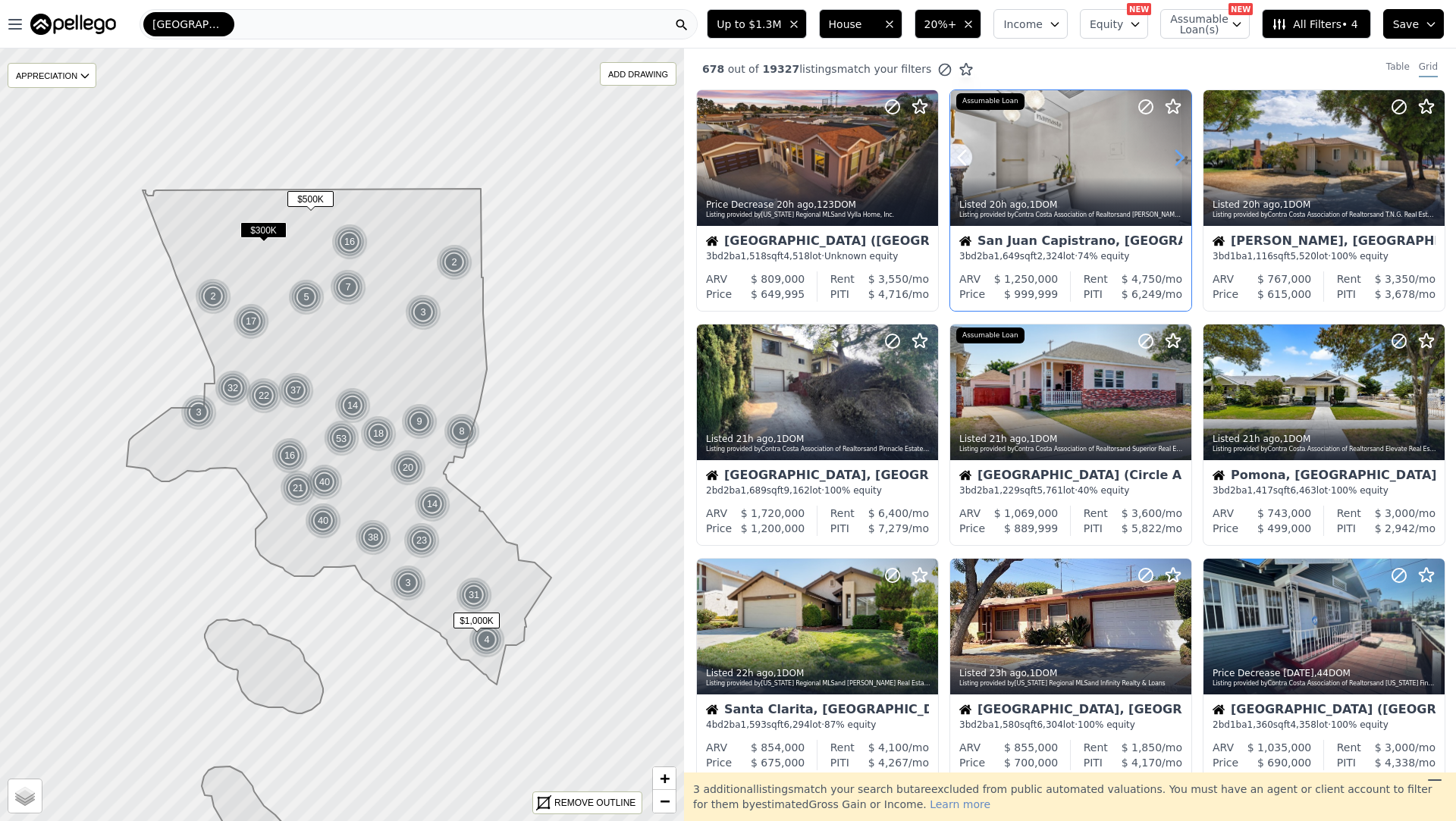
click at [1183, 154] on icon at bounding box center [1179, 158] width 24 height 24
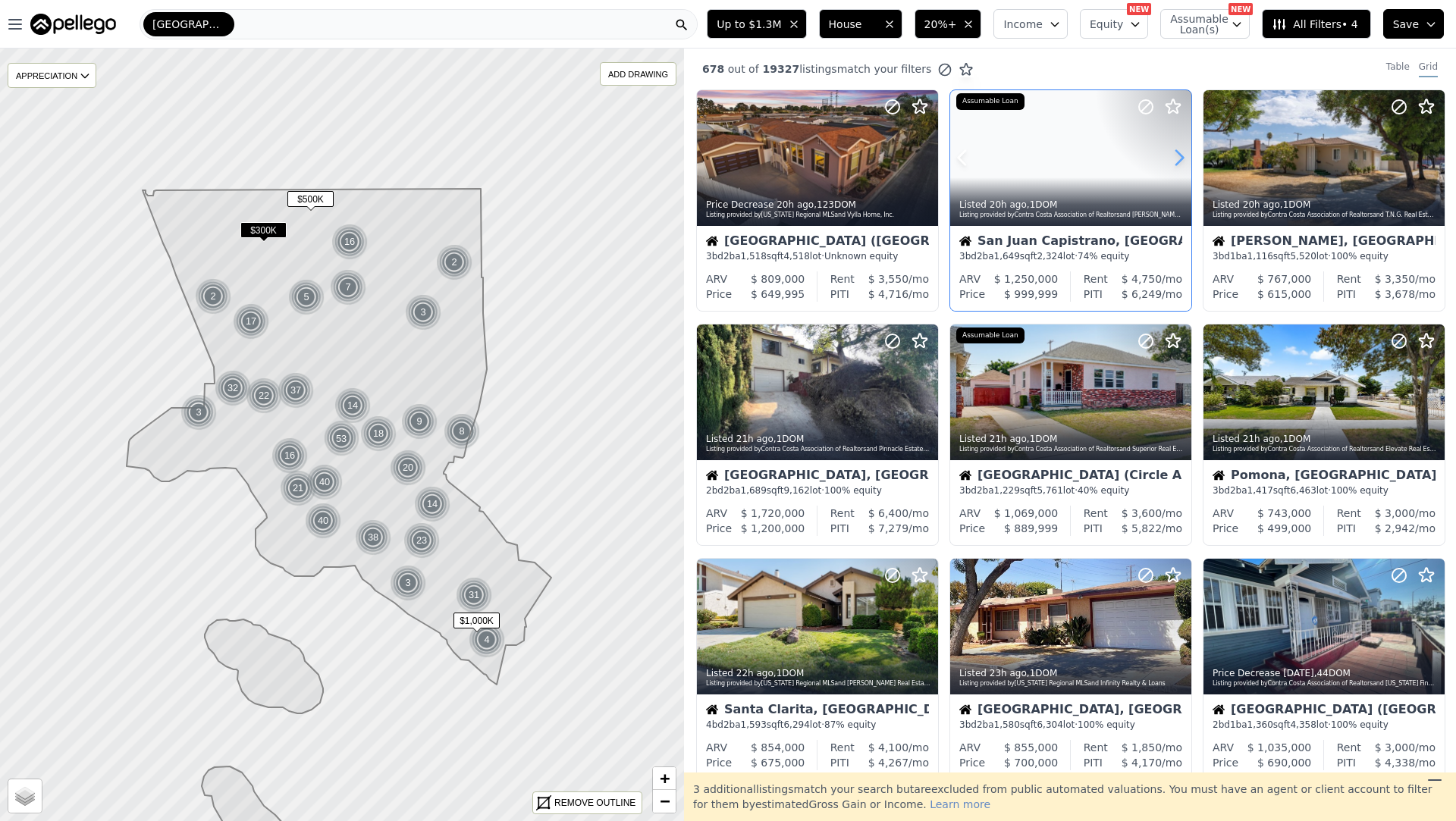
click at [1183, 154] on icon at bounding box center [1179, 158] width 24 height 24
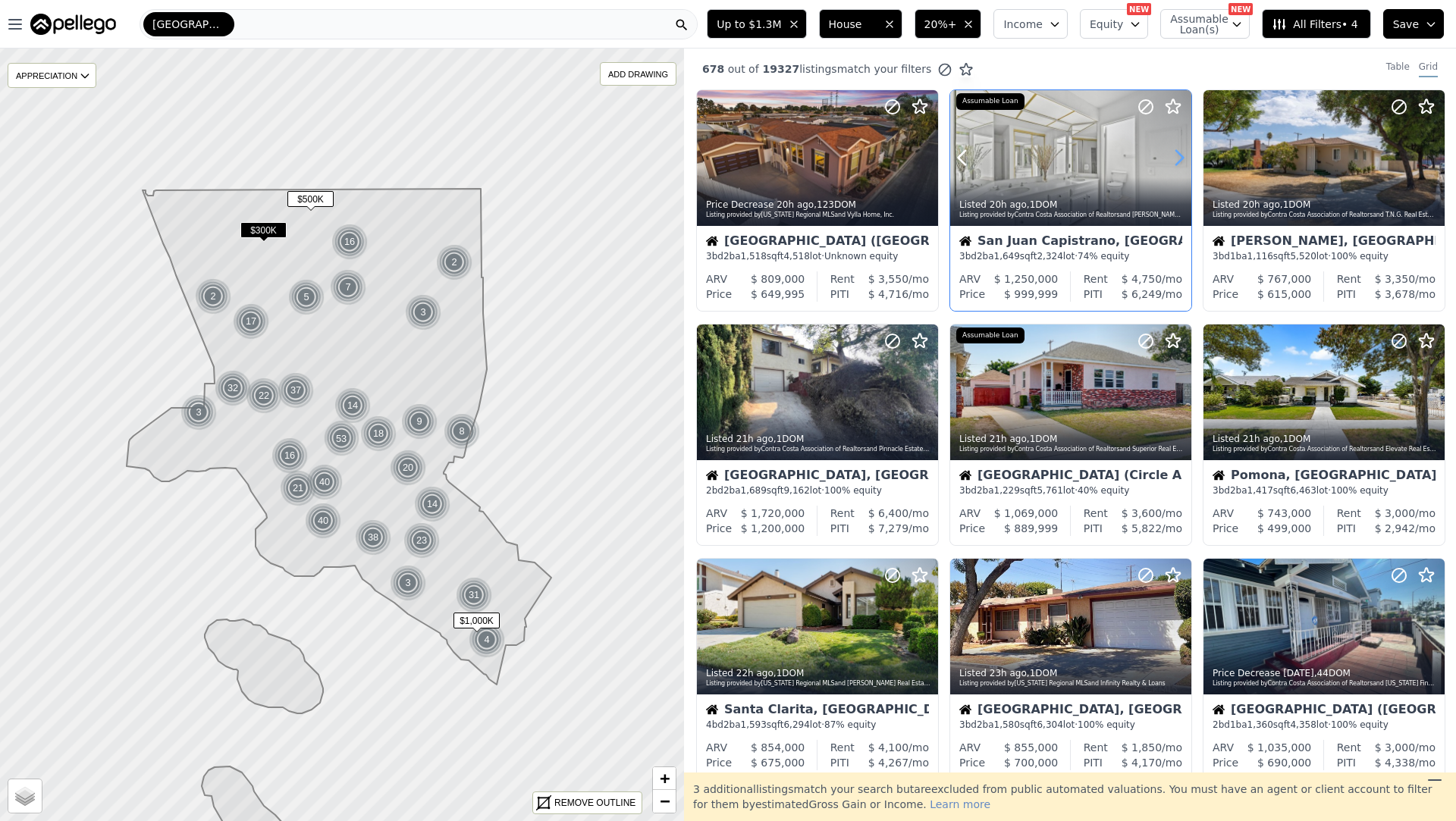
click at [1184, 154] on icon at bounding box center [1179, 158] width 24 height 24
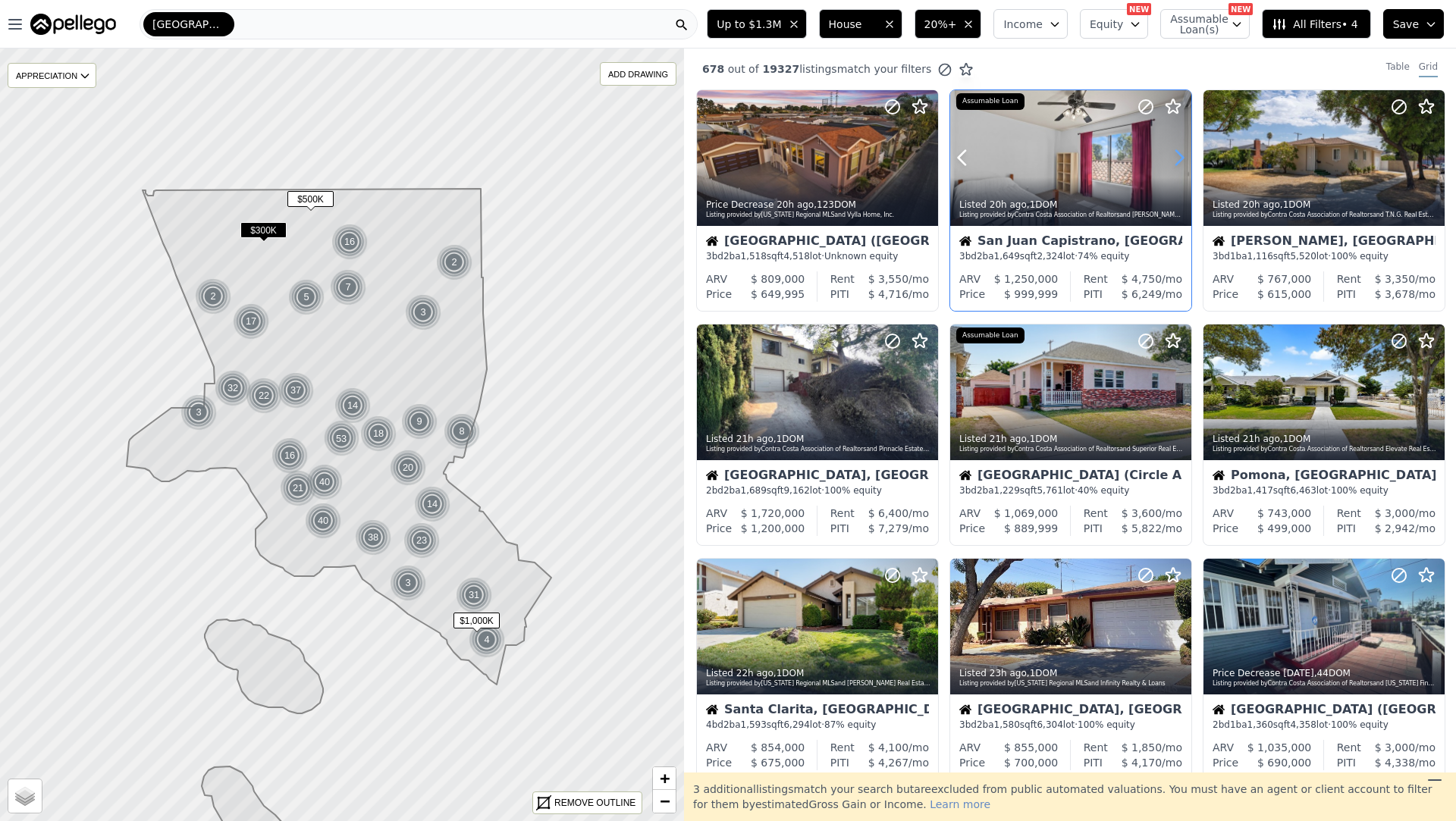
click at [1184, 154] on icon at bounding box center [1179, 158] width 24 height 24
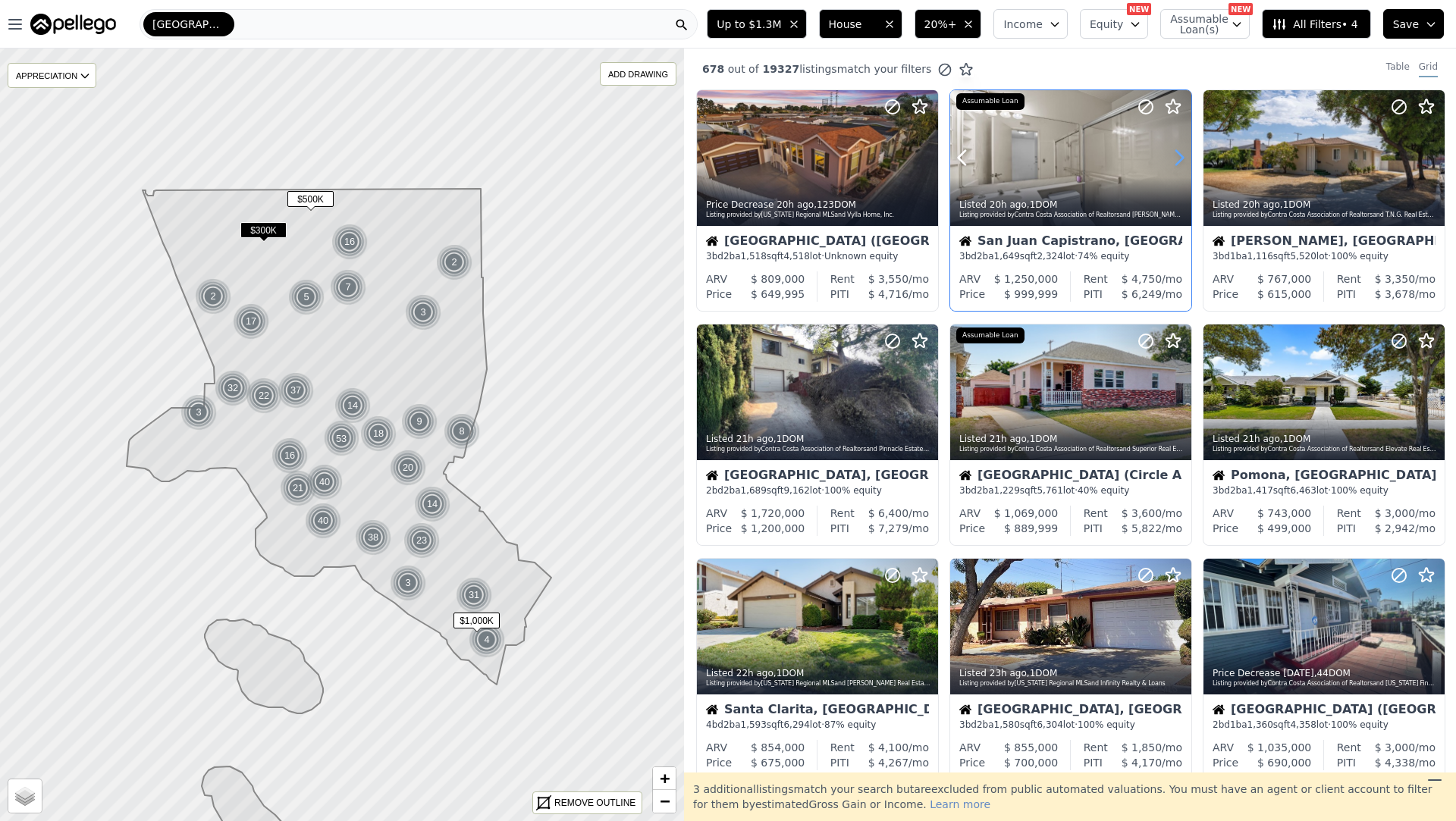
click at [1184, 154] on icon at bounding box center [1179, 158] width 24 height 24
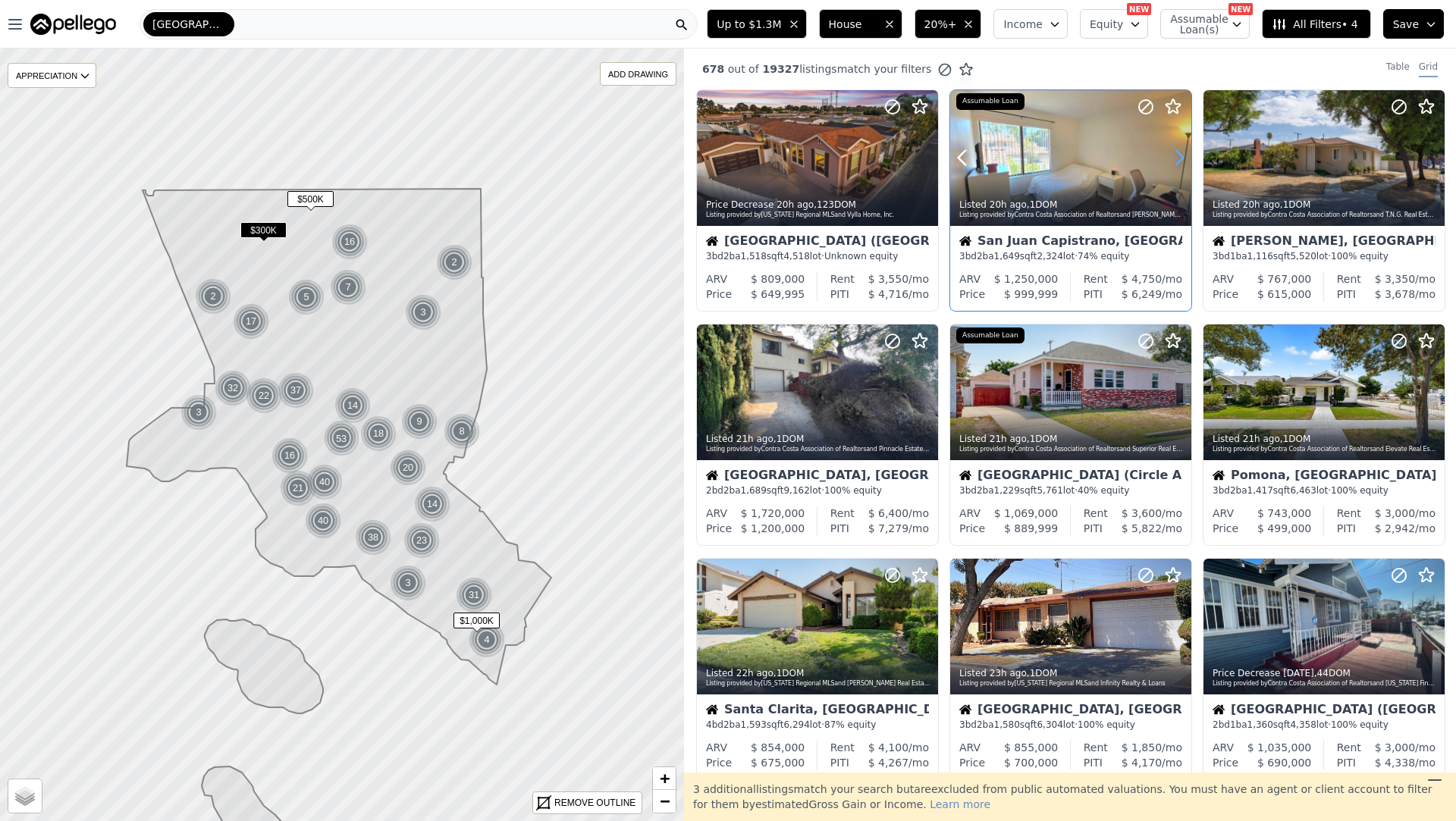
click at [1184, 154] on icon at bounding box center [1179, 158] width 24 height 24
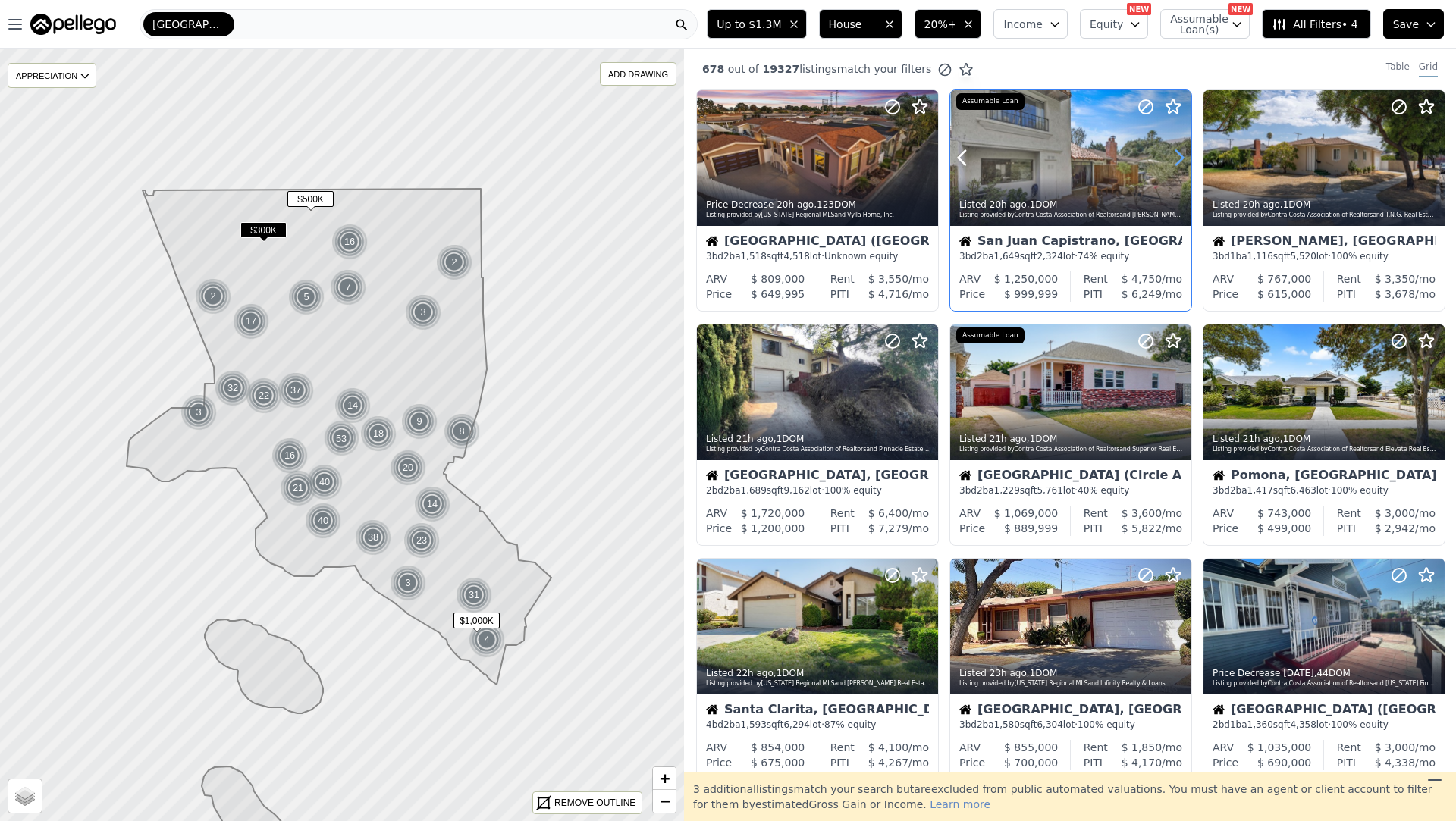
click at [1184, 154] on icon at bounding box center [1179, 158] width 24 height 24
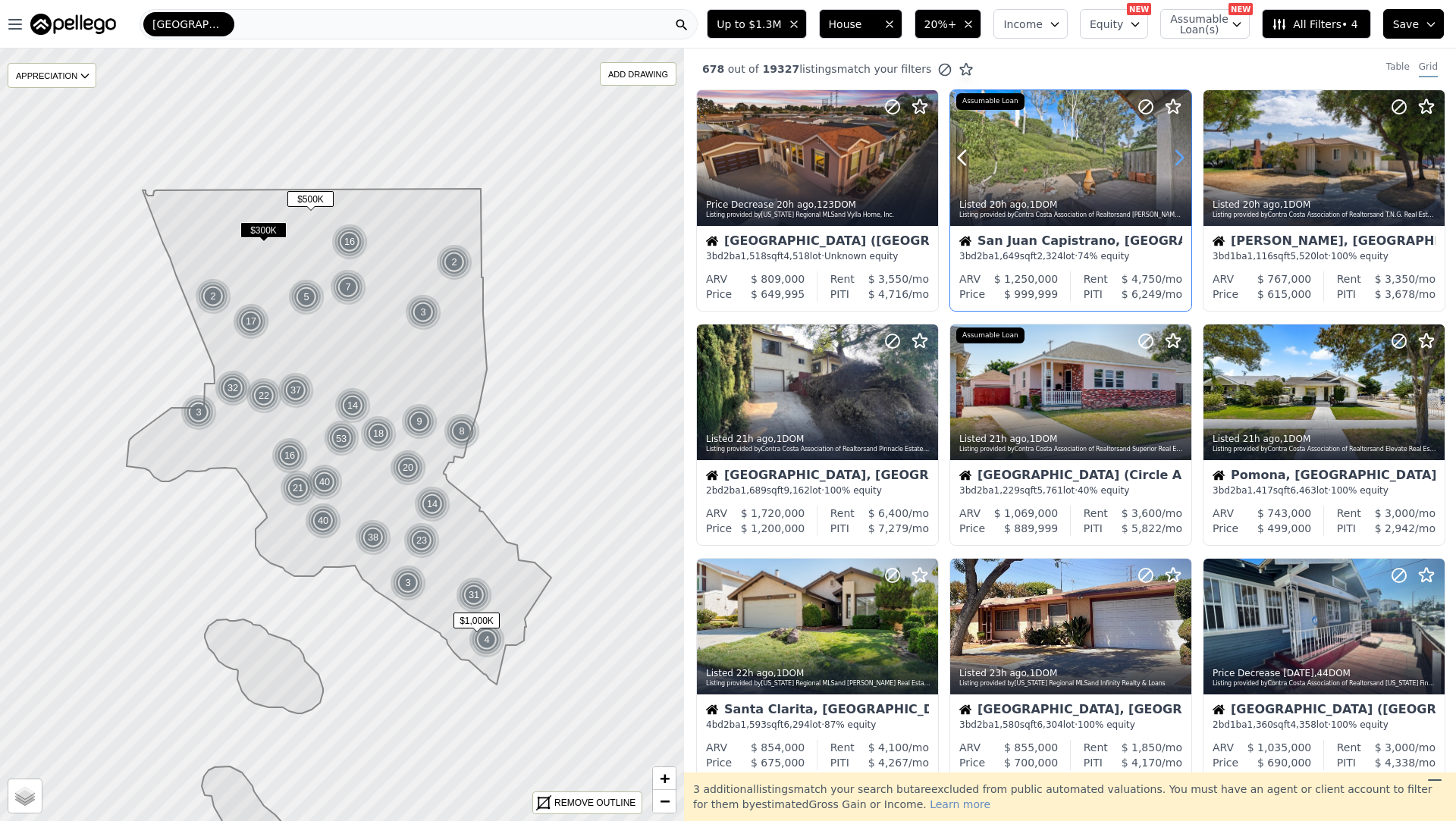
click at [1184, 154] on icon at bounding box center [1179, 158] width 24 height 24
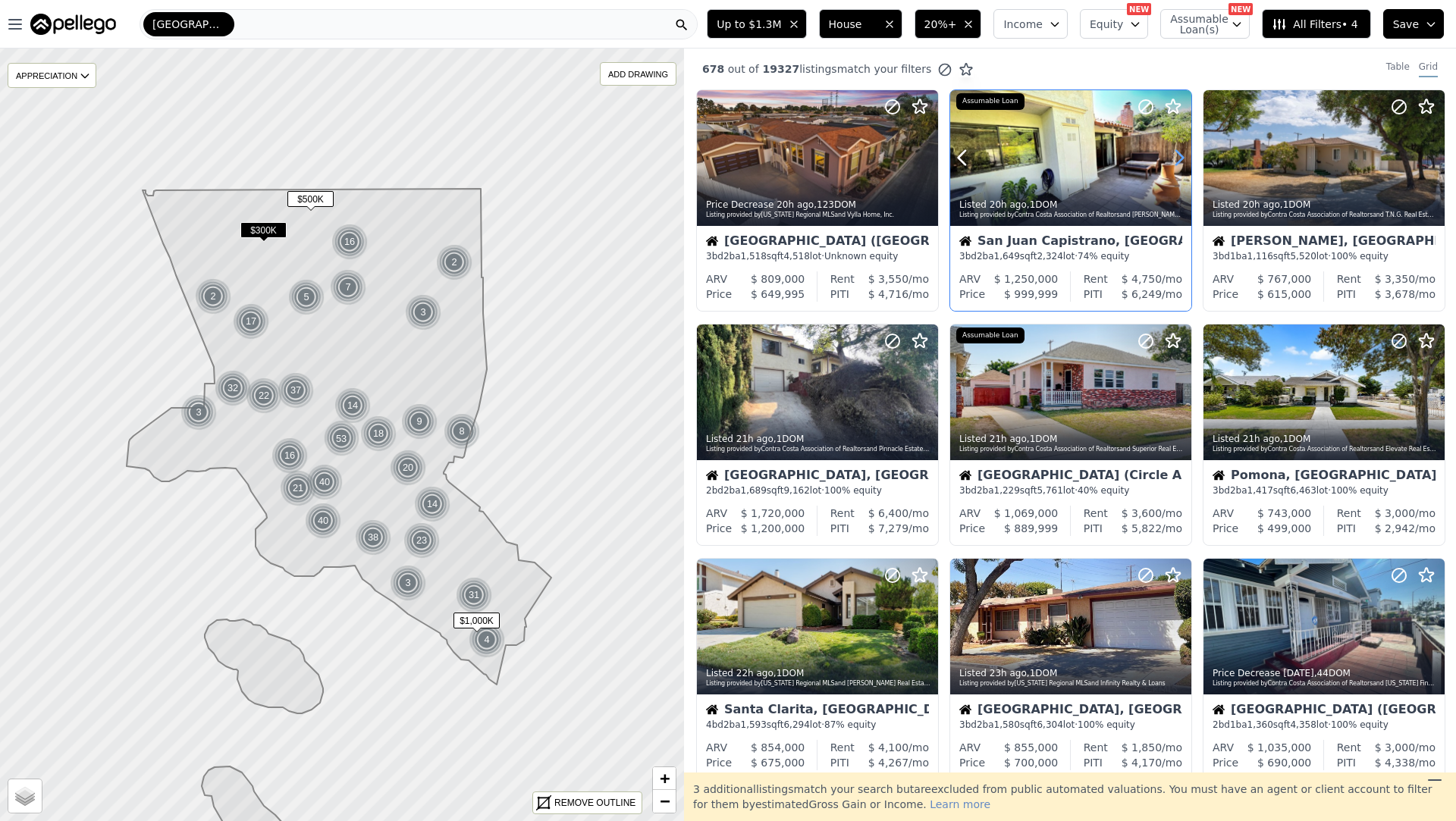
click at [1184, 154] on icon at bounding box center [1179, 158] width 24 height 24
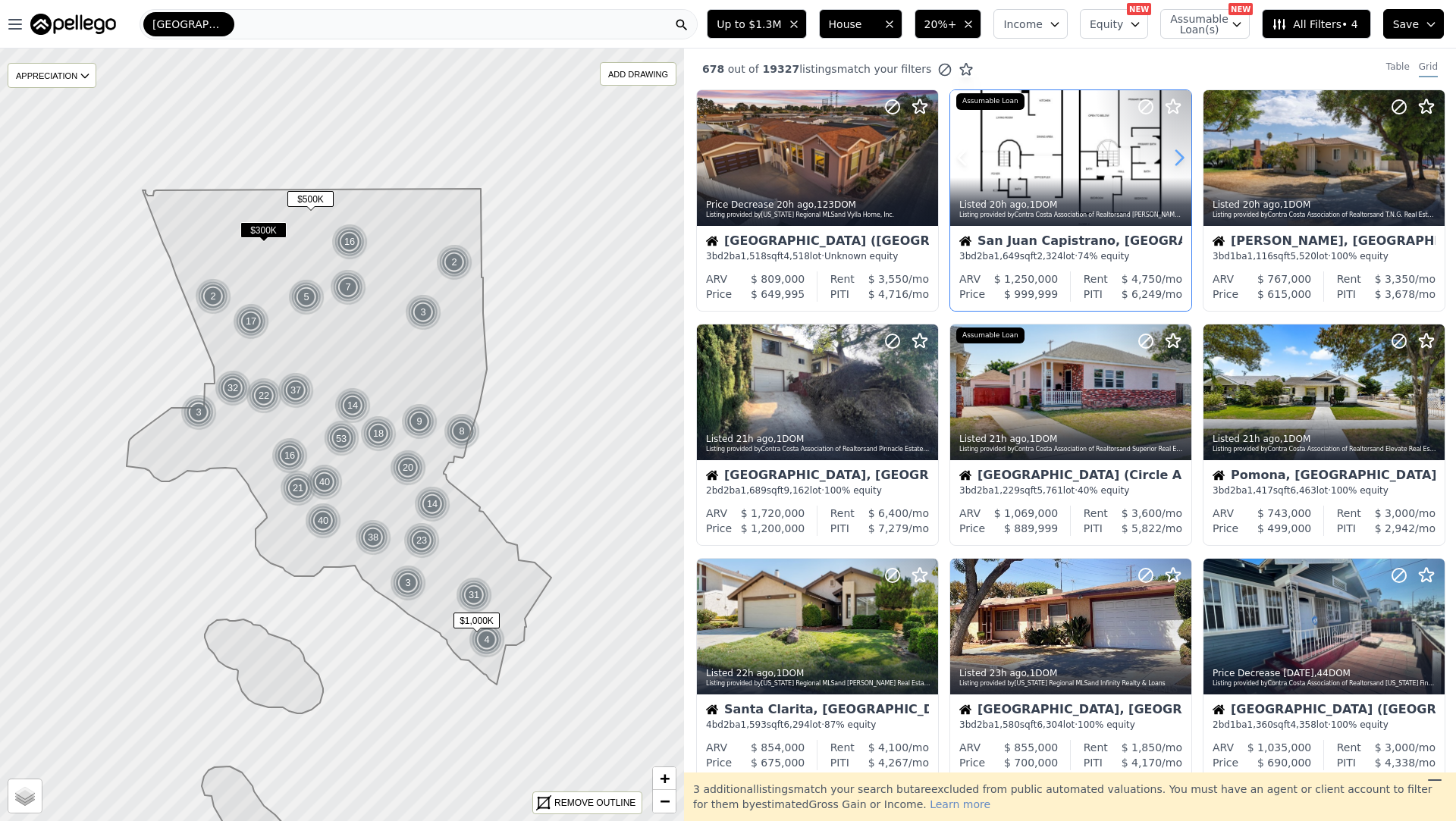
click at [1184, 154] on icon at bounding box center [1179, 158] width 24 height 24
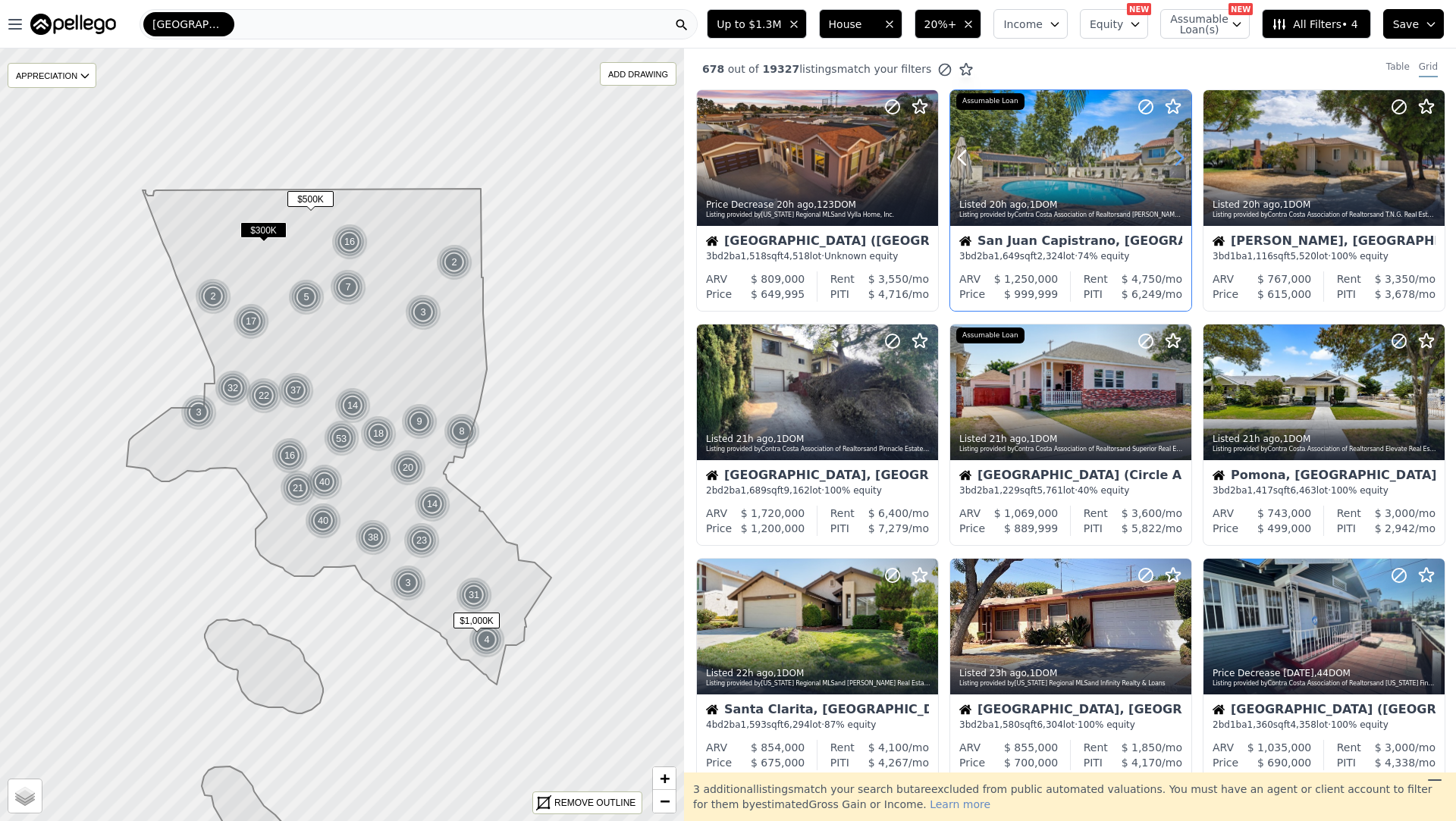
click at [1184, 154] on icon at bounding box center [1179, 158] width 24 height 24
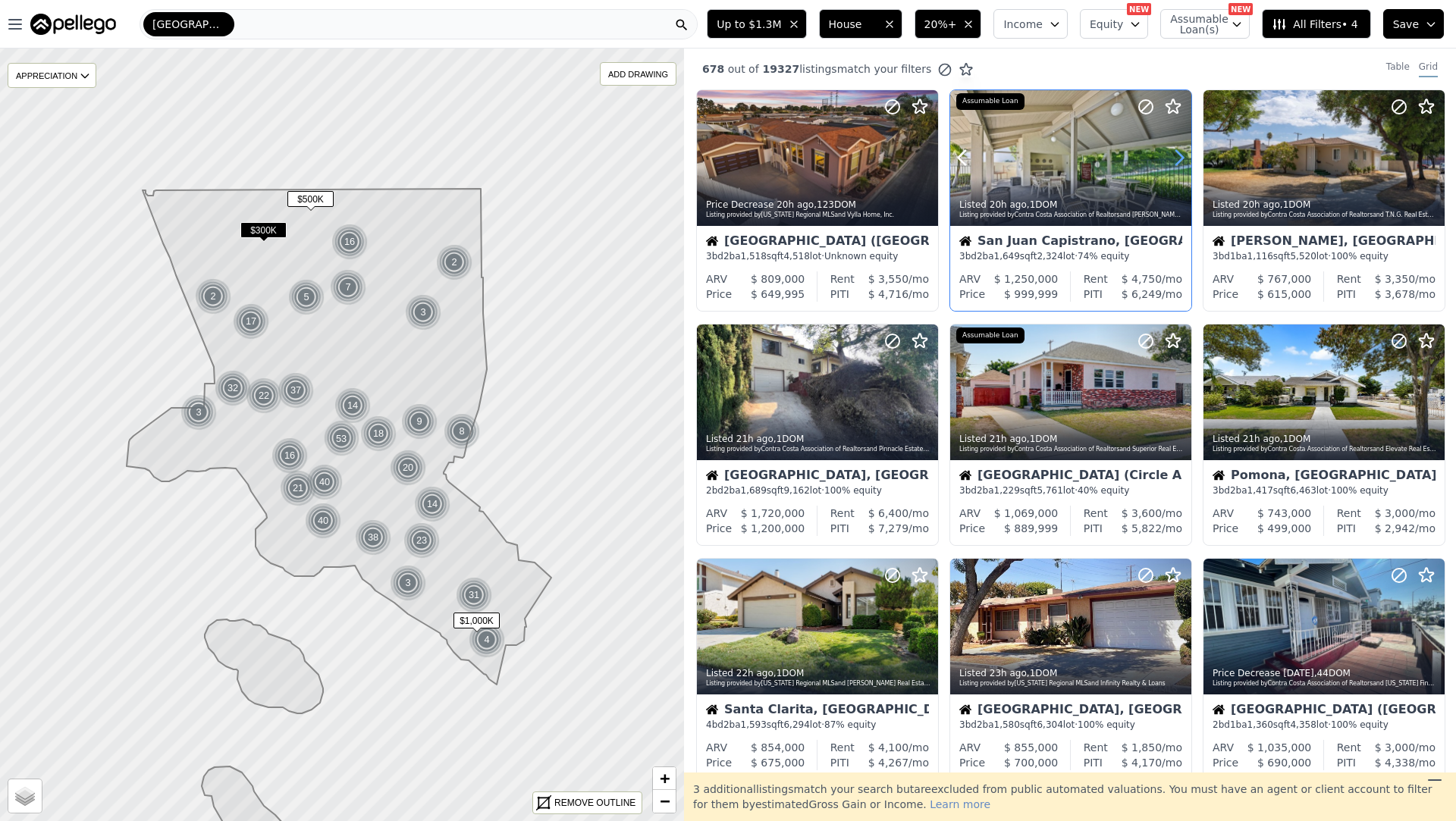
click at [1184, 154] on icon at bounding box center [1179, 158] width 24 height 24
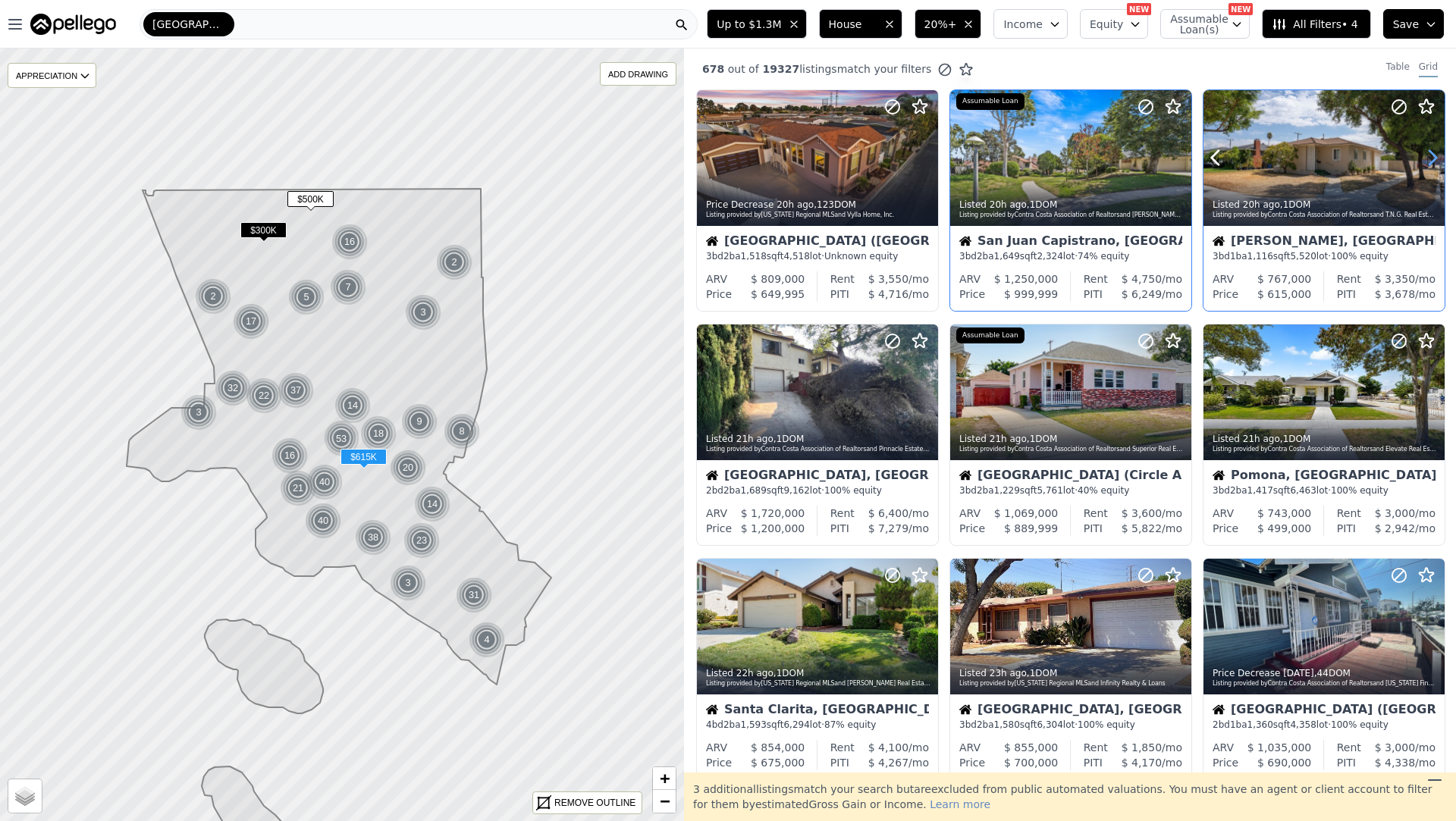
click at [1426, 161] on icon at bounding box center [1433, 158] width 24 height 24
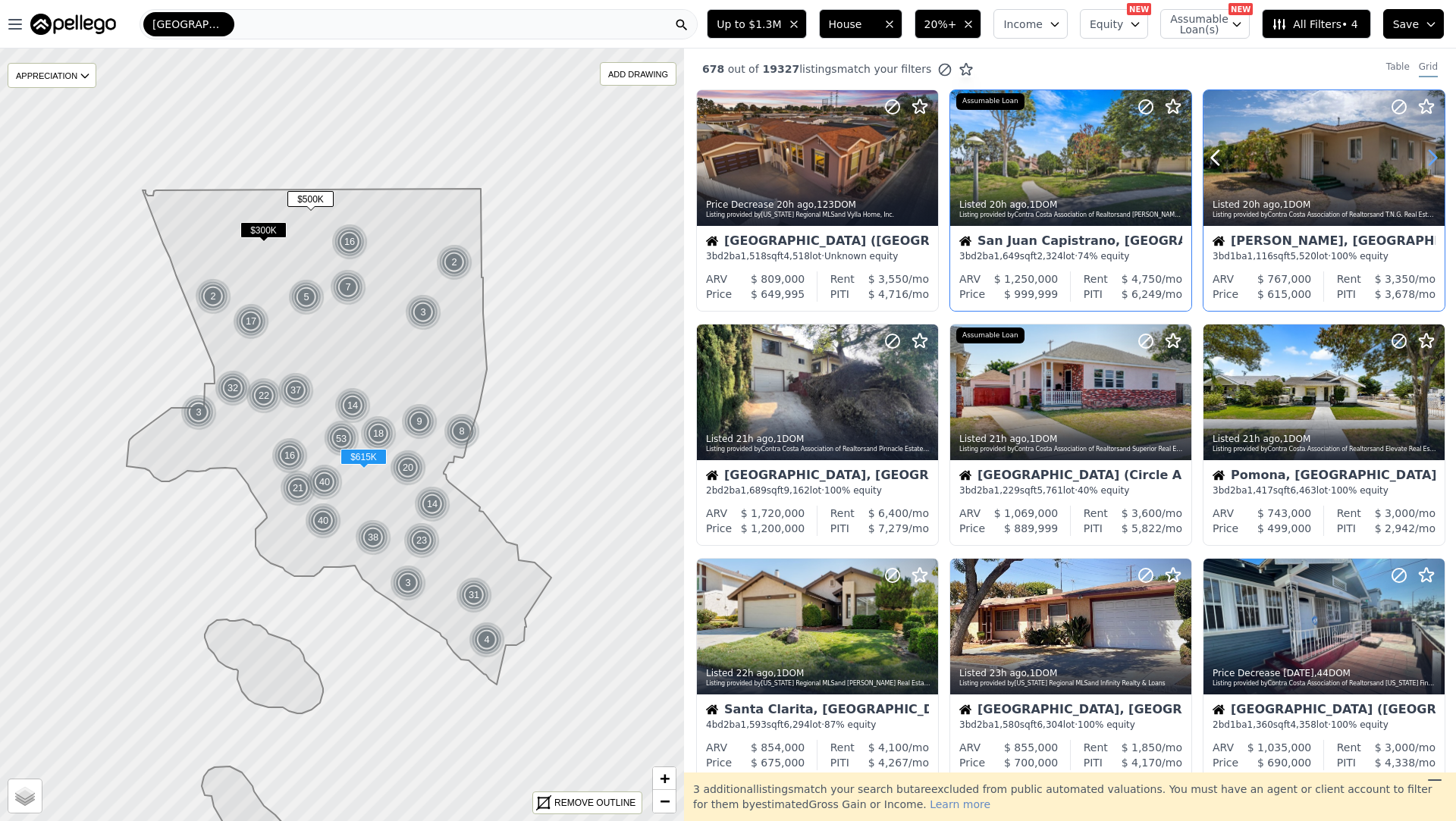
click at [1426, 161] on icon at bounding box center [1433, 158] width 24 height 24
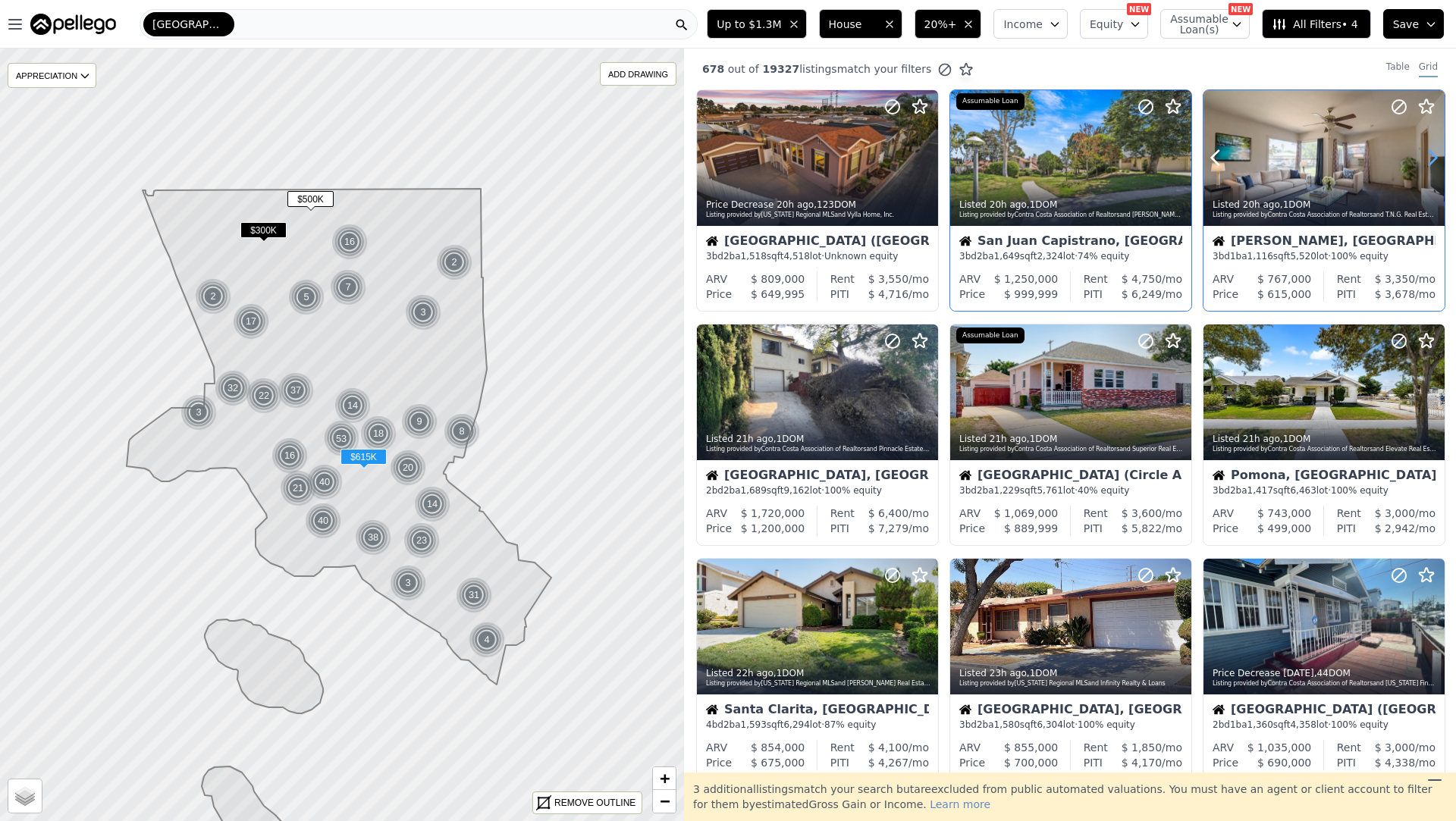
click at [1425, 161] on icon at bounding box center [1433, 158] width 24 height 24
click at [1426, 161] on icon at bounding box center [1433, 158] width 24 height 24
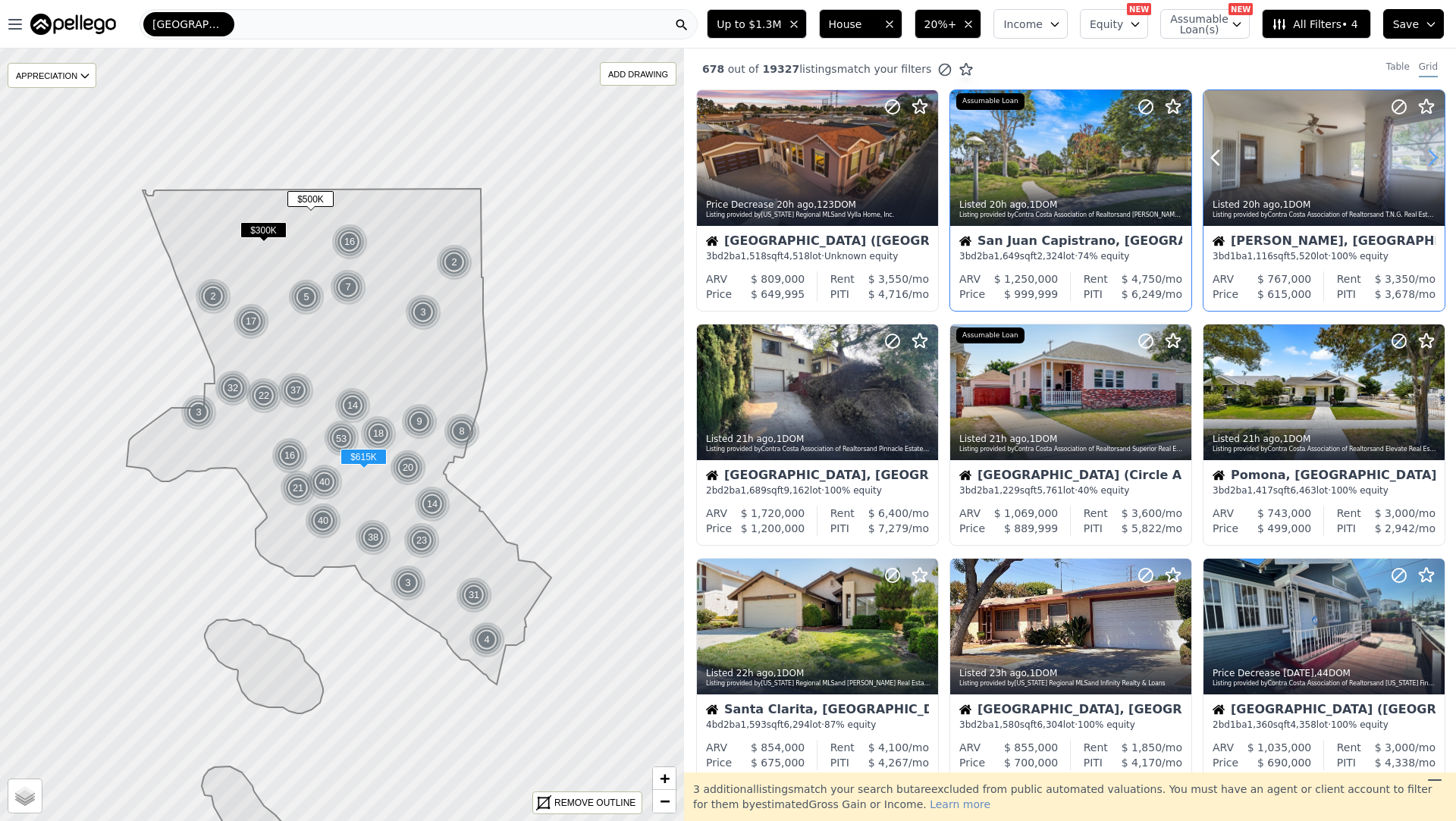
click at [1425, 161] on icon at bounding box center [1433, 158] width 24 height 24
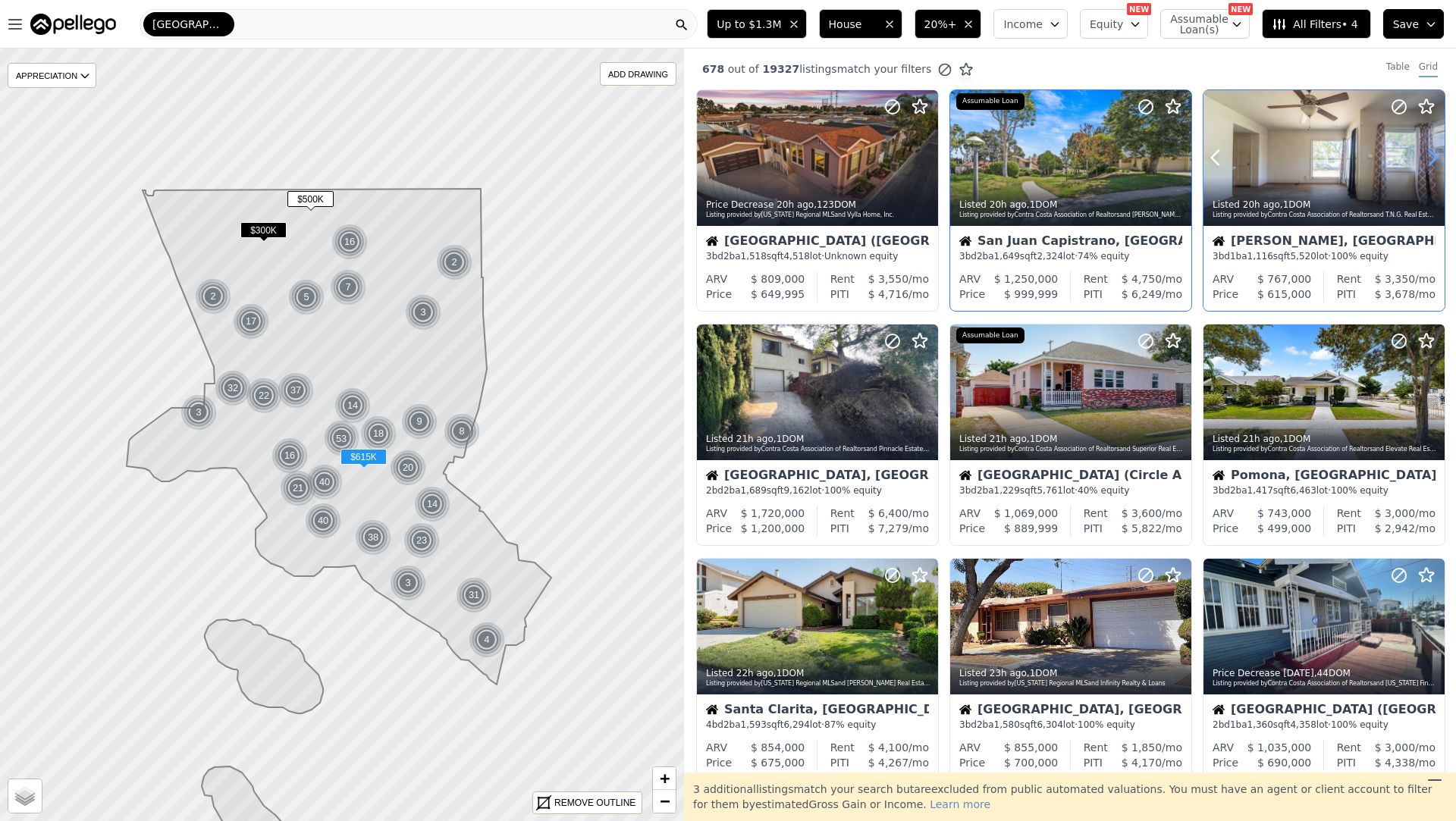
click at [1425, 161] on icon at bounding box center [1433, 158] width 24 height 24
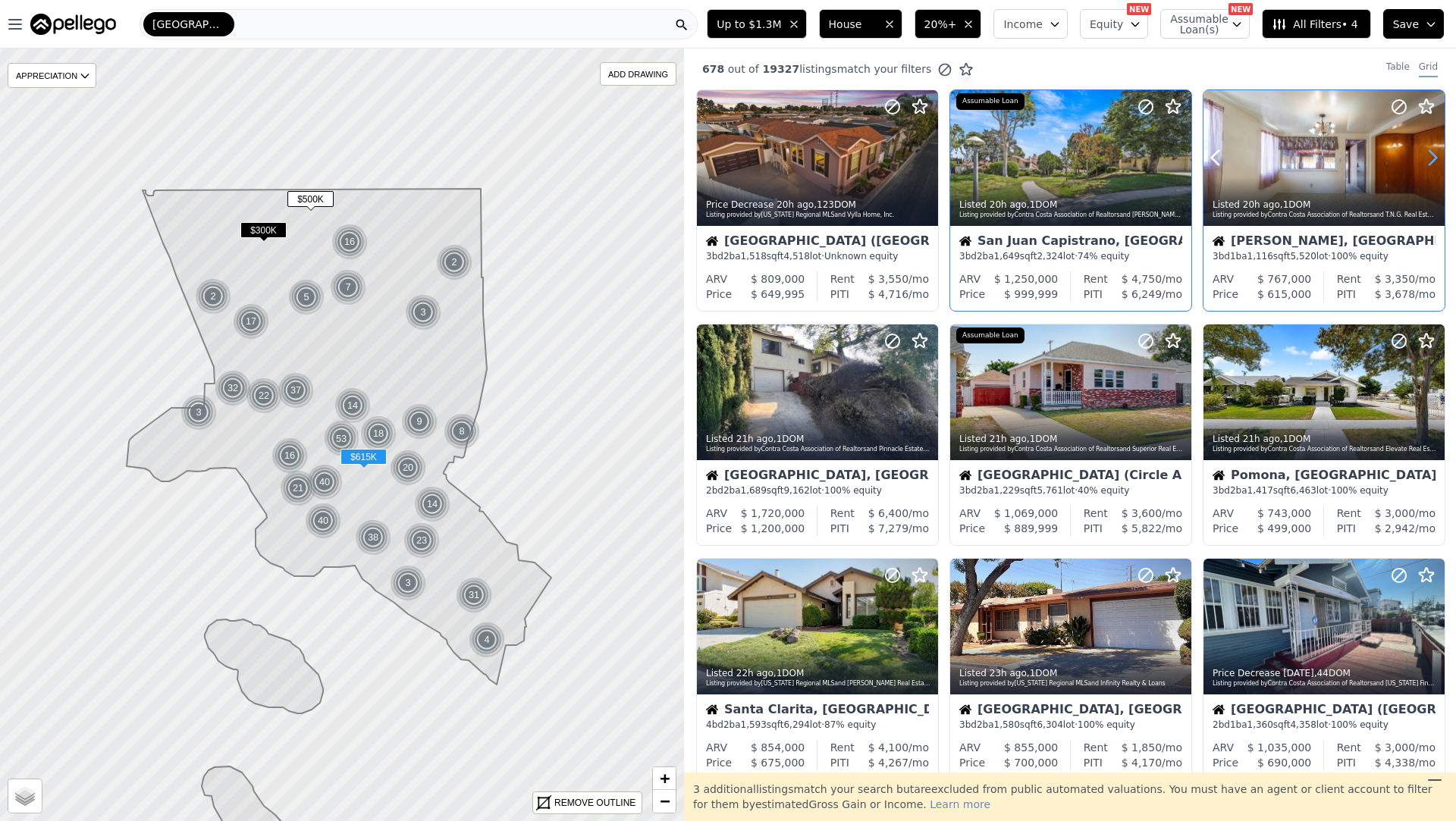
click at [1425, 161] on icon at bounding box center [1433, 158] width 24 height 24
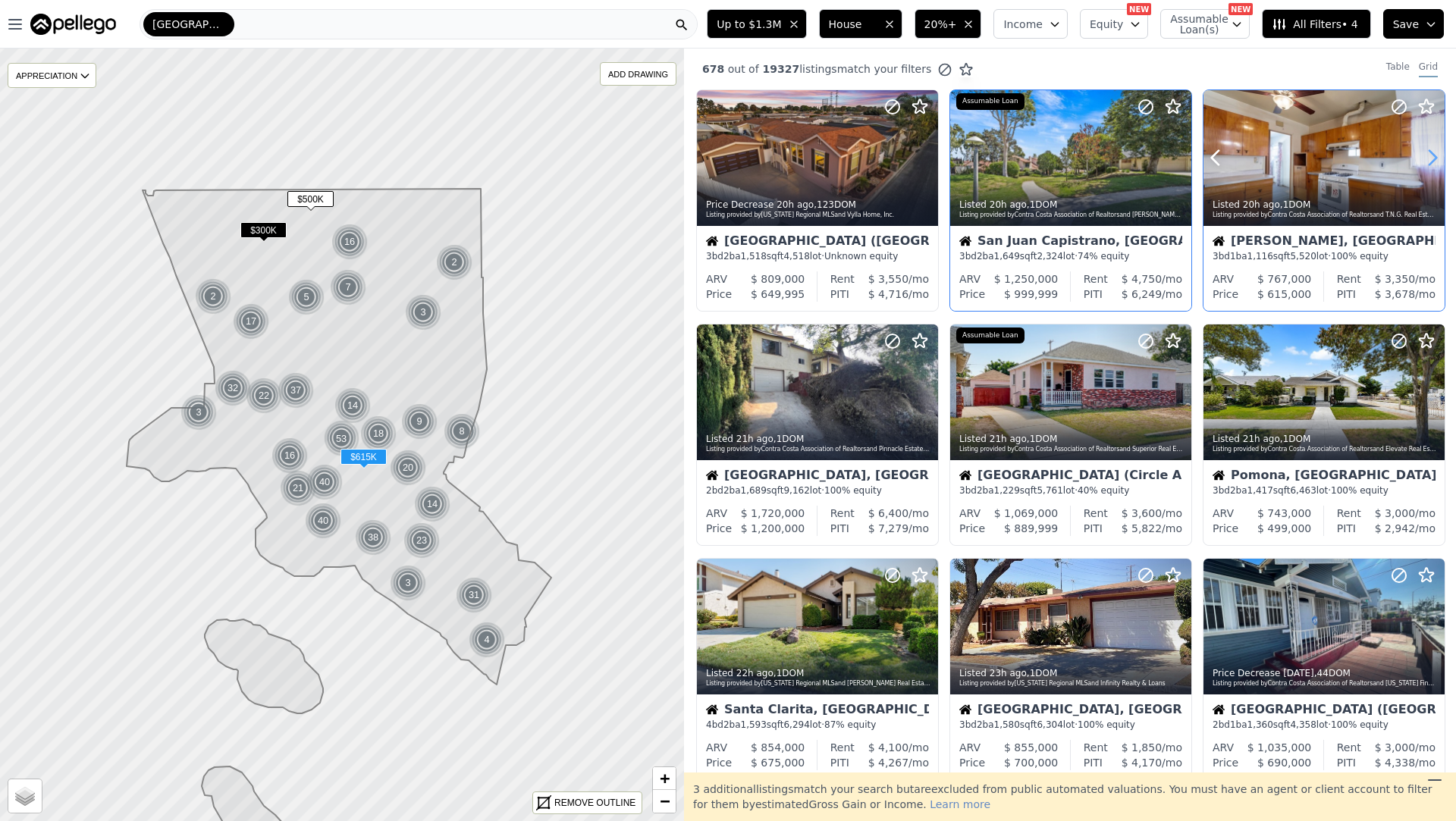
click at [1425, 161] on icon at bounding box center [1433, 158] width 24 height 24
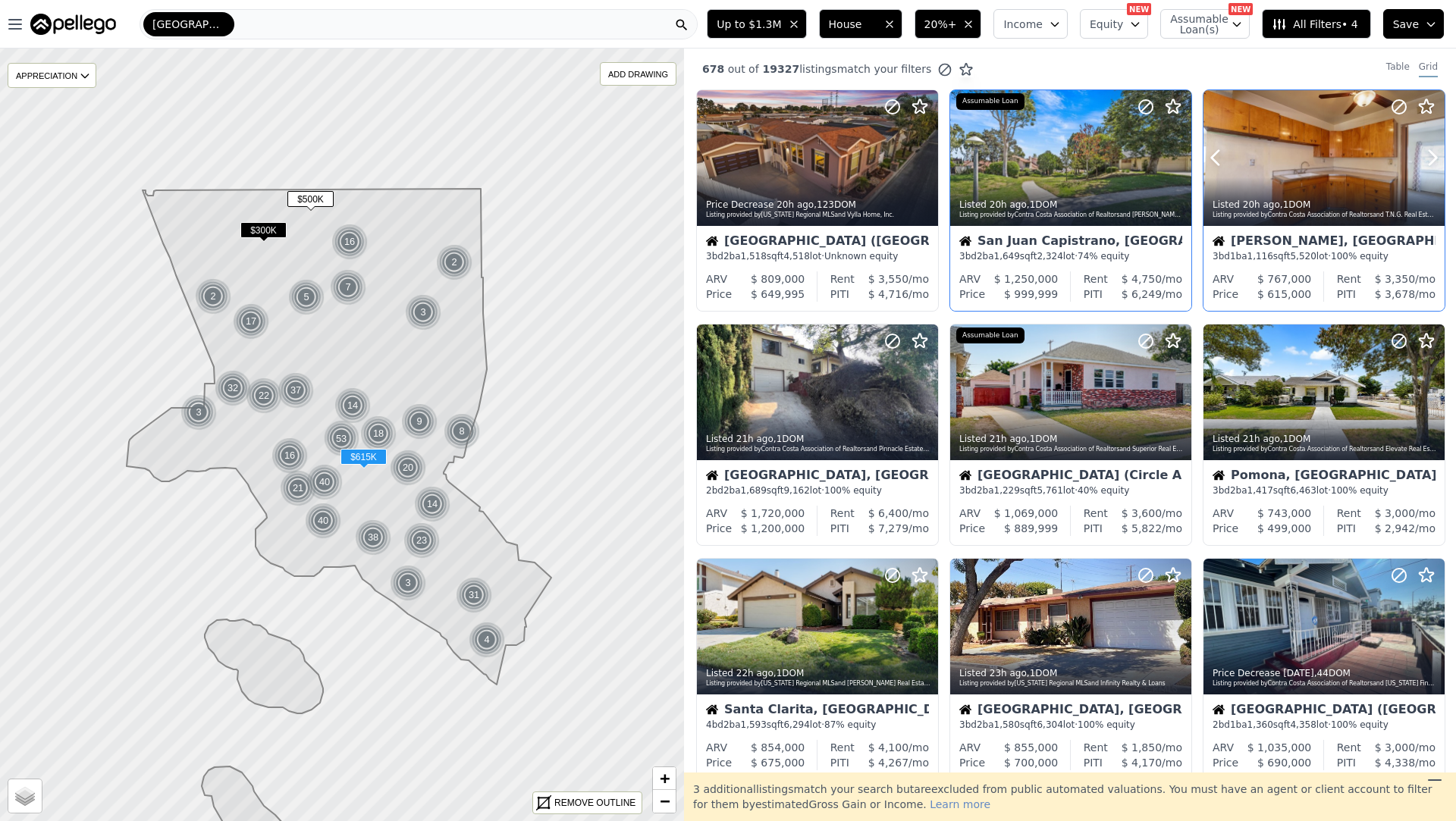
click at [1347, 205] on div "Listed 20h ago , 1 DOM" at bounding box center [1325, 204] width 224 height 12
click at [1432, 396] on icon at bounding box center [1433, 393] width 6 height 15
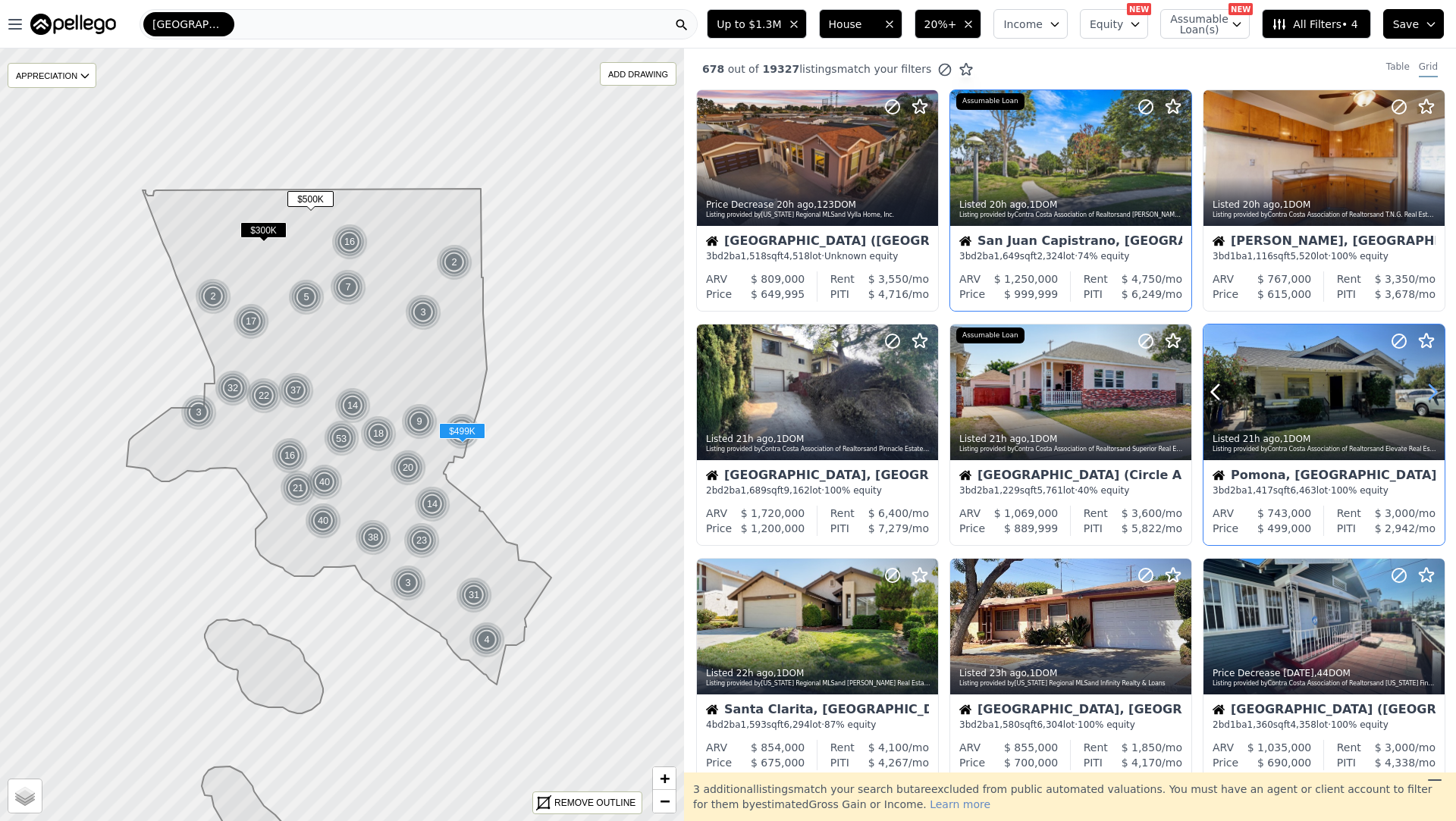
click at [1432, 395] on icon at bounding box center [1433, 393] width 6 height 15
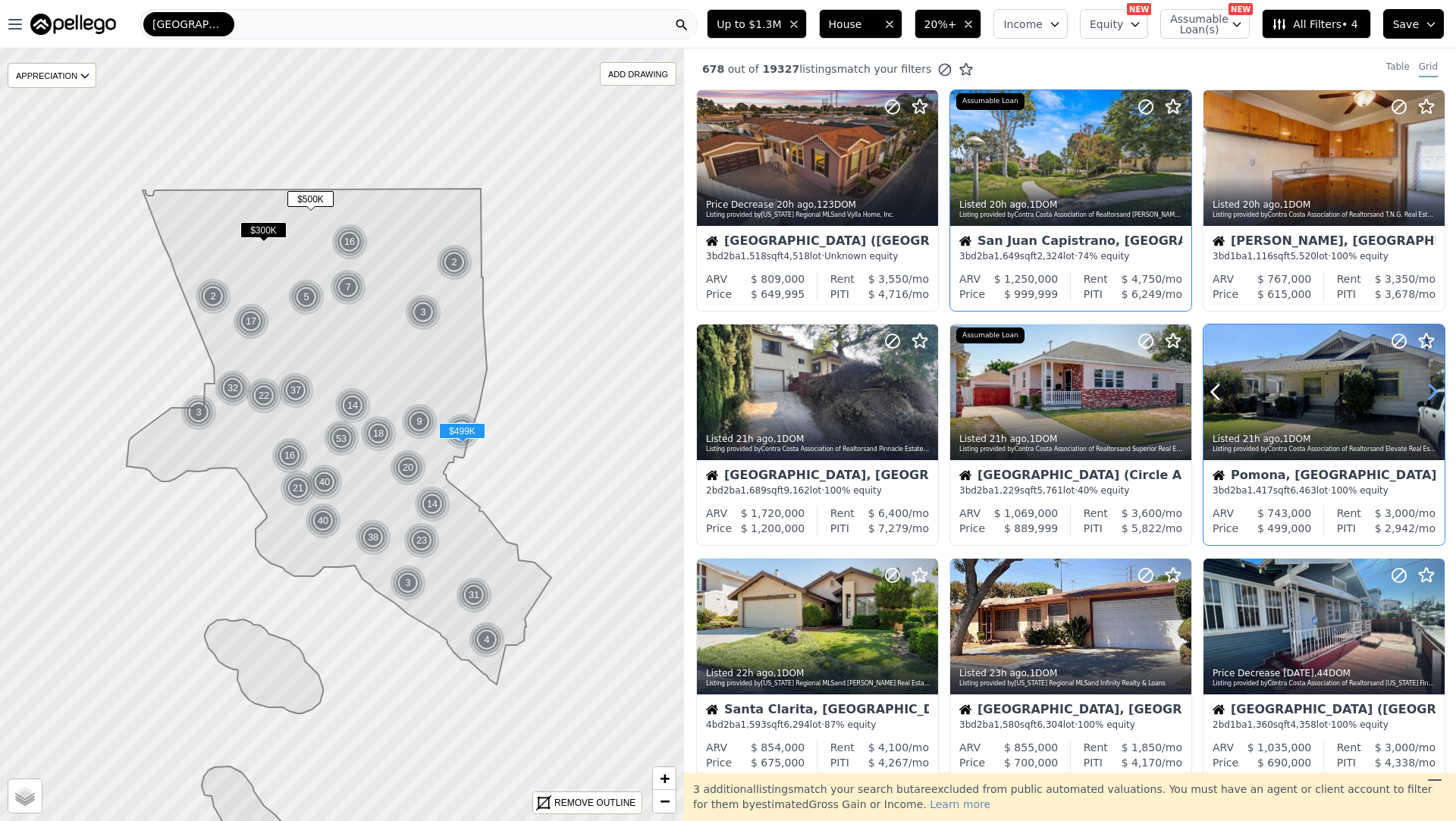
click at [1432, 395] on icon at bounding box center [1433, 393] width 6 height 15
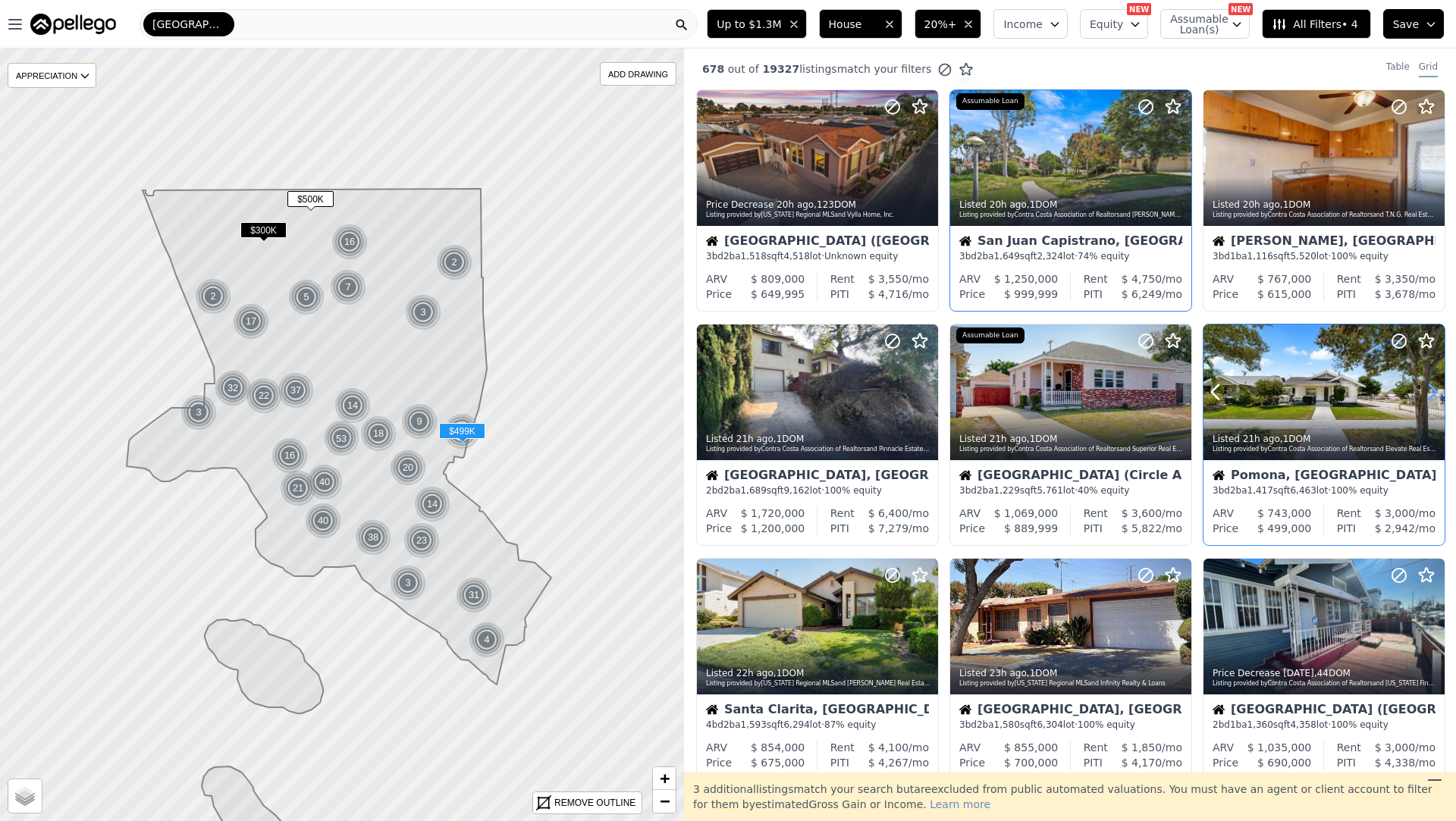
click at [1432, 395] on icon at bounding box center [1433, 393] width 6 height 15
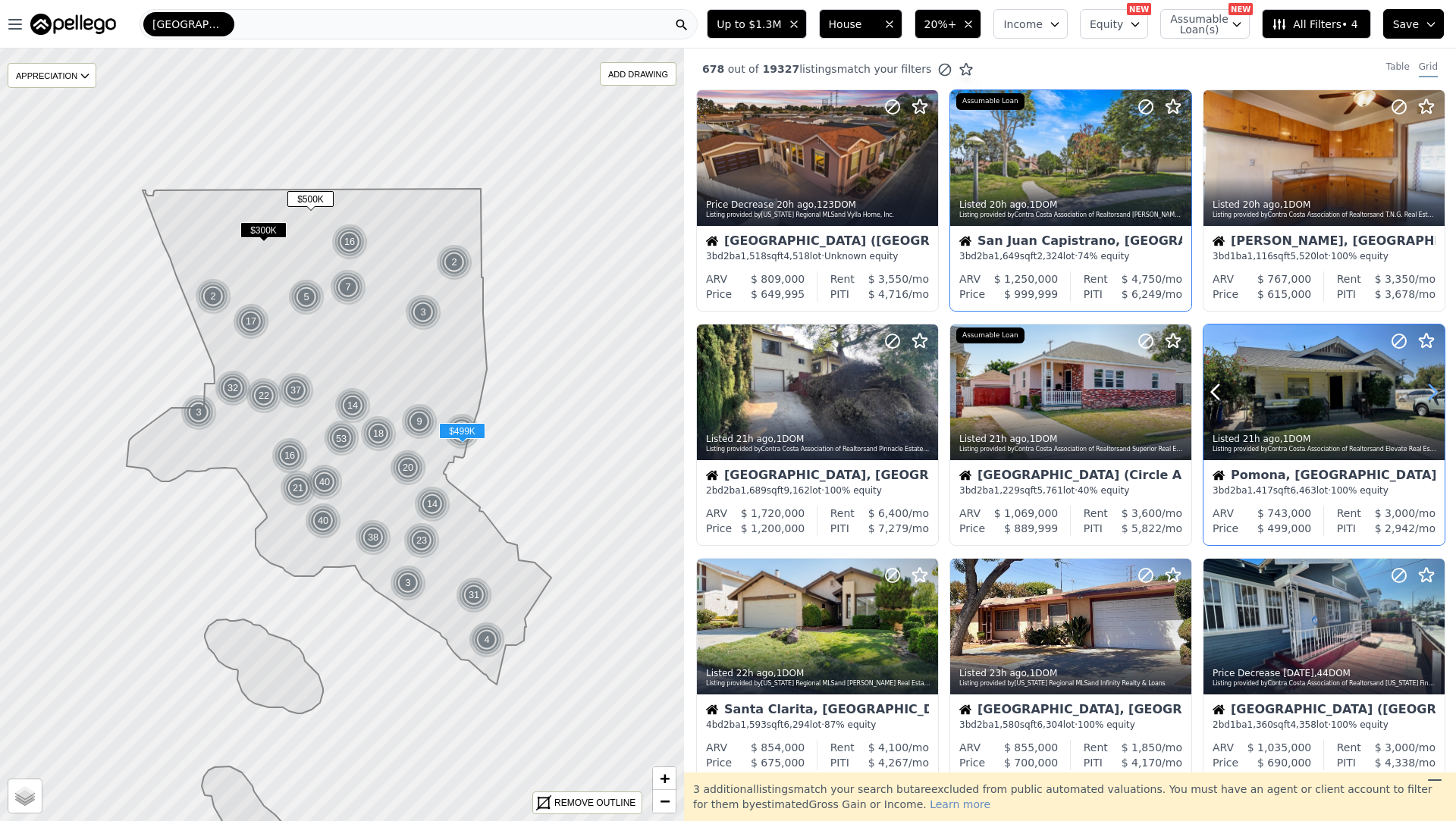
click at [1432, 395] on icon at bounding box center [1433, 393] width 6 height 15
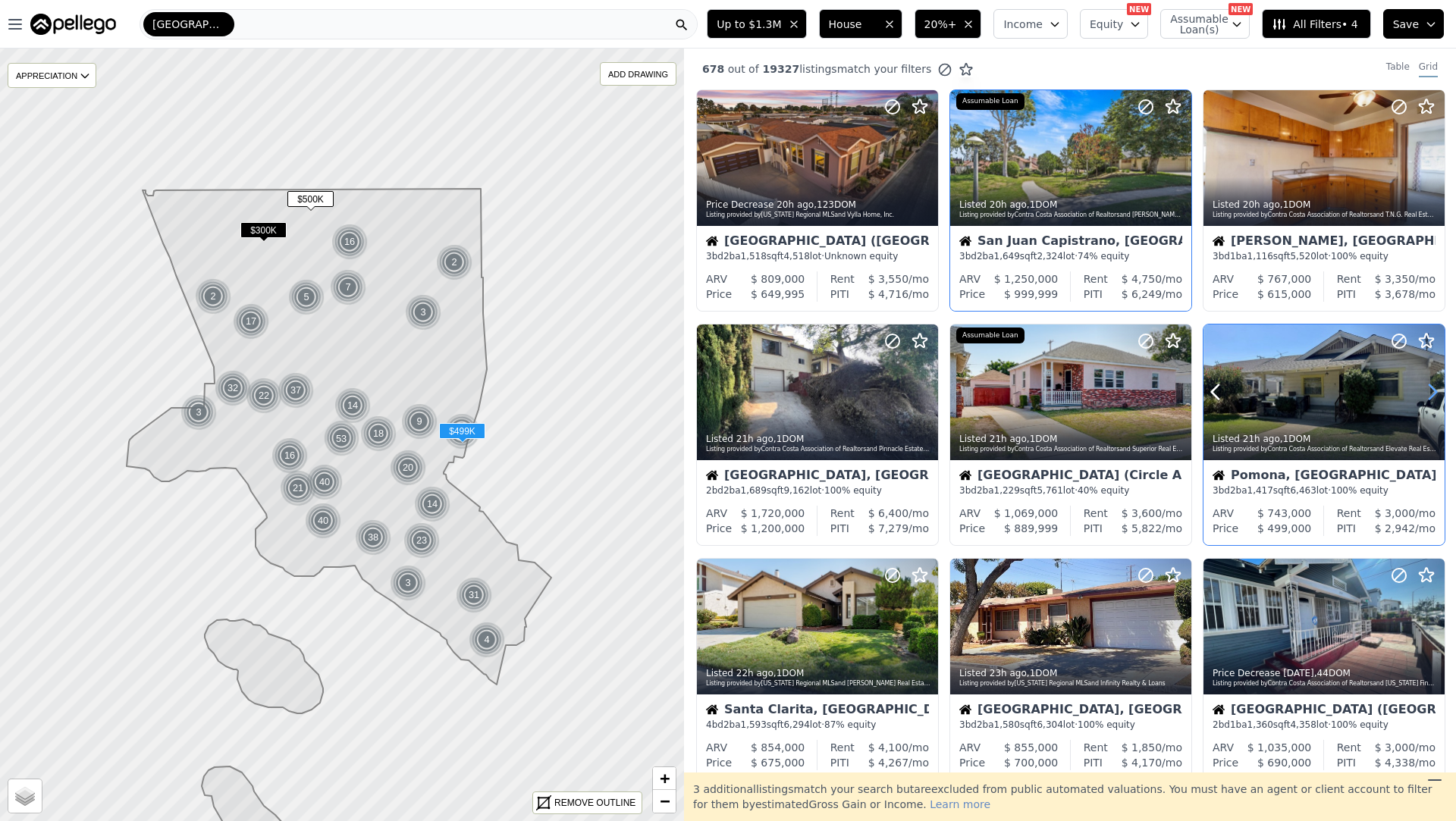
click at [1432, 395] on icon at bounding box center [1433, 393] width 6 height 15
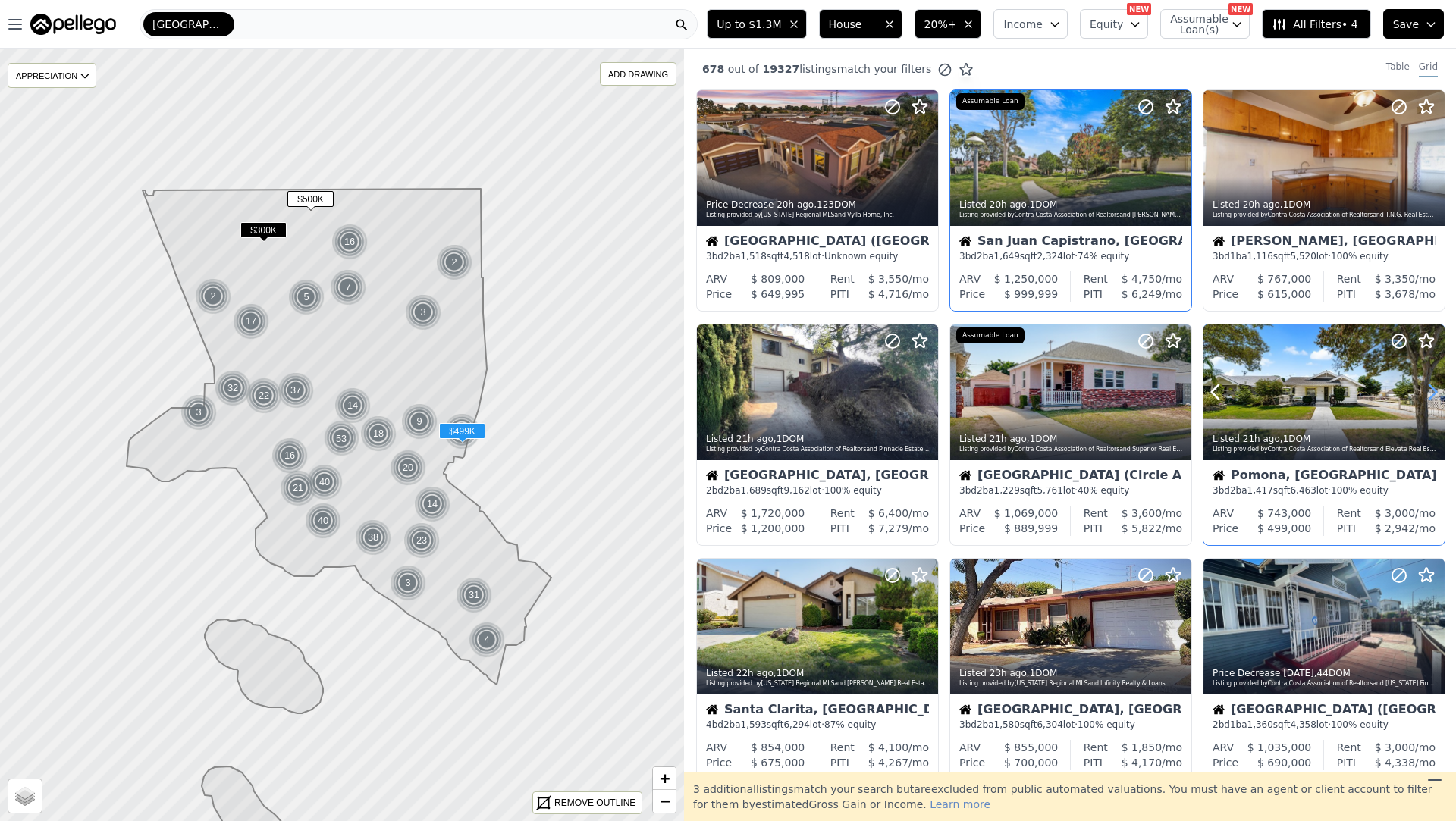
click at [1432, 395] on icon at bounding box center [1433, 393] width 6 height 15
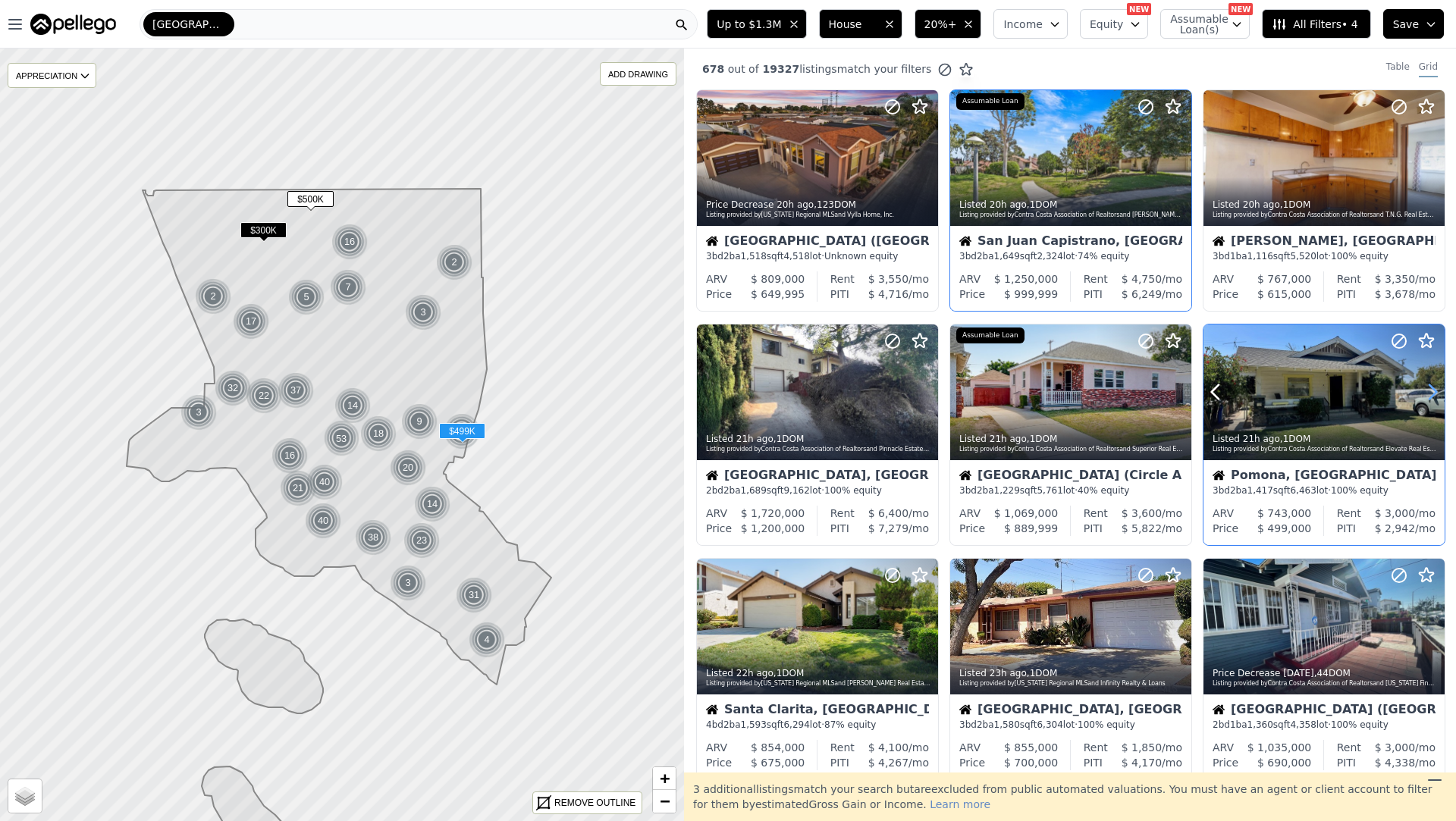
click at [1432, 395] on icon at bounding box center [1433, 393] width 6 height 15
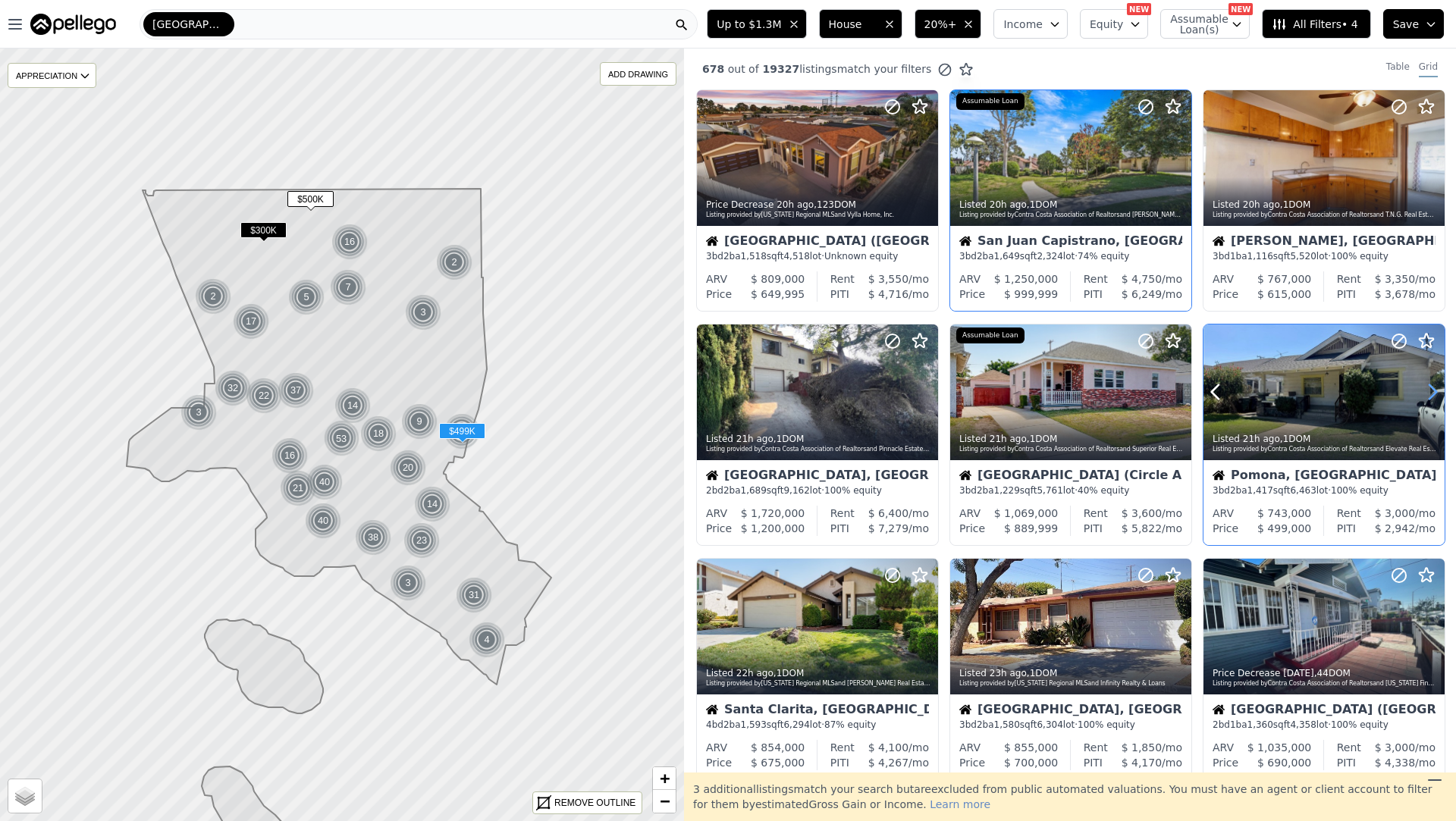
click at [1432, 395] on icon at bounding box center [1433, 393] width 6 height 15
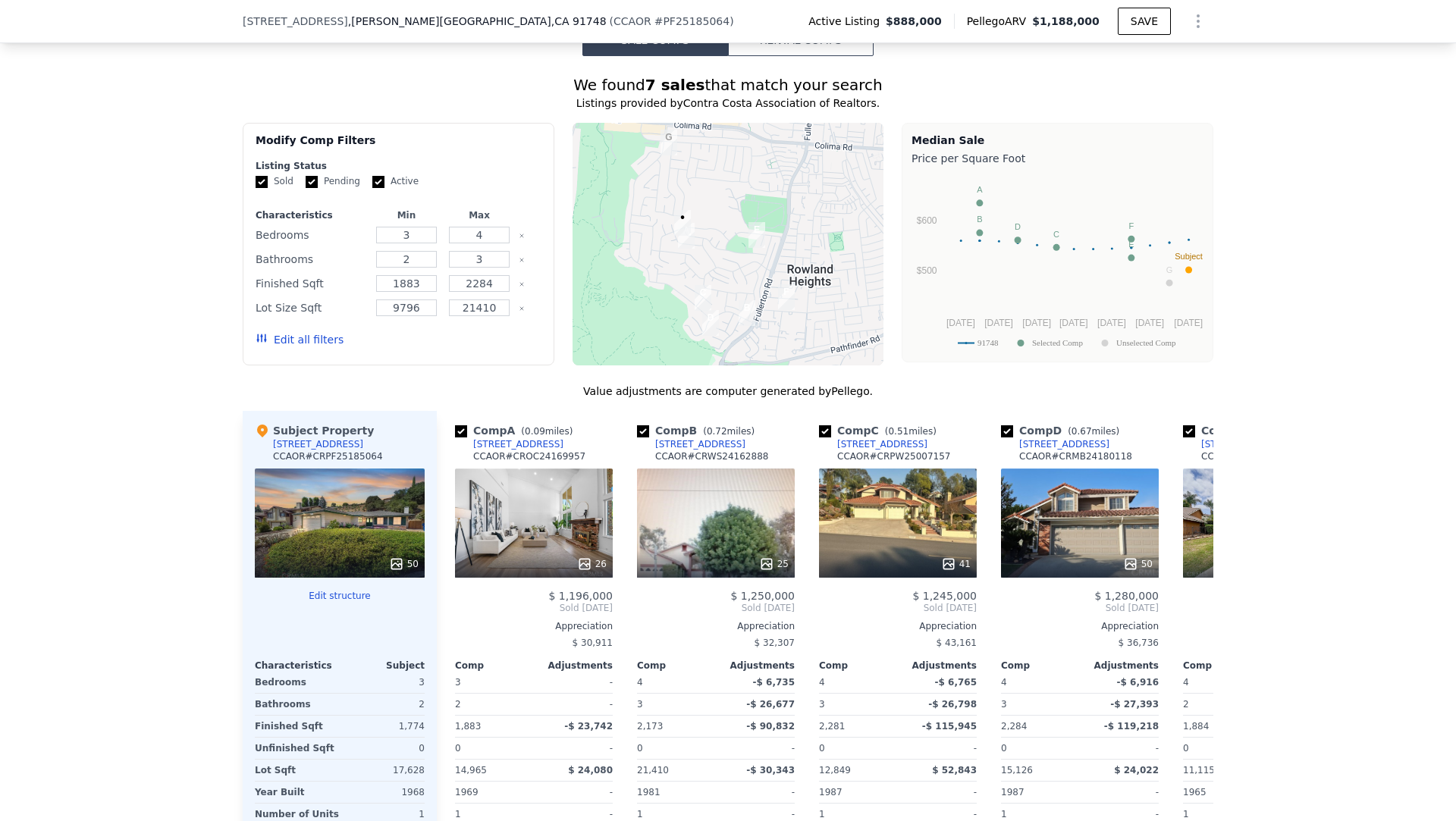
scroll to position [1139, 0]
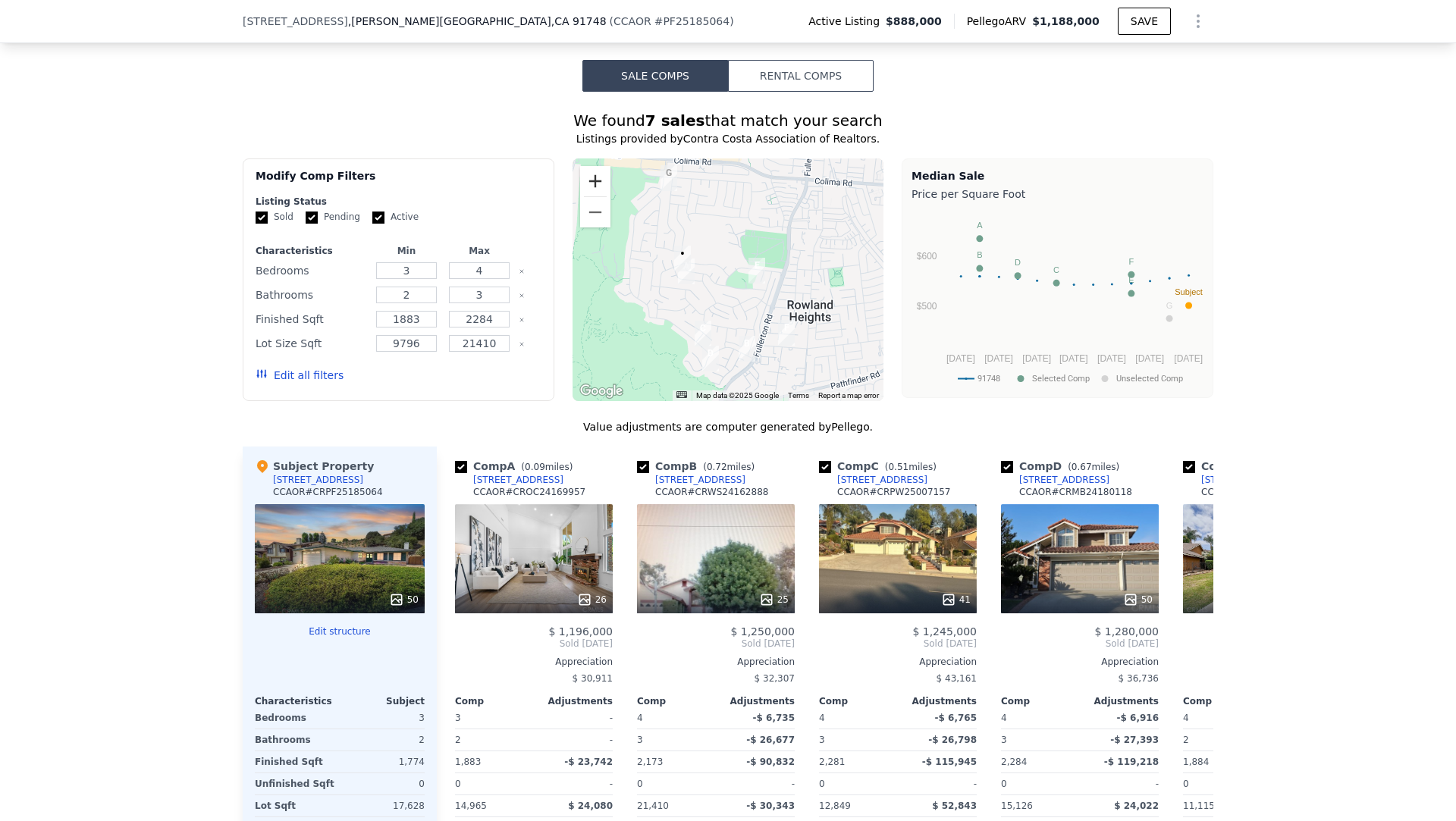
click at [594, 189] on button "Zoom in" at bounding box center [594, 181] width 30 height 30
click at [594, 190] on button "Zoom in" at bounding box center [594, 181] width 30 height 30
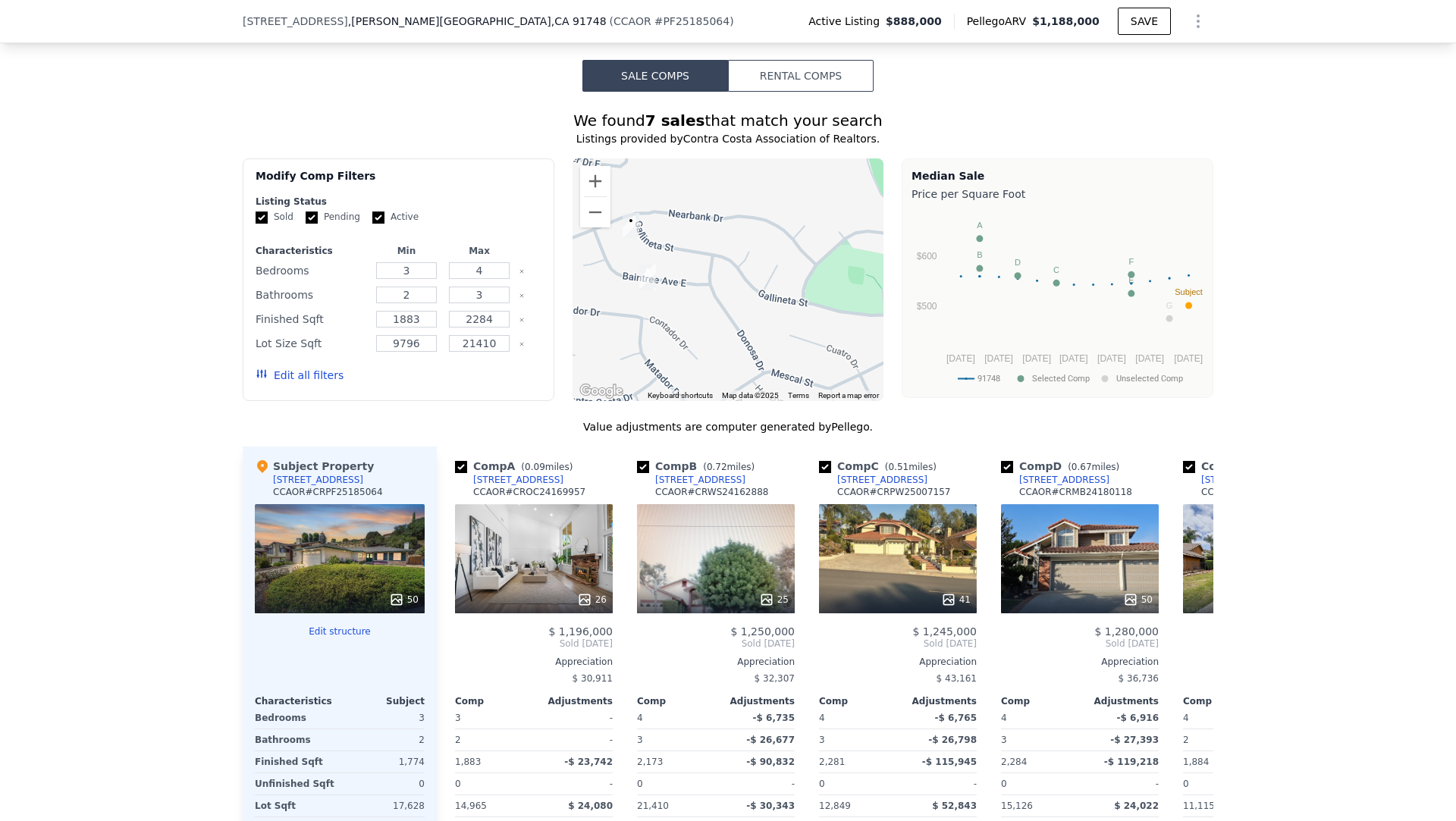
drag, startPoint x: 709, startPoint y: 289, endPoint x: 787, endPoint y: 294, distance: 78.2
click at [794, 287] on div at bounding box center [728, 280] width 312 height 243
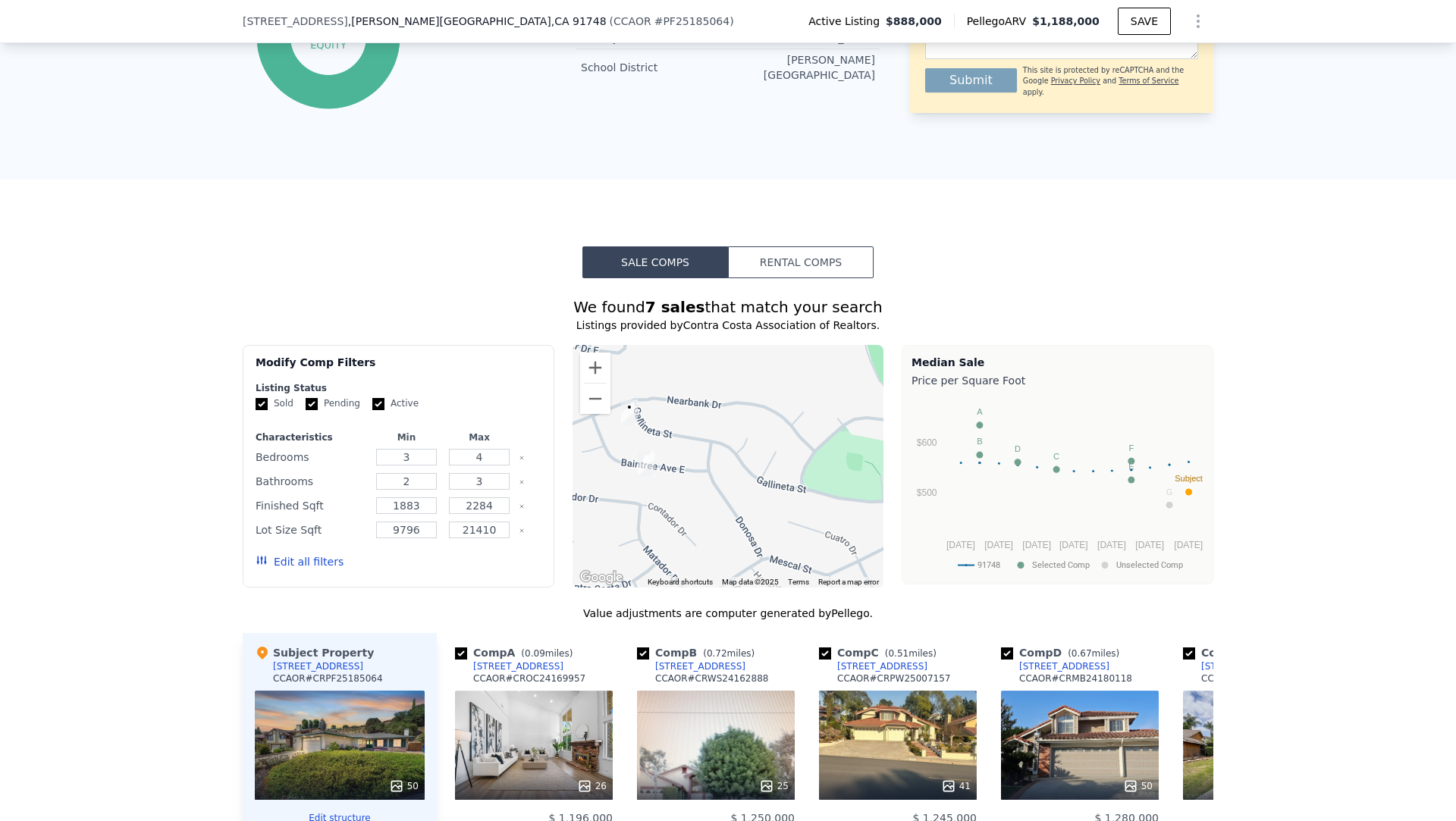
scroll to position [0, 0]
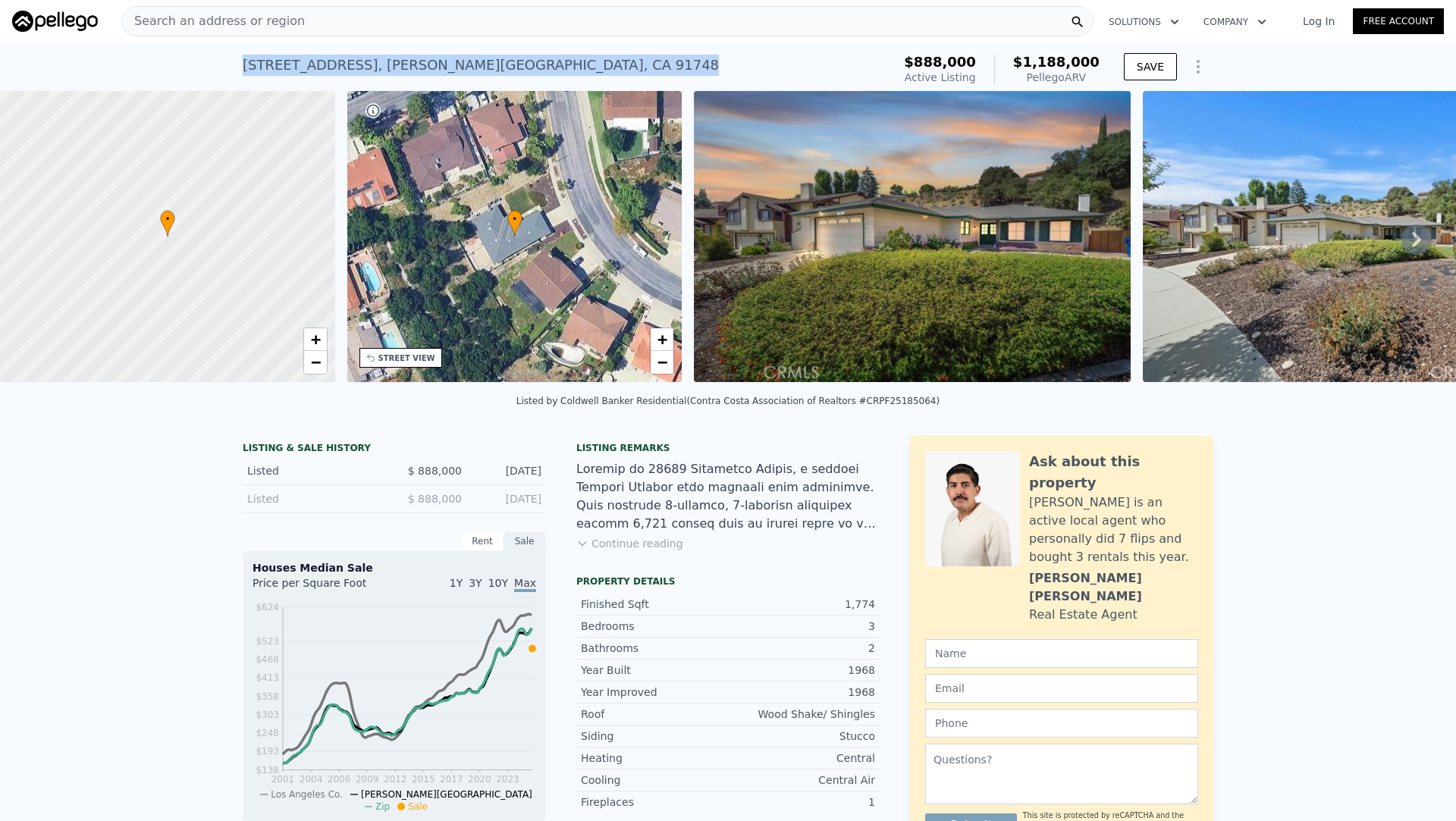
drag, startPoint x: 532, startPoint y: 66, endPoint x: 244, endPoint y: 74, distance: 288.1
click at [244, 74] on div "17812 Gallineta St , Rowland Heights , CA 91748" at bounding box center [481, 65] width 476 height 21
copy div "17812 Gallineta St , Rowland Heights , CA 91748"
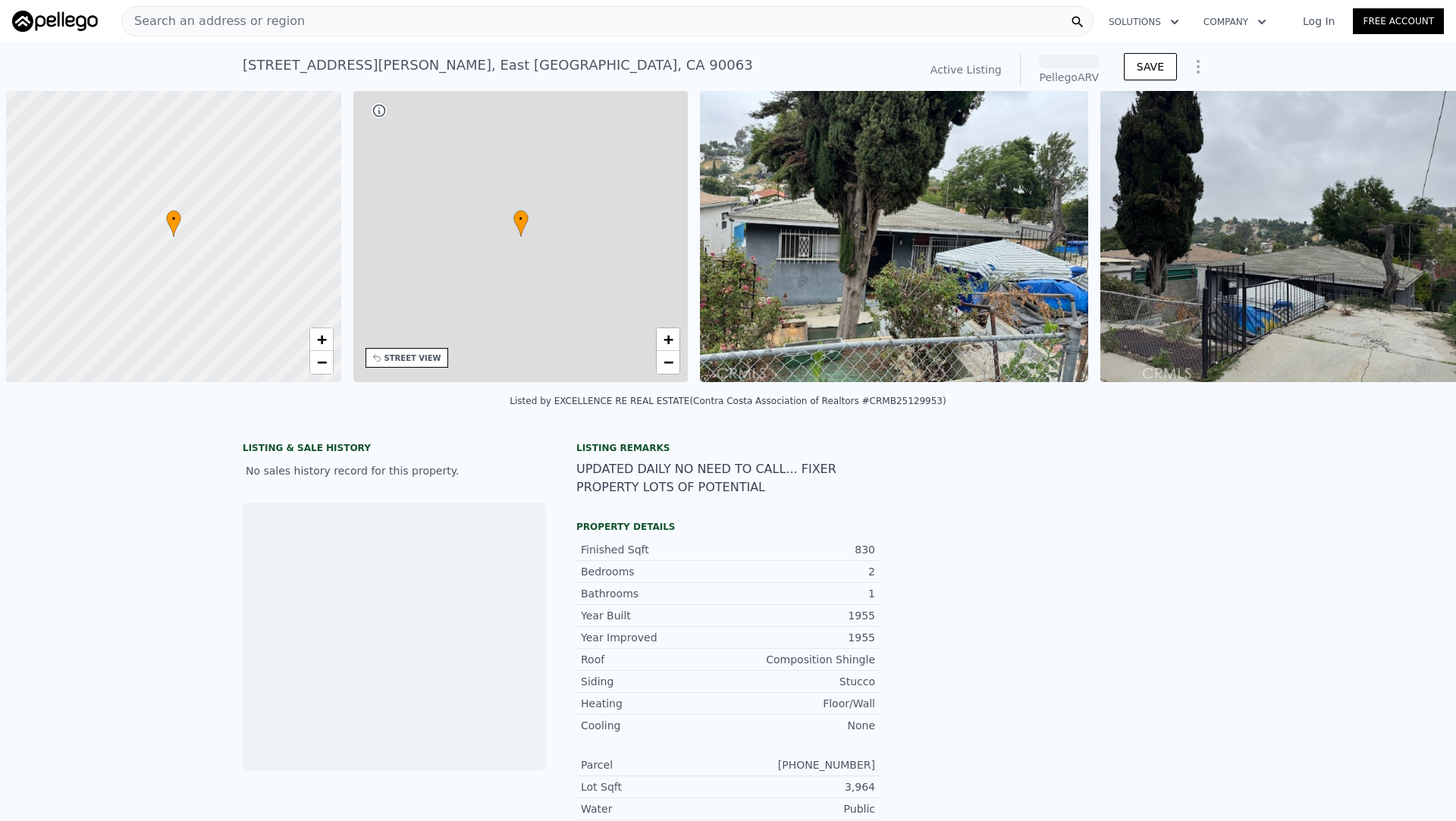
scroll to position [0, 6]
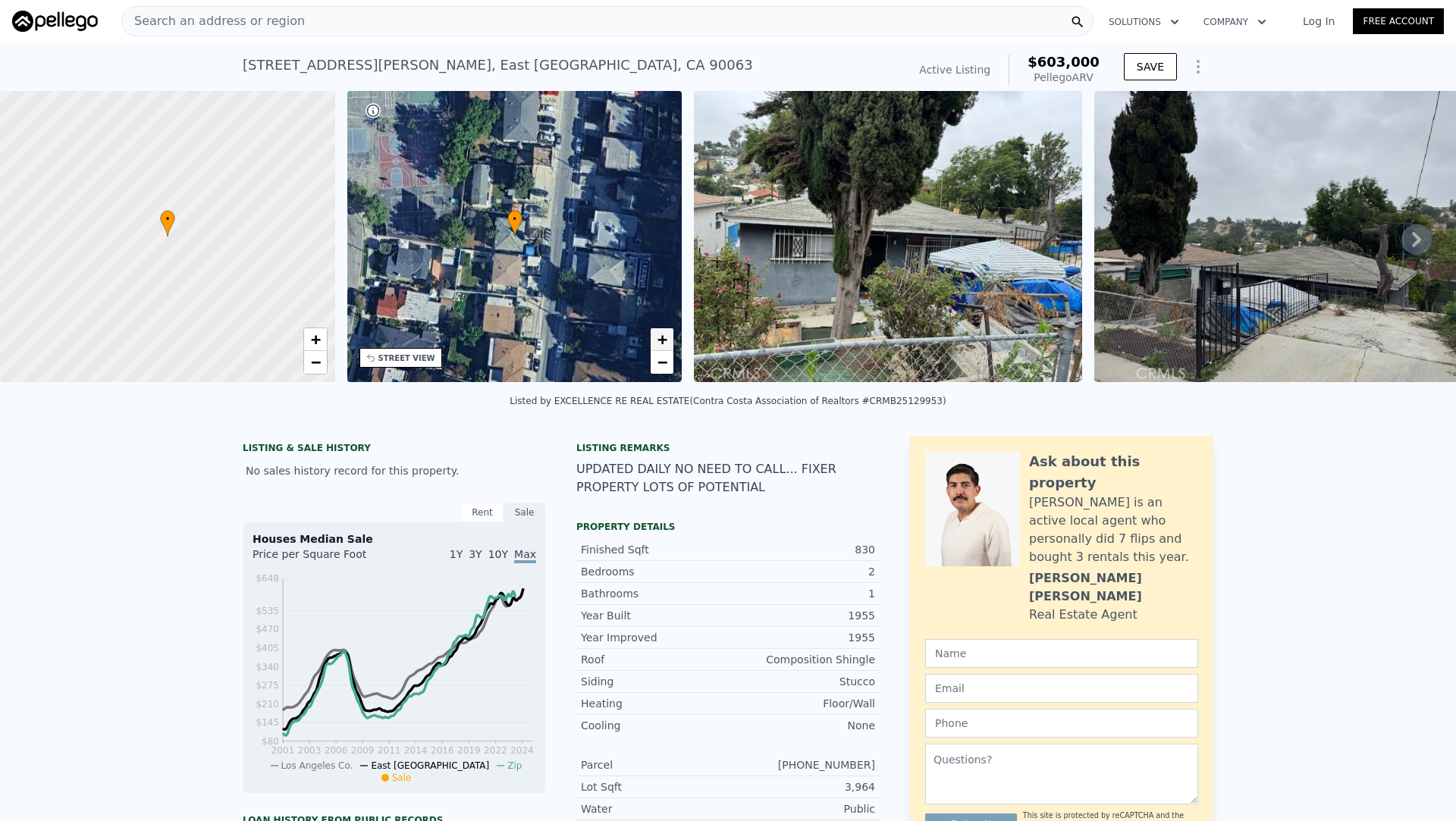
click at [666, 338] on span "+" at bounding box center [662, 338] width 10 height 19
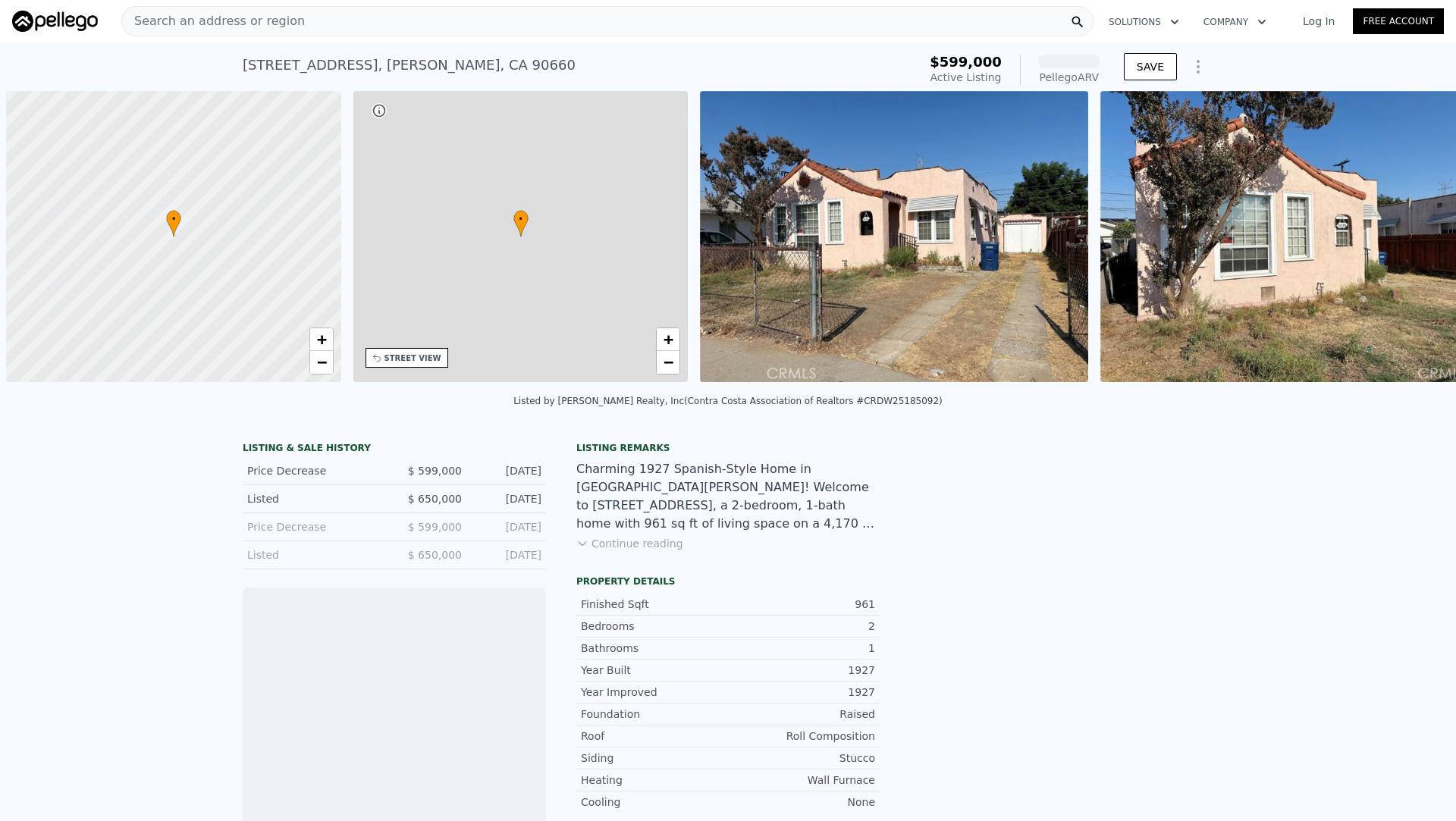
scroll to position [0, 6]
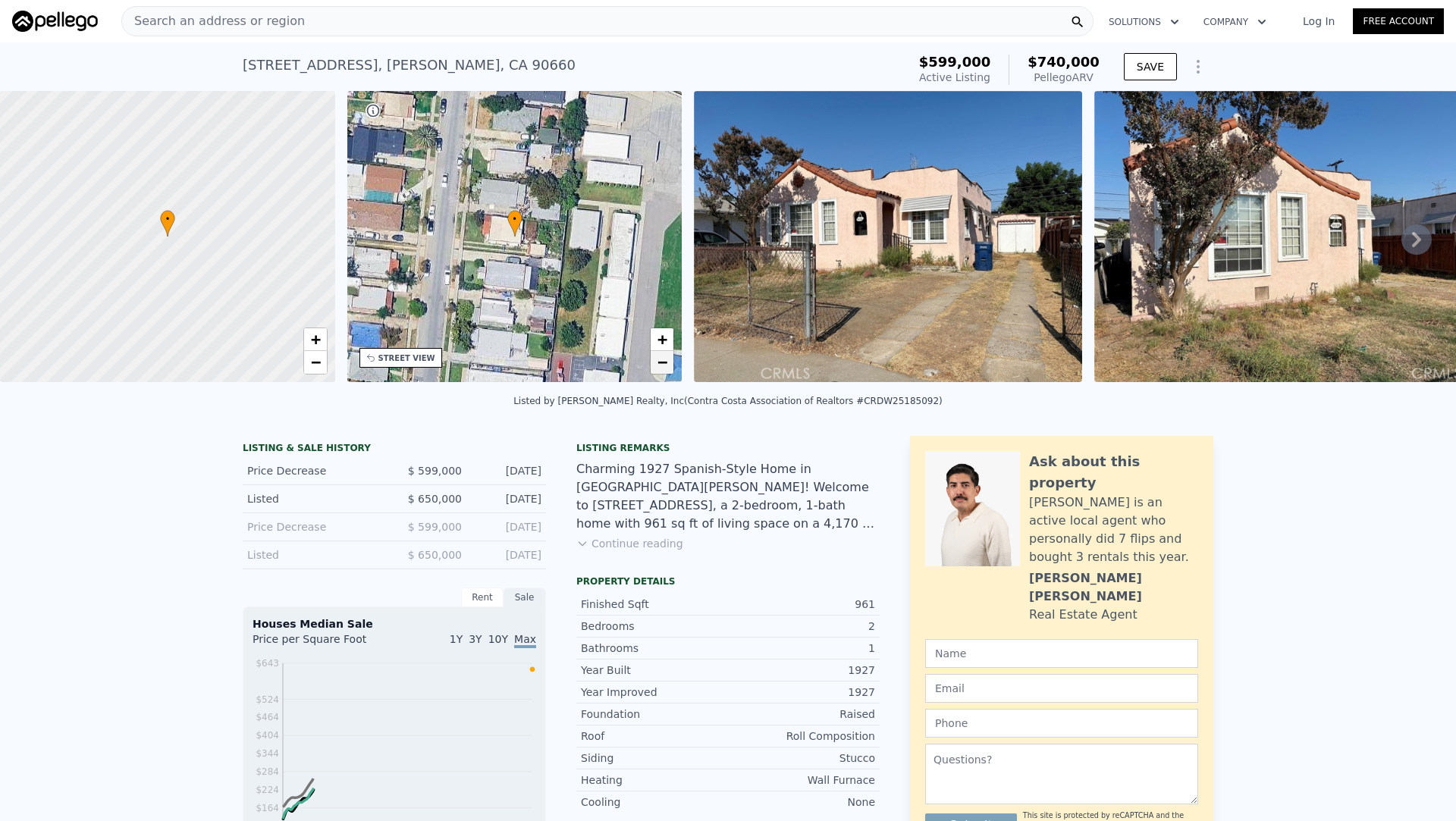
click at [664, 365] on span "−" at bounding box center [662, 362] width 10 height 19
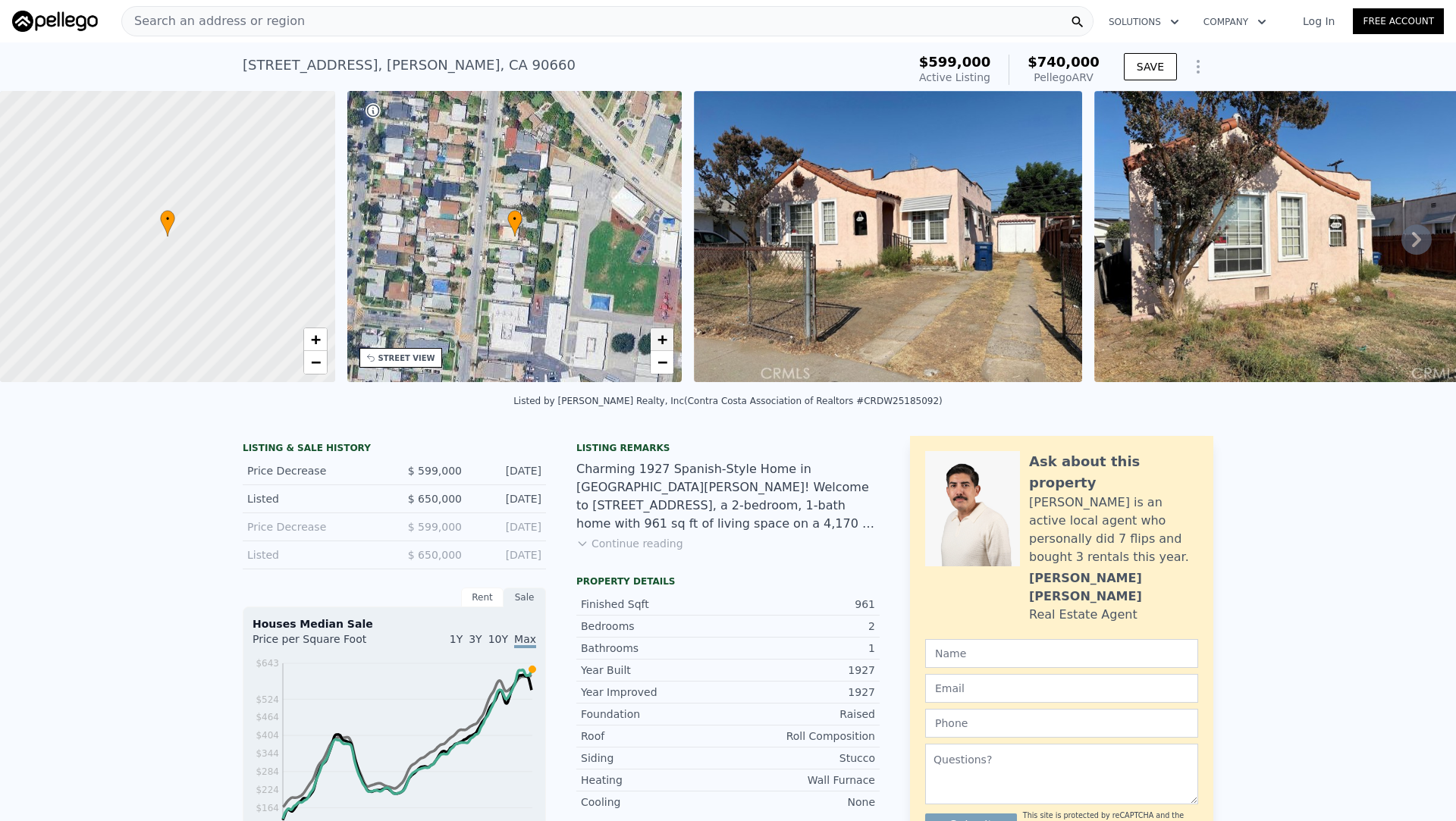
click at [663, 342] on span "+" at bounding box center [662, 338] width 10 height 19
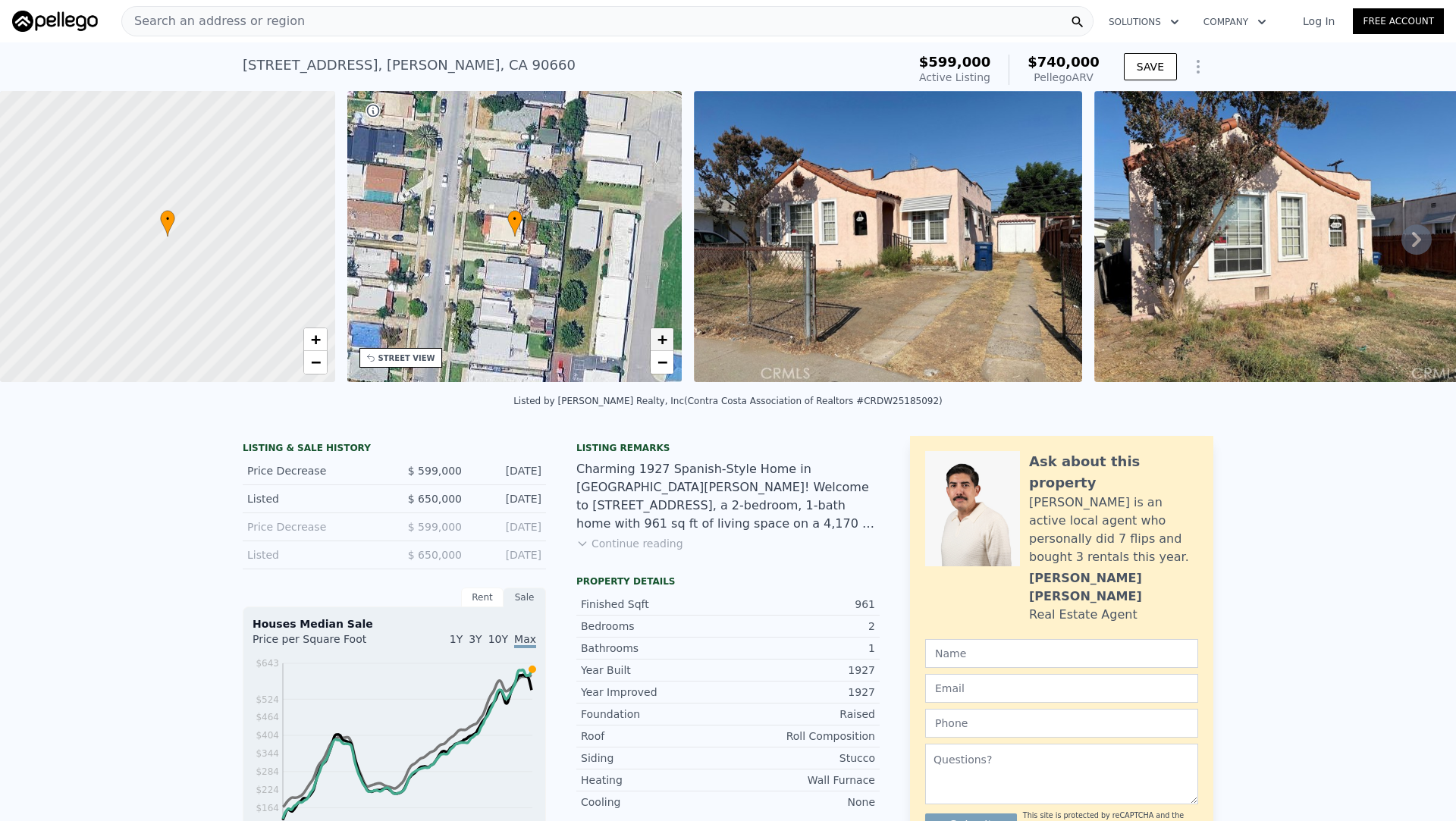
click at [663, 342] on span "+" at bounding box center [662, 338] width 10 height 19
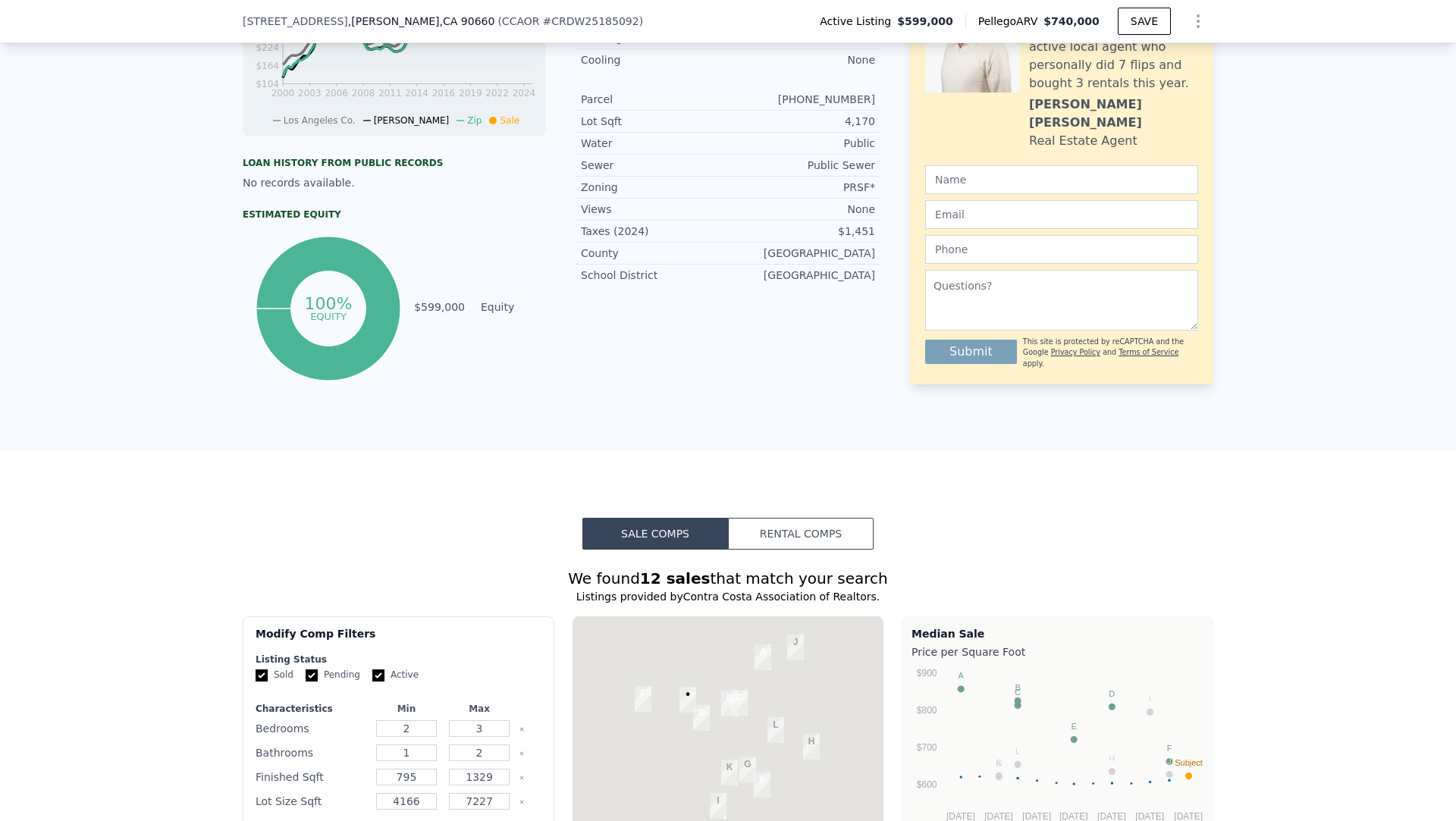
scroll to position [926, 0]
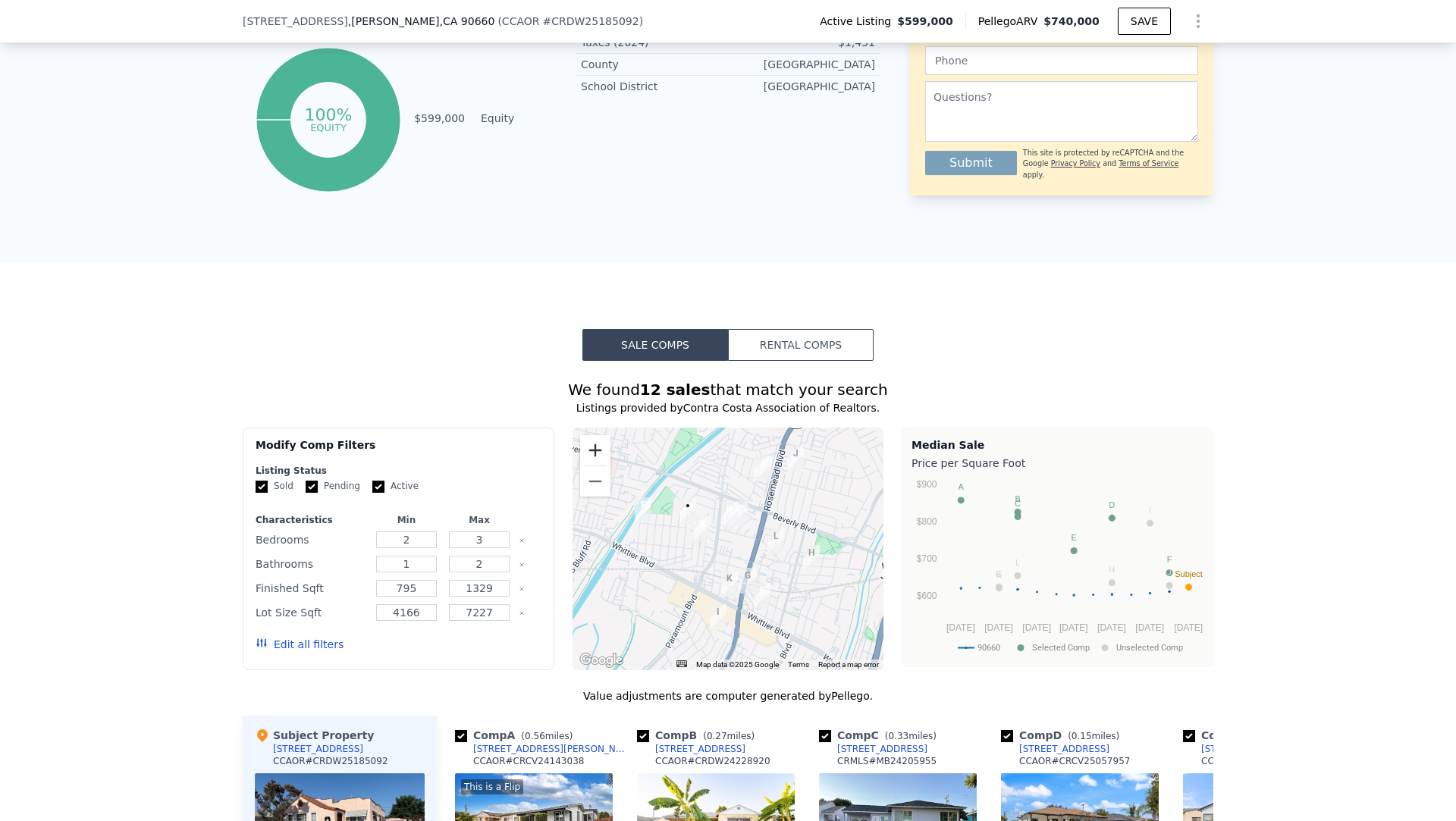
click at [594, 454] on button "Zoom in" at bounding box center [594, 450] width 30 height 30
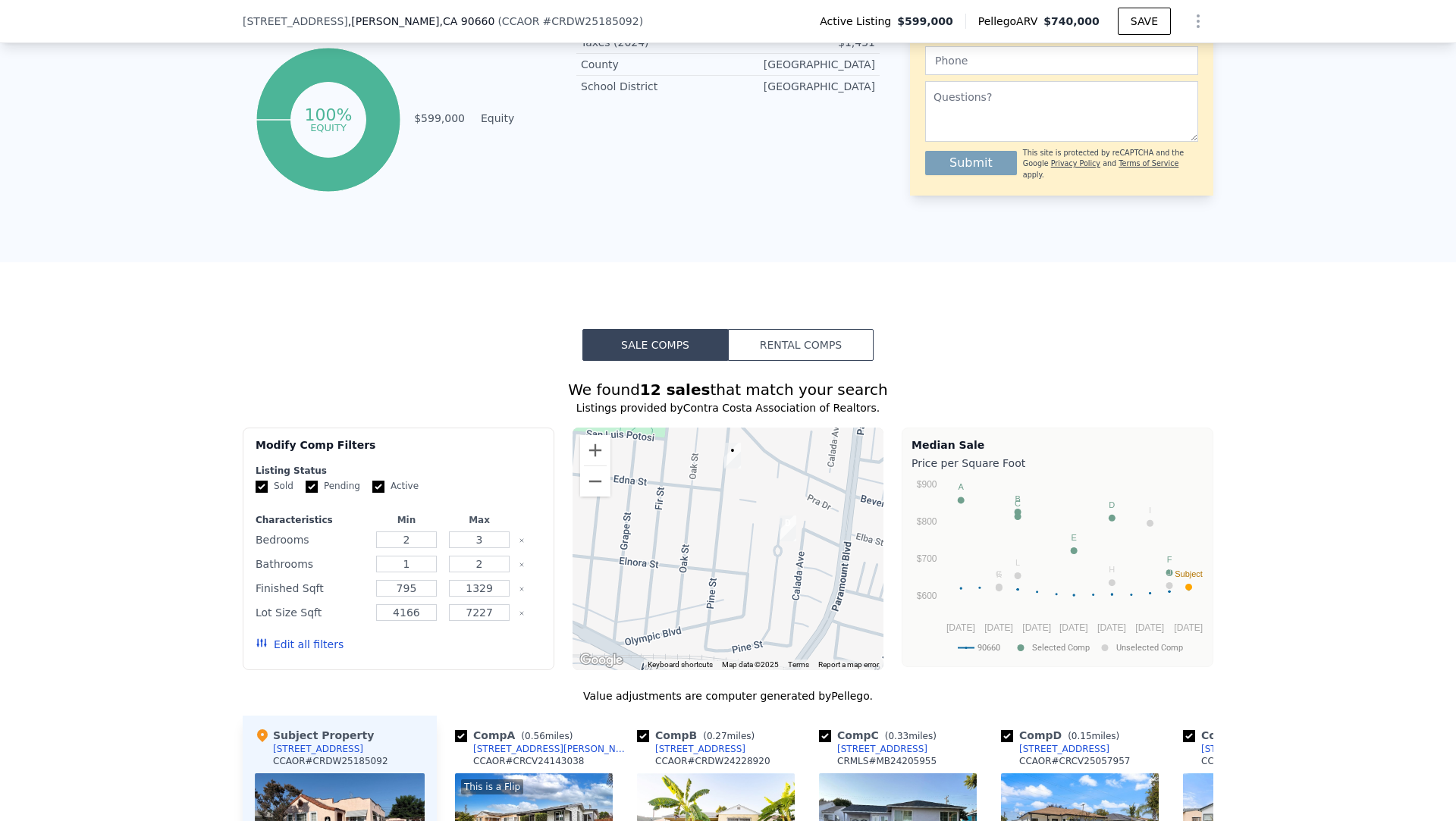
drag, startPoint x: 738, startPoint y: 520, endPoint x: 880, endPoint y: 542, distance: 143.7
click at [880, 542] on div at bounding box center [728, 549] width 312 height 243
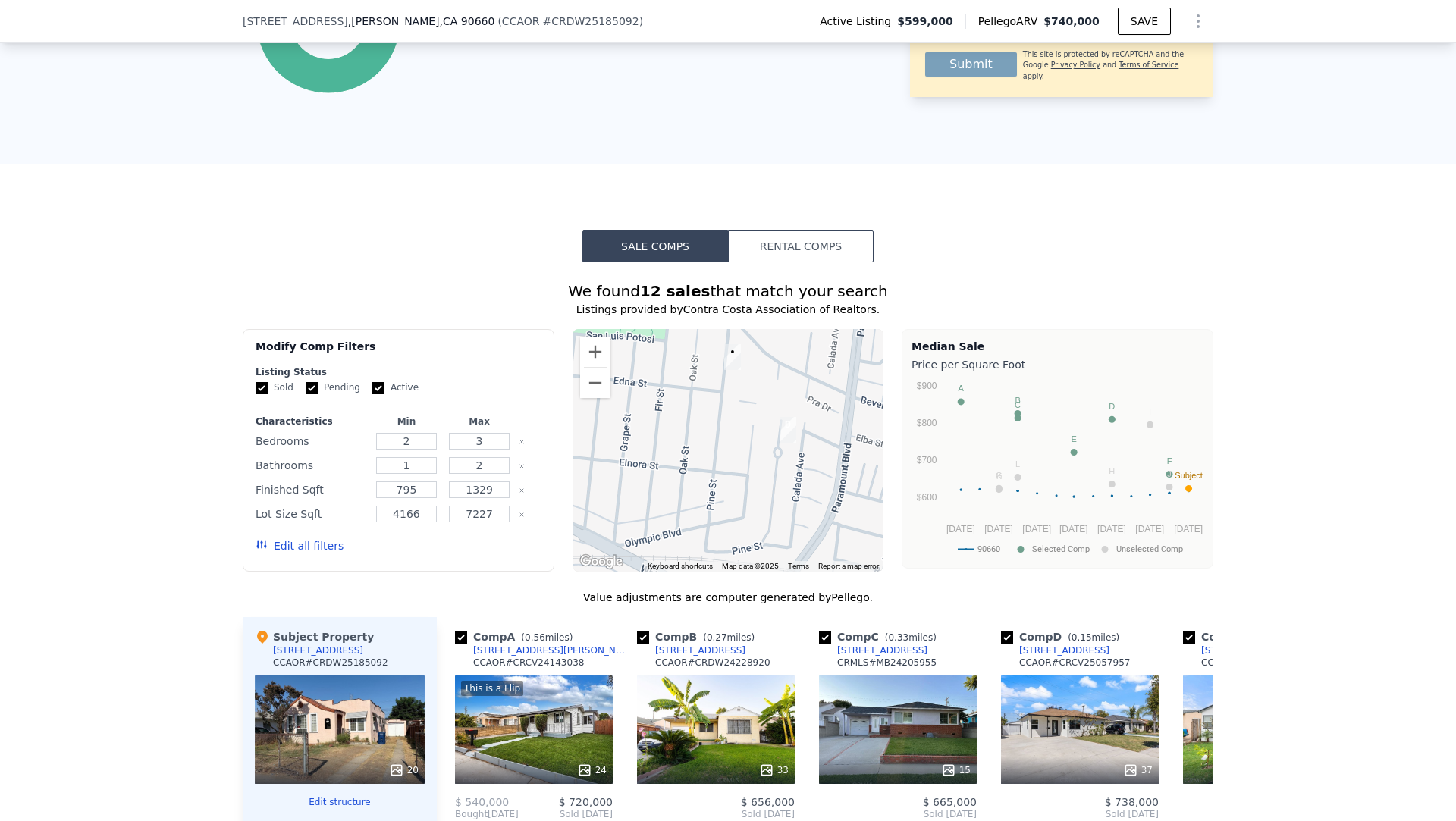
scroll to position [0, 0]
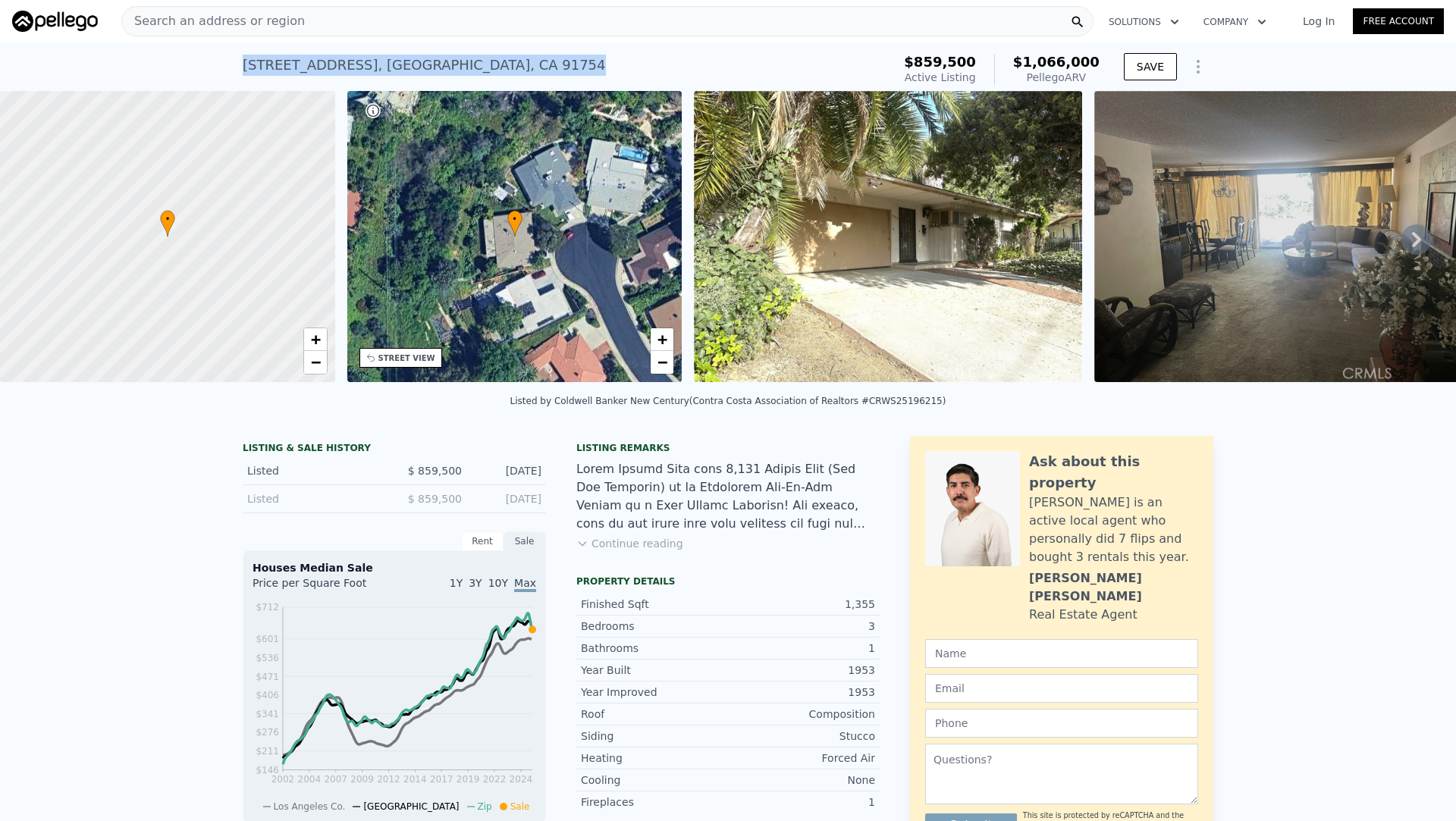
drag, startPoint x: 513, startPoint y: 63, endPoint x: 244, endPoint y: 64, distance: 269.0
click at [244, 64] on div "[STREET_ADDRESS] Active at $859,500 (~ARV $1.066m )" at bounding box center [564, 70] width 643 height 42
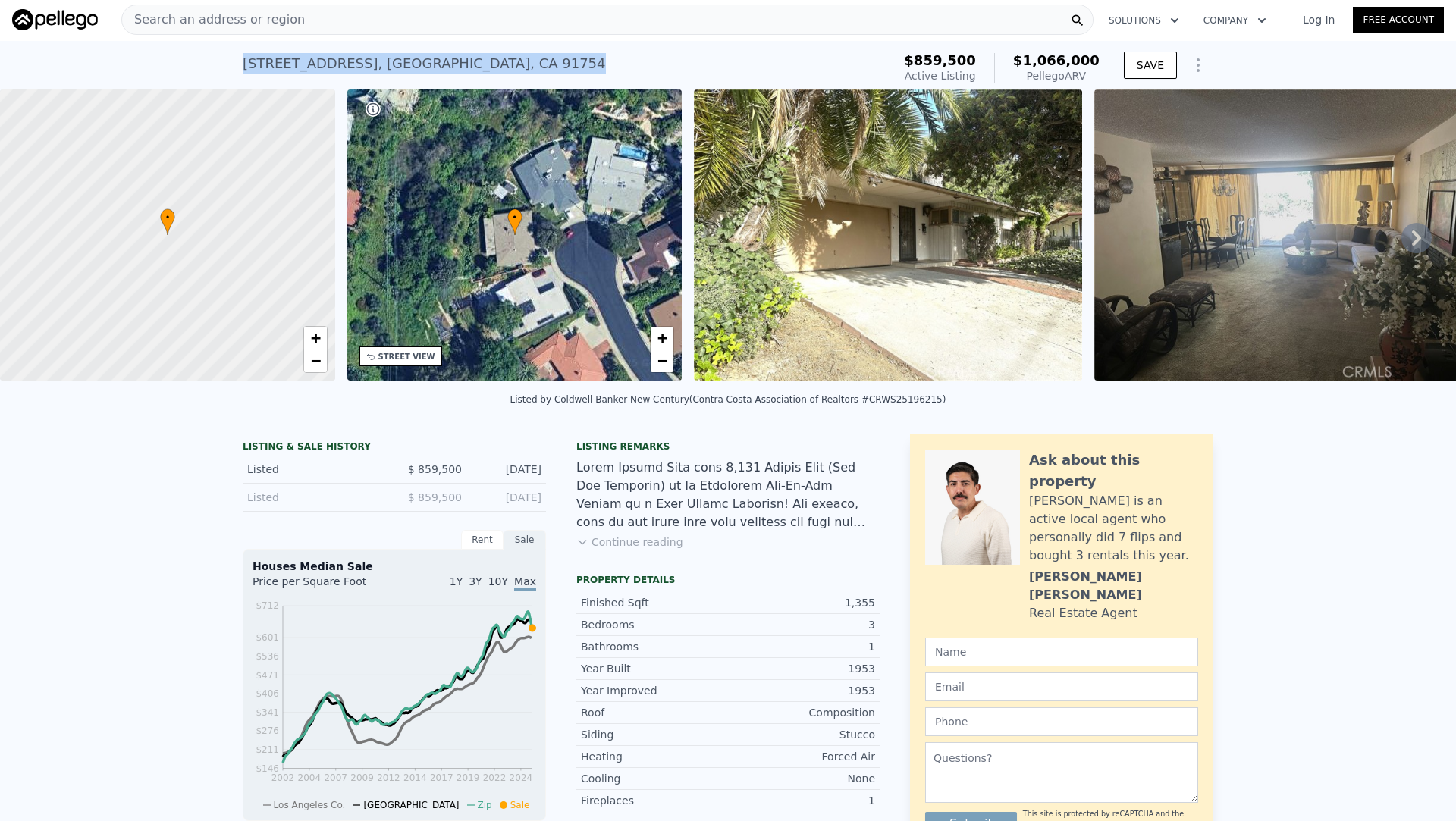
copy div "[STREET_ADDRESS]"
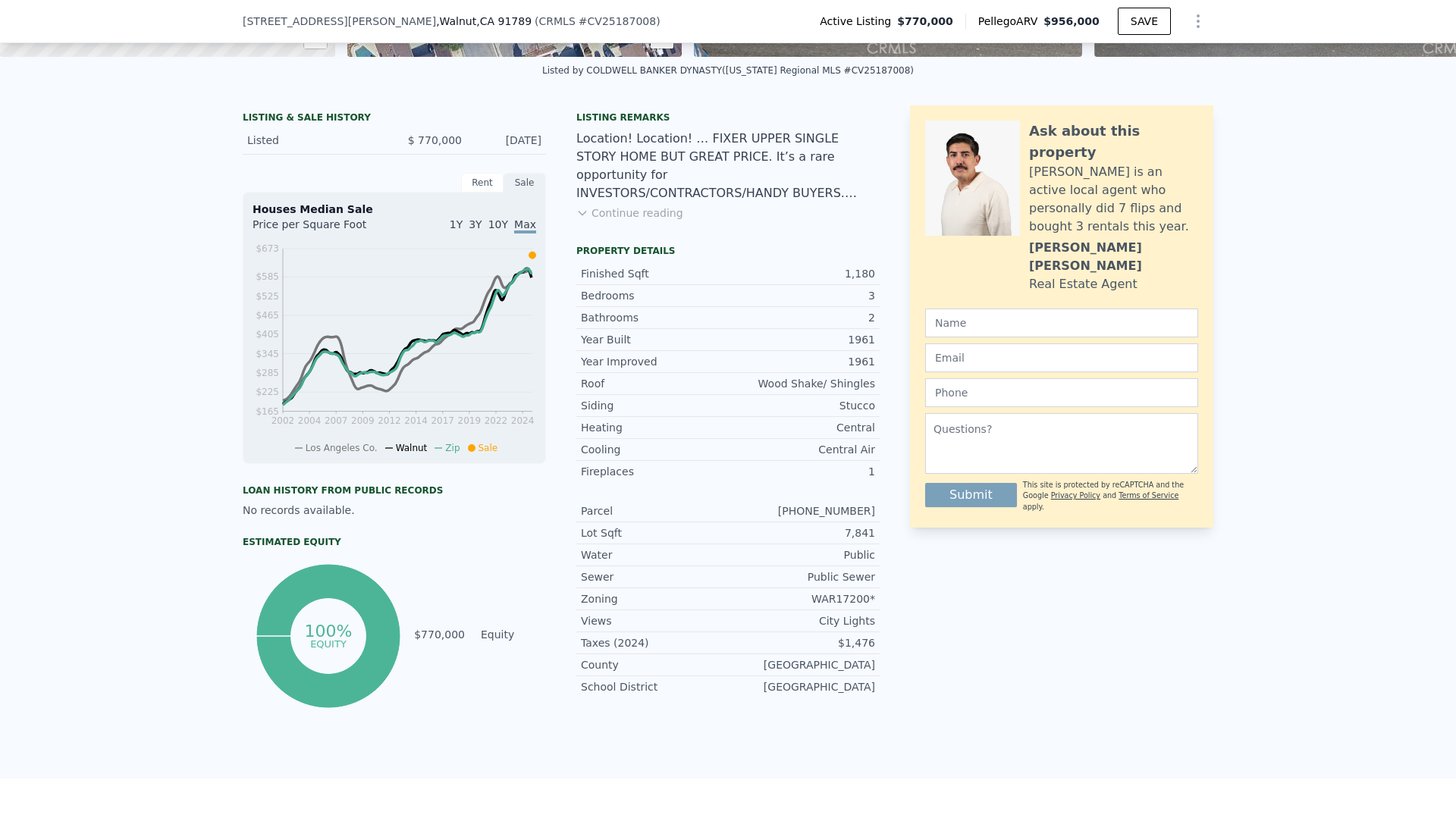
scroll to position [221, 0]
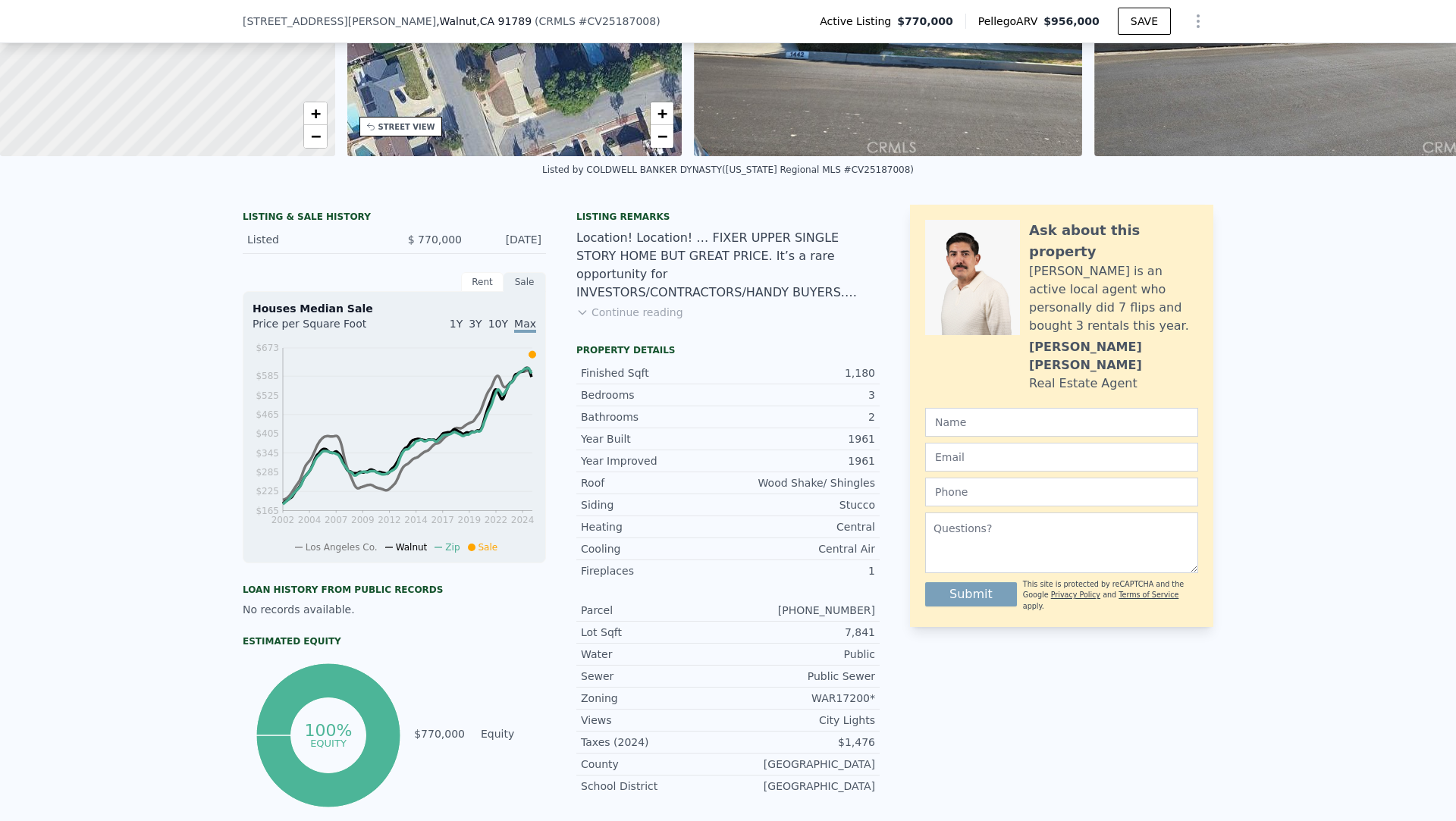
click at [645, 307] on button "Continue reading" at bounding box center [630, 313] width 107 height 15
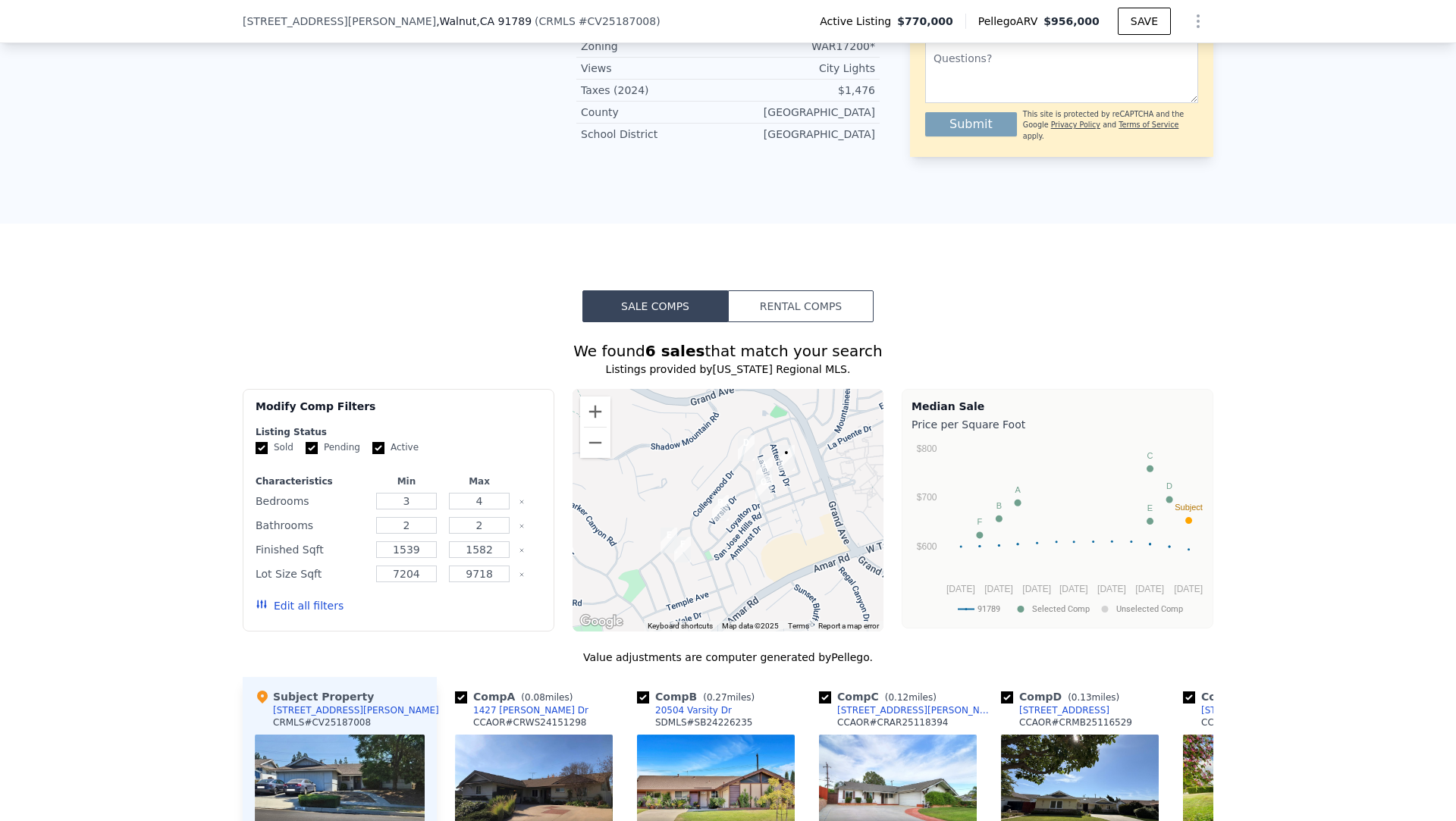
scroll to position [1063, 0]
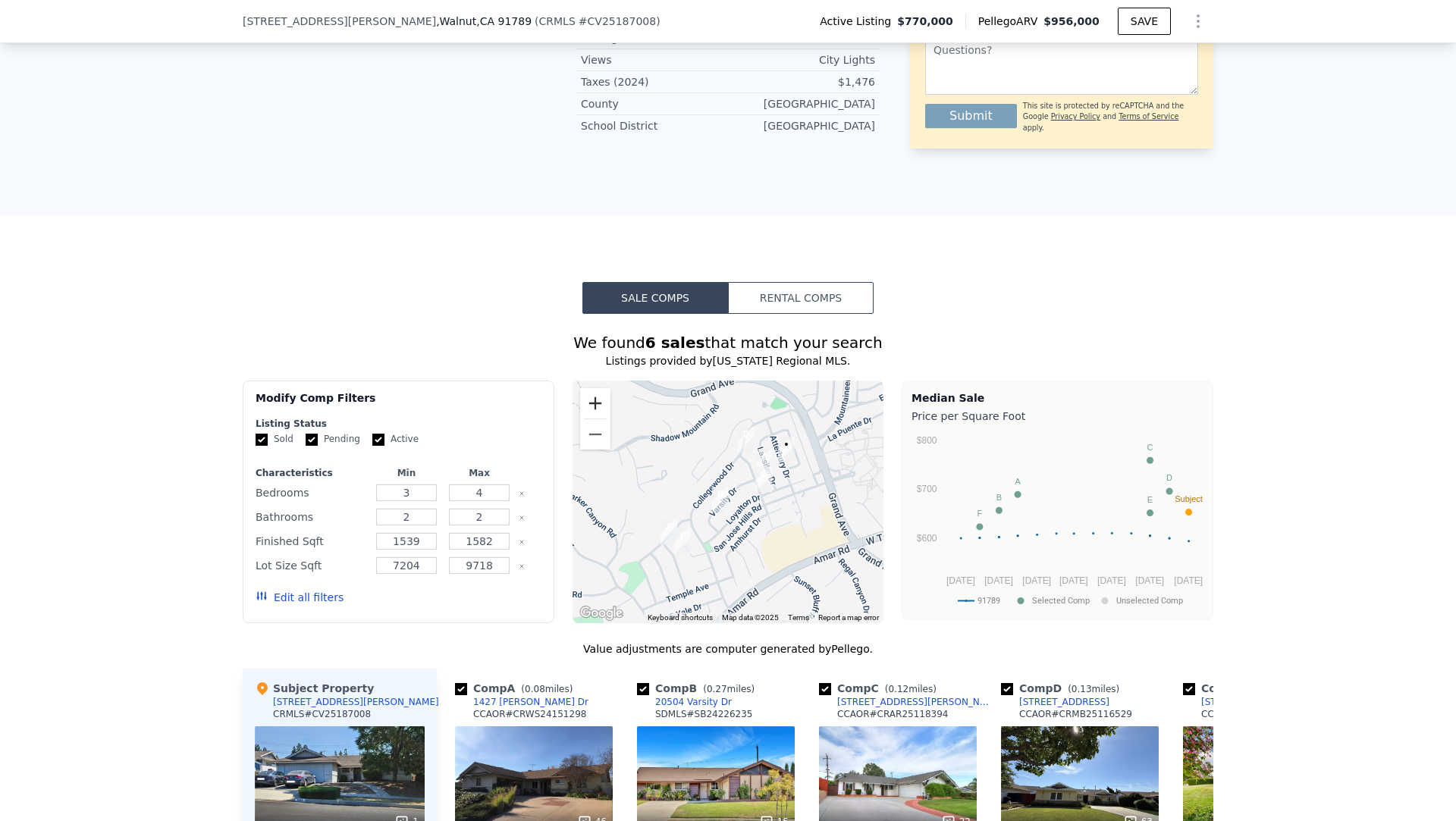
click at [607, 389] on button "Zoom in" at bounding box center [594, 403] width 30 height 30
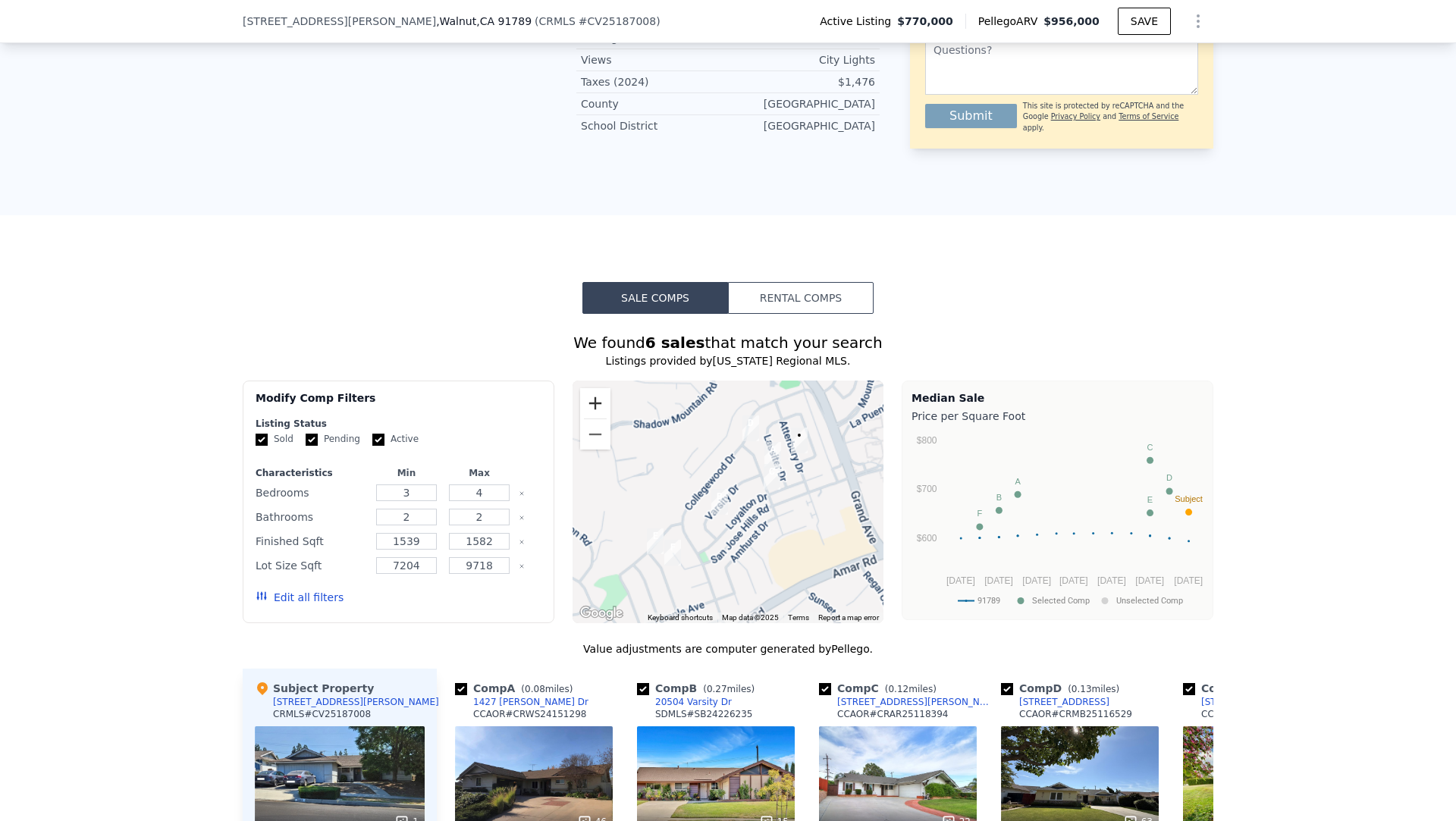
drag, startPoint x: 607, startPoint y: 368, endPoint x: 790, endPoint y: 406, distance: 186.9
click at [609, 389] on button "Zoom in" at bounding box center [594, 403] width 30 height 30
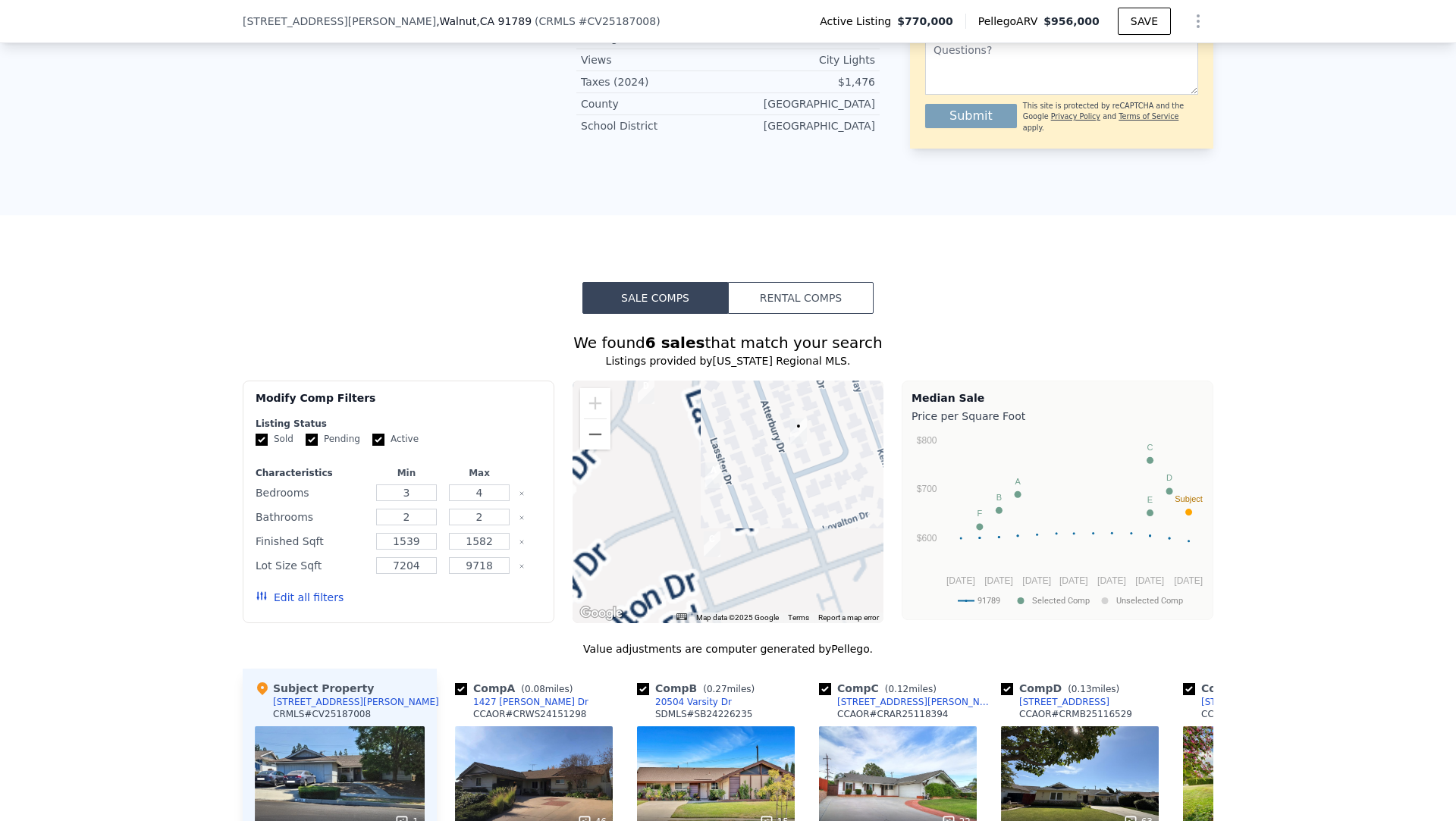
drag, startPoint x: 821, startPoint y: 429, endPoint x: 679, endPoint y: 515, distance: 166.0
click at [679, 515] on div at bounding box center [728, 502] width 312 height 243
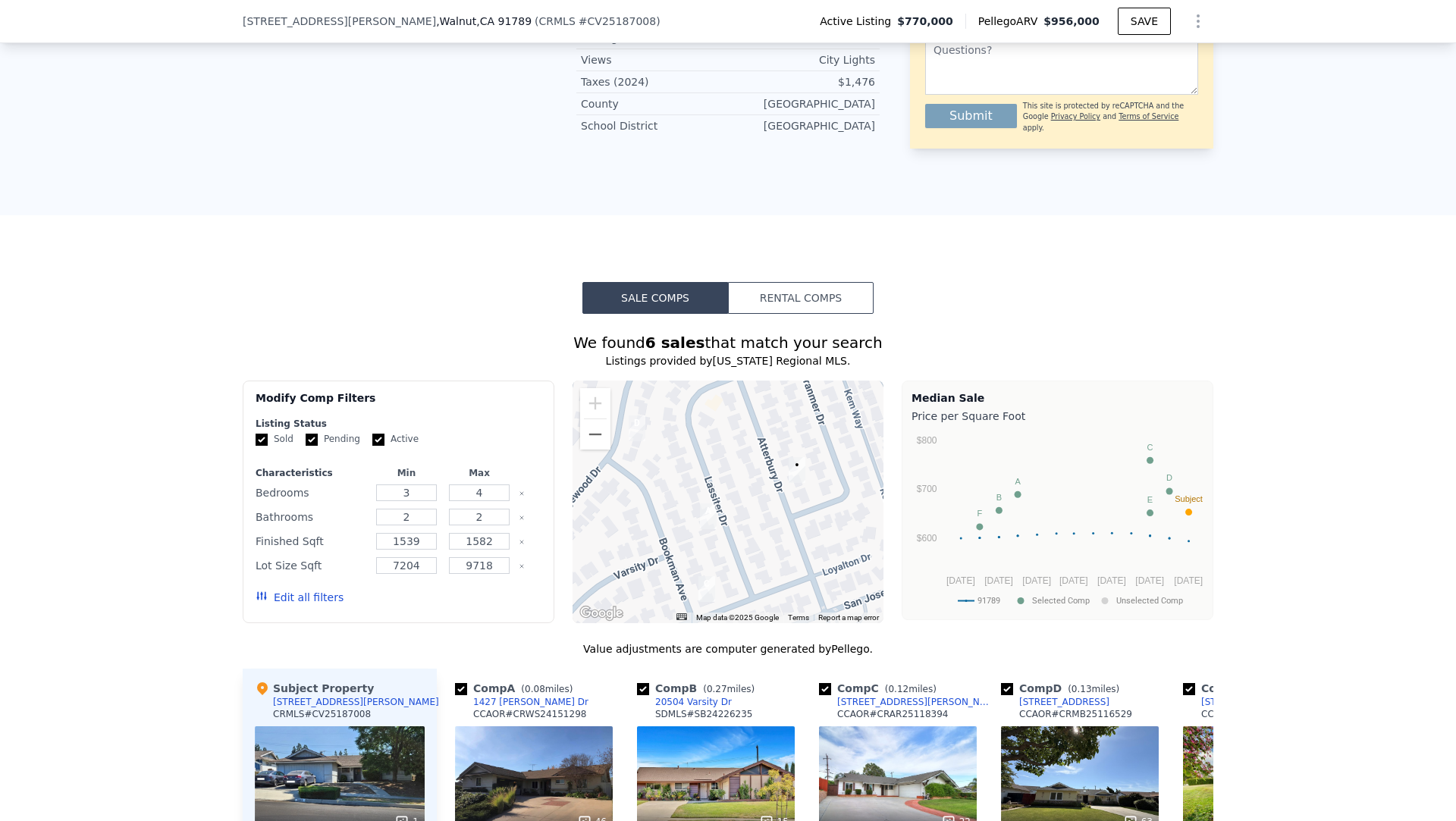
drag, startPoint x: 773, startPoint y: 454, endPoint x: 770, endPoint y: 526, distance: 72.1
click at [770, 483] on div at bounding box center [728, 502] width 312 height 243
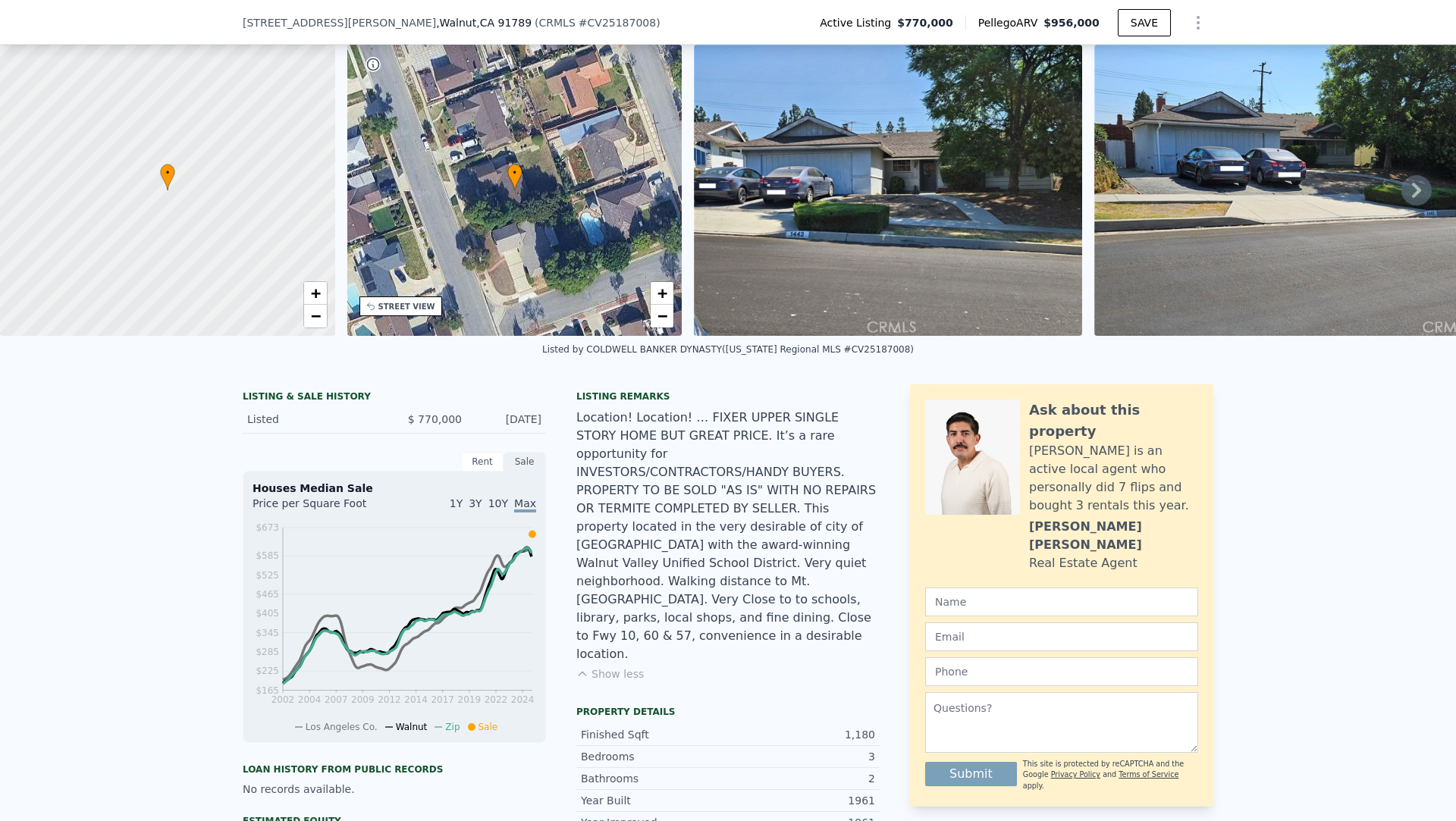
scroll to position [0, 0]
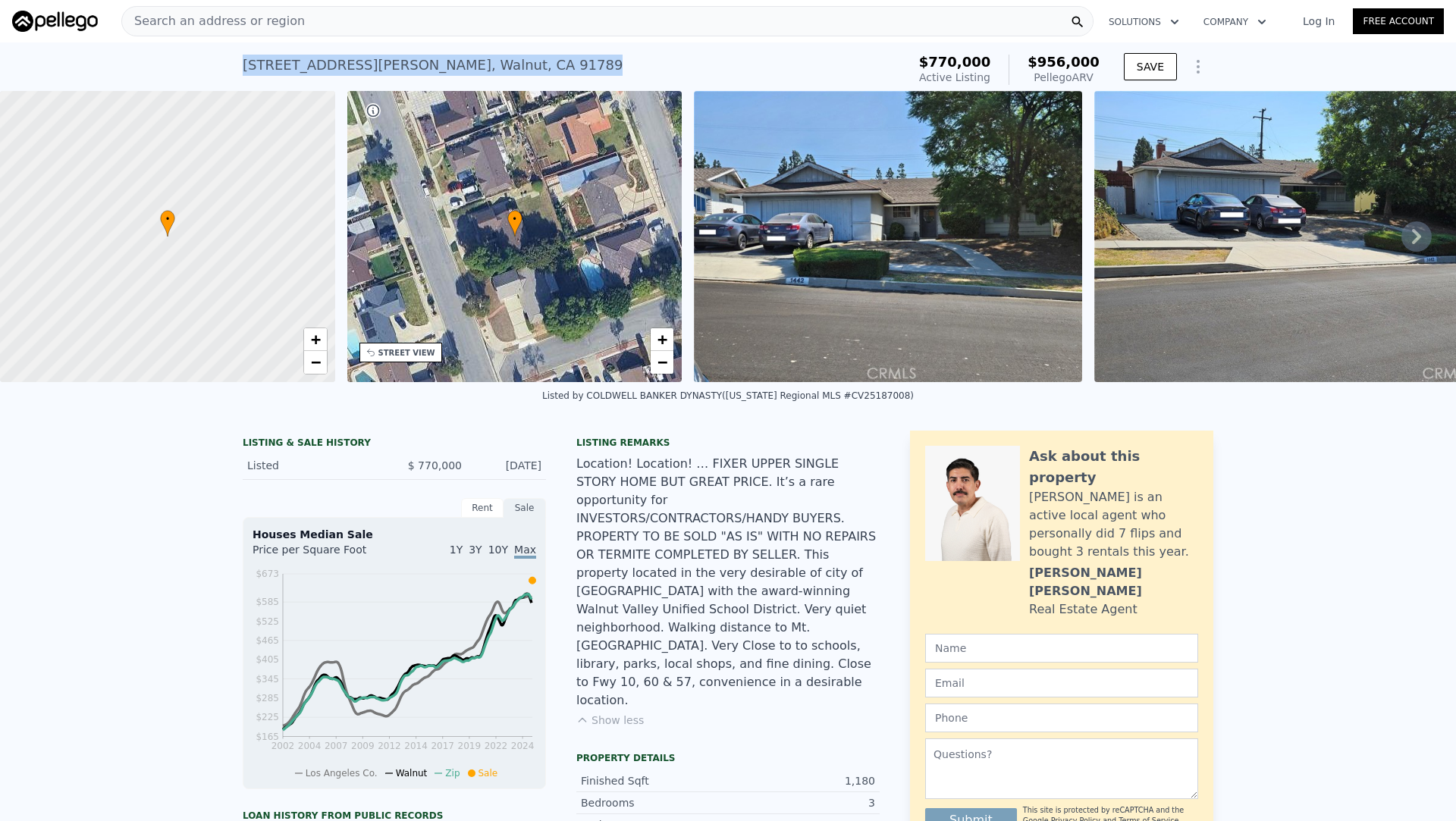
drag, startPoint x: 472, startPoint y: 64, endPoint x: 243, endPoint y: 66, distance: 229.0
click at [241, 69] on div "1442 Atterbury Dr , Walnut , CA 91789 Active at $770k (~ARV $956k ) $770,000 Ac…" at bounding box center [728, 66] width 1456 height 49
copy div "1442 Atterbury Dr , Walnut , CA 91789"
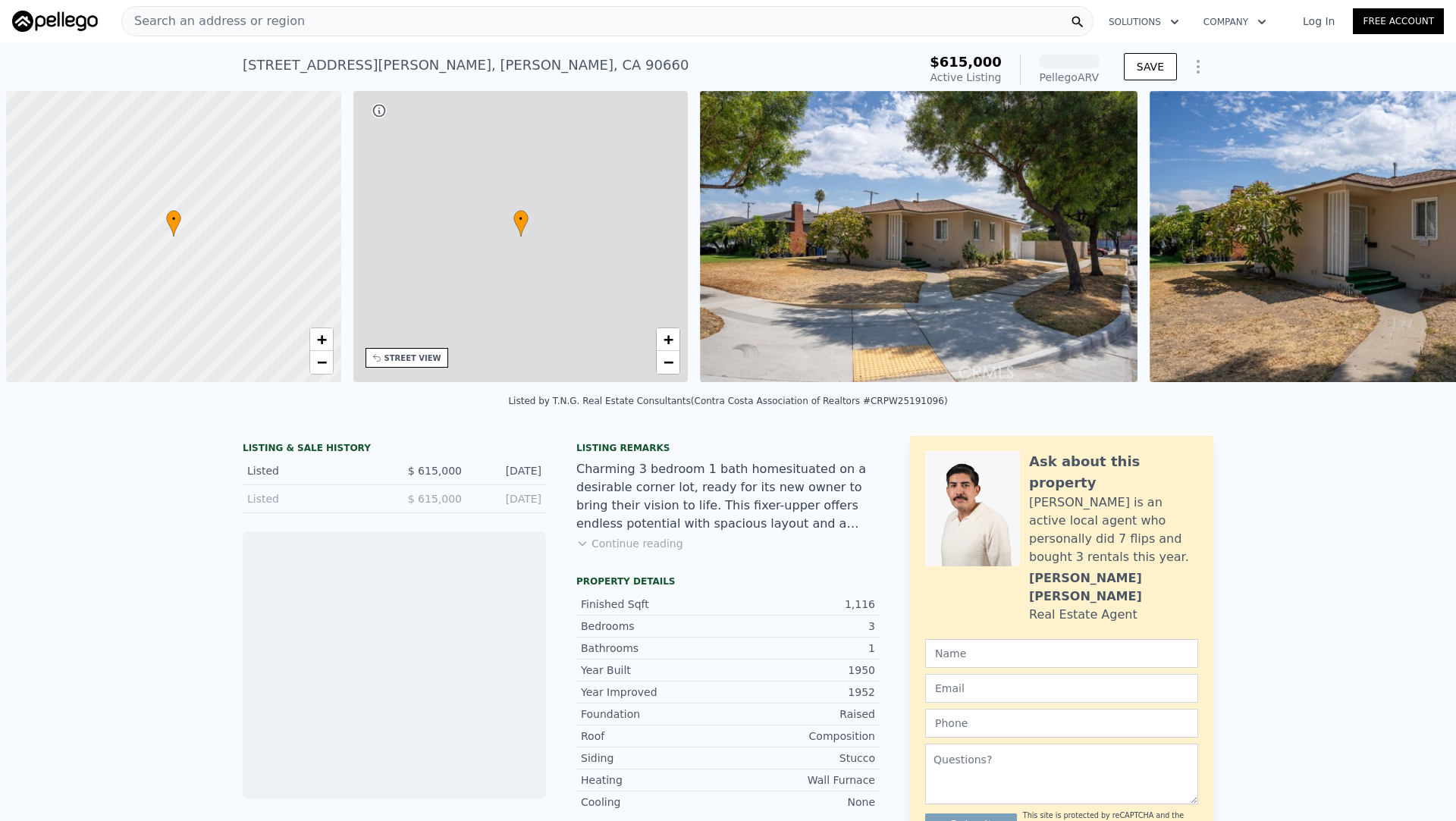
scroll to position [0, 6]
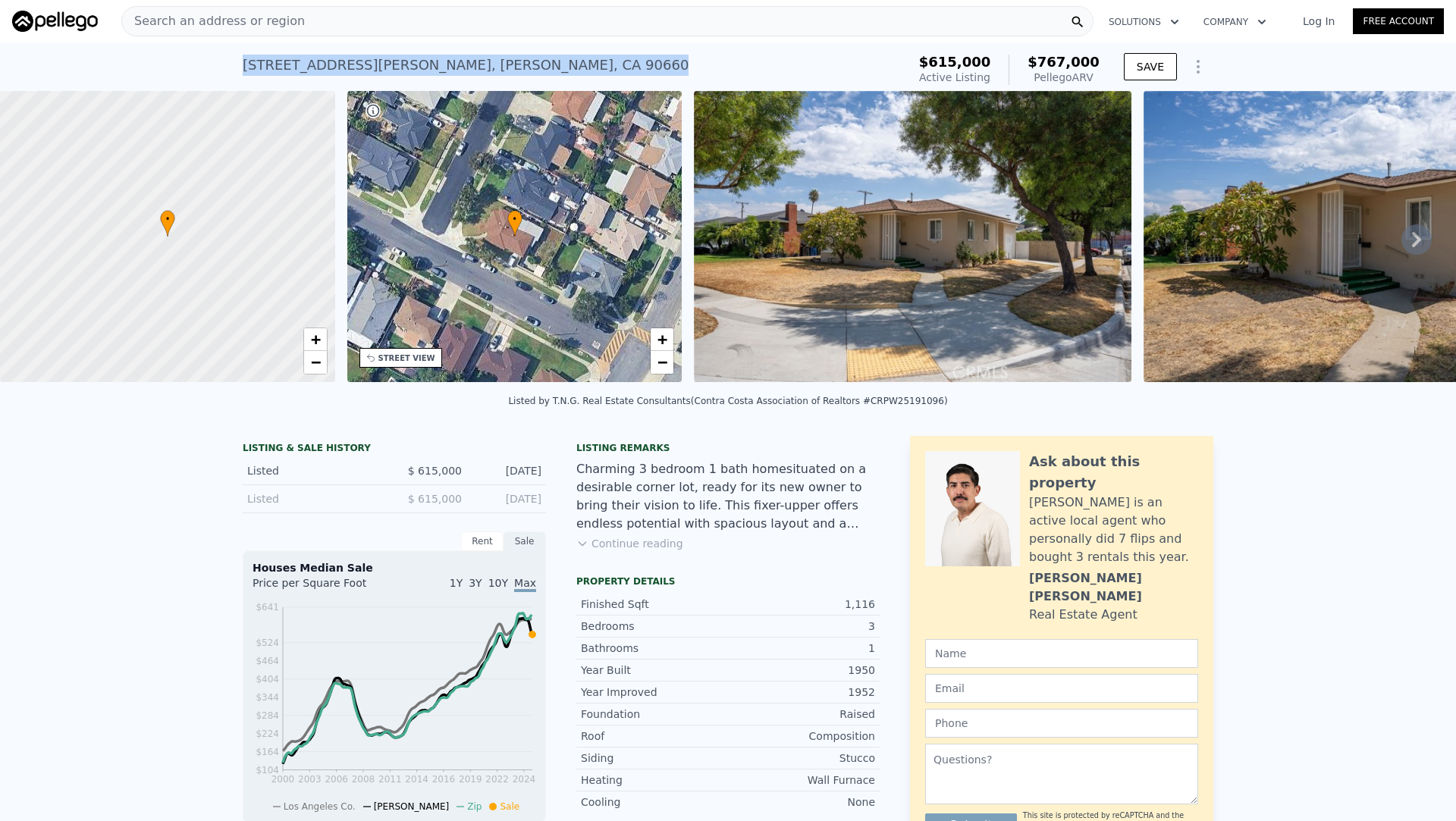
drag, startPoint x: 485, startPoint y: 68, endPoint x: 225, endPoint y: 74, distance: 260.1
click at [225, 74] on div "[STREET_ADDRESS][PERSON_NAME][PERSON_NAME] Active at $615k (~ARV $767k ) $615,0…" at bounding box center [728, 66] width 1456 height 49
copy div "[STREET_ADDRESS][PERSON_NAME][PERSON_NAME]"
